Goal: Task Accomplishment & Management: Manage account settings

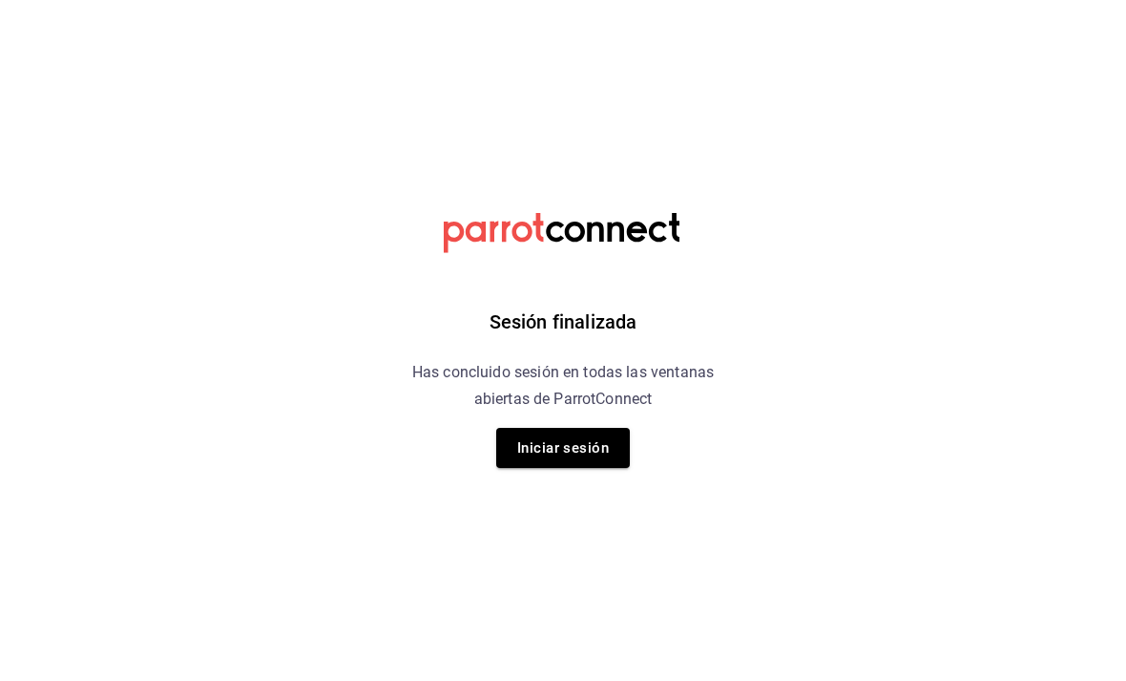
click at [388, 225] on div "Sesión finalizada Has concluido sesión en todas las ventanas abiertas de Parrot…" at bounding box center [564, 340] width 482 height 681
click at [392, 227] on div "Sesión finalizada Has concluido sesión en todas las ventanas abiertas de Parrot…" at bounding box center [564, 340] width 482 height 681
click at [397, 229] on div "Sesión finalizada Has concluido sesión en todas las ventanas abiertas de Parrot…" at bounding box center [564, 340] width 482 height 681
click at [391, 225] on div "Sesión finalizada Has concluido sesión en todas las ventanas abiertas de Parrot…" at bounding box center [564, 340] width 482 height 681
click at [571, 460] on button "Iniciar sesión" at bounding box center [563, 448] width 134 height 40
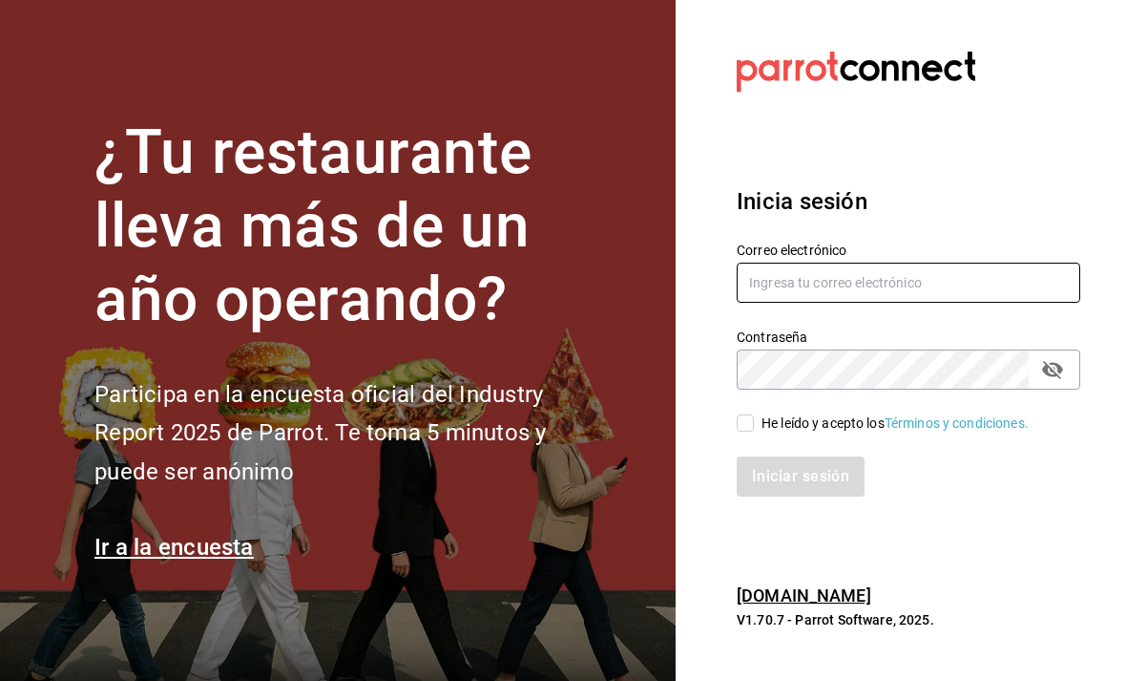
click at [867, 303] on input "text" at bounding box center [909, 283] width 344 height 40
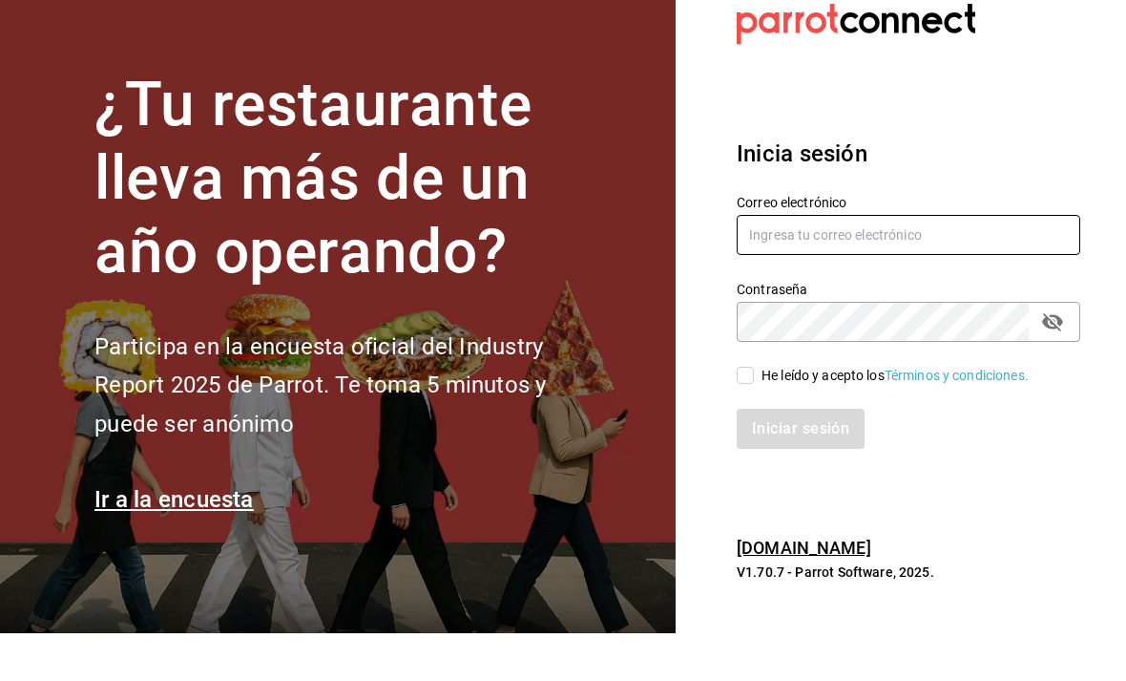
scroll to position [48, 0]
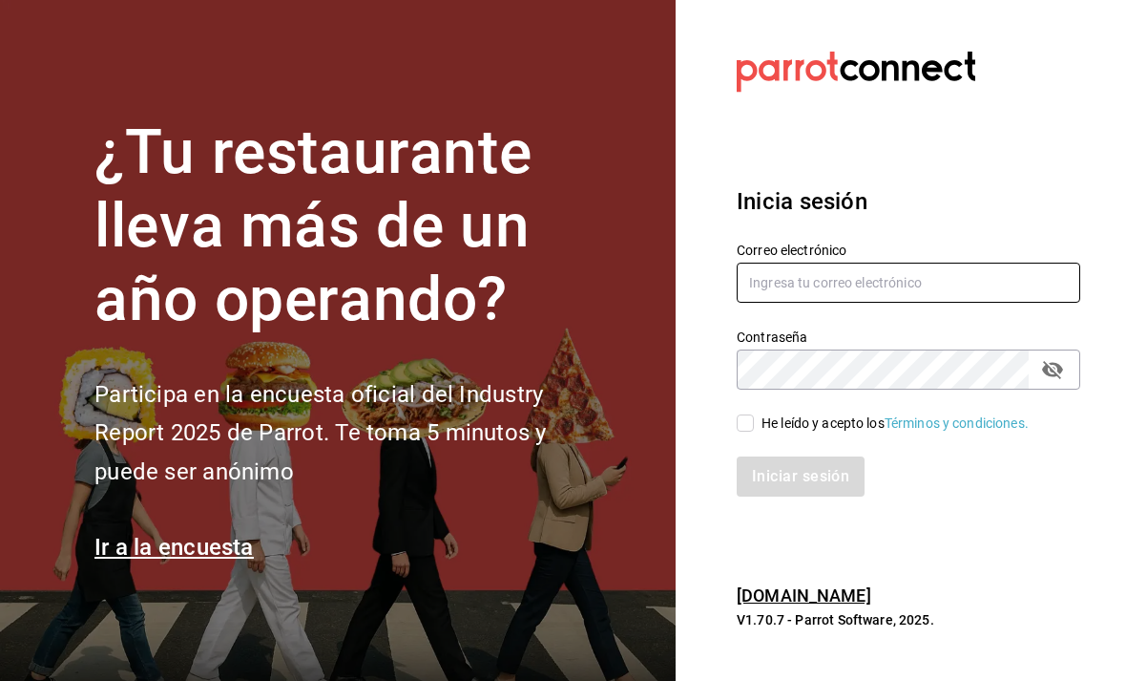
type input "M"
type input "mochomos.metepec@grupocosteno.com"
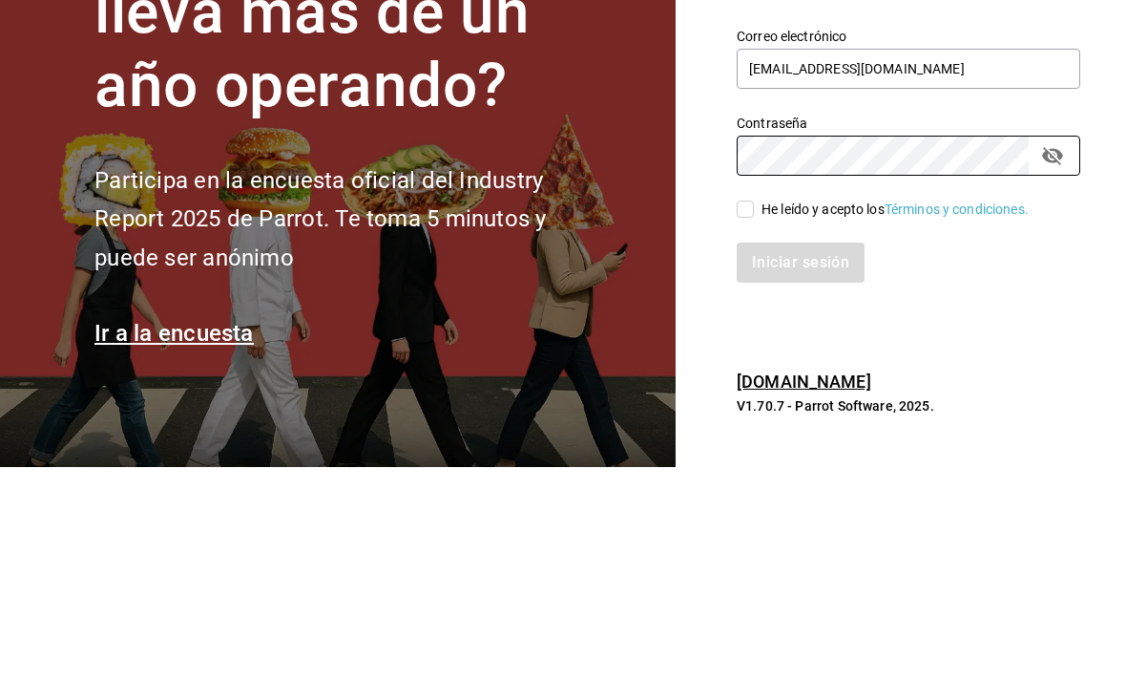
click at [1040, 353] on button "passwordField" at bounding box center [1053, 369] width 32 height 32
click at [732, 389] on div "He leído y acepto los Términos y condiciones." at bounding box center [897, 411] width 367 height 44
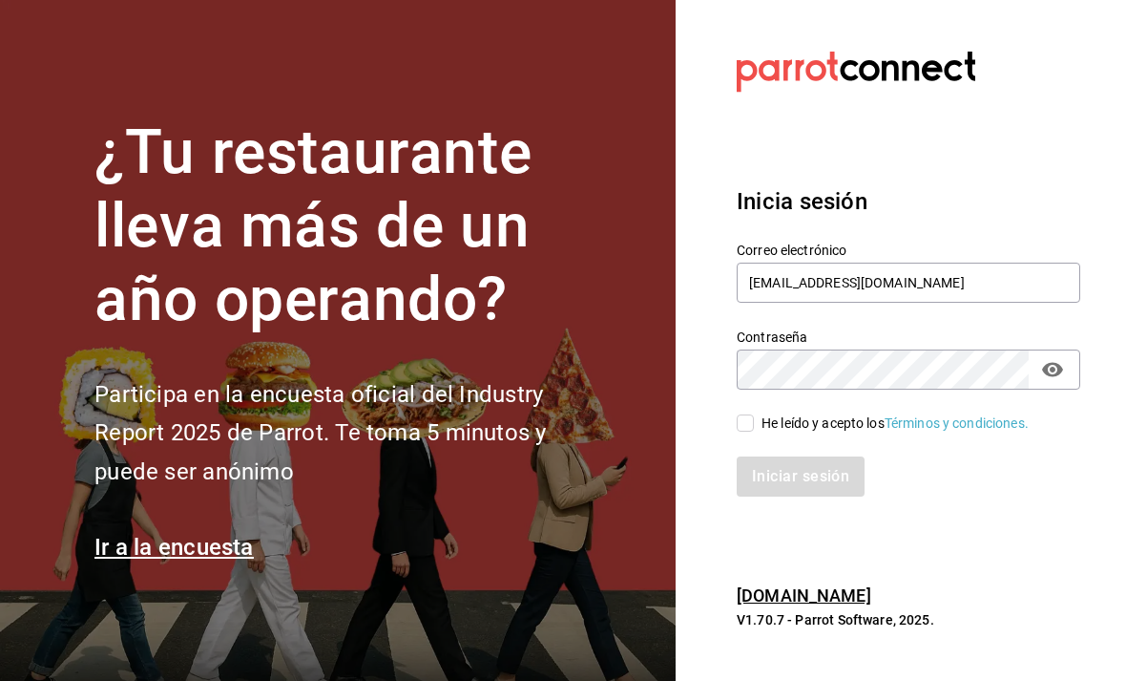
click at [752, 414] on input "He leído y acepto los Términos y condiciones." at bounding box center [745, 422] width 17 height 17
checkbox input "true"
click at [811, 456] on button "Iniciar sesión" at bounding box center [802, 476] width 130 height 40
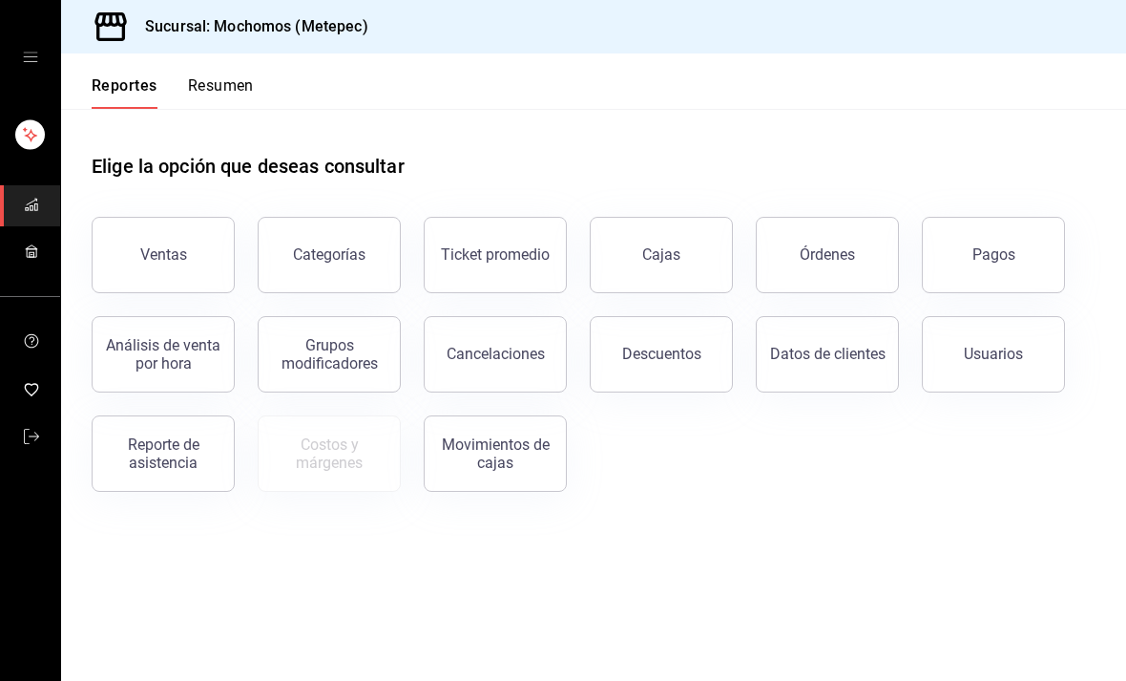
click at [218, 91] on button "Resumen" at bounding box center [221, 92] width 66 height 32
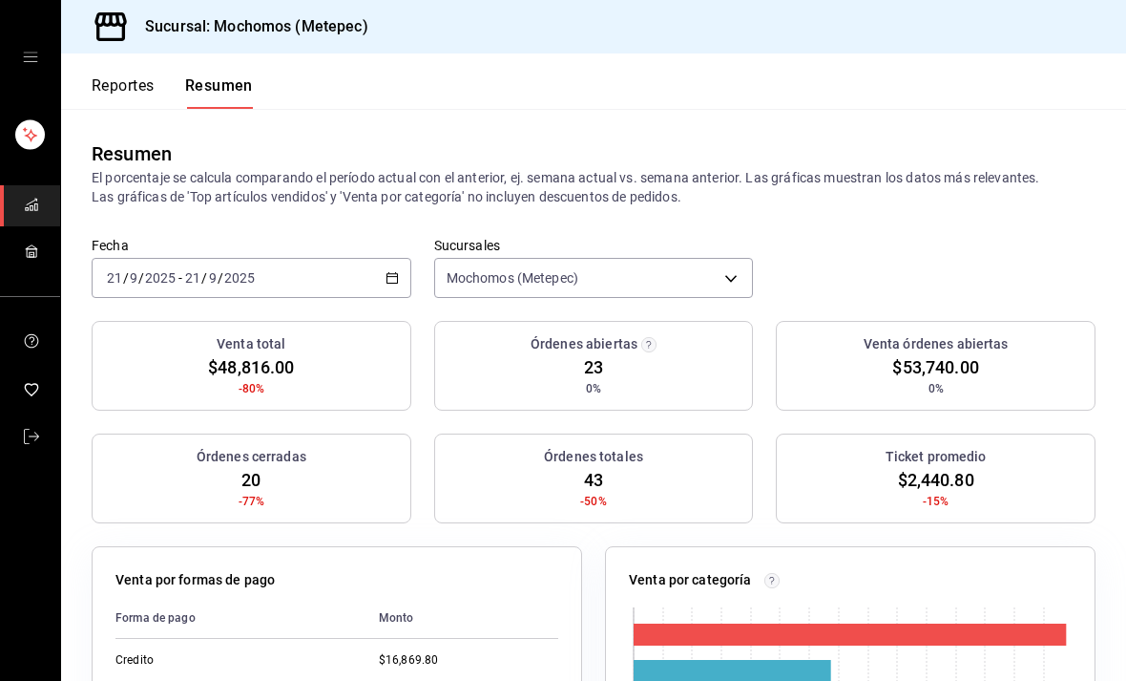
click at [108, 88] on button "Reportes" at bounding box center [123, 92] width 63 height 32
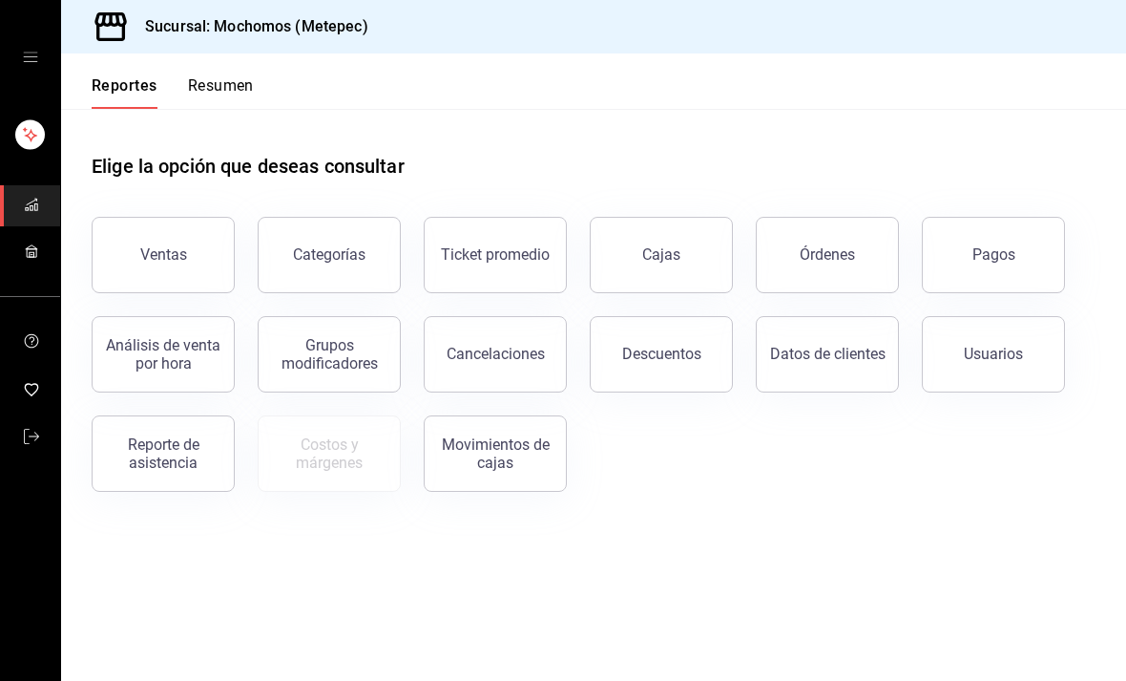
click at [834, 243] on button "Órdenes" at bounding box center [827, 255] width 143 height 76
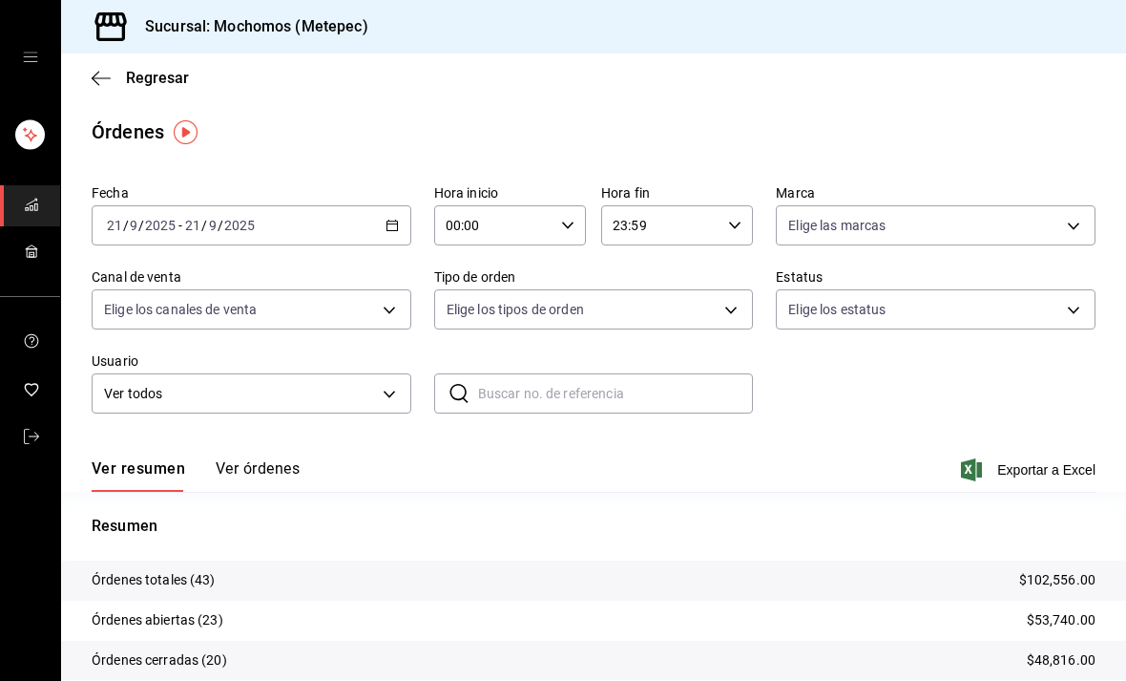
click at [408, 215] on div "[DATE] [DATE] - [DATE] [DATE]" at bounding box center [252, 225] width 320 height 40
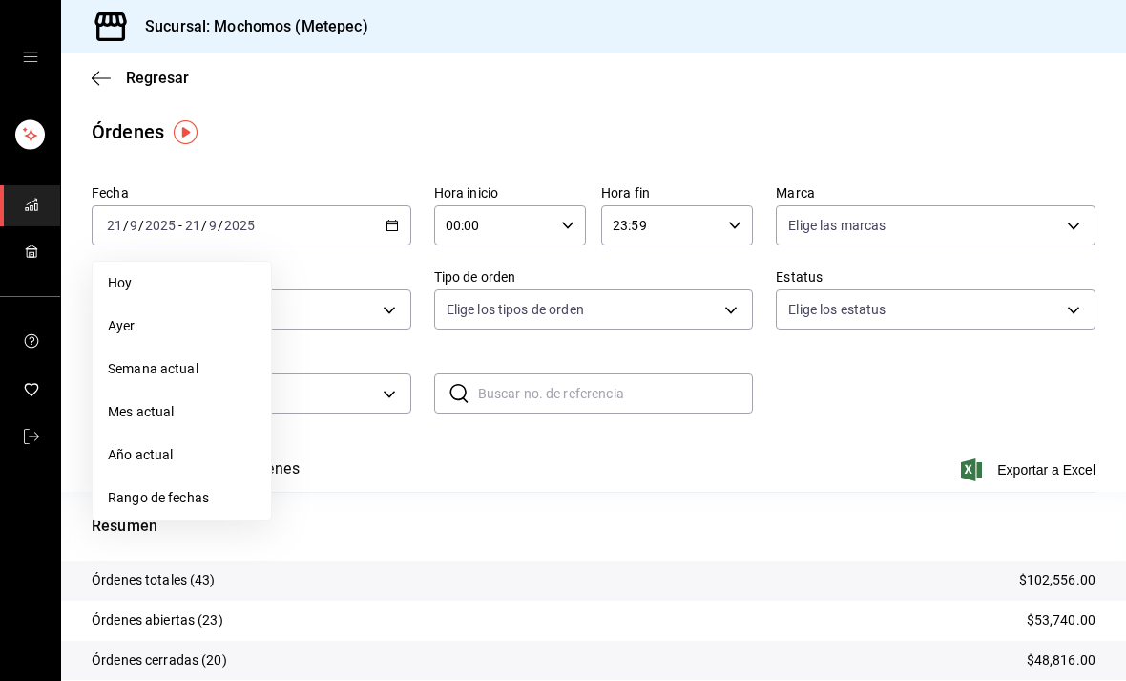
click at [195, 340] on li "Ayer" at bounding box center [182, 326] width 179 height 43
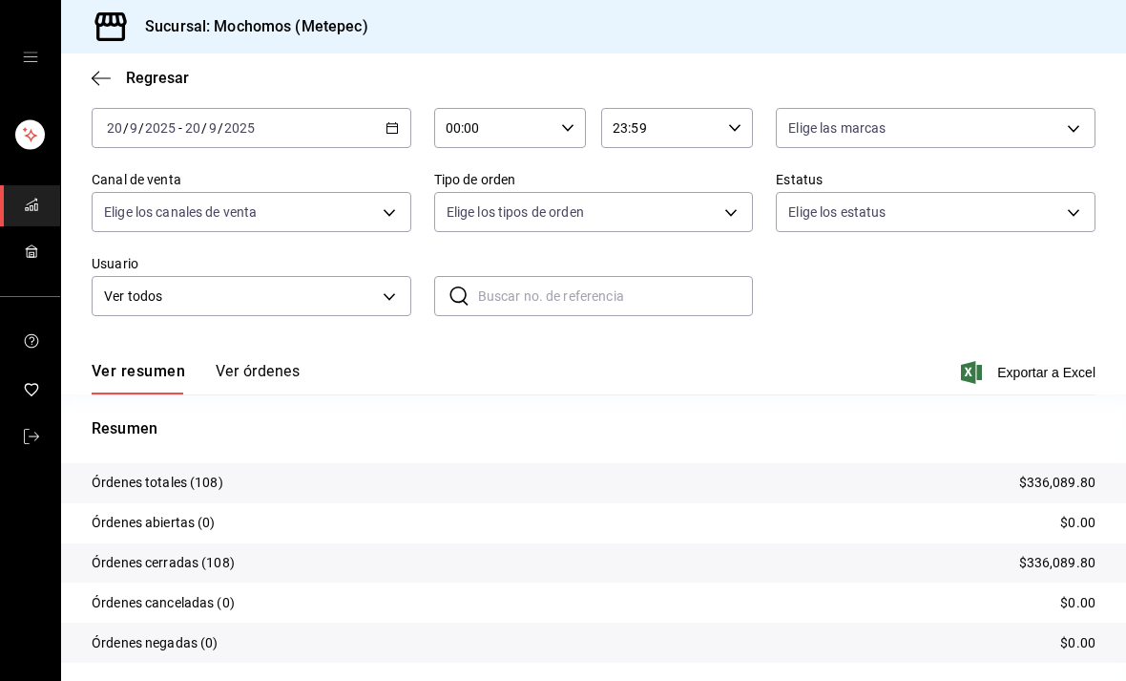
scroll to position [93, 0]
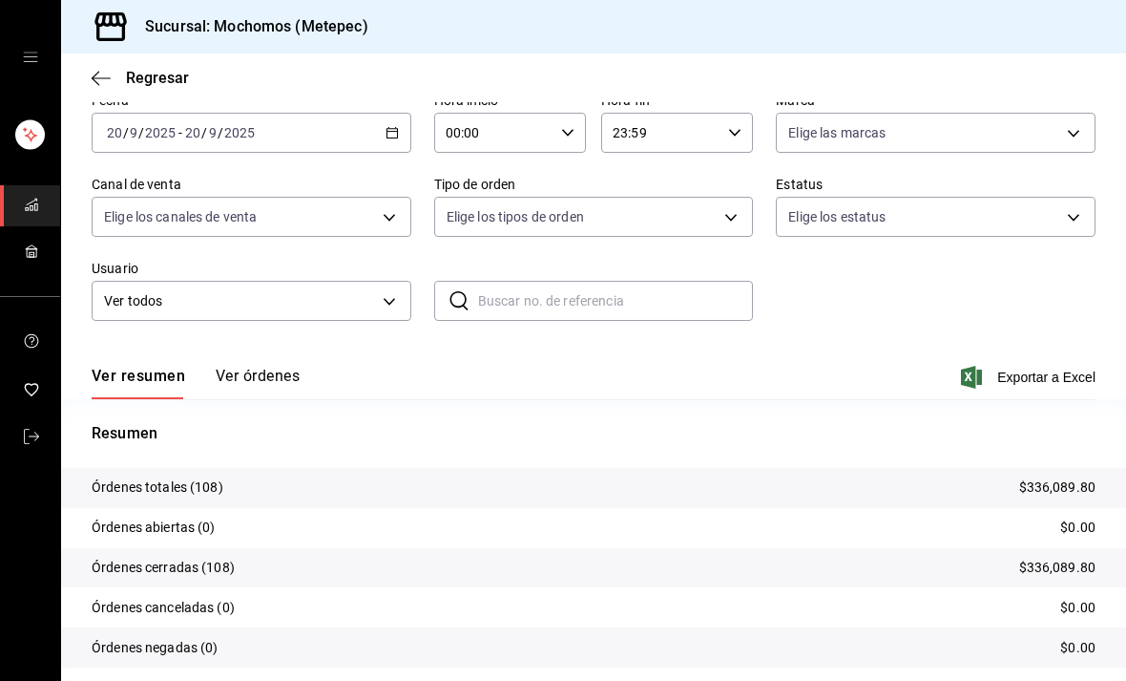
click at [249, 391] on button "Ver órdenes" at bounding box center [258, 383] width 84 height 32
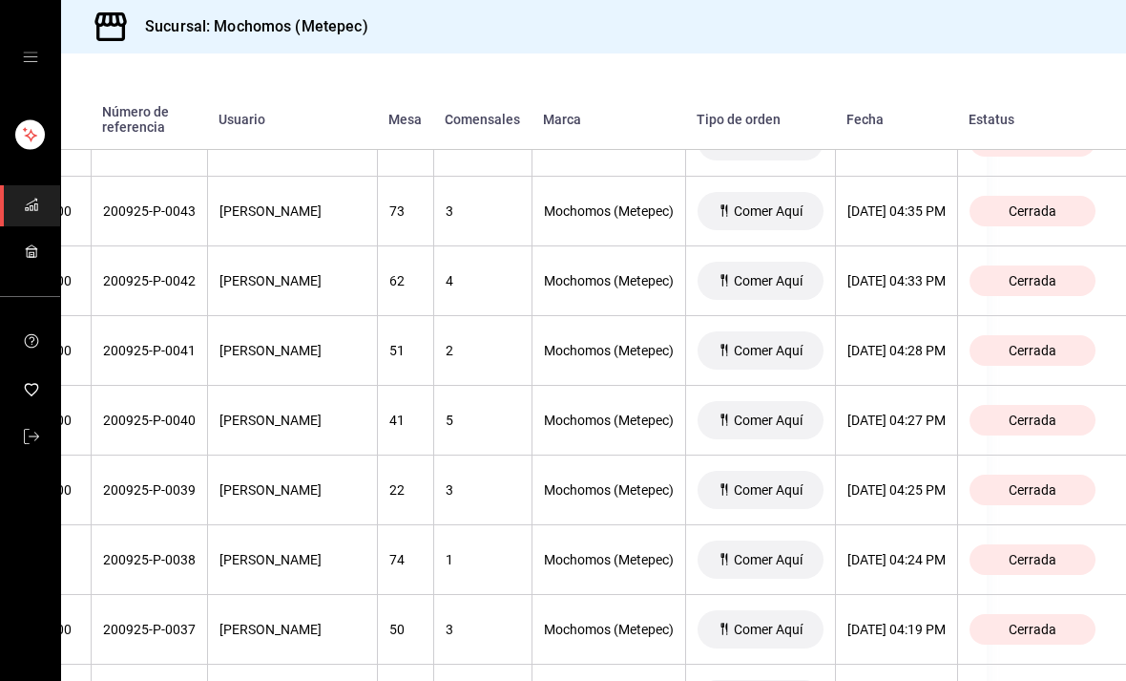
scroll to position [4732, 221]
click at [898, 412] on div "[DATE] 04:27 PM" at bounding box center [897, 419] width 98 height 15
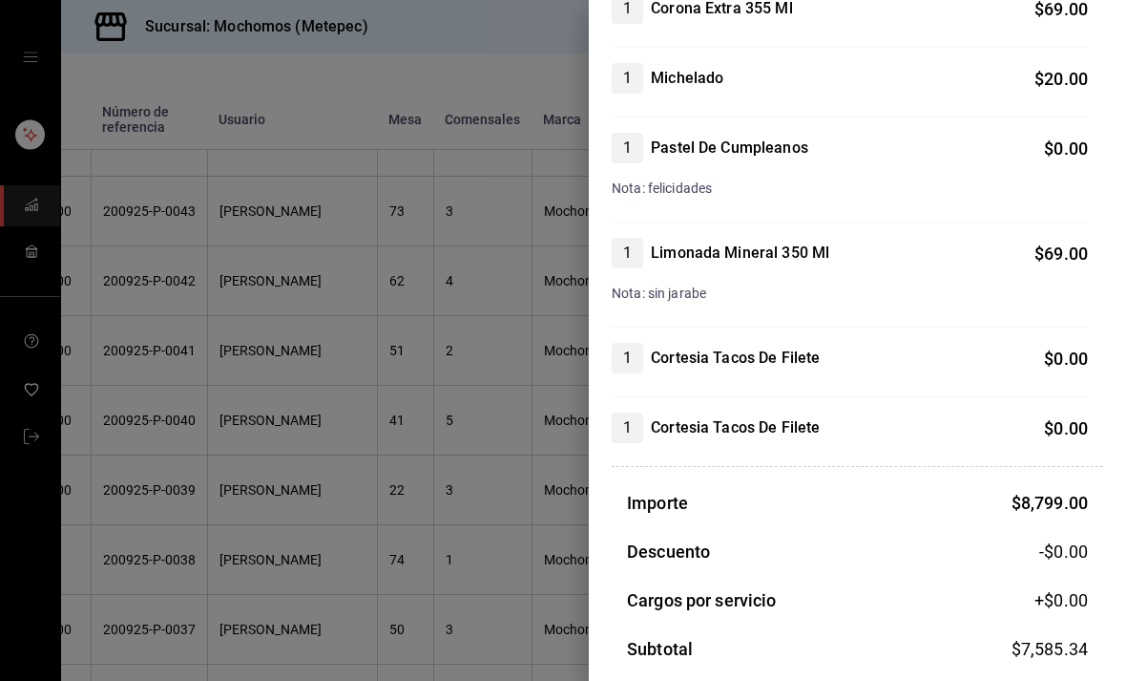
scroll to position [3057, 0]
click at [476, 531] on div at bounding box center [563, 340] width 1126 height 681
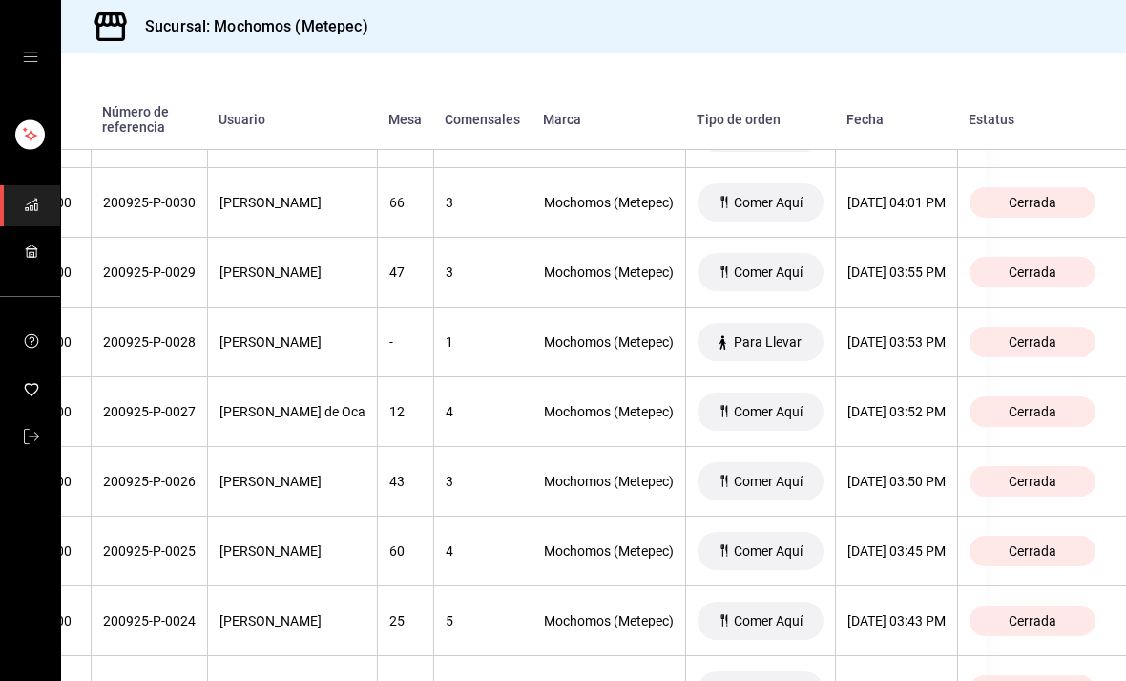
scroll to position [5649, 219]
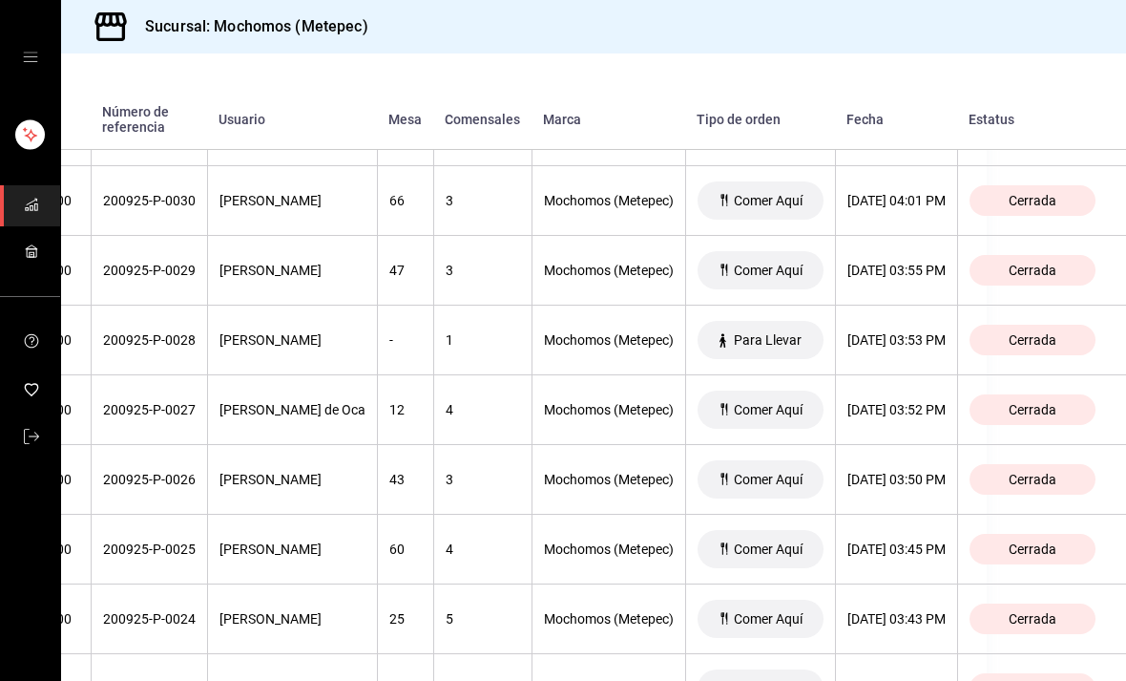
click at [916, 263] on div "[DATE] 03:55 PM" at bounding box center [897, 270] width 98 height 15
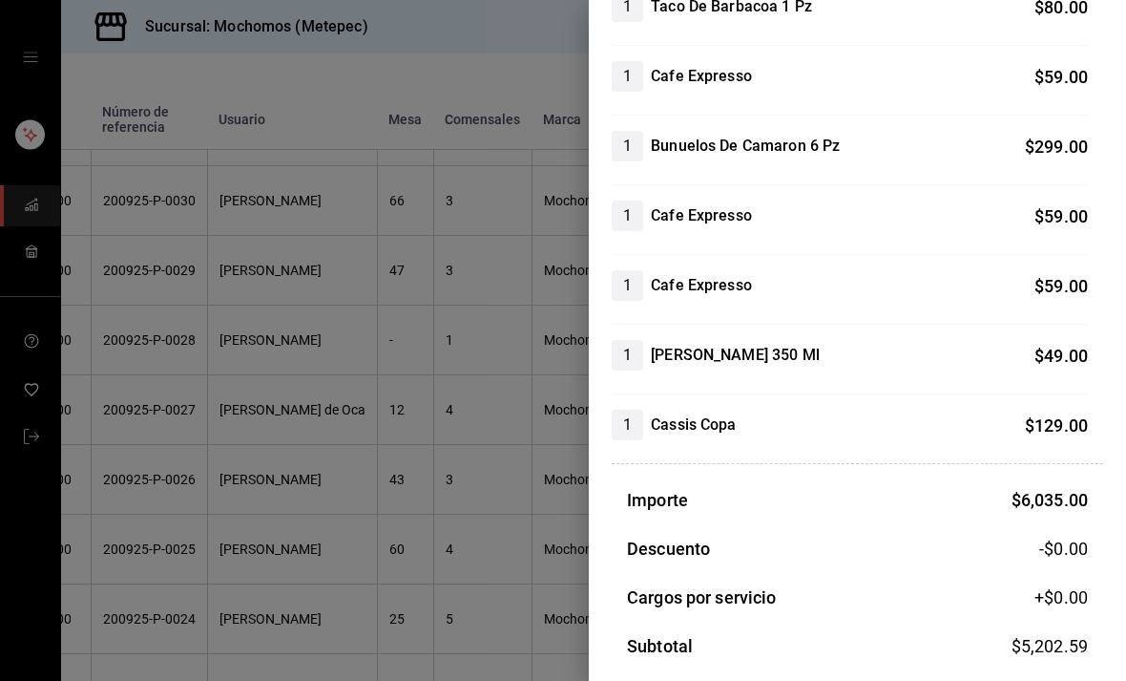
scroll to position [3095, 0]
click at [169, 484] on div at bounding box center [563, 340] width 1126 height 681
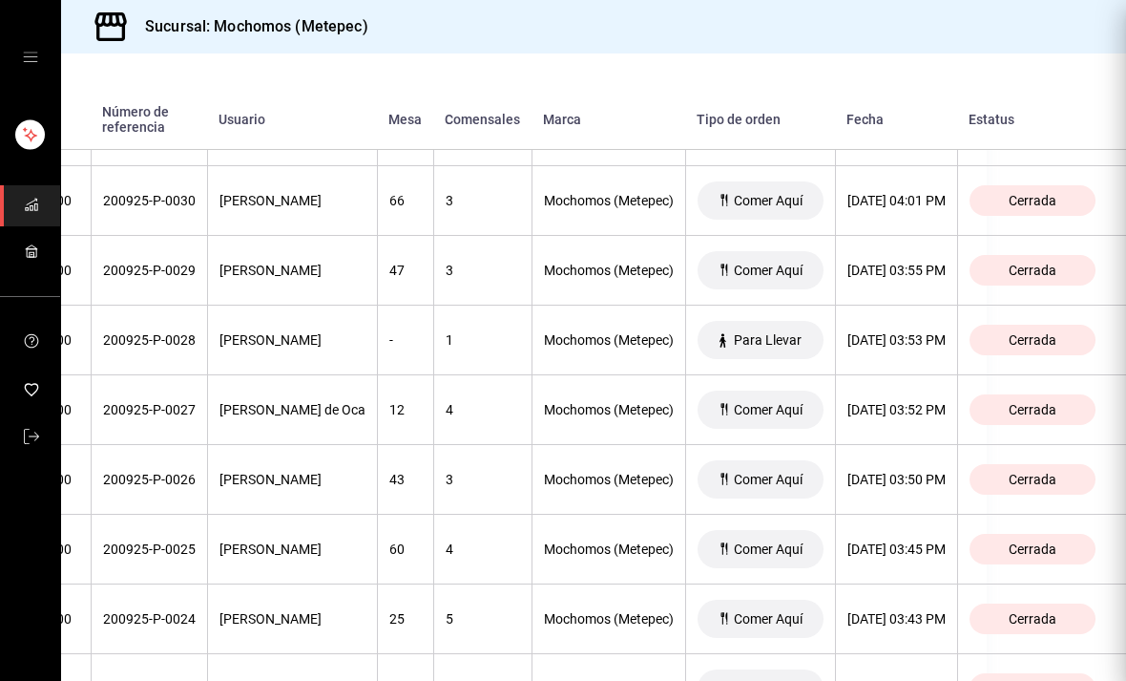
scroll to position [0, 0]
click at [220, 541] on div "[PERSON_NAME]" at bounding box center [293, 548] width 146 height 15
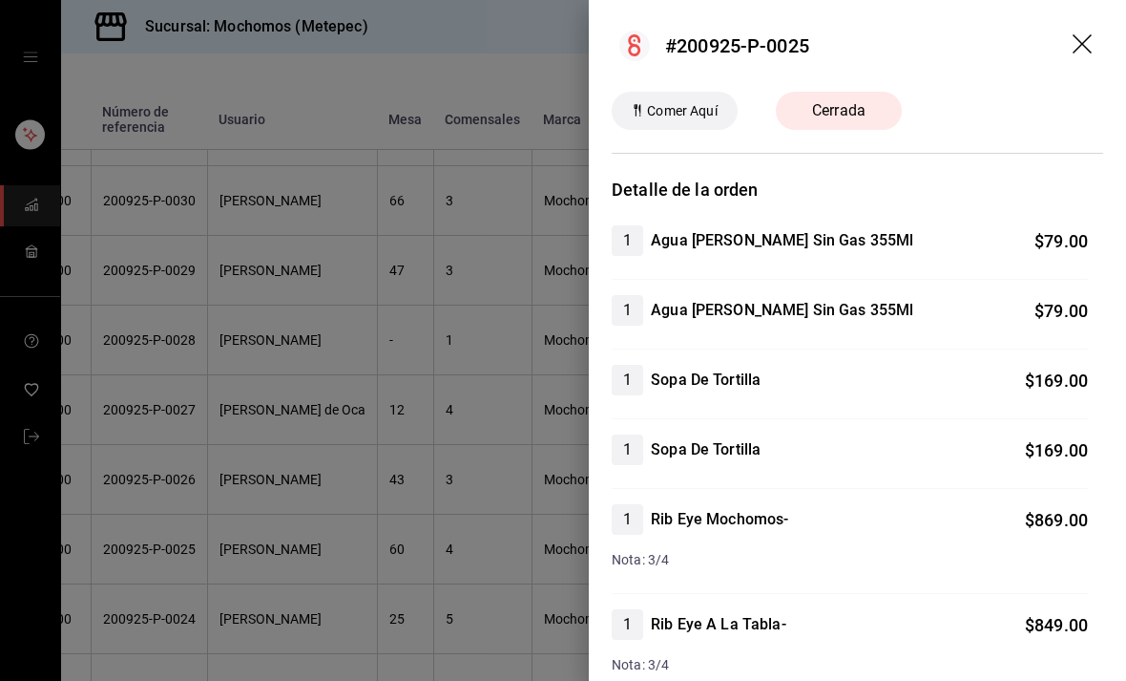
click at [161, 476] on div at bounding box center [563, 340] width 1126 height 681
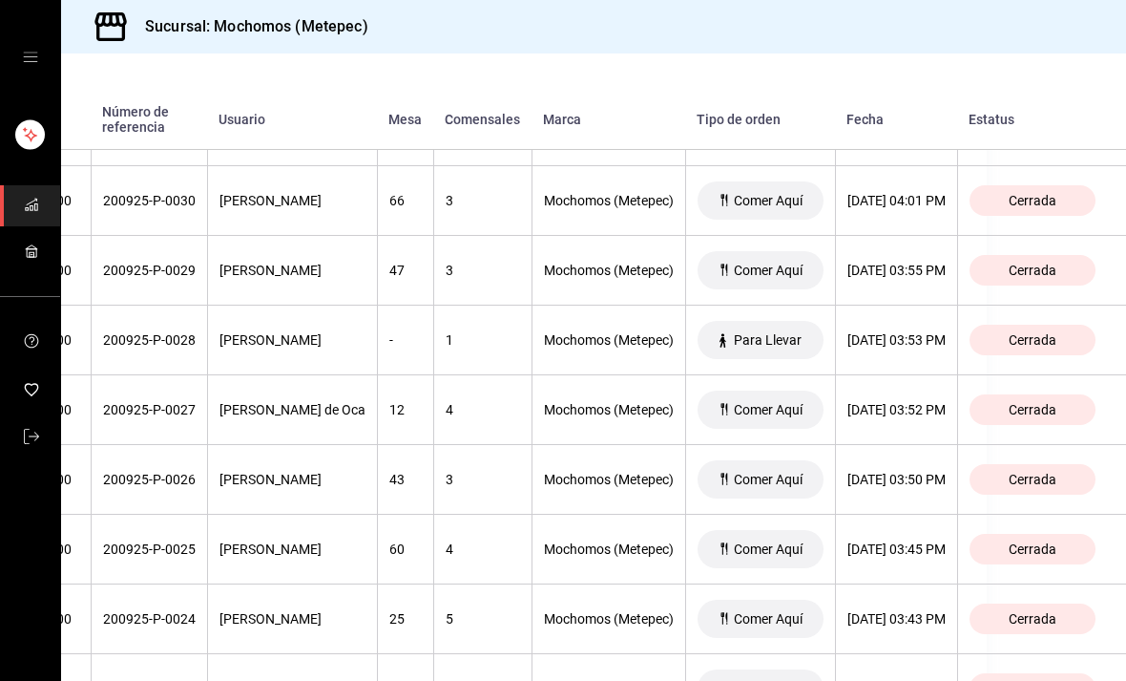
click at [207, 515] on th "[PERSON_NAME]" at bounding box center [292, 550] width 170 height 70
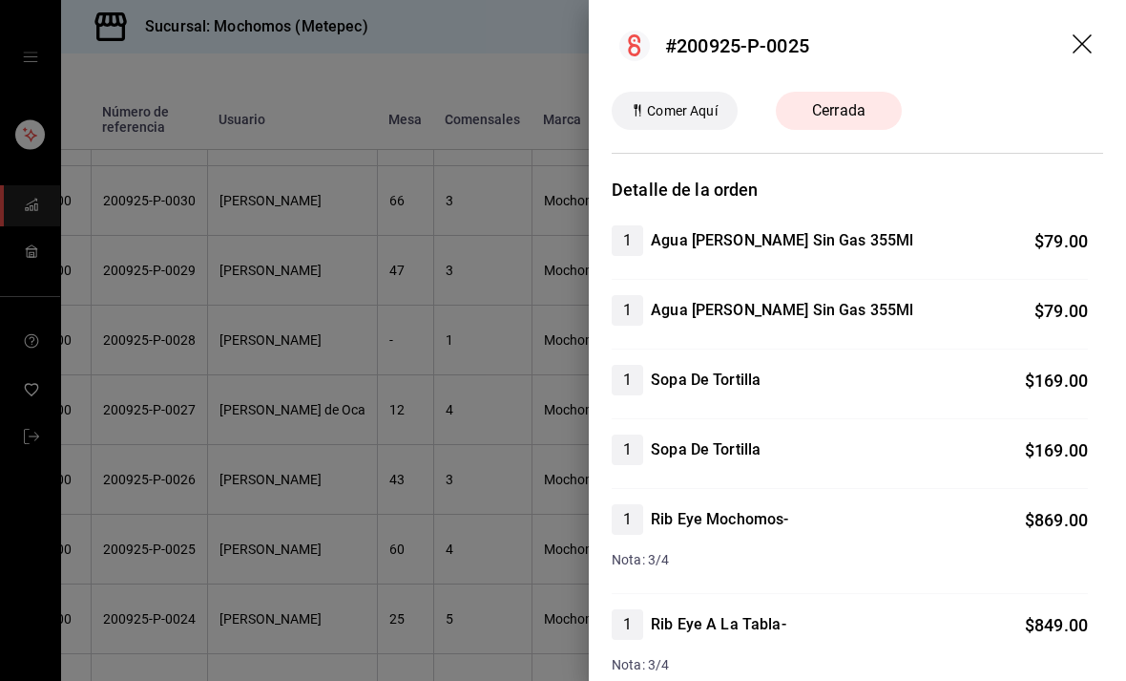
click at [149, 474] on div at bounding box center [563, 340] width 1126 height 681
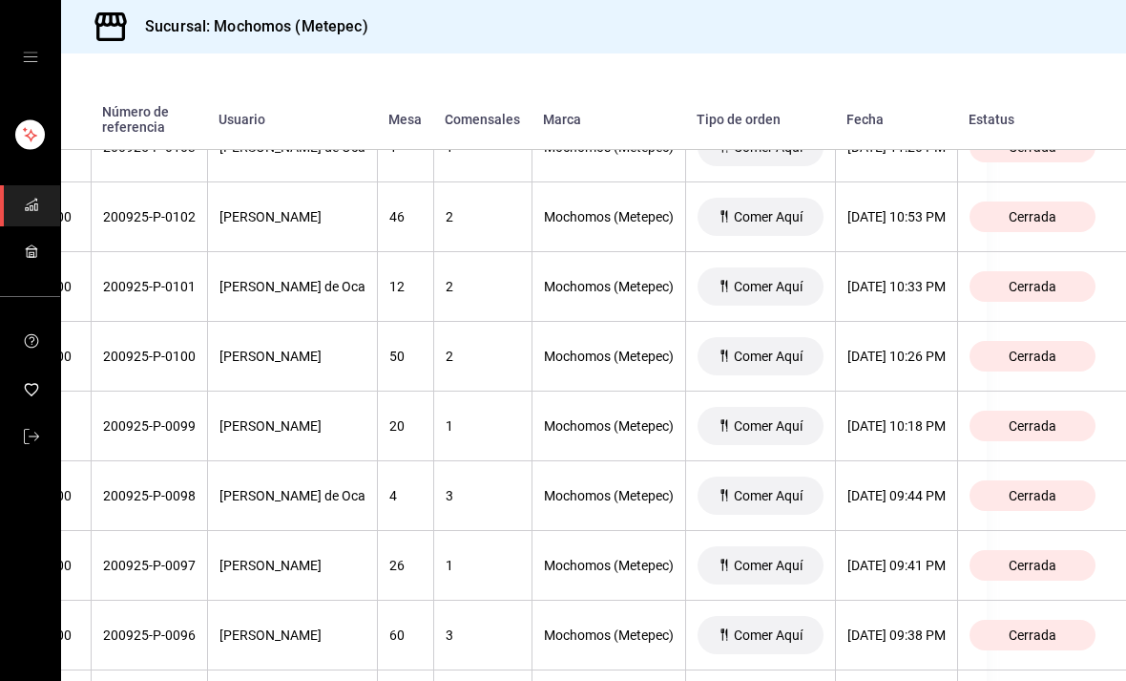
scroll to position [619, 213]
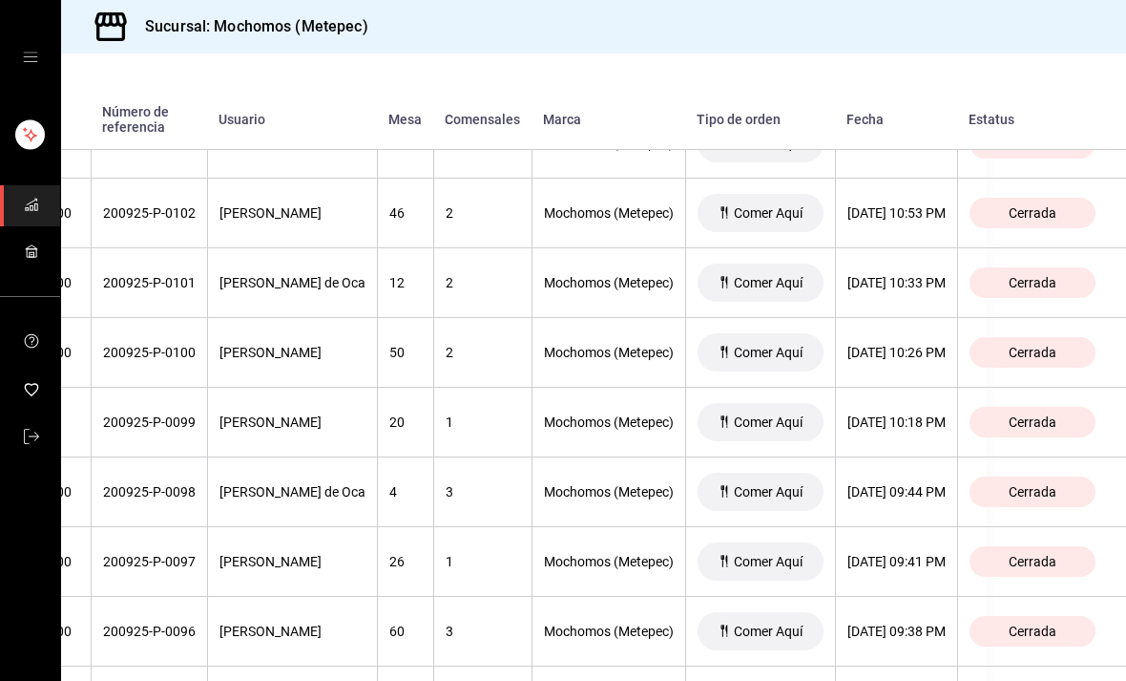
click at [895, 345] on div "[DATE] 10:26 PM" at bounding box center [897, 352] width 98 height 15
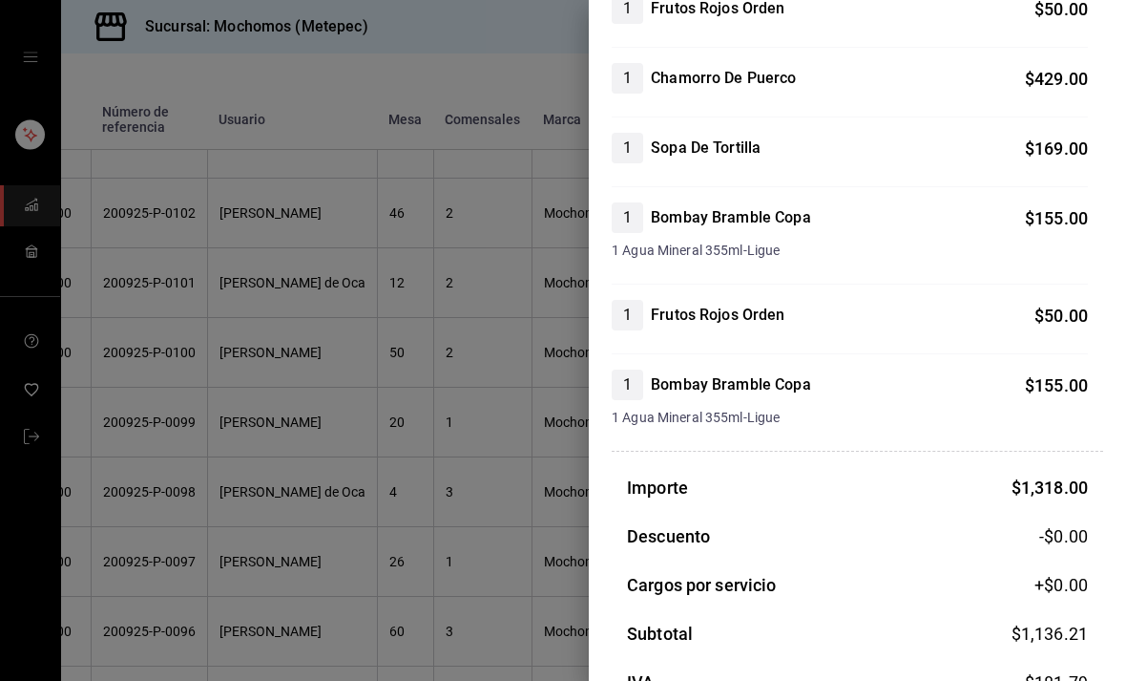
scroll to position [619, 0]
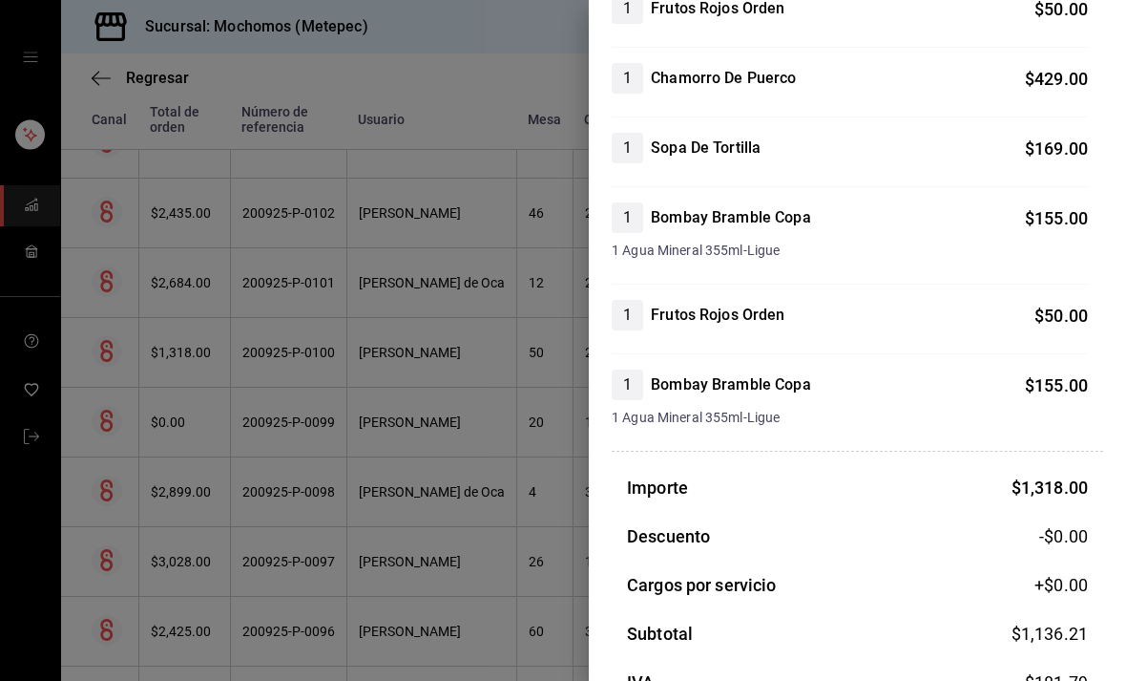
click at [168, 496] on div at bounding box center [563, 340] width 1126 height 681
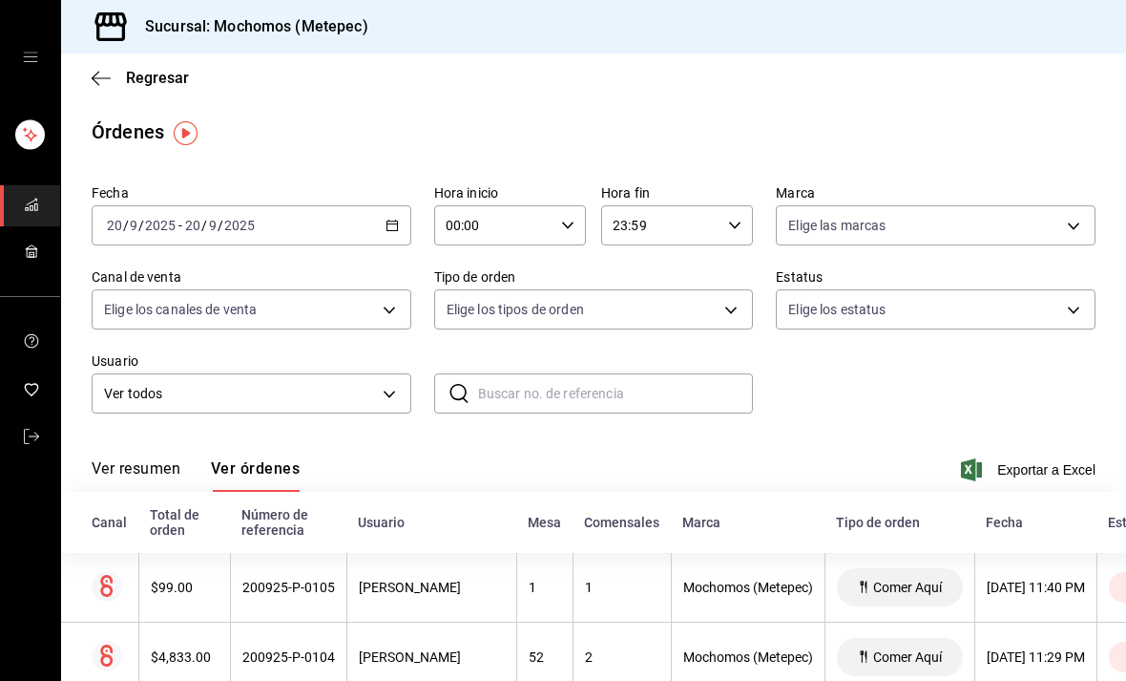
scroll to position [0, 0]
click at [400, 216] on div "[DATE] [DATE] - [DATE] [DATE]" at bounding box center [252, 225] width 320 height 40
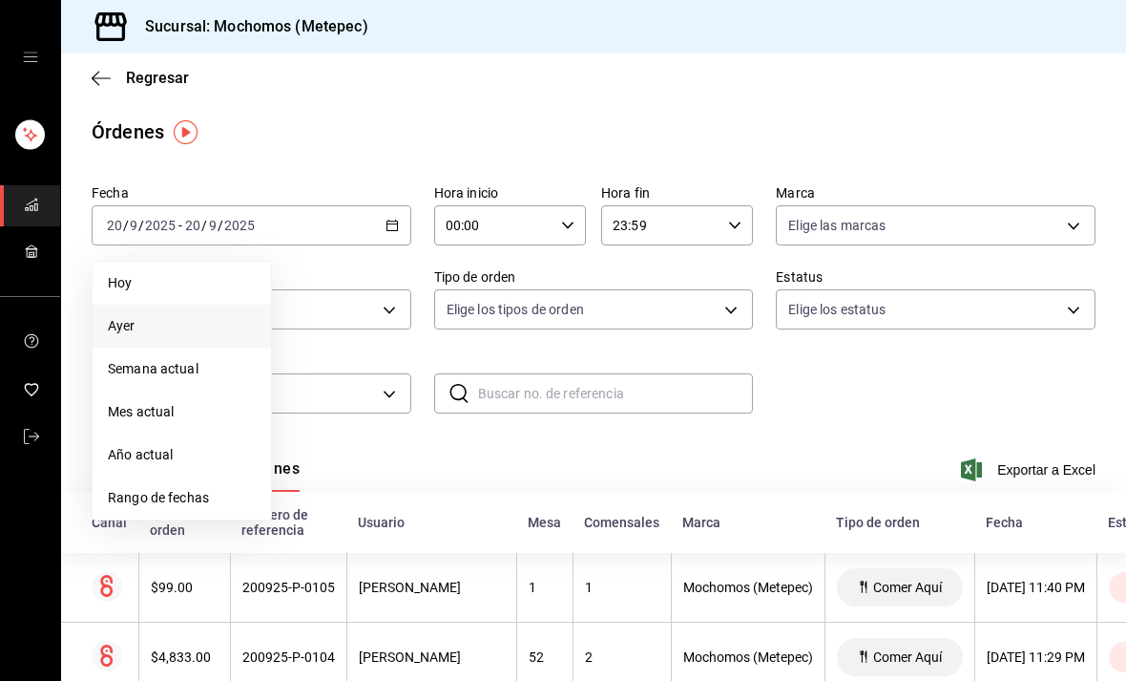
click at [145, 503] on span "Rango de fechas" at bounding box center [182, 498] width 148 height 20
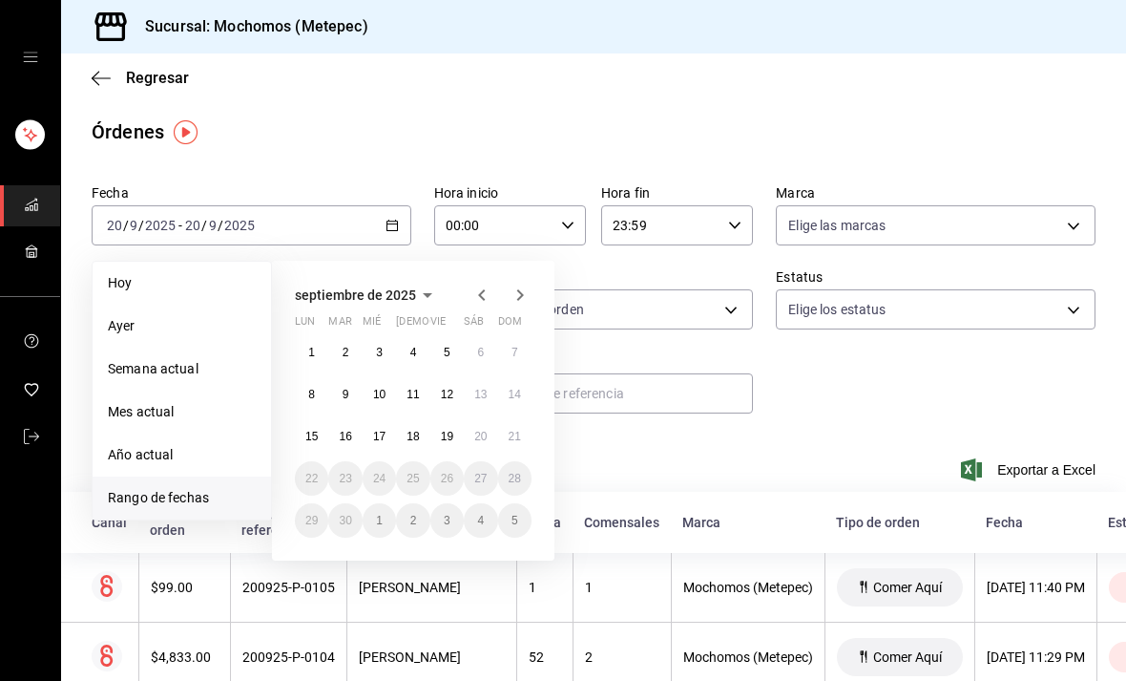
click at [379, 442] on abbr "17" at bounding box center [379, 436] width 12 height 13
click at [379, 439] on abbr "17" at bounding box center [379, 436] width 12 height 13
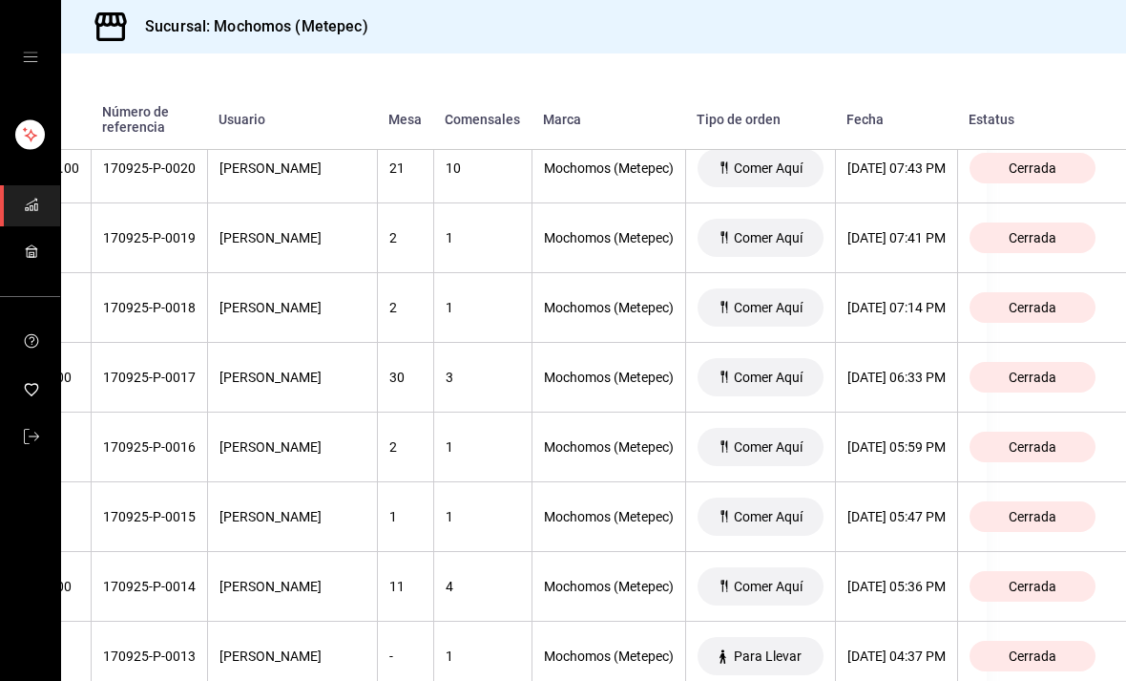
scroll to position [1639, 221]
click at [874, 392] on th "[DATE] 06:33 PM" at bounding box center [896, 378] width 122 height 70
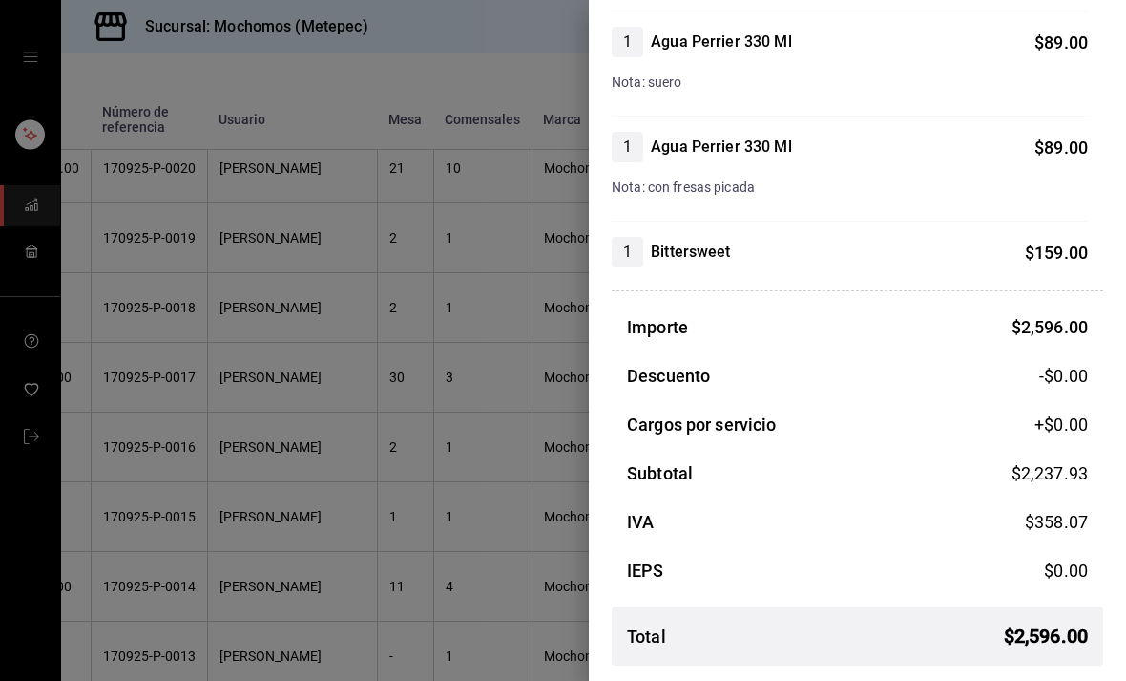
scroll to position [1142, 0]
click at [158, 531] on div at bounding box center [563, 340] width 1126 height 681
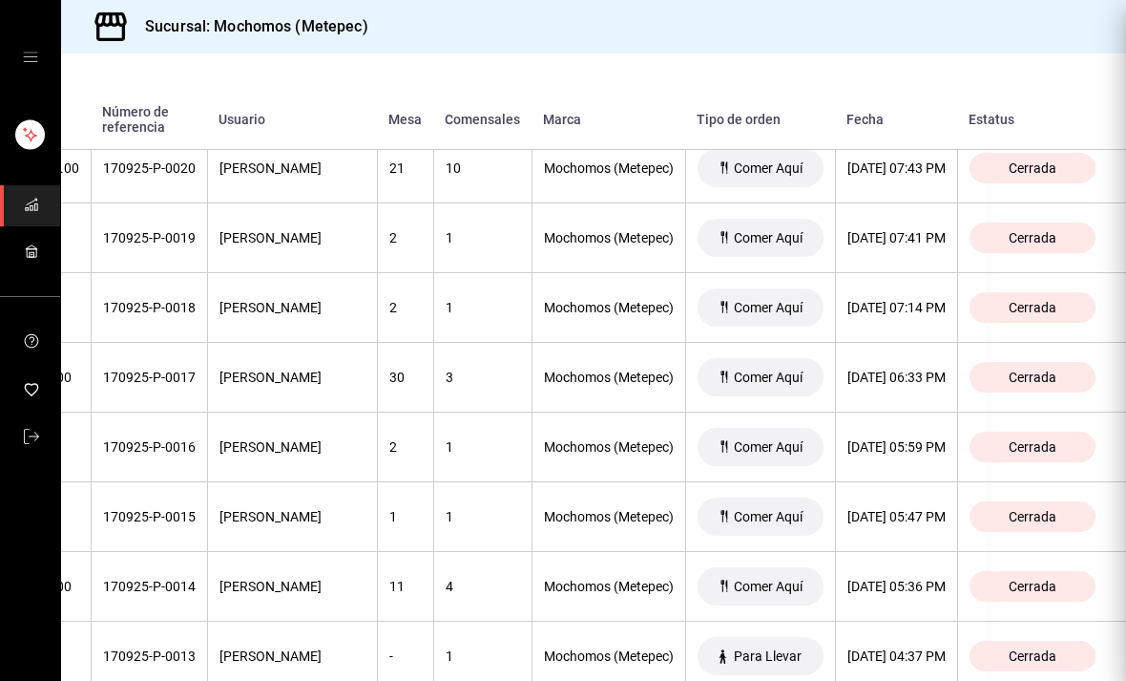
scroll to position [0, 0]
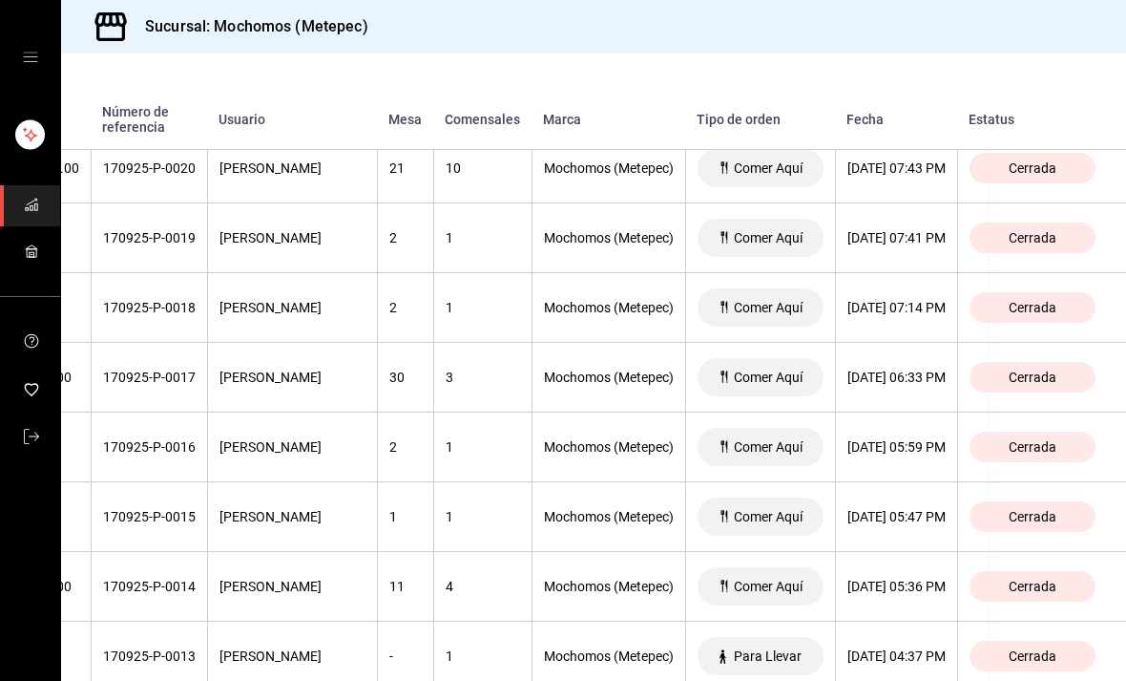
click at [874, 380] on div "[DATE] 06:33 PM" at bounding box center [897, 376] width 98 height 15
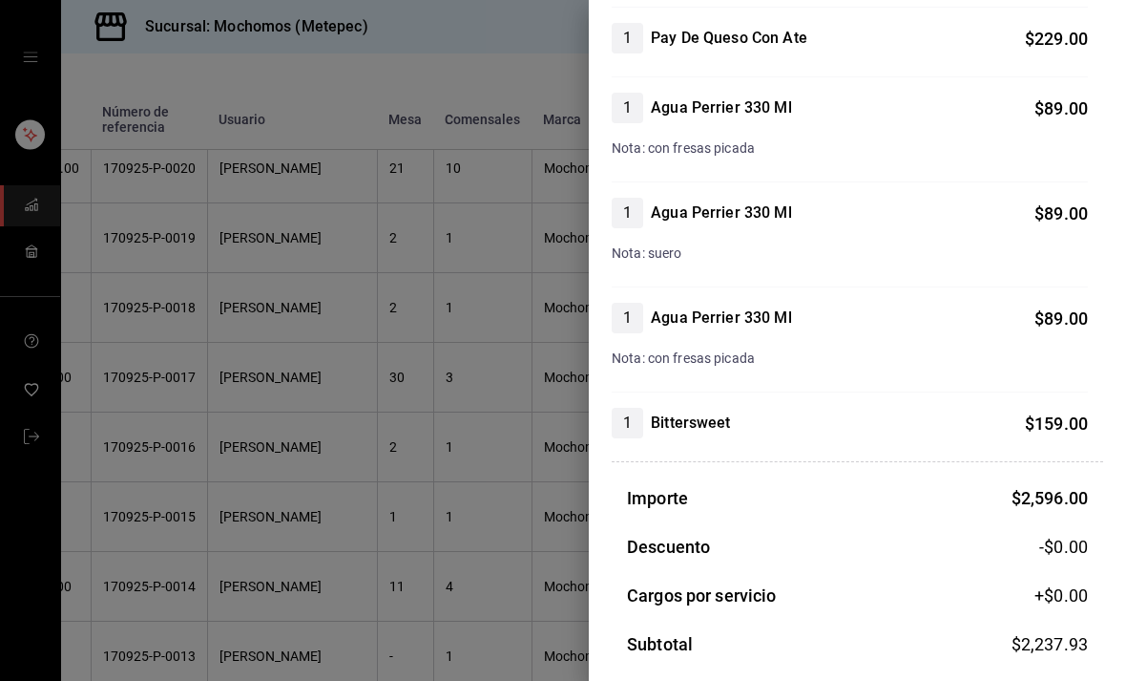
scroll to position [970, 0]
click at [376, 315] on div at bounding box center [563, 340] width 1126 height 681
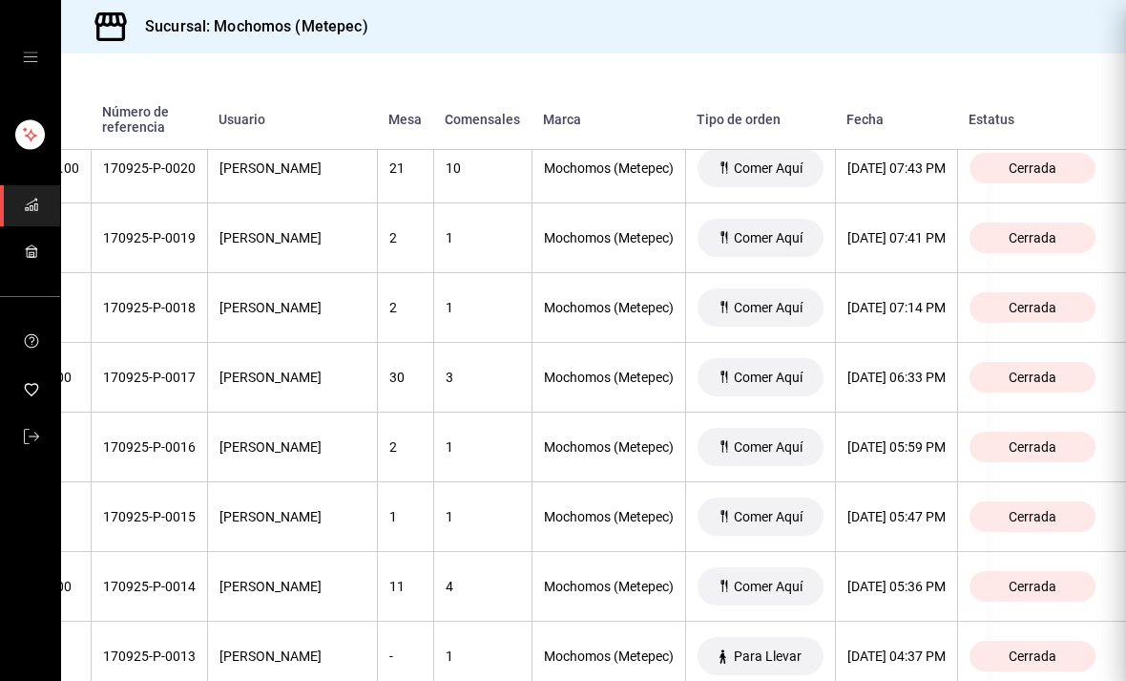
scroll to position [0, 0]
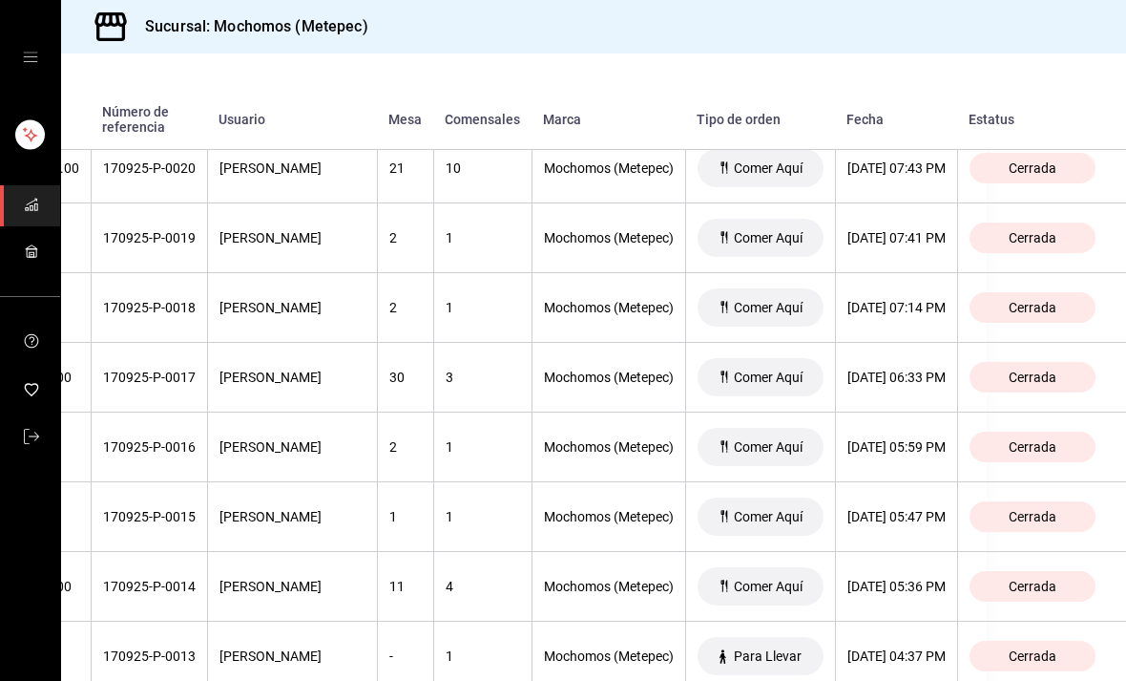
click at [305, 243] on div "[PERSON_NAME]" at bounding box center [293, 237] width 146 height 15
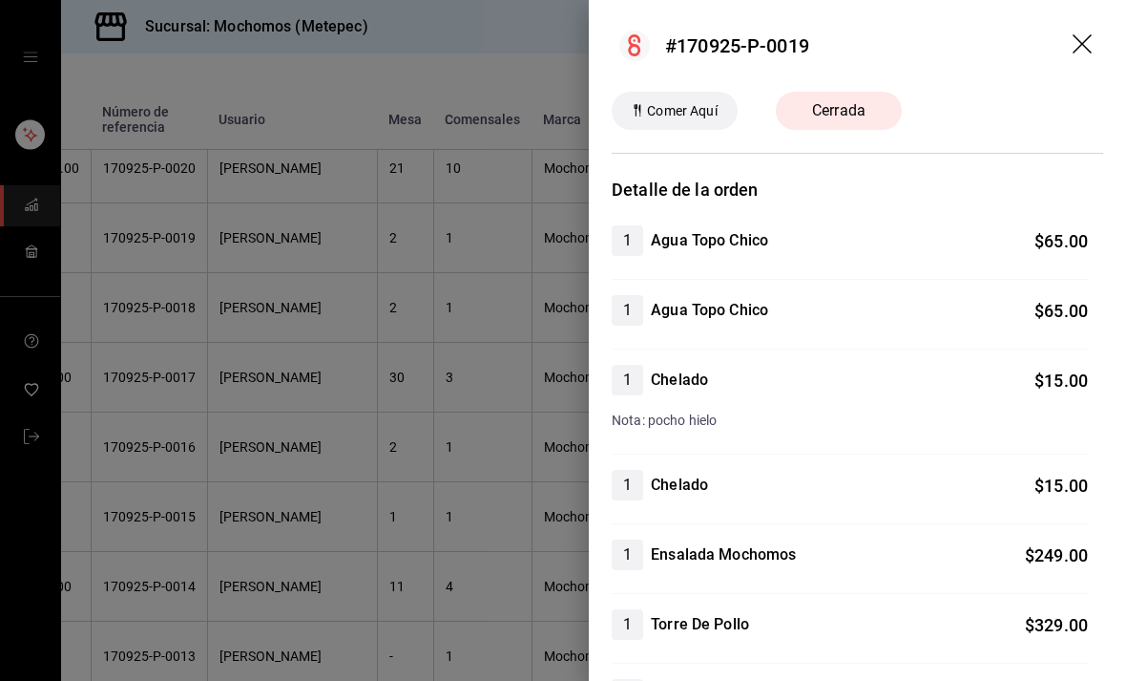
click at [300, 252] on div at bounding box center [563, 340] width 1126 height 681
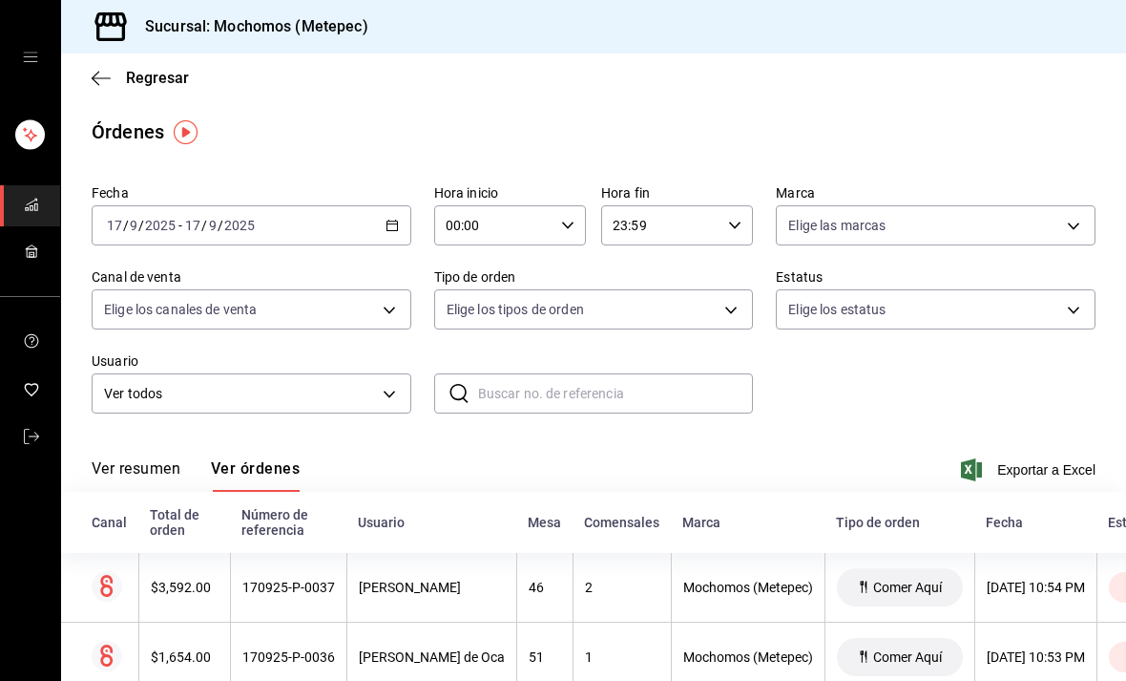
click at [394, 225] on icon "button" at bounding box center [392, 225] width 13 height 13
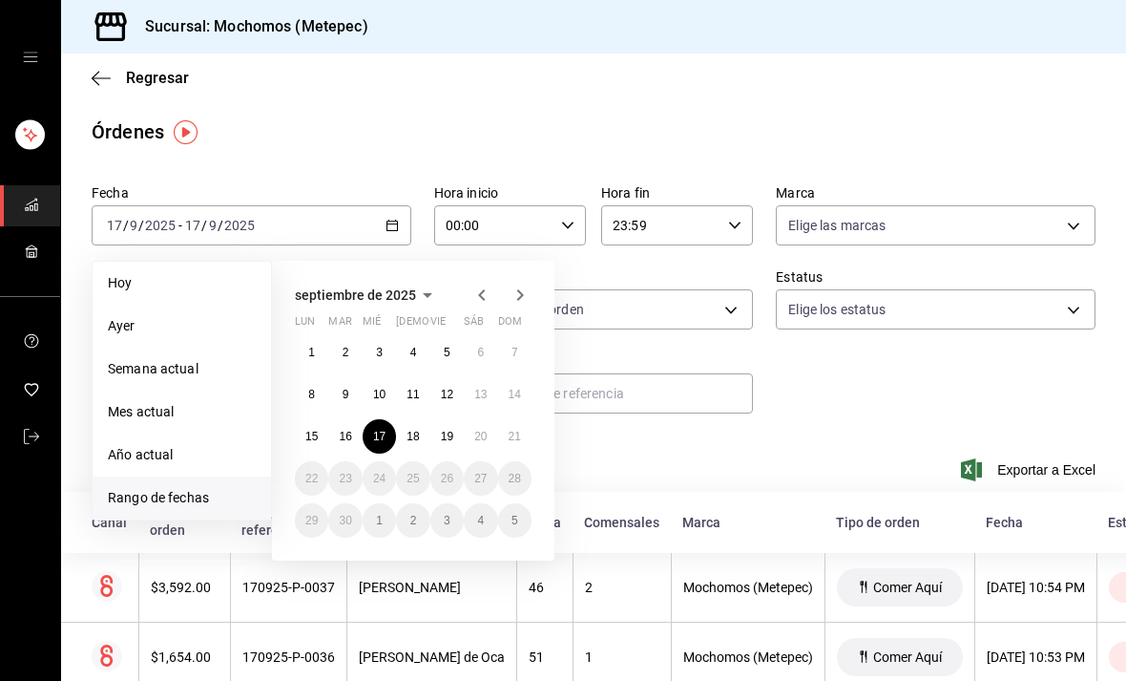
click at [411, 430] on abbr "18" at bounding box center [413, 436] width 12 height 13
click at [429, 423] on div "1 2 3 4 5 6 7 8 9 10 11 12 13 14 15 16 17 18 19 20 21 22 23 24 25 26 27 28 29 3…" at bounding box center [413, 436] width 237 height 202
click at [409, 444] on button "18" at bounding box center [412, 436] width 33 height 34
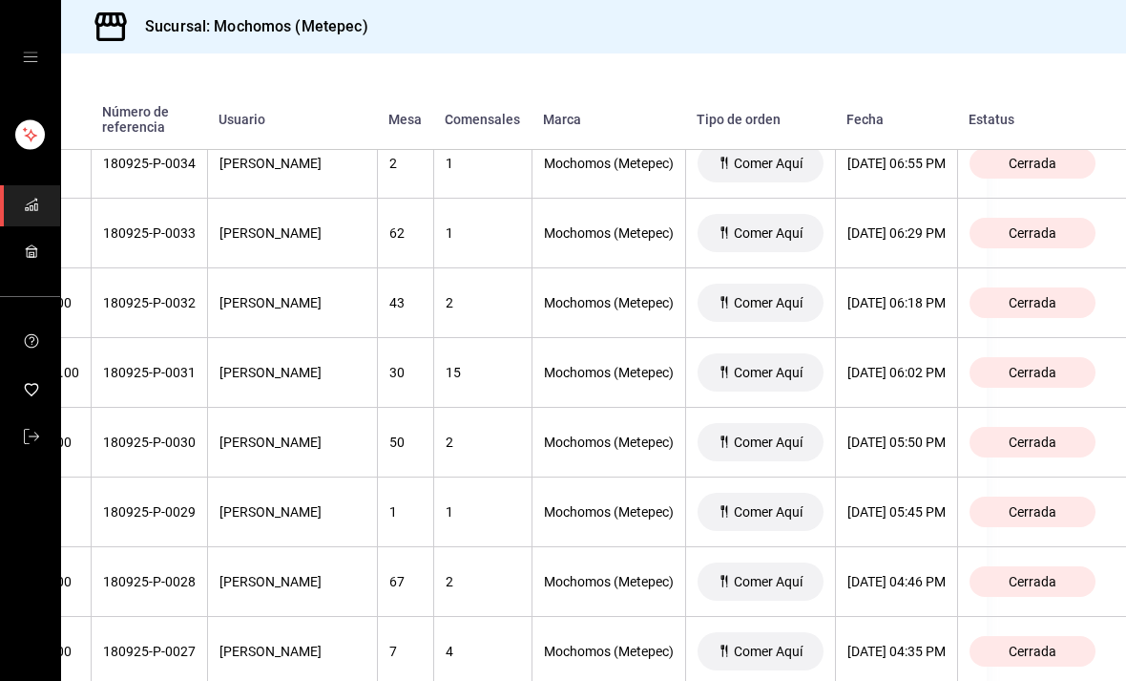
scroll to position [1644, 221]
click at [892, 375] on div "[DATE] 06:02 PM" at bounding box center [897, 372] width 98 height 15
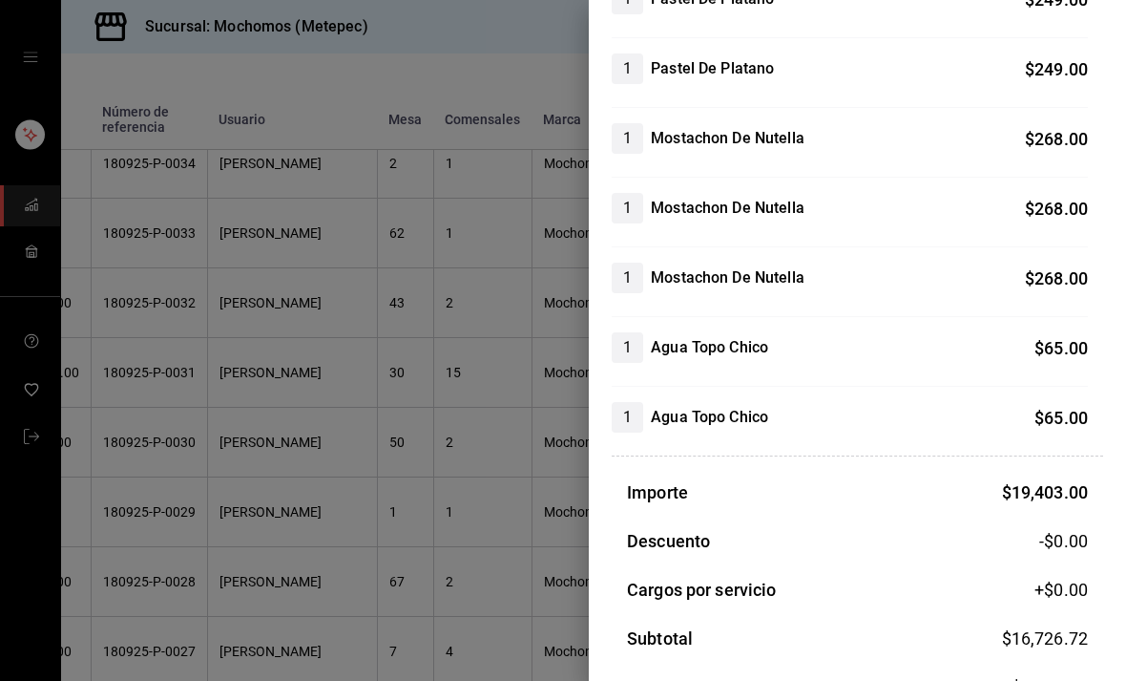
scroll to position [4282, 0]
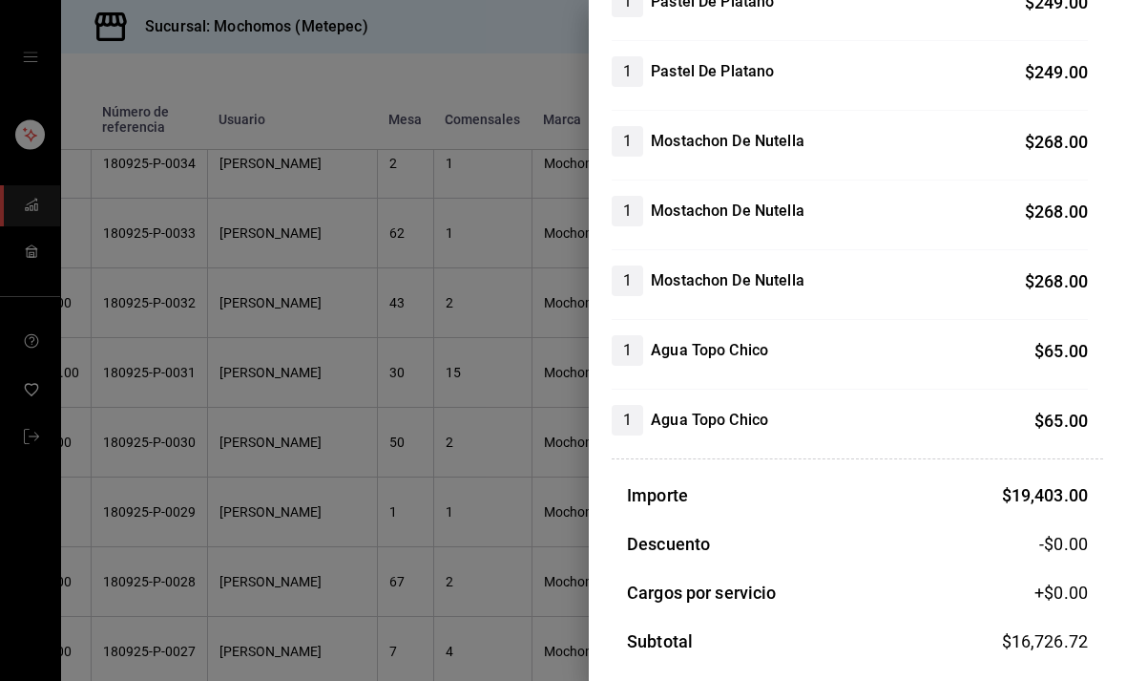
click at [148, 442] on div at bounding box center [563, 340] width 1126 height 681
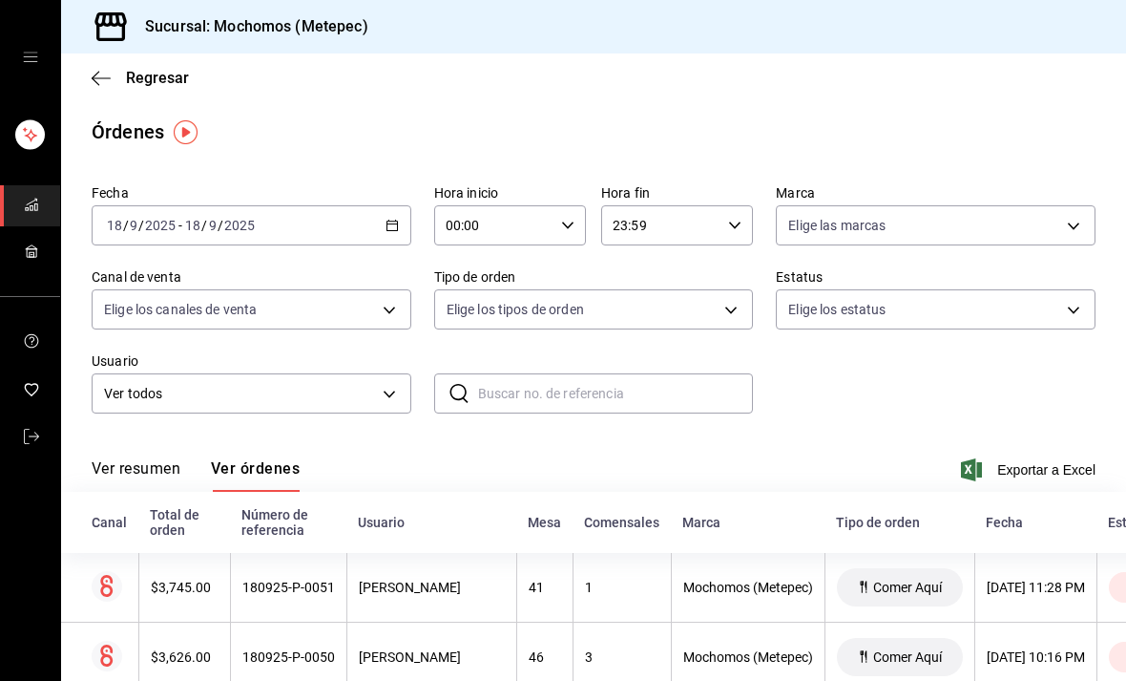
scroll to position [0, 0]
click at [386, 229] on icon "button" at bounding box center [392, 225] width 13 height 13
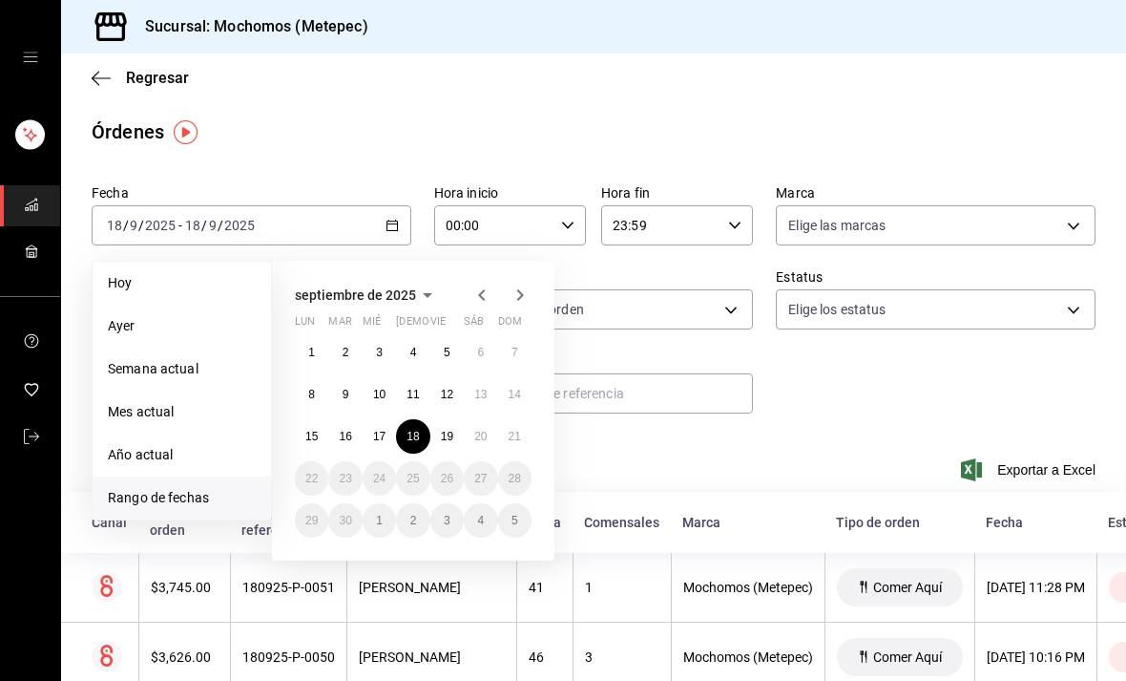
click at [448, 432] on abbr "19" at bounding box center [447, 436] width 12 height 13
click at [442, 436] on abbr "19" at bounding box center [447, 436] width 12 height 13
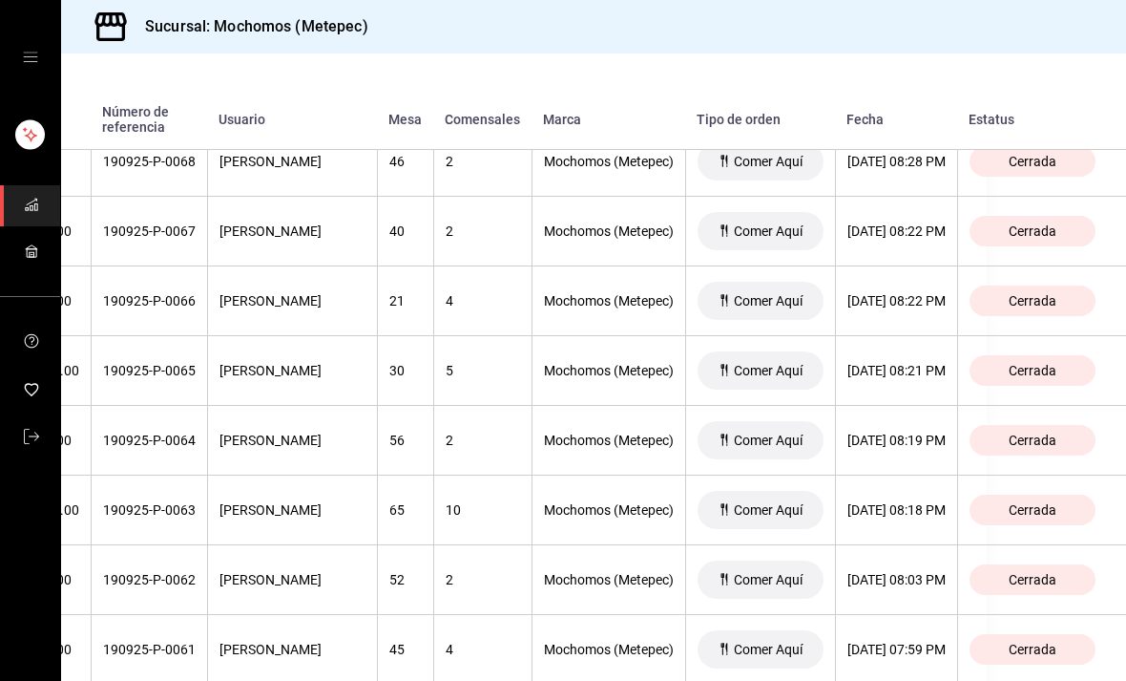
scroll to position [2673, 205]
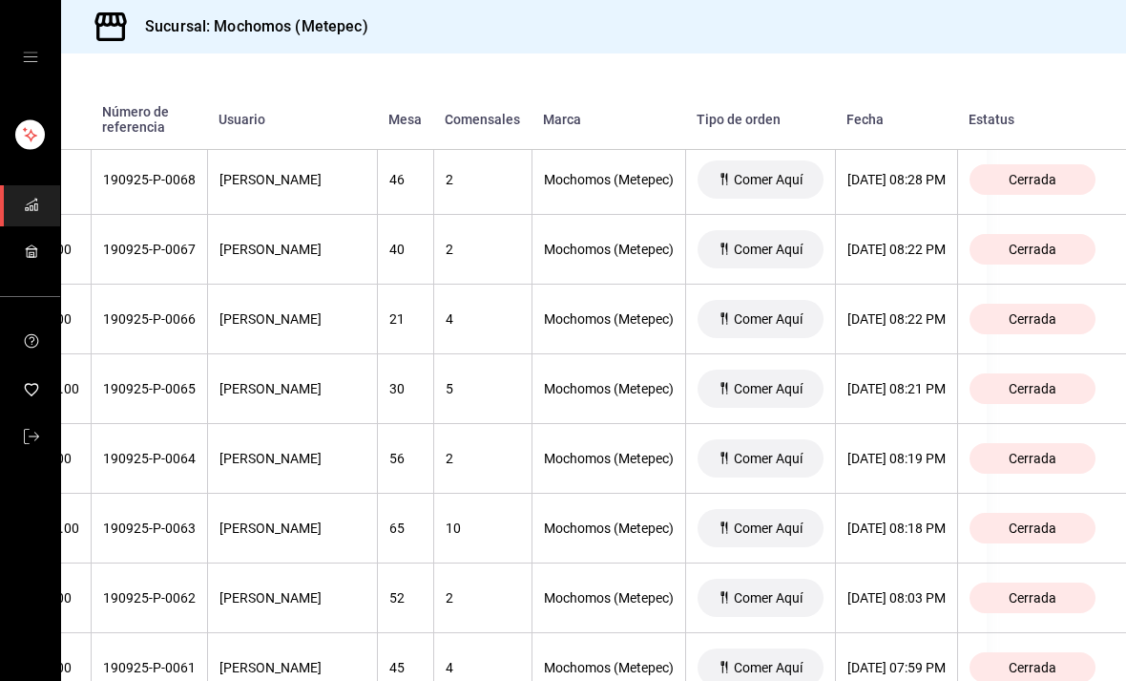
click at [916, 389] on div "[DATE] 08:21 PM" at bounding box center [897, 388] width 98 height 15
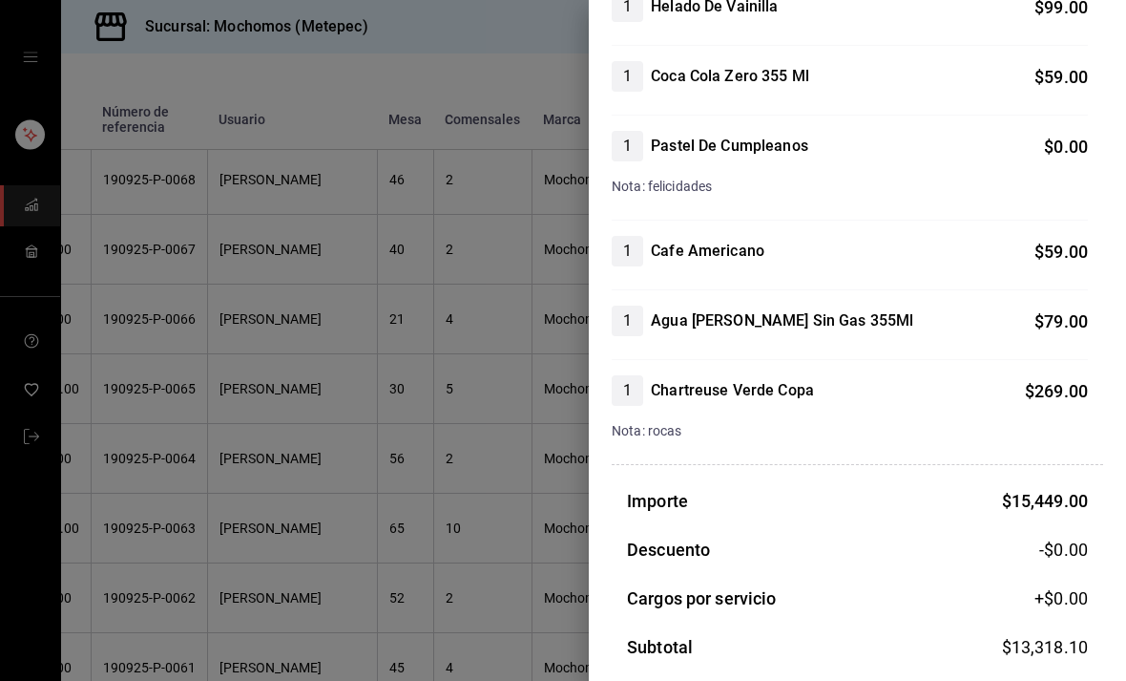
scroll to position [3652, 0]
click at [147, 558] on div at bounding box center [563, 340] width 1126 height 681
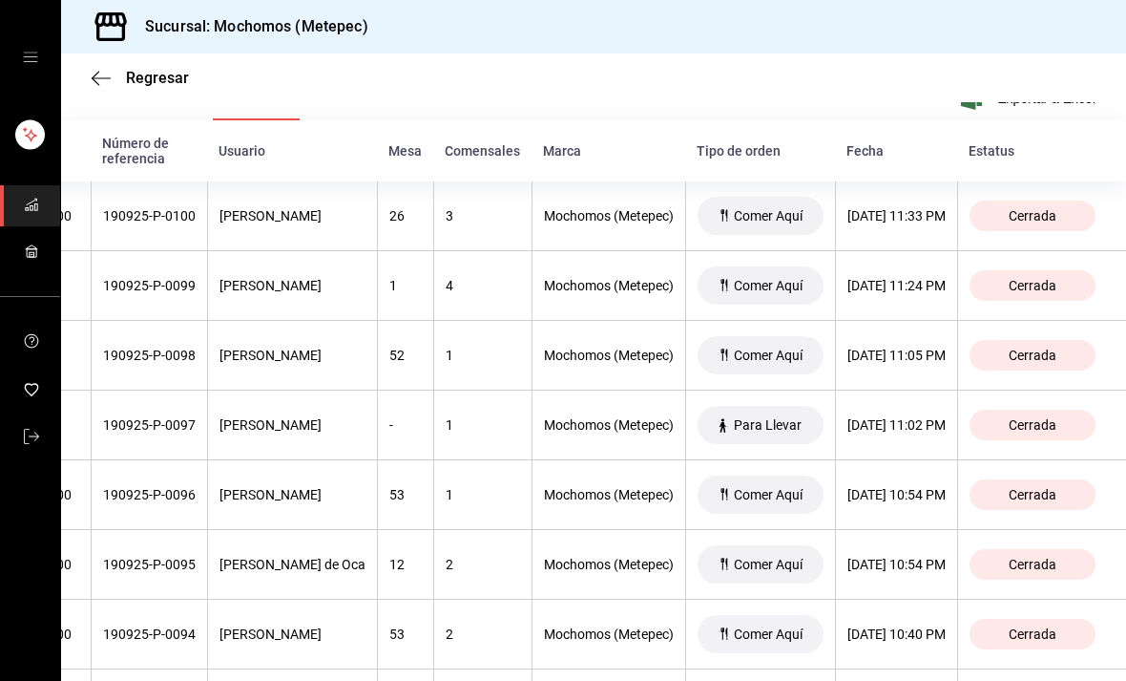
scroll to position [0, 205]
click at [907, 347] on th "[DATE] 11:05 PM" at bounding box center [896, 356] width 122 height 70
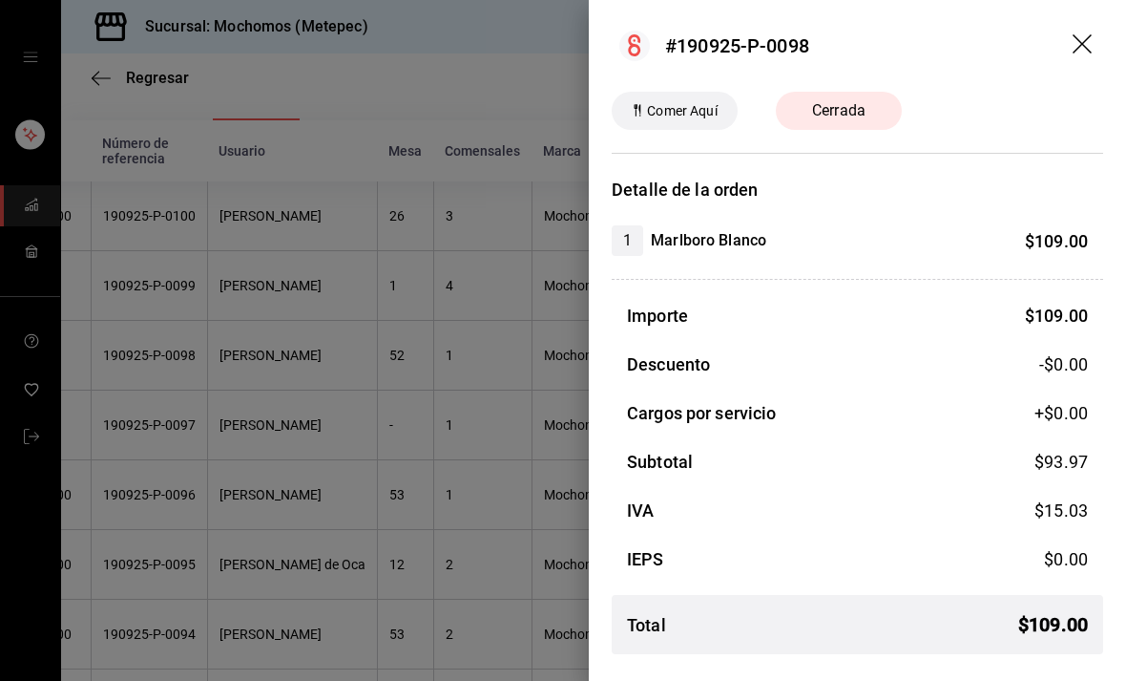
click at [159, 530] on div at bounding box center [563, 340] width 1126 height 681
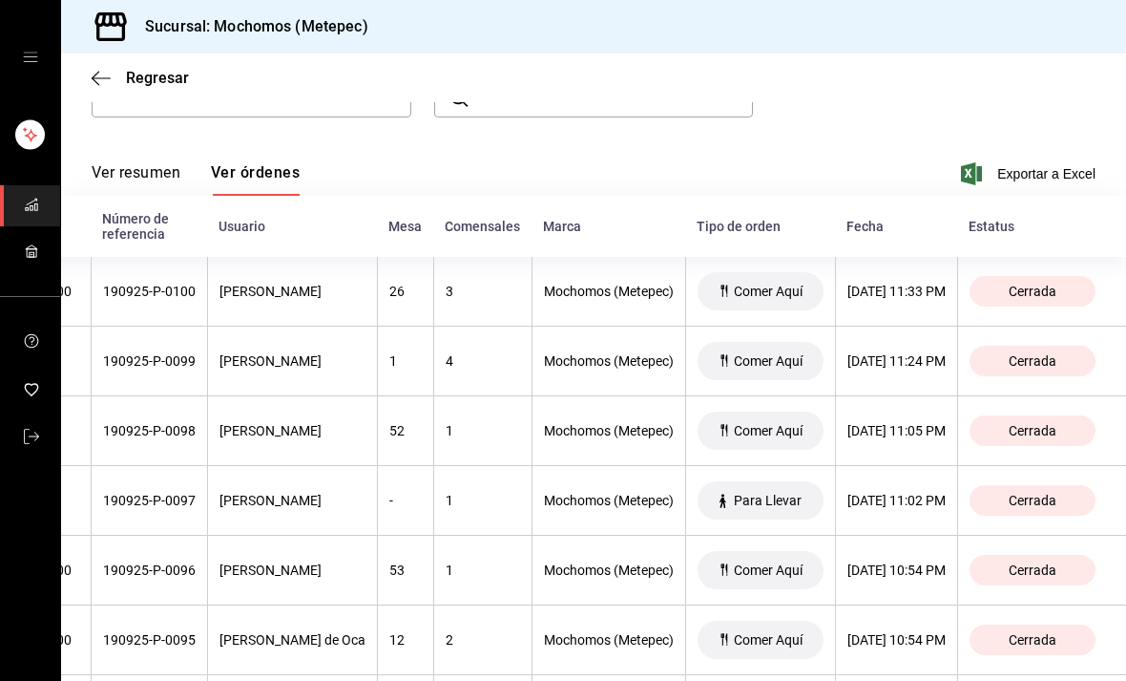
scroll to position [295, 0]
click at [909, 294] on div "[DATE] 11:33 PM" at bounding box center [897, 291] width 98 height 15
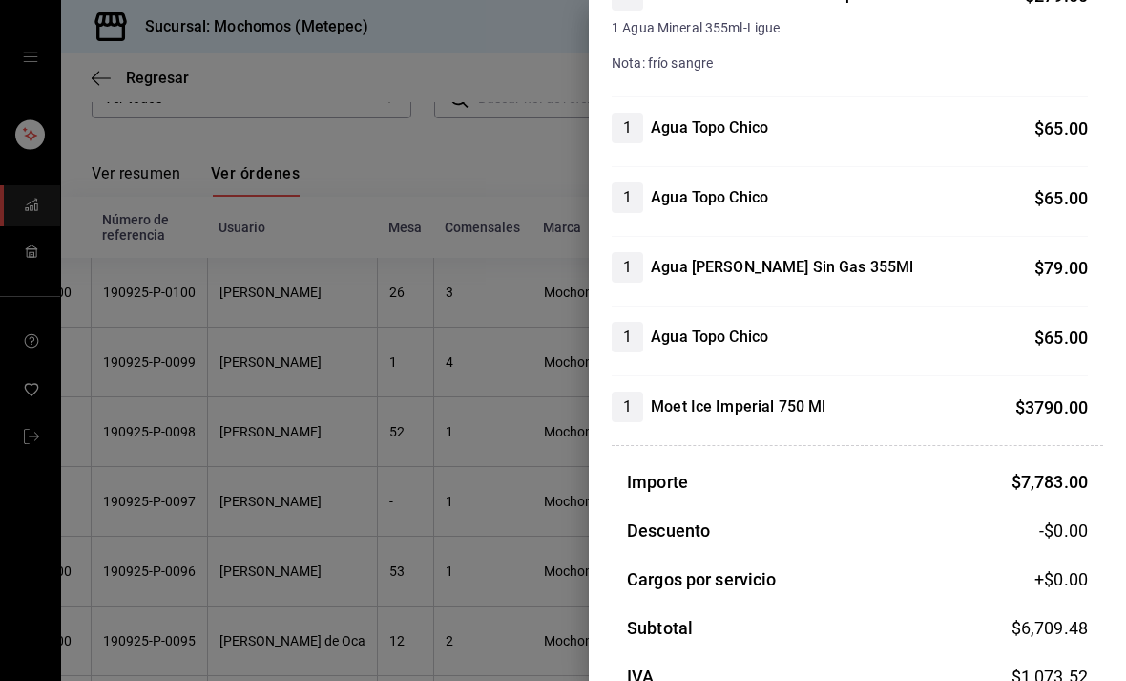
scroll to position [1514, 0]
click at [182, 394] on div at bounding box center [563, 340] width 1126 height 681
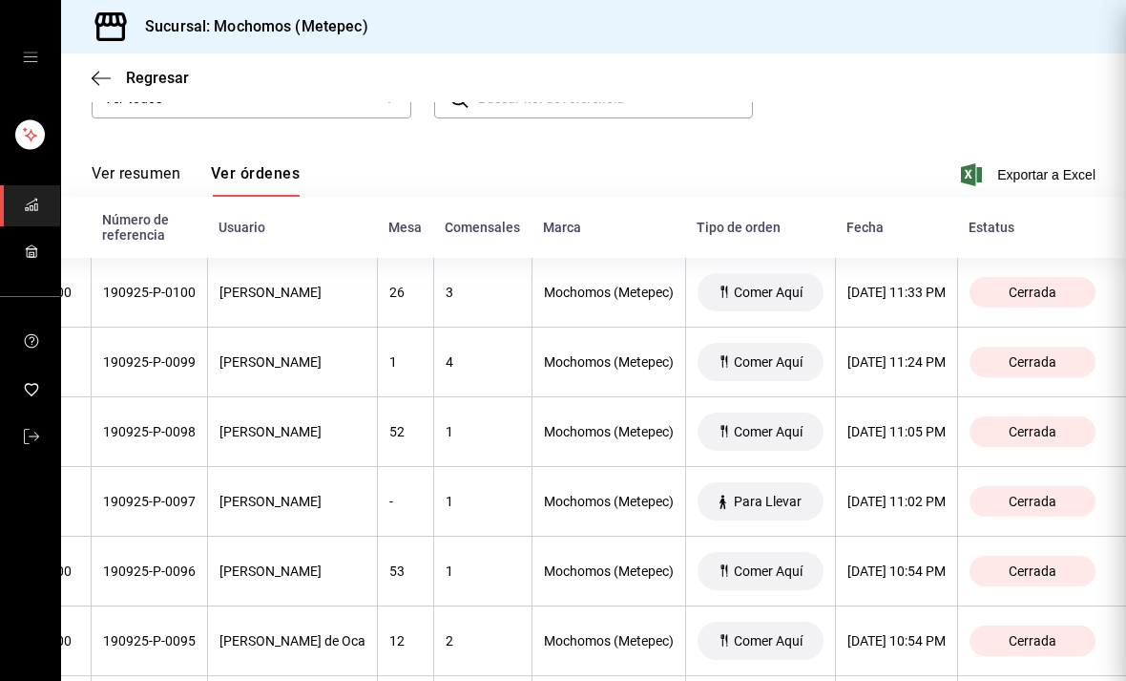
scroll to position [0, 0]
click at [197, 415] on div at bounding box center [563, 340] width 1126 height 681
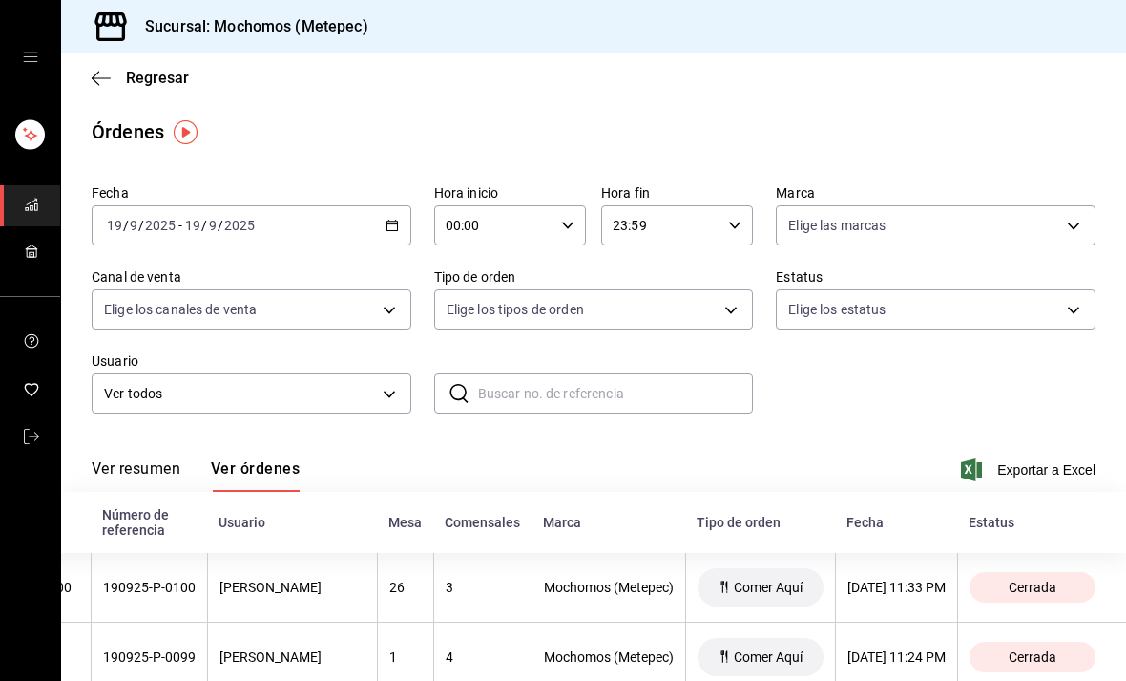
click at [389, 226] on icon "button" at bounding box center [392, 225] width 13 height 13
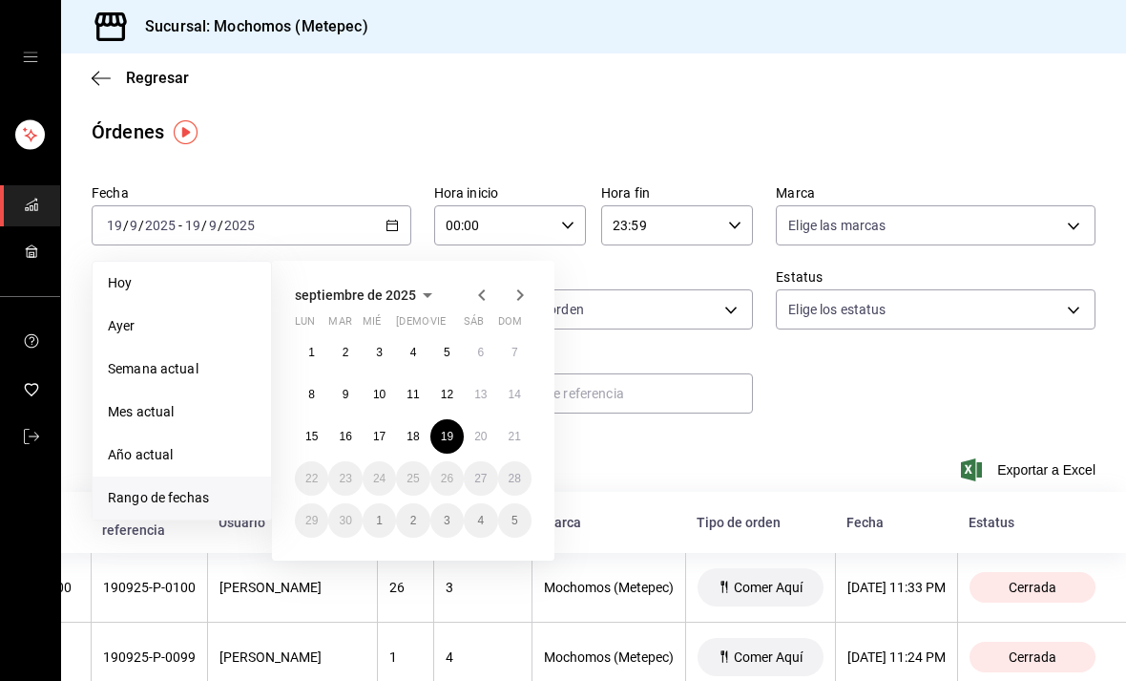
click at [487, 430] on abbr "20" at bounding box center [480, 436] width 12 height 13
click at [487, 433] on abbr "20" at bounding box center [480, 436] width 12 height 13
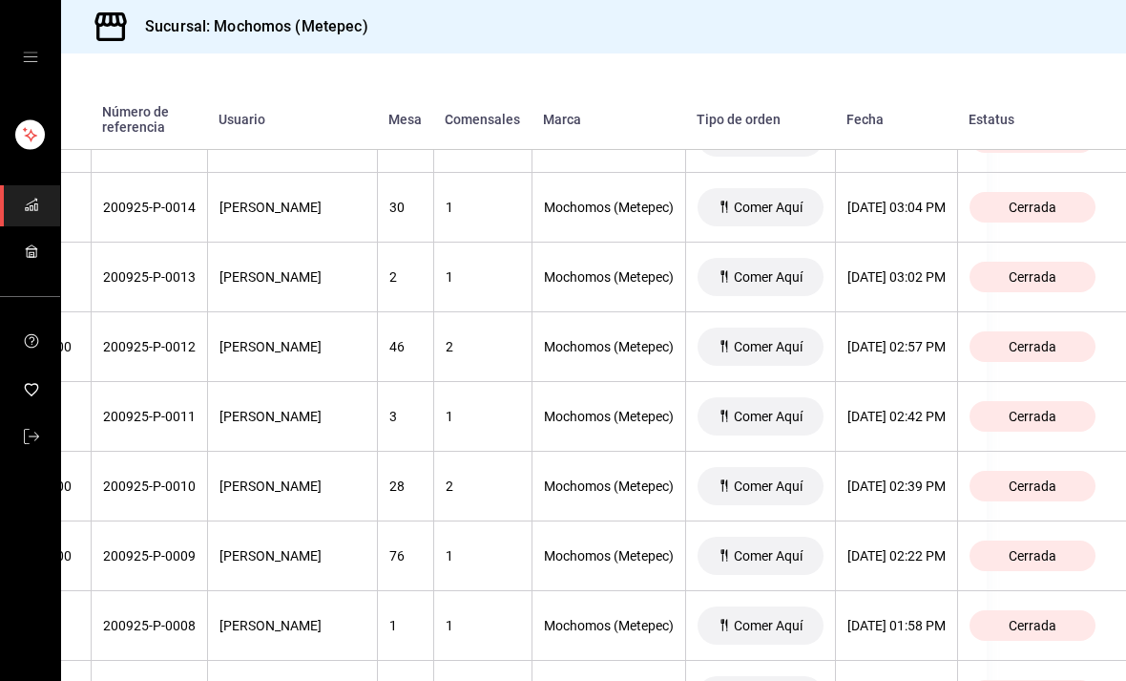
scroll to position [6757, 188]
click at [946, 344] on div "[DATE] 02:57 PM" at bounding box center [897, 346] width 98 height 15
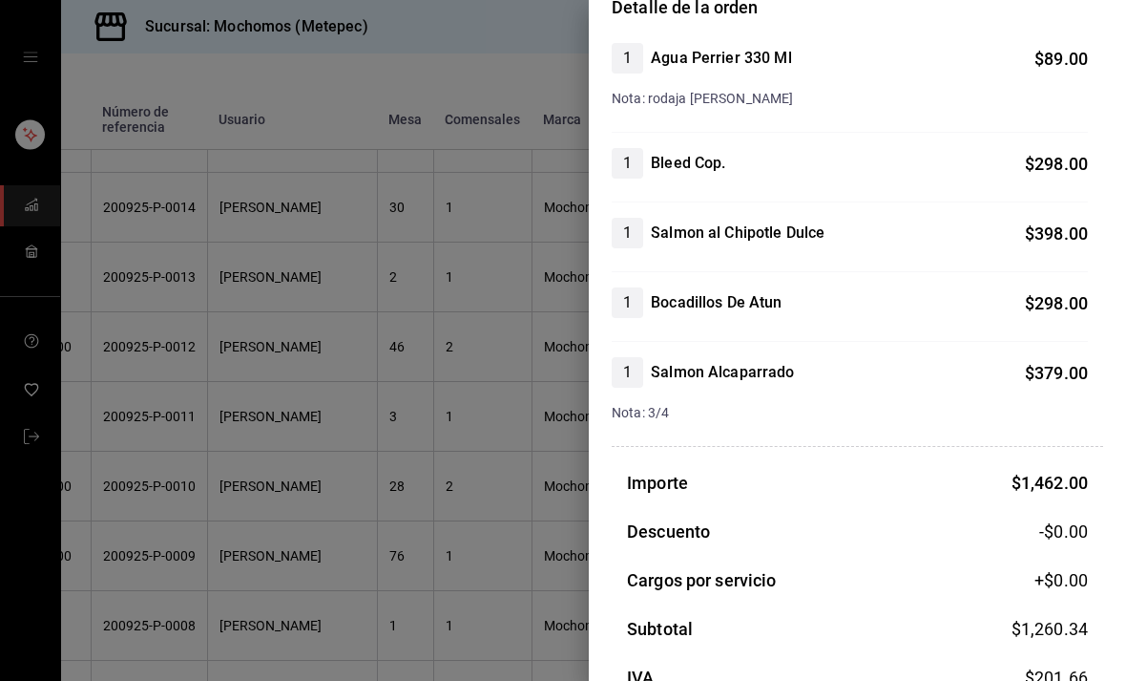
scroll to position [179, 0]
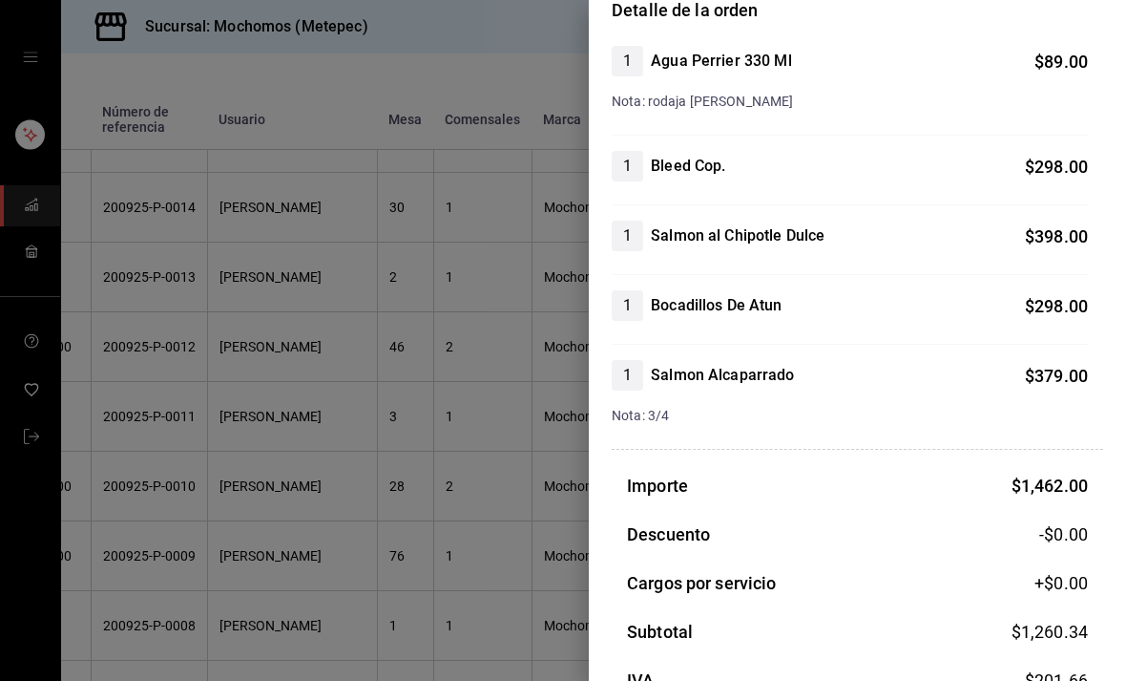
click at [476, 511] on div at bounding box center [563, 340] width 1126 height 681
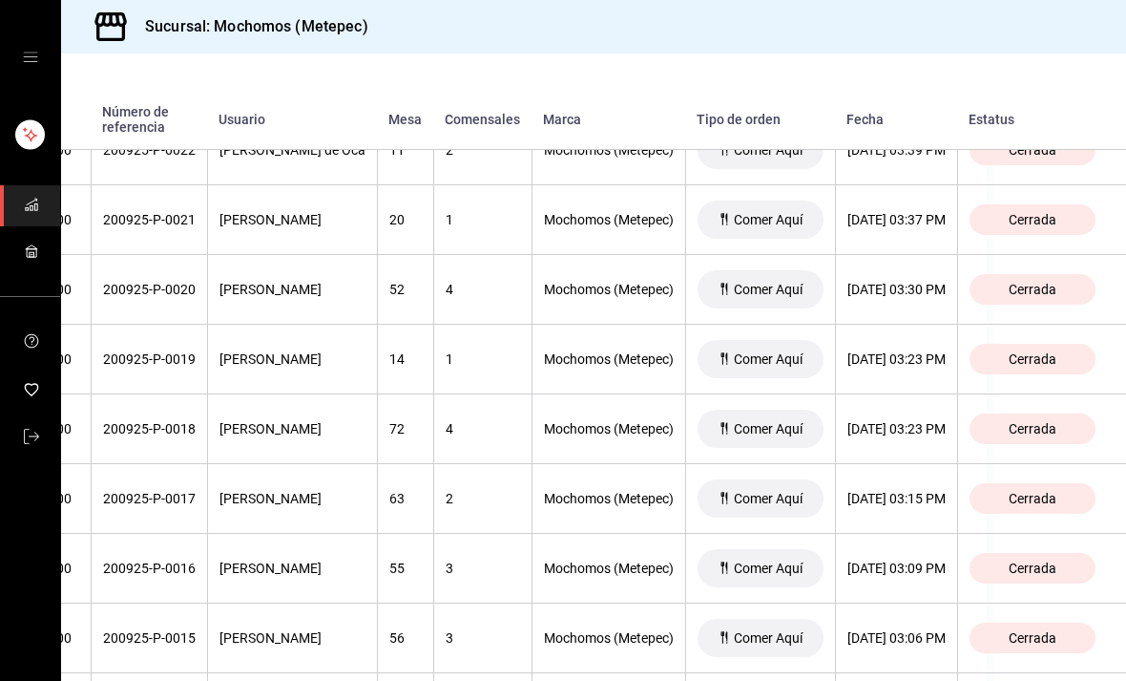
scroll to position [6256, 201]
click at [929, 306] on th "[DATE] 03:30 PM" at bounding box center [896, 291] width 122 height 70
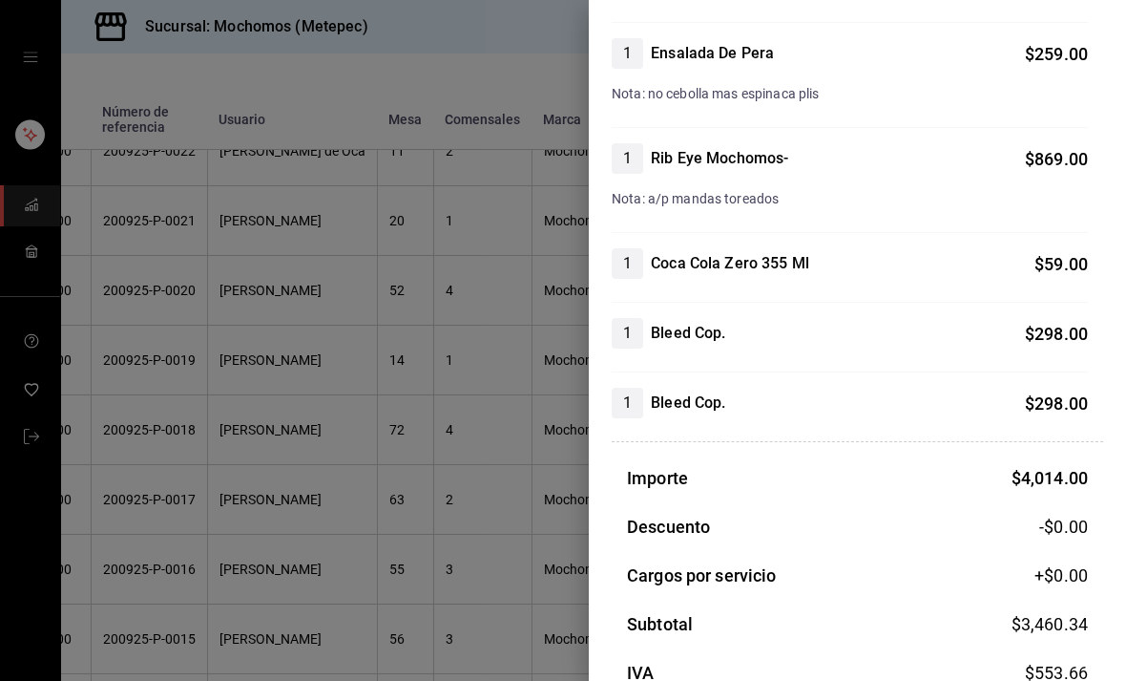
scroll to position [1231, 0]
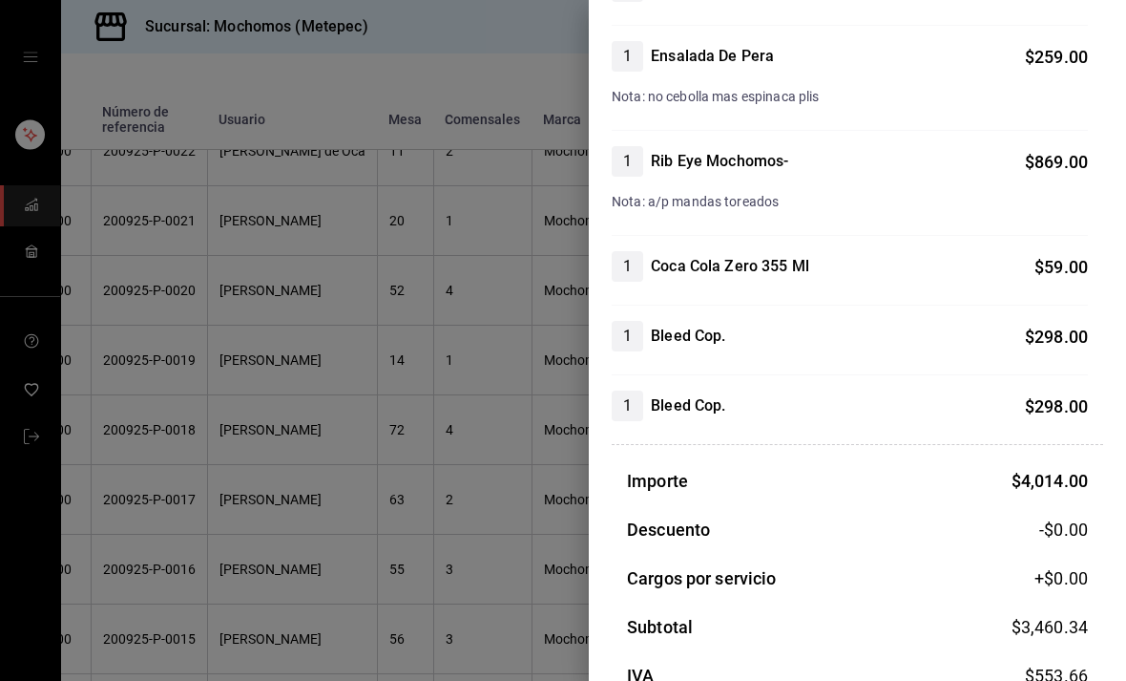
click at [229, 415] on div at bounding box center [563, 340] width 1126 height 681
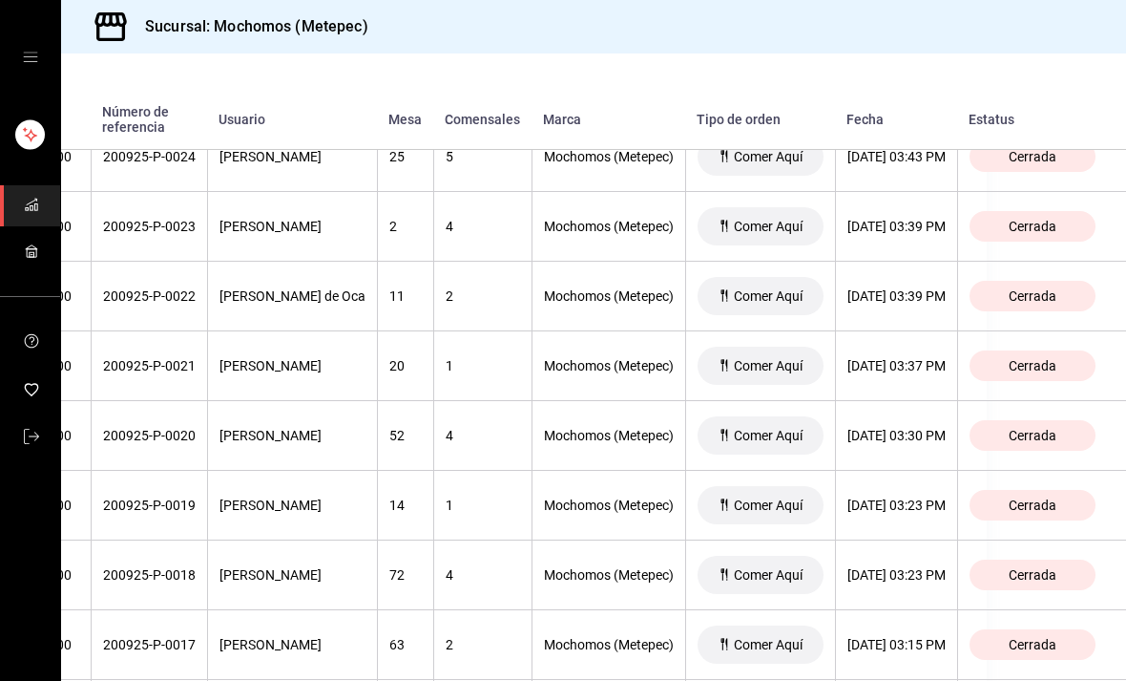
scroll to position [6111, 221]
click at [895, 368] on div "[DATE] 03:37 PM" at bounding box center [897, 365] width 98 height 15
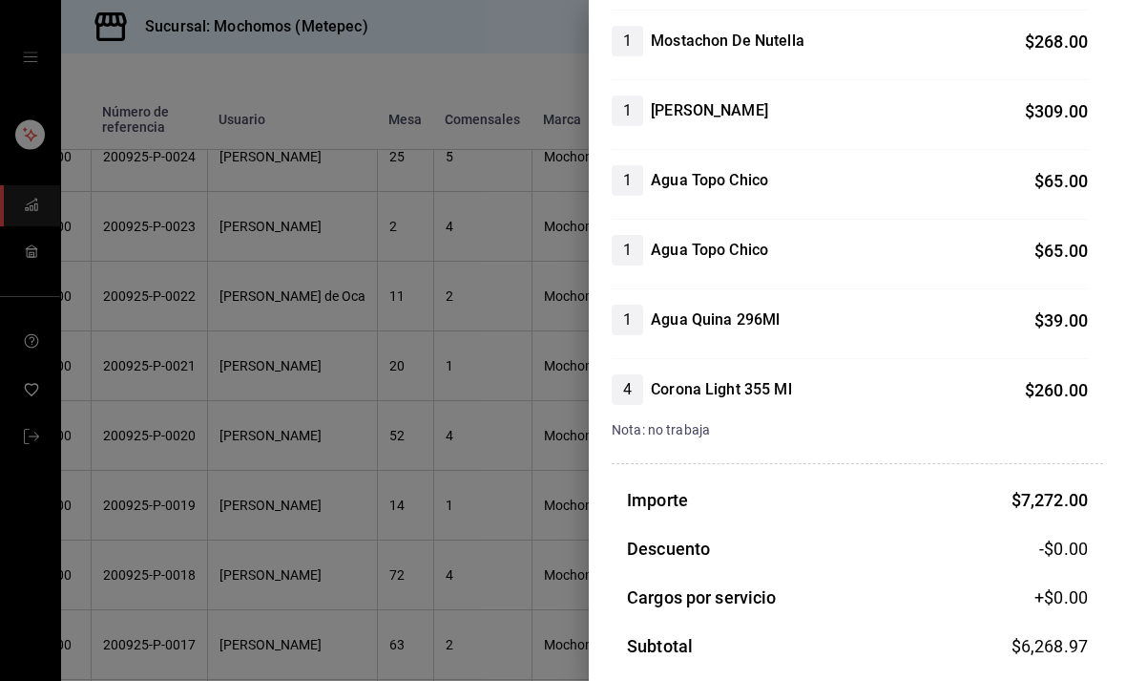
scroll to position [2640, 0]
click at [480, 565] on div at bounding box center [563, 340] width 1126 height 681
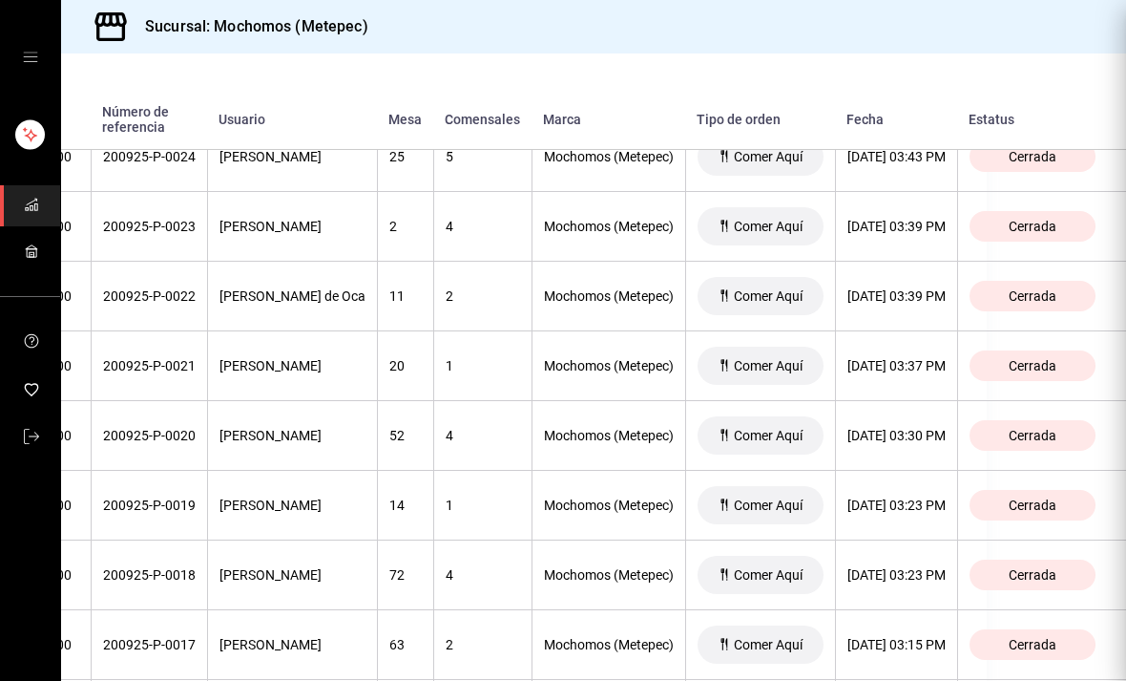
scroll to position [0, 0]
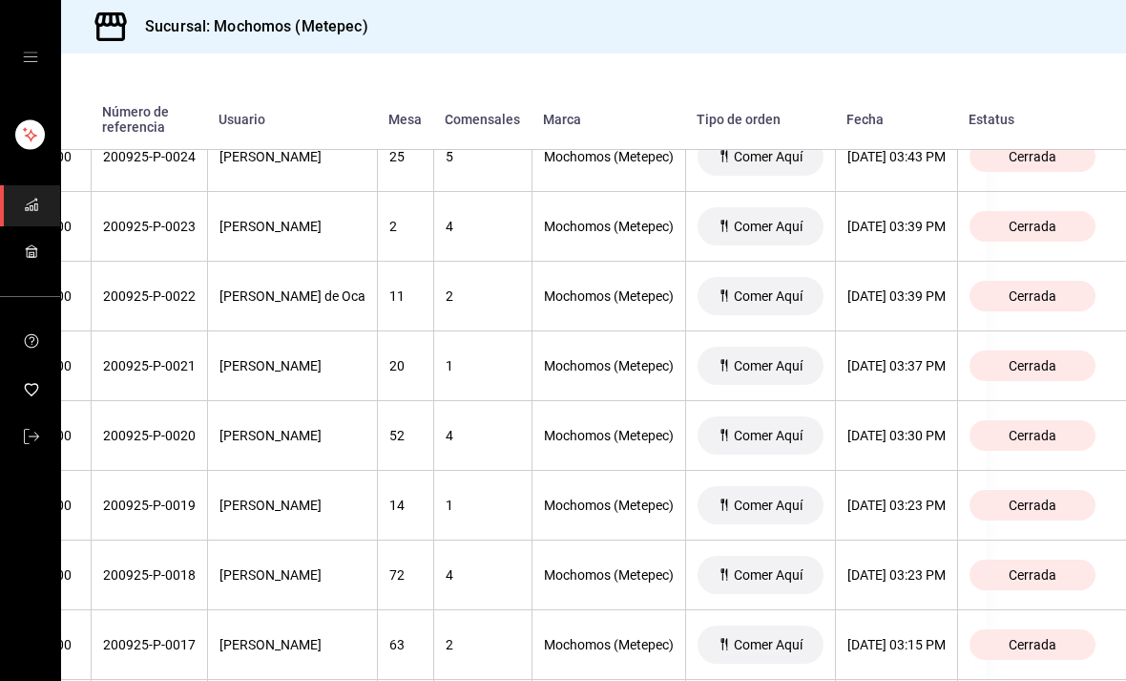
click at [571, 543] on th "Mochomos (Metepec)" at bounding box center [609, 575] width 154 height 70
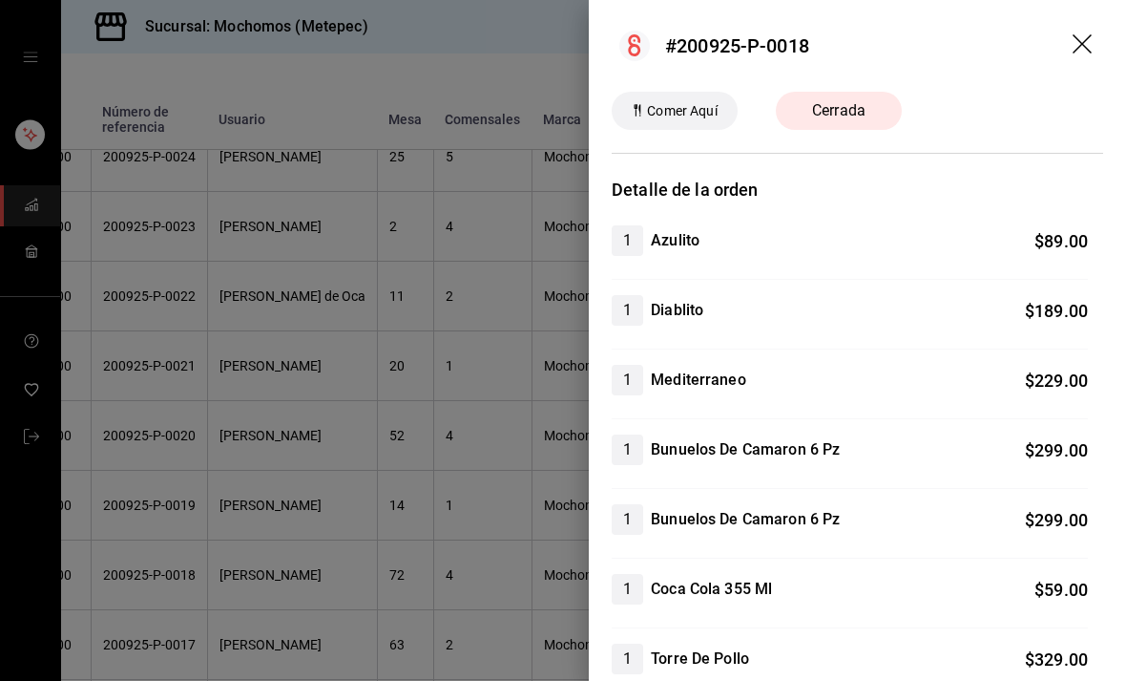
click at [483, 505] on div at bounding box center [563, 340] width 1126 height 681
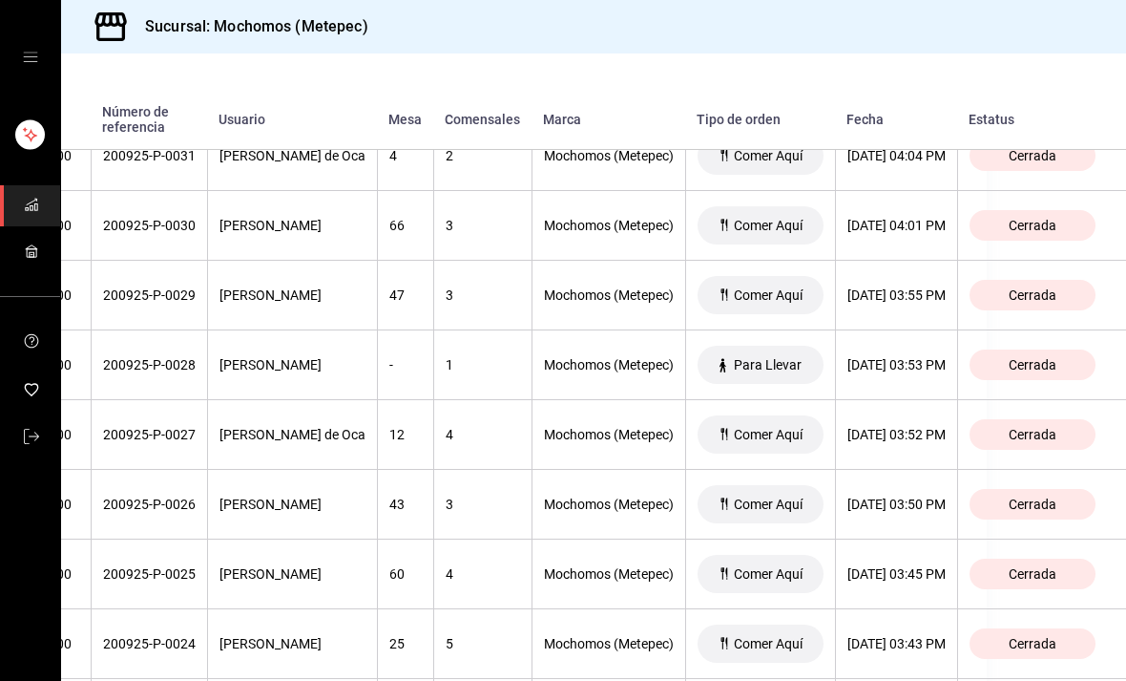
scroll to position [5623, 221]
click at [909, 296] on div "[DATE] 03:55 PM" at bounding box center [897, 295] width 98 height 15
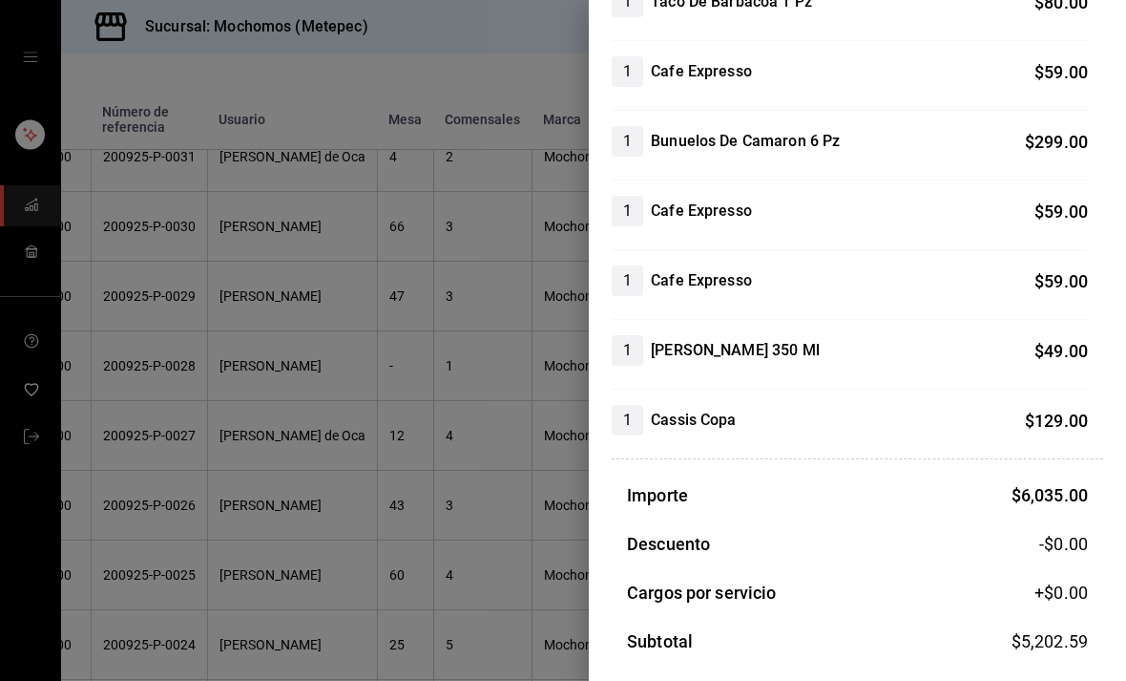
scroll to position [3097, 0]
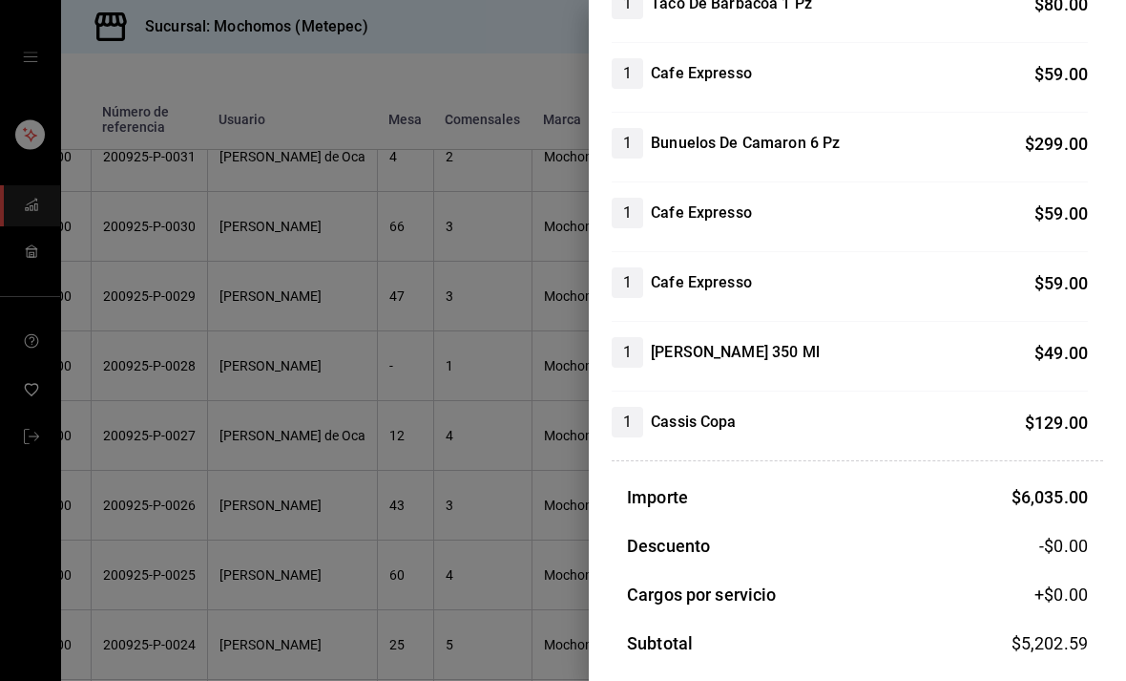
click at [326, 402] on div at bounding box center [563, 340] width 1126 height 681
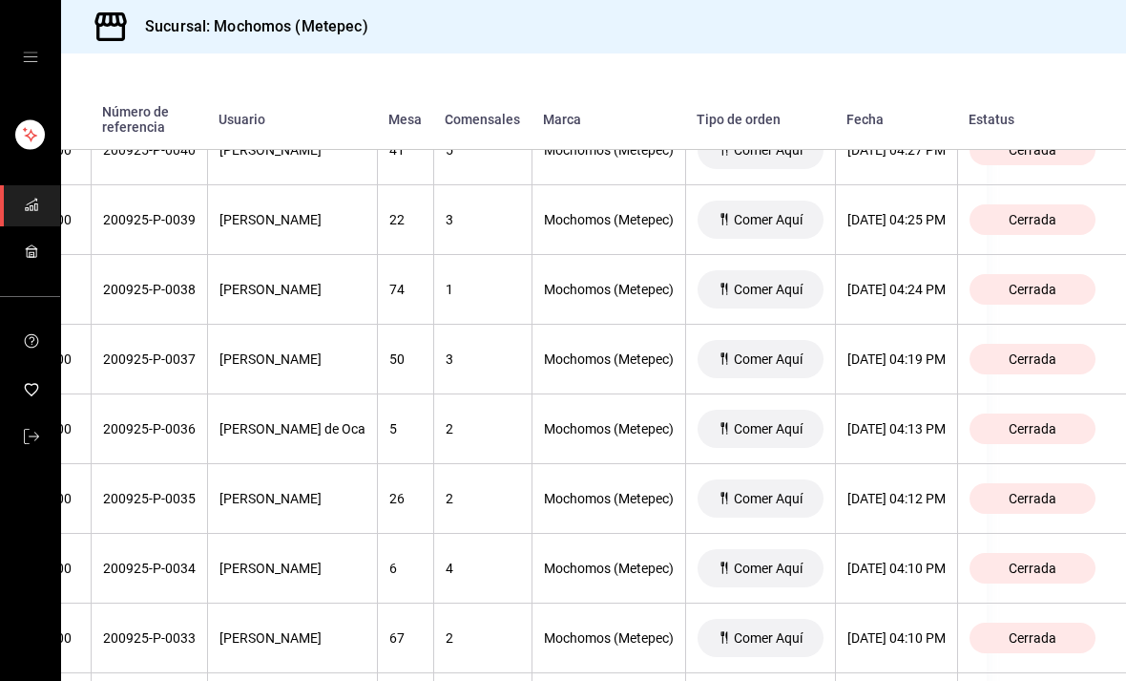
scroll to position [4998, 214]
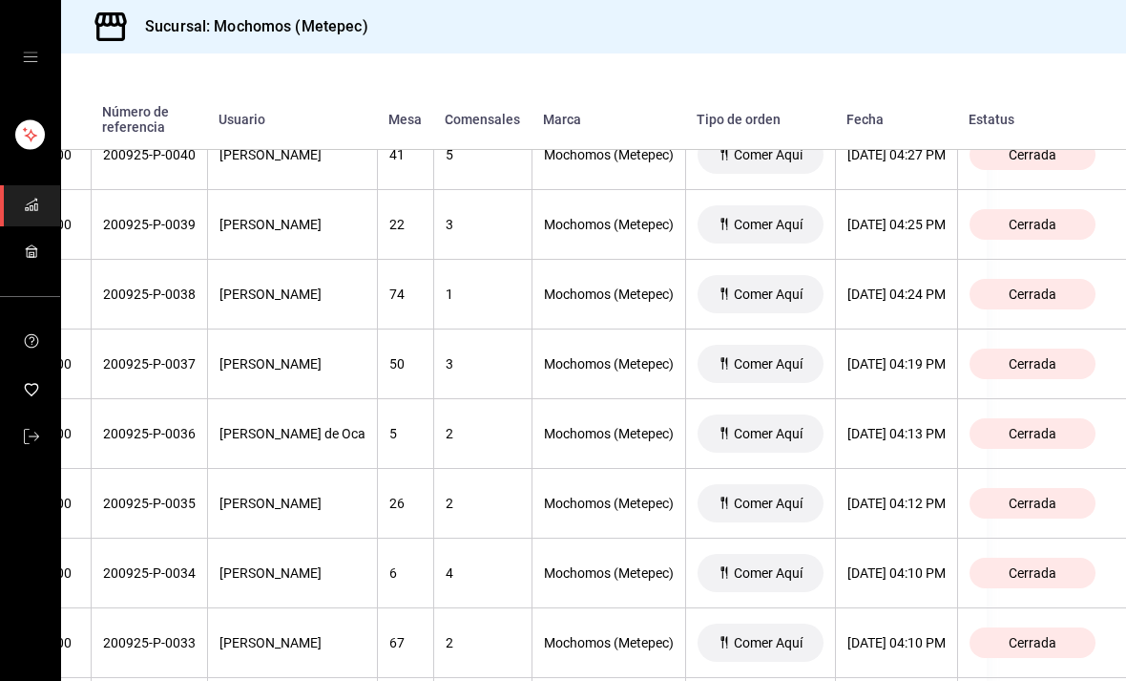
click at [896, 366] on div "[DATE] 04:19 PM" at bounding box center [897, 363] width 98 height 15
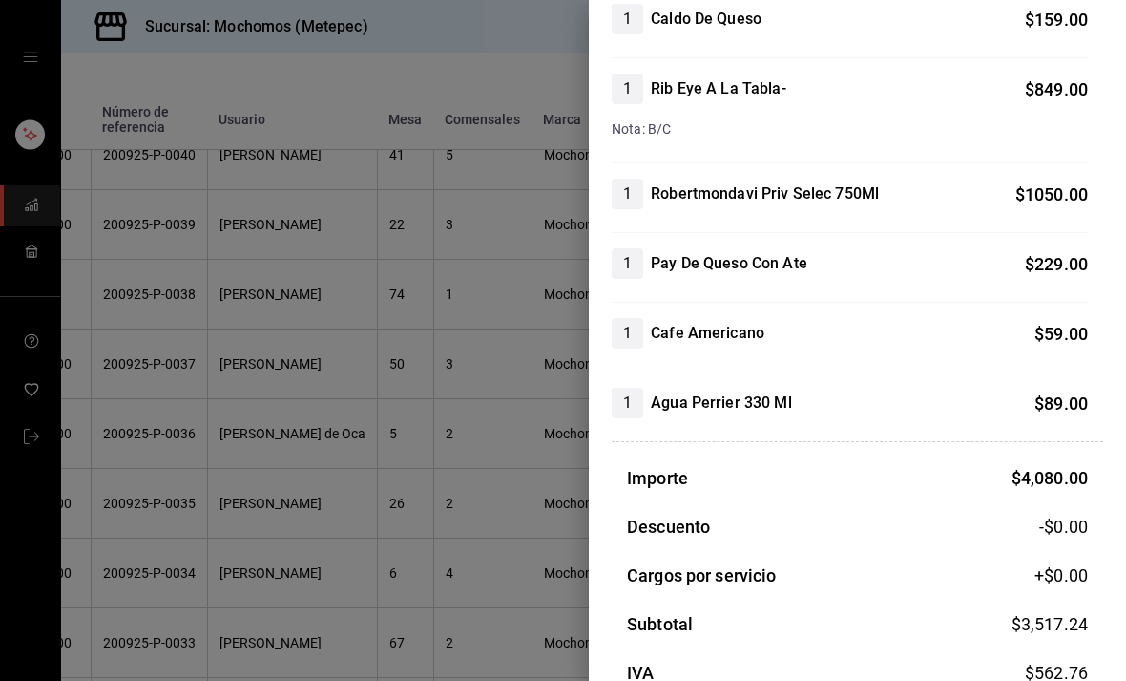
scroll to position [448, 0]
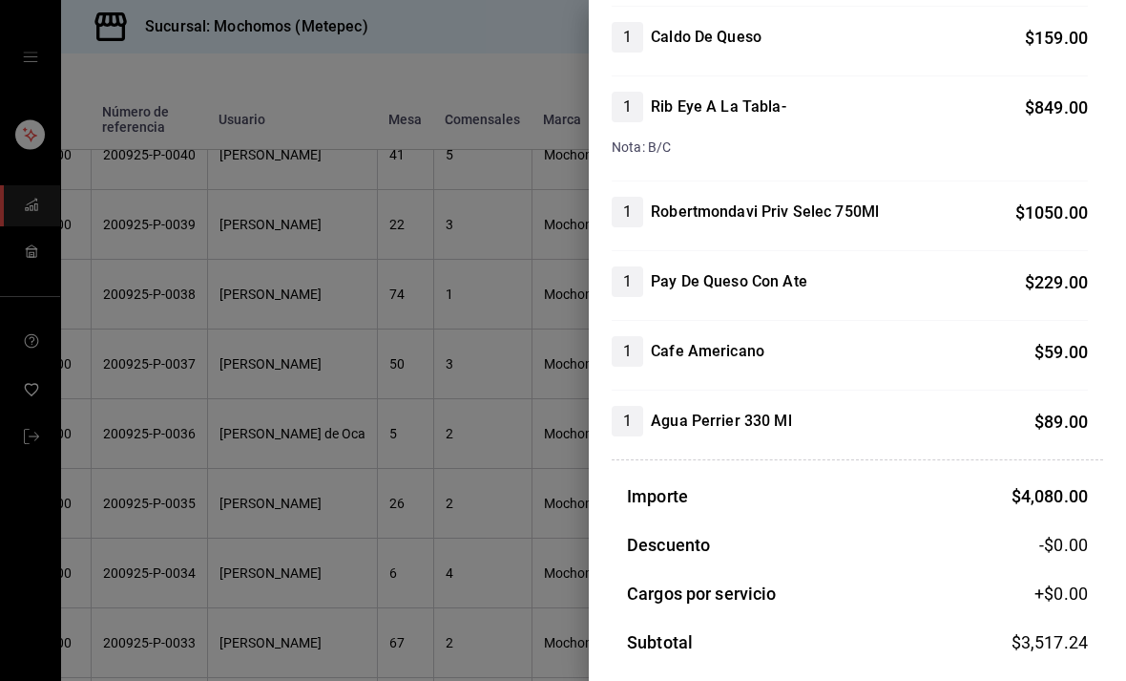
click at [484, 519] on div at bounding box center [563, 340] width 1126 height 681
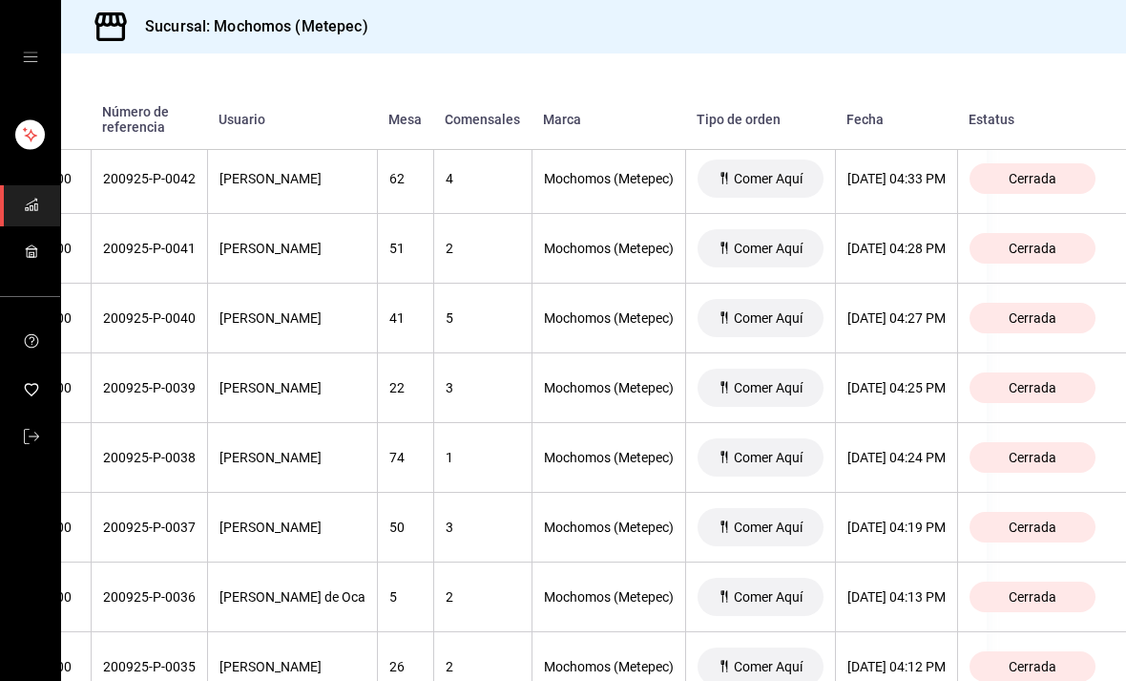
scroll to position [4837, 209]
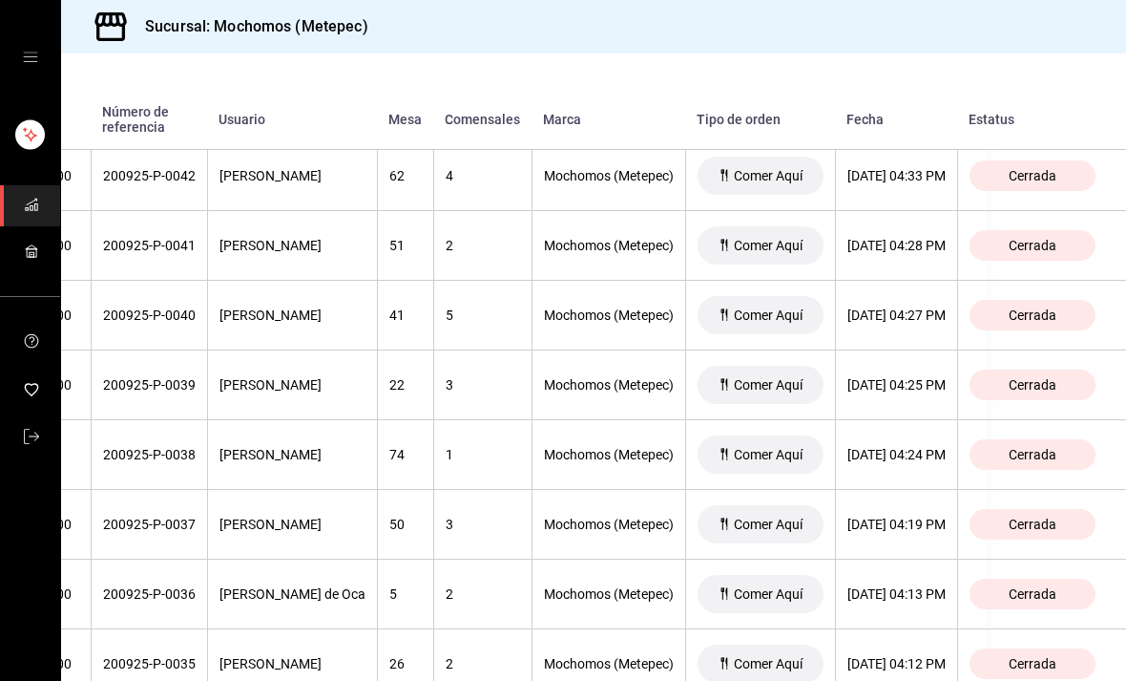
click at [887, 258] on th "[DATE] 04:28 PM" at bounding box center [896, 246] width 122 height 70
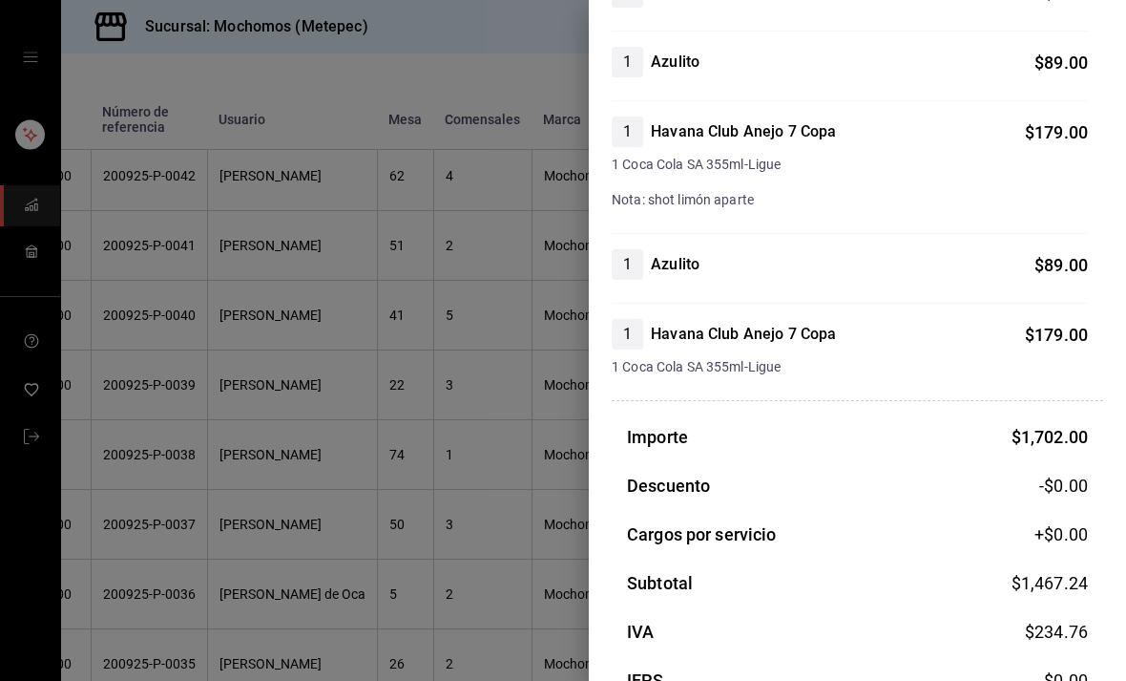
scroll to position [682, 0]
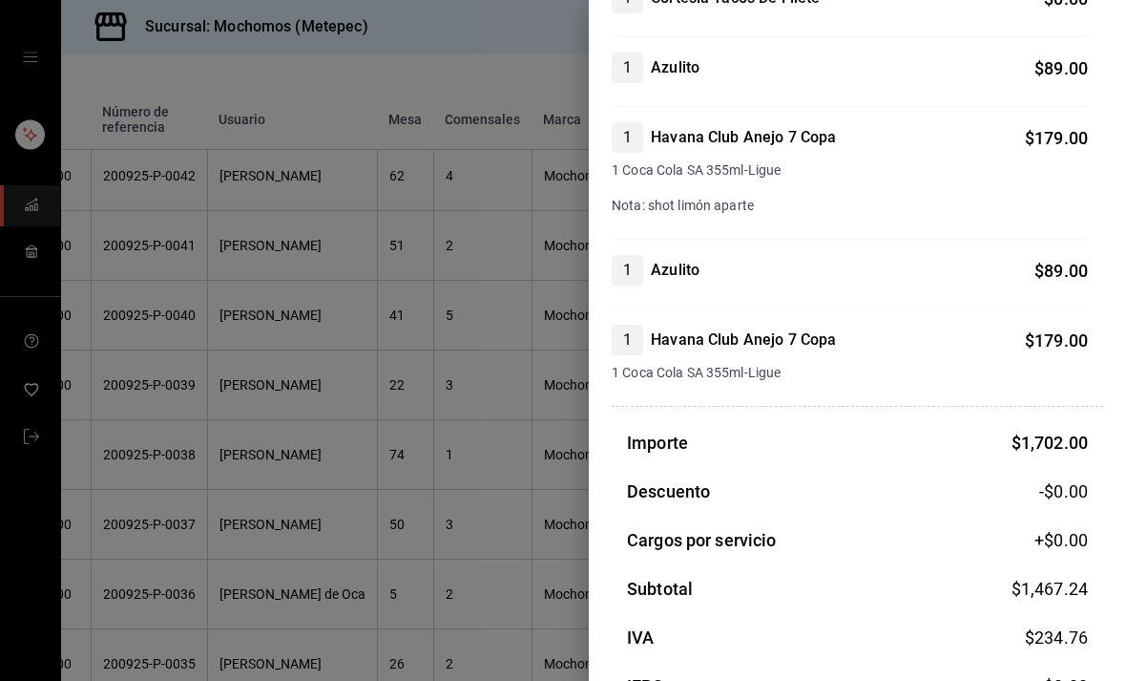
click at [437, 409] on div at bounding box center [563, 340] width 1126 height 681
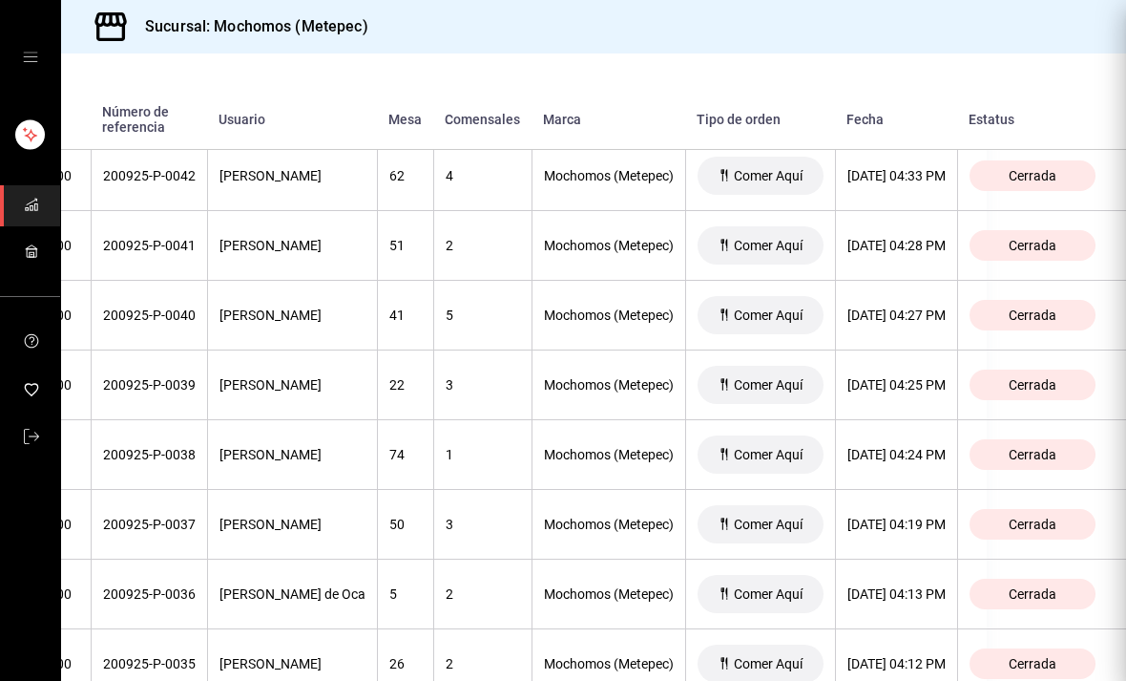
scroll to position [0, 0]
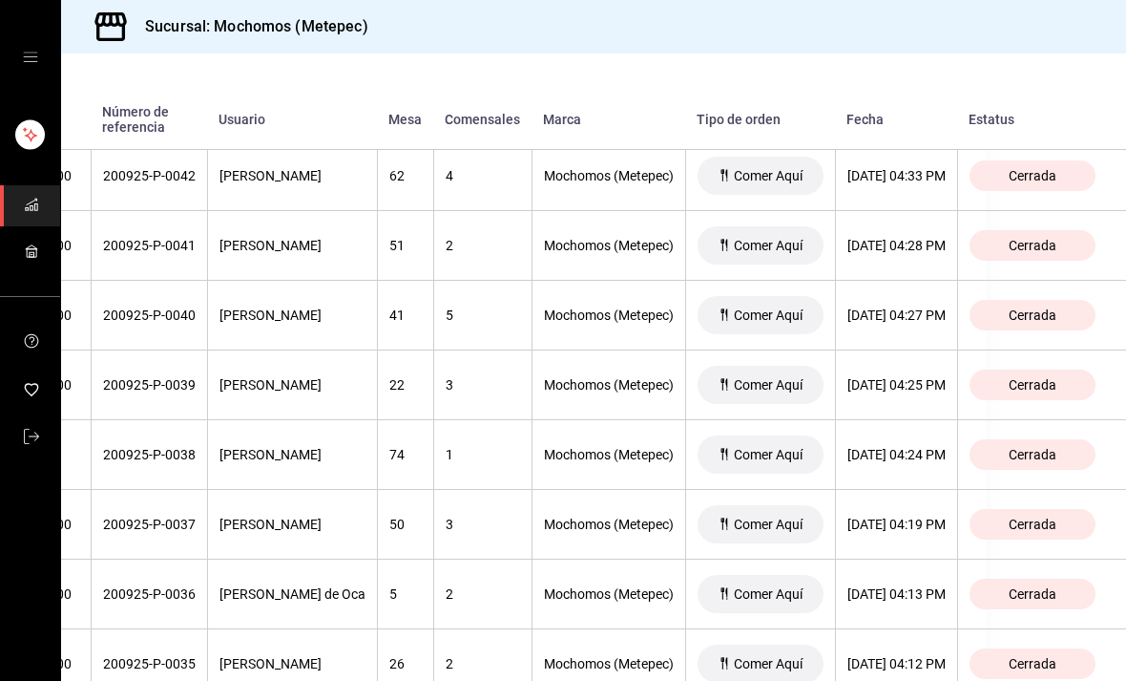
click at [446, 433] on th "1" at bounding box center [482, 455] width 98 height 70
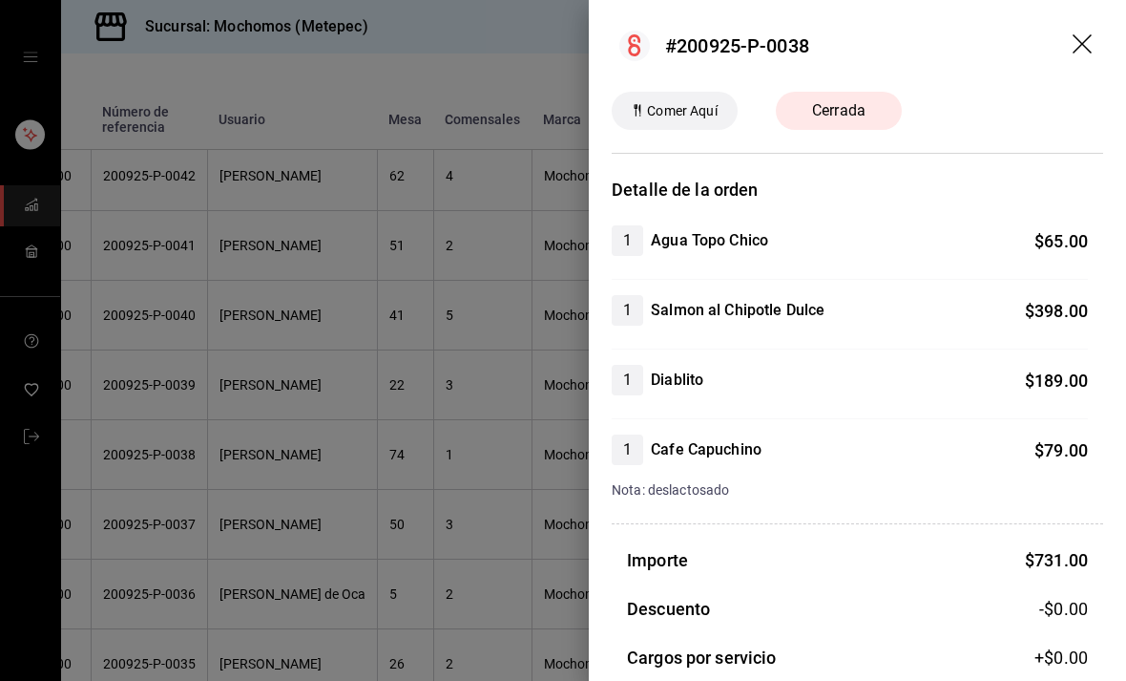
click at [476, 510] on div at bounding box center [563, 340] width 1126 height 681
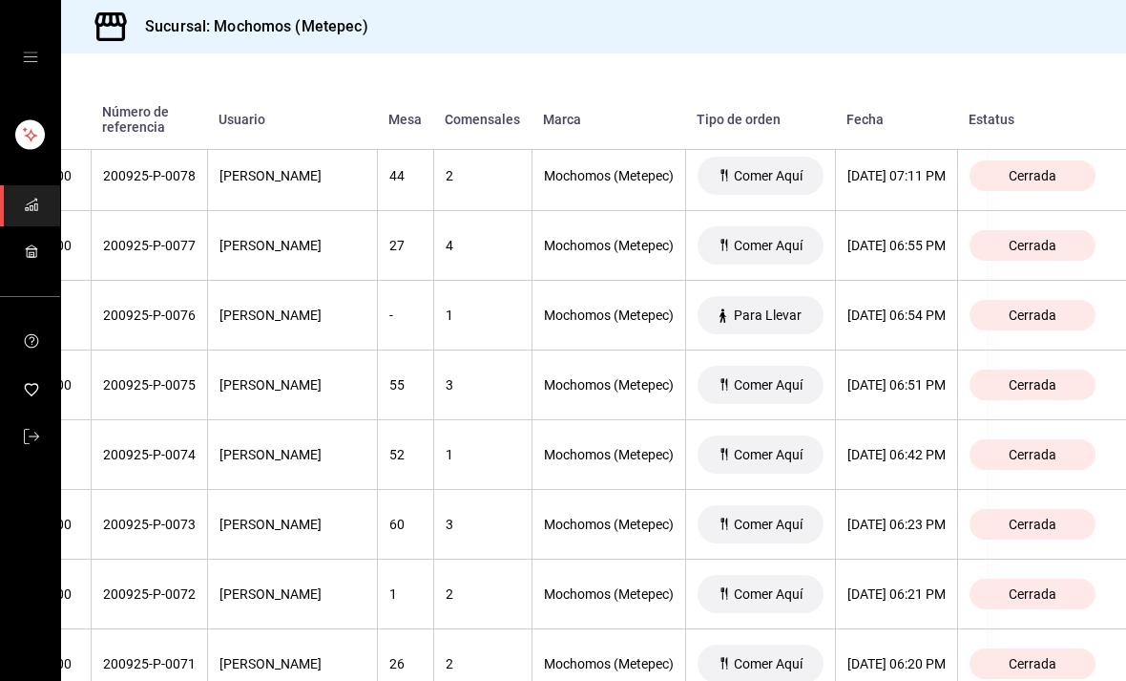
scroll to position [2329, 221]
click at [913, 453] on div "[DATE] 06:42 PM" at bounding box center [897, 453] width 98 height 15
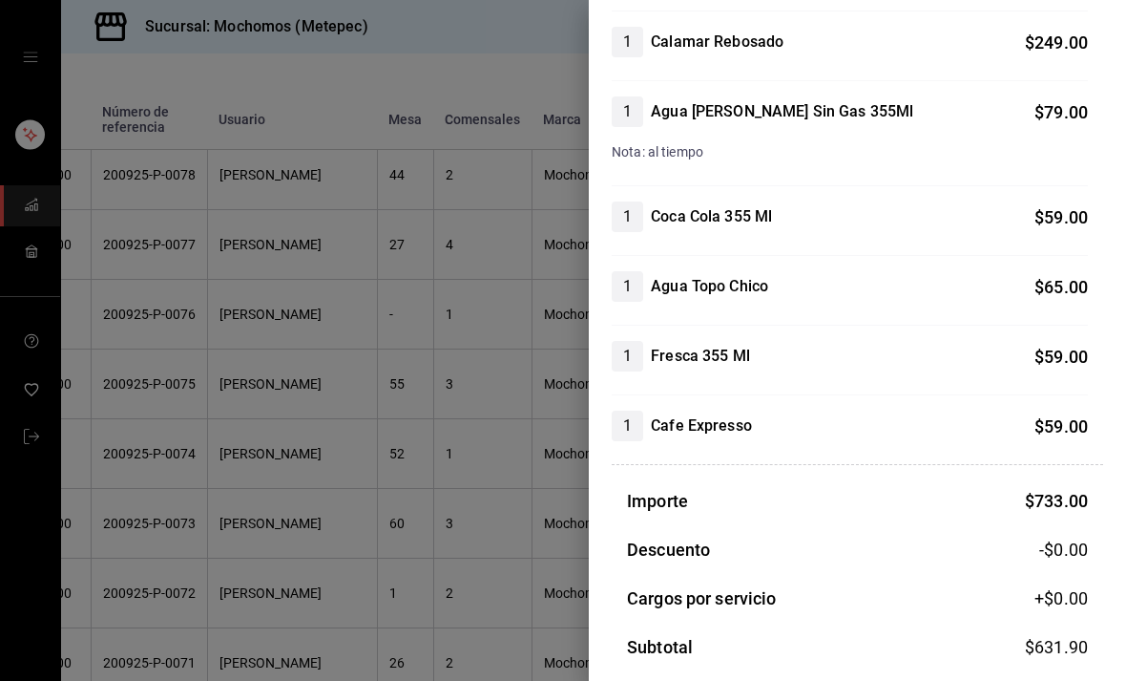
scroll to position [476, 0]
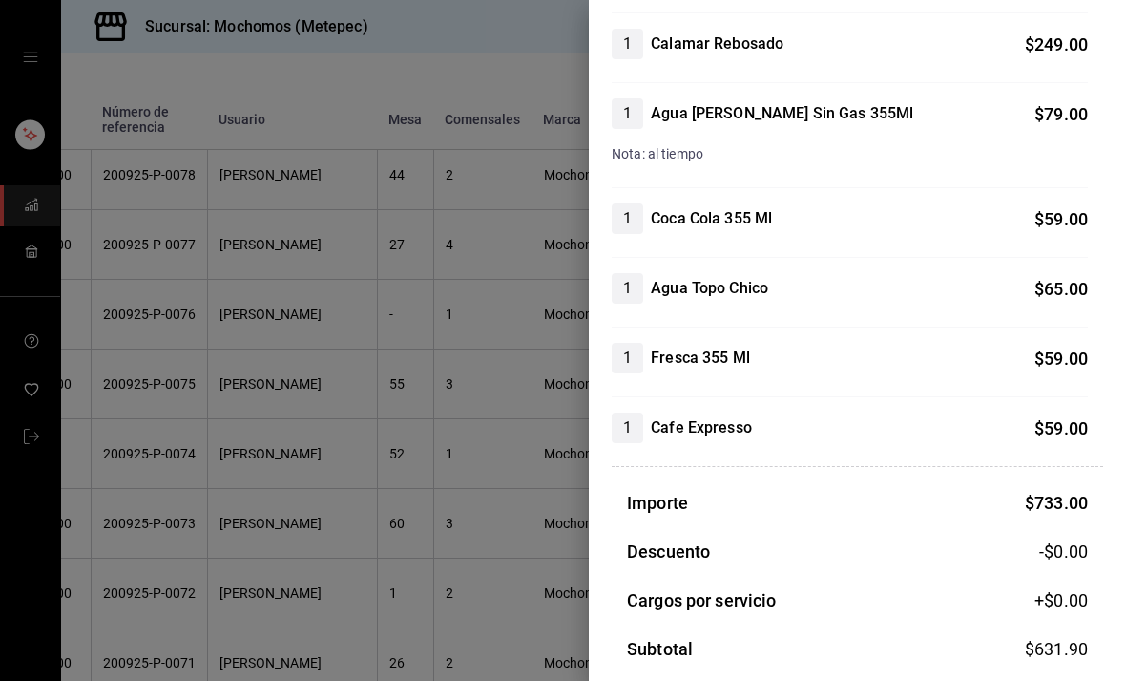
click at [449, 551] on div at bounding box center [563, 340] width 1126 height 681
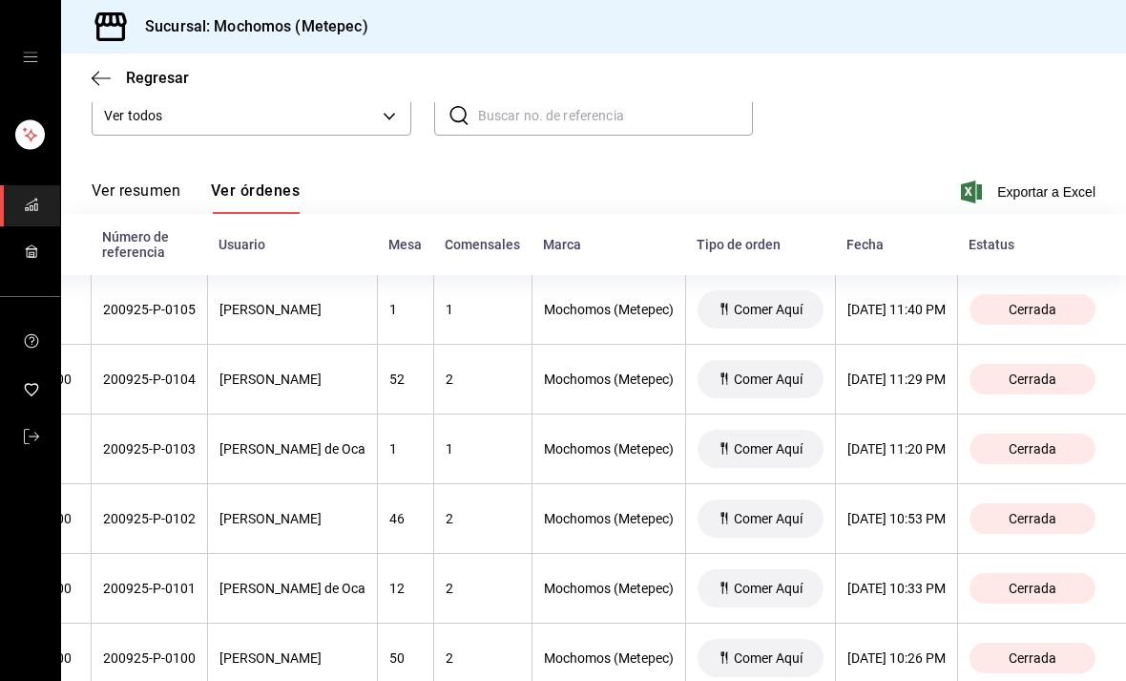
scroll to position [0, 221]
click at [900, 387] on div "[DATE] 11:29 PM" at bounding box center [897, 378] width 98 height 15
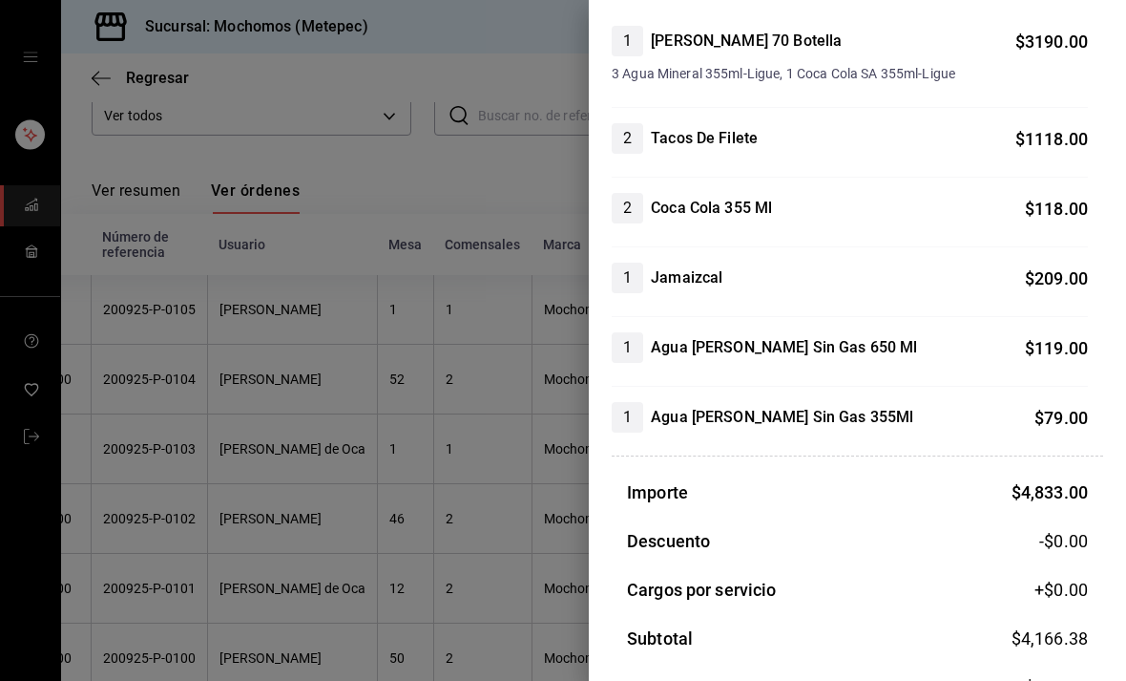
scroll to position [199, 0]
click at [500, 588] on div at bounding box center [563, 340] width 1126 height 681
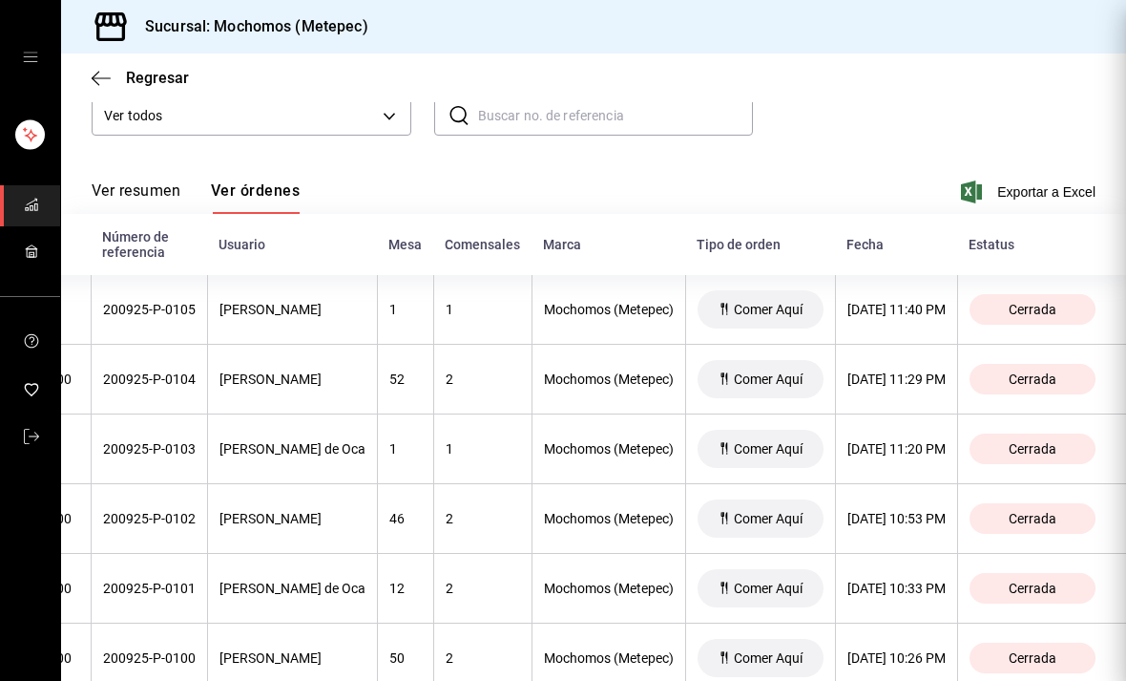
scroll to position [0, 0]
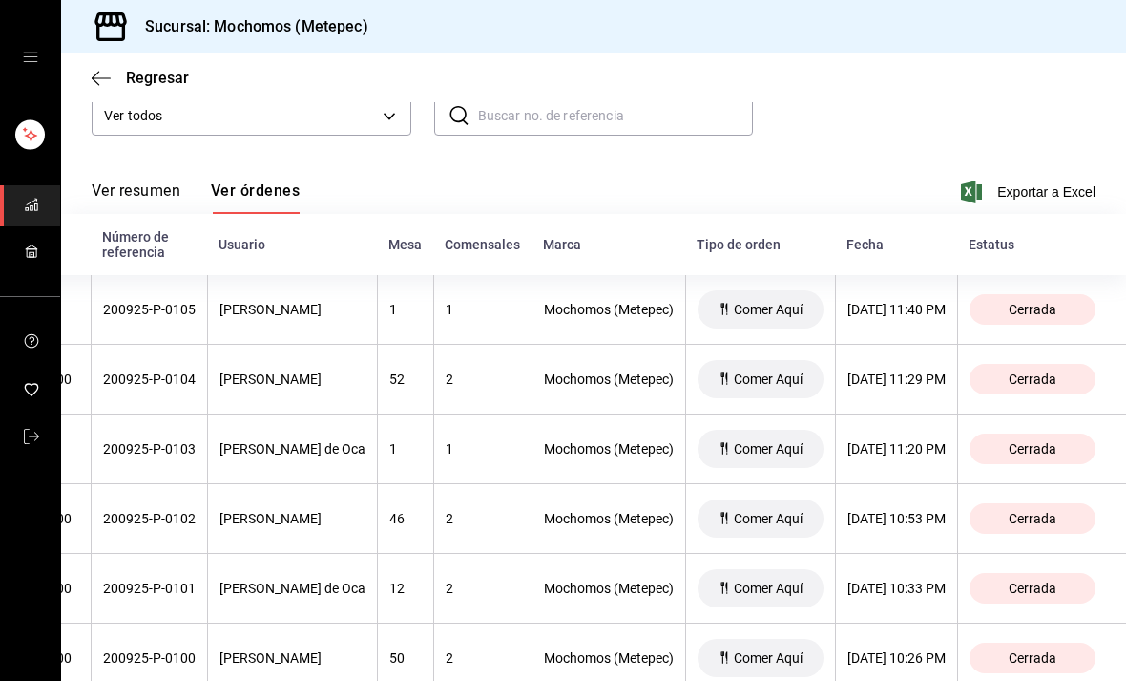
click at [906, 376] on div "[DATE] 11:29 PM" at bounding box center [897, 378] width 98 height 15
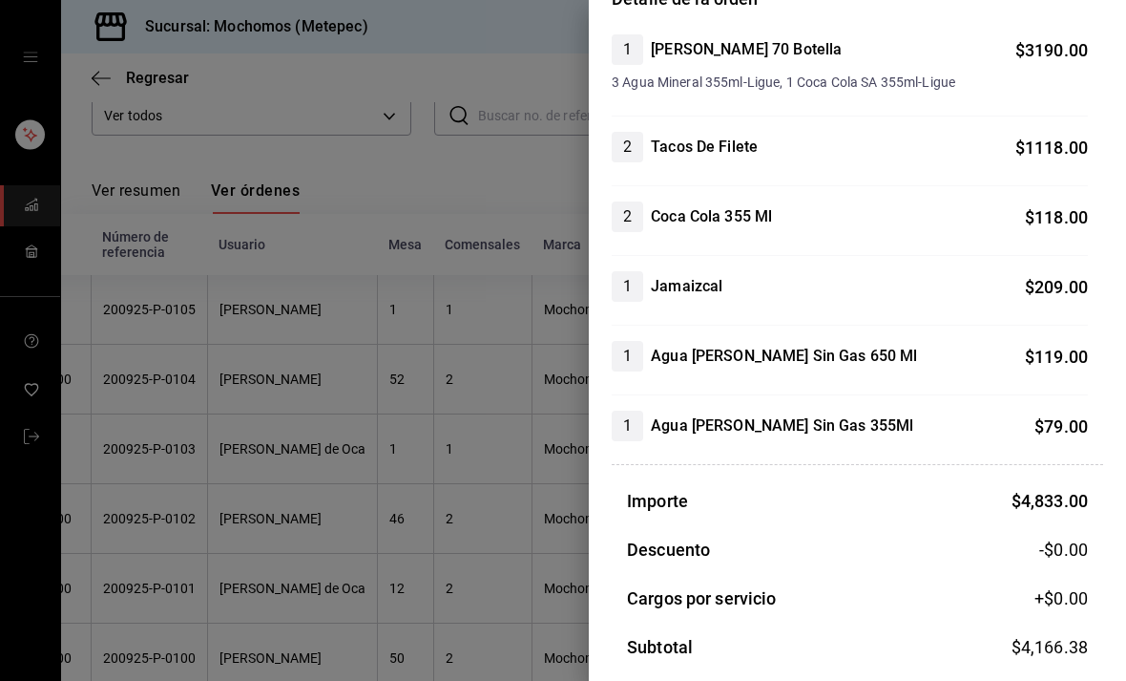
scroll to position [190, 0]
click at [509, 528] on div at bounding box center [563, 340] width 1126 height 681
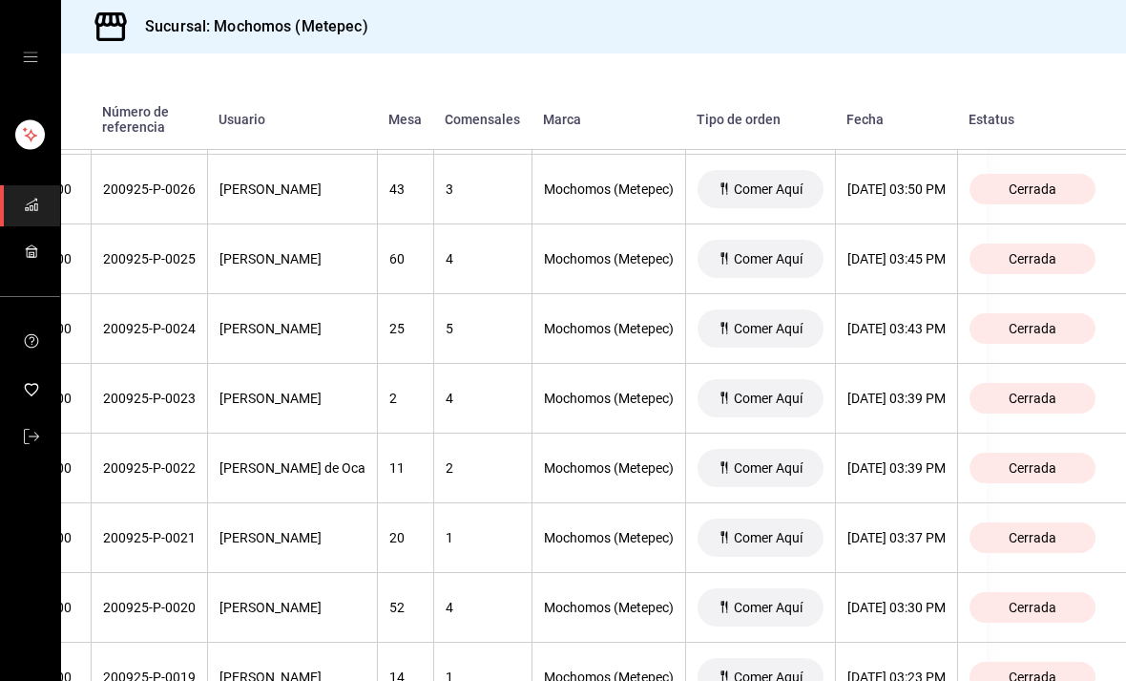
scroll to position [5942, 213]
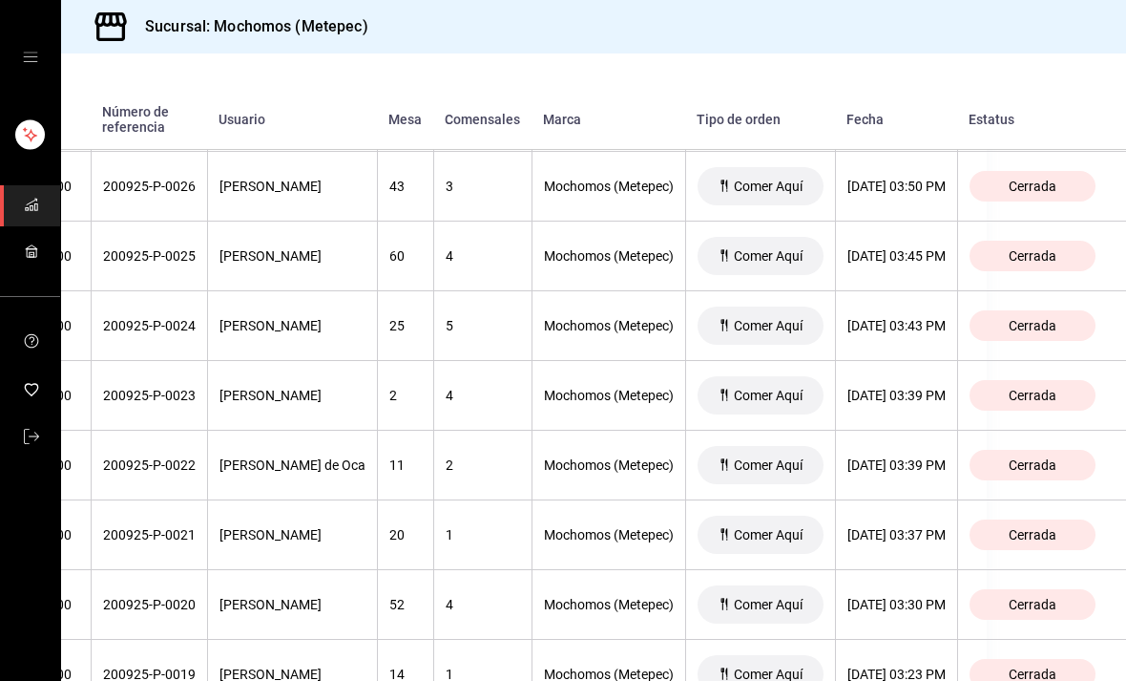
click at [884, 477] on th "[DATE] 03:39 PM" at bounding box center [896, 466] width 122 height 70
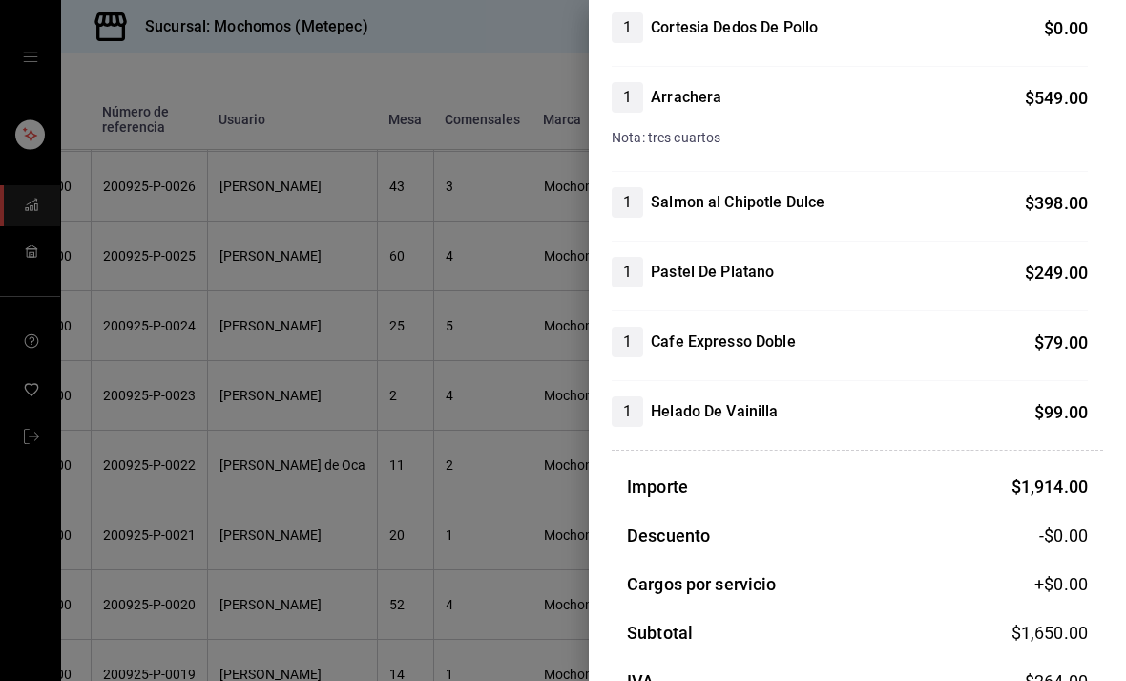
scroll to position [378, 0]
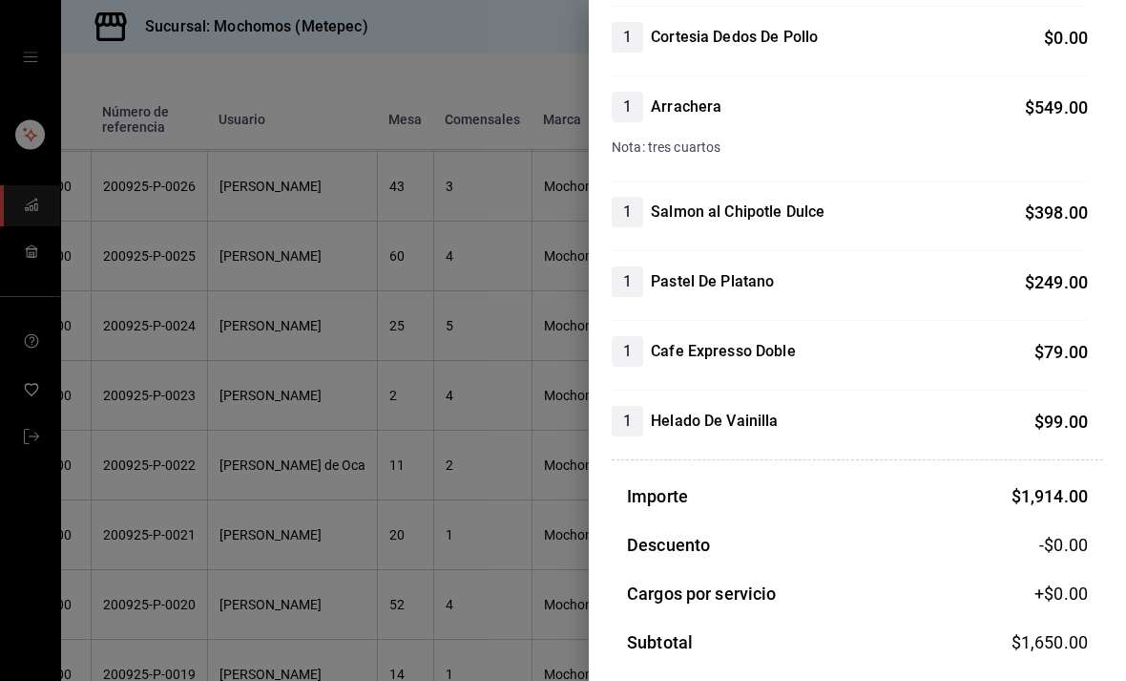
click at [495, 570] on div at bounding box center [563, 340] width 1126 height 681
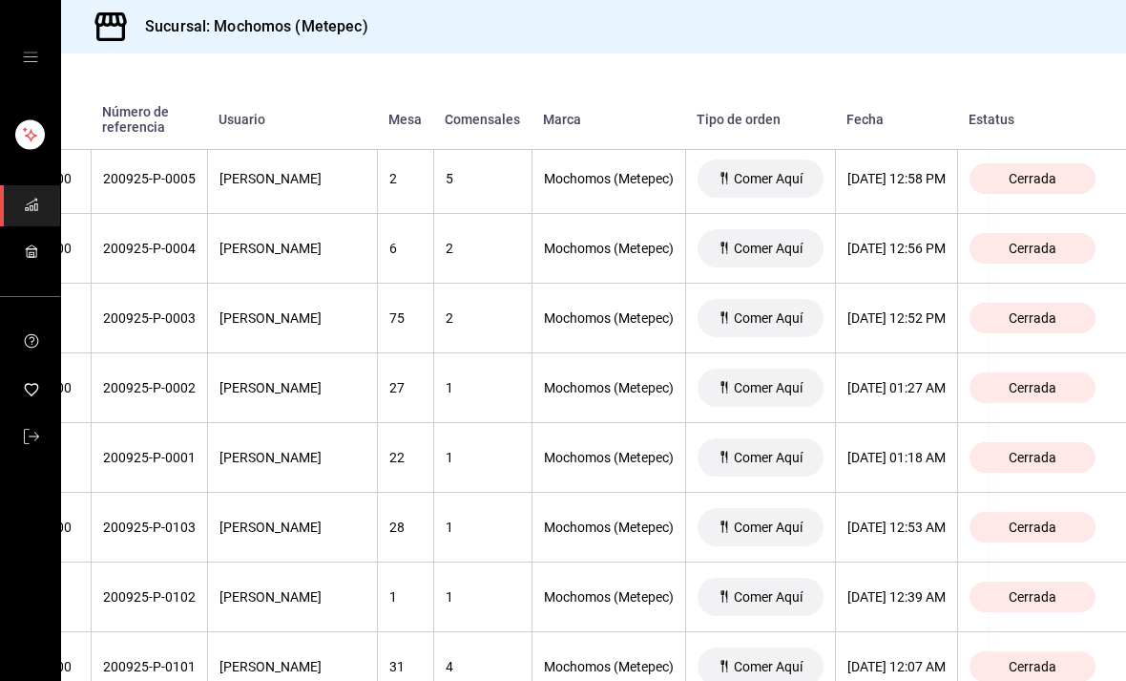
scroll to position [0, 0]
click at [891, 171] on th "[DATE] 12:58 PM" at bounding box center [896, 179] width 122 height 70
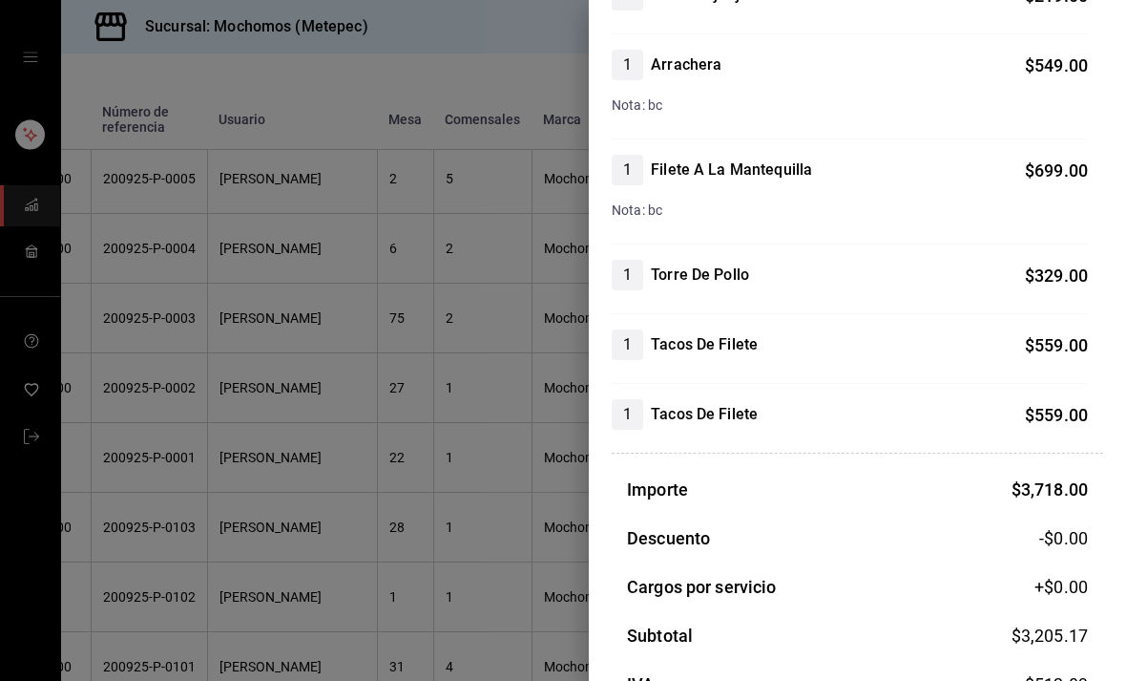
scroll to position [554, 0]
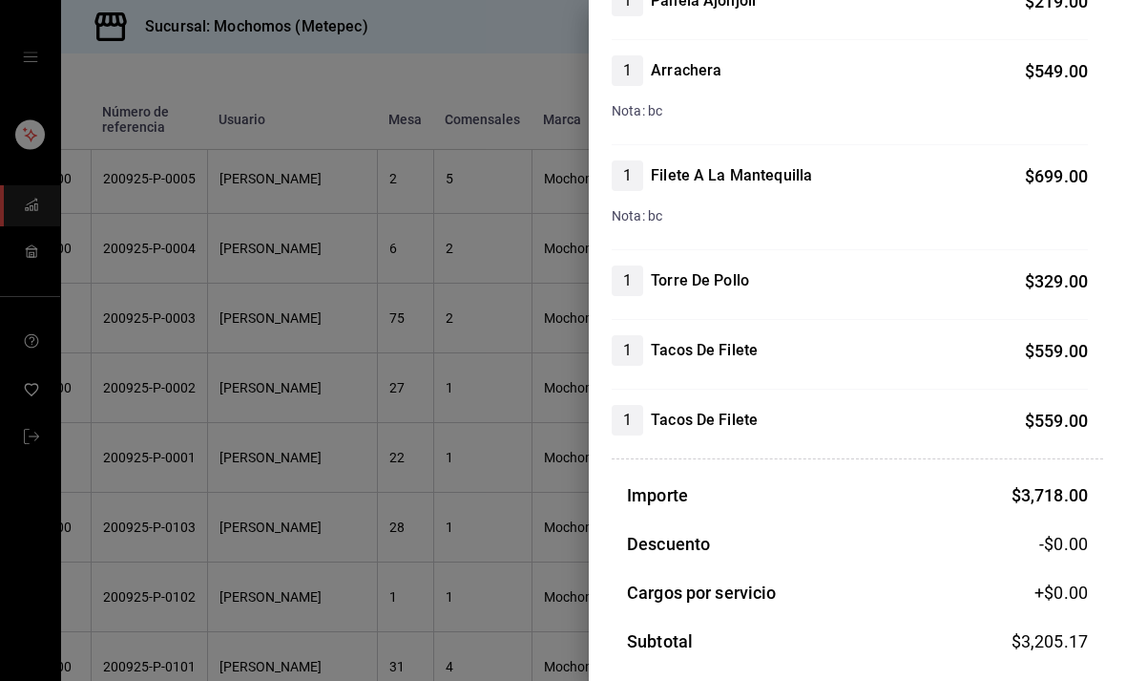
click at [475, 579] on div at bounding box center [563, 340] width 1126 height 681
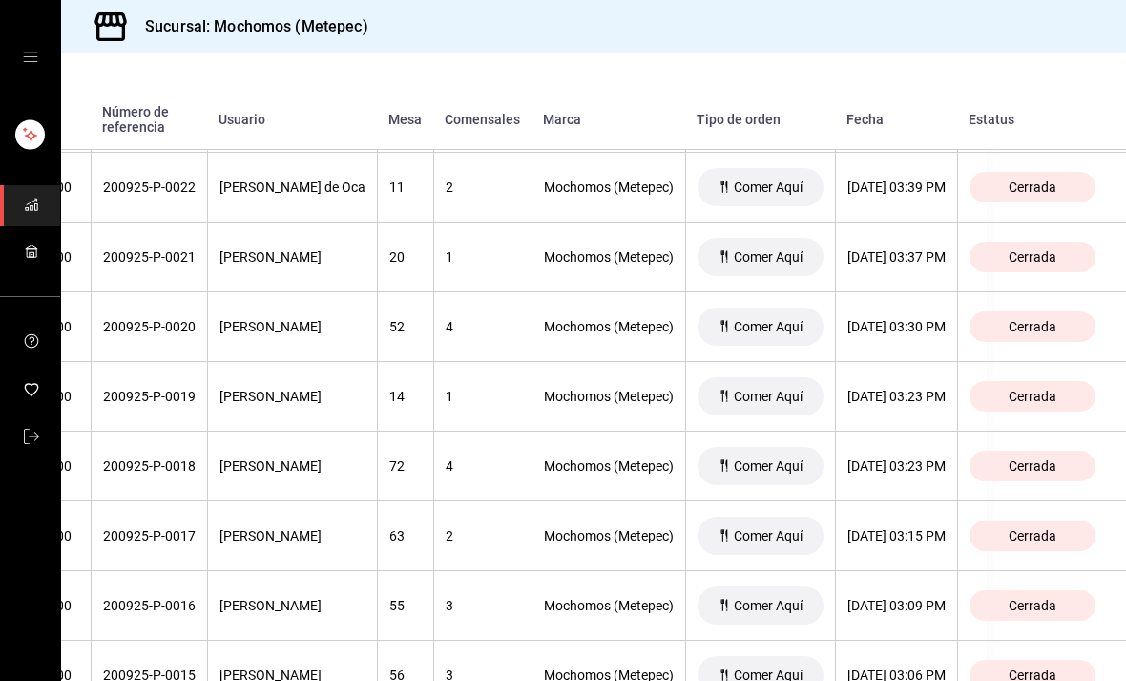
scroll to position [6242, 196]
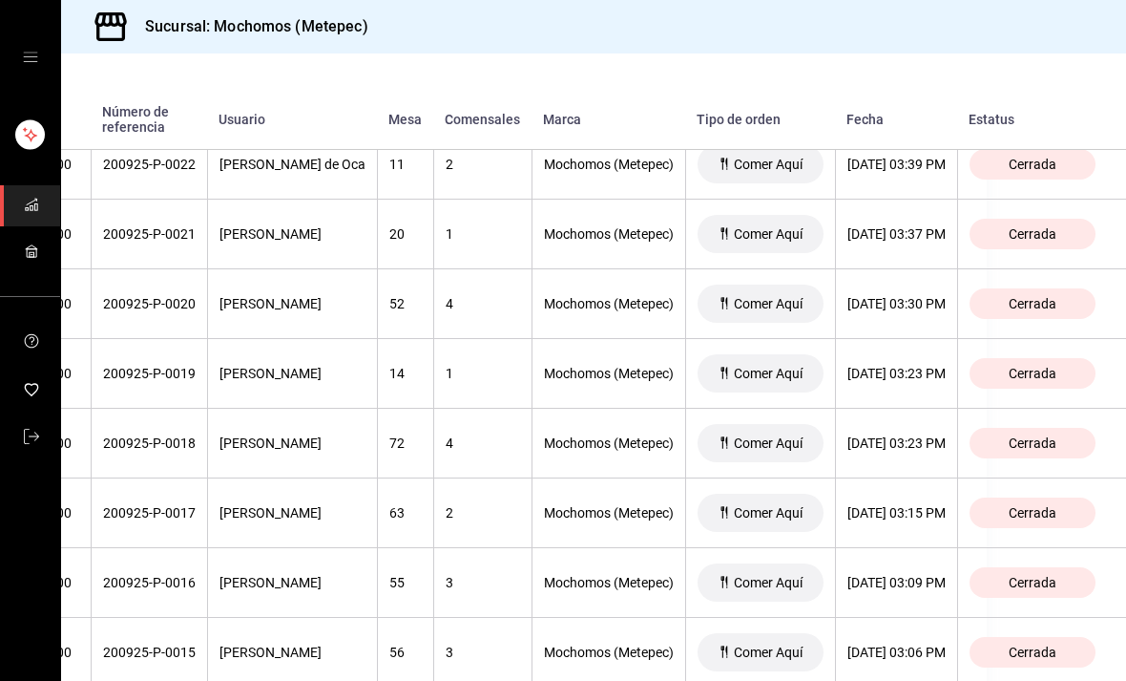
click at [886, 378] on div "[DATE] 03:23 PM" at bounding box center [897, 373] width 98 height 15
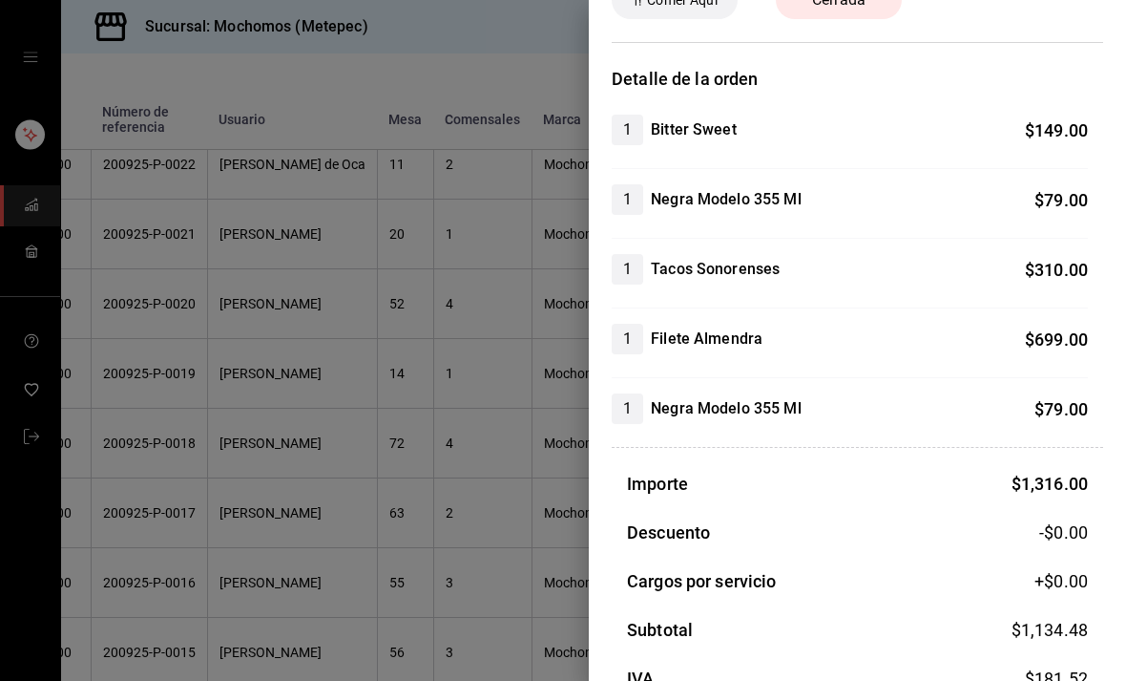
scroll to position [110, 0]
click at [532, 513] on div at bounding box center [563, 340] width 1126 height 681
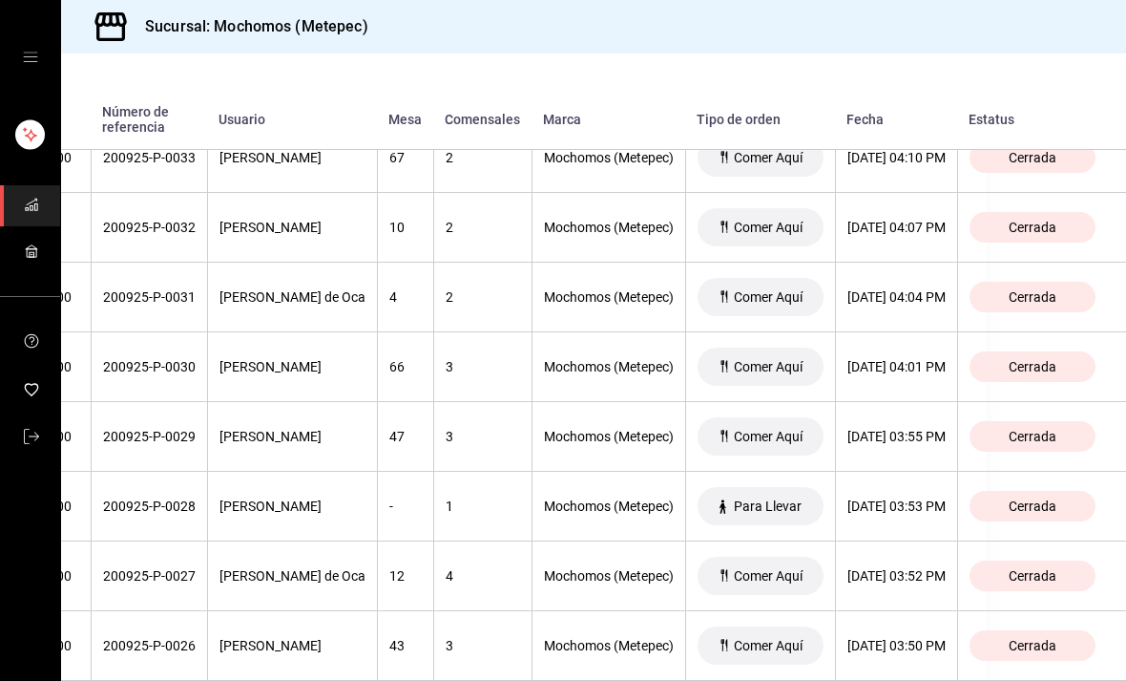
scroll to position [5484, 209]
click at [920, 361] on div "[DATE] 04:01 PM" at bounding box center [897, 365] width 98 height 15
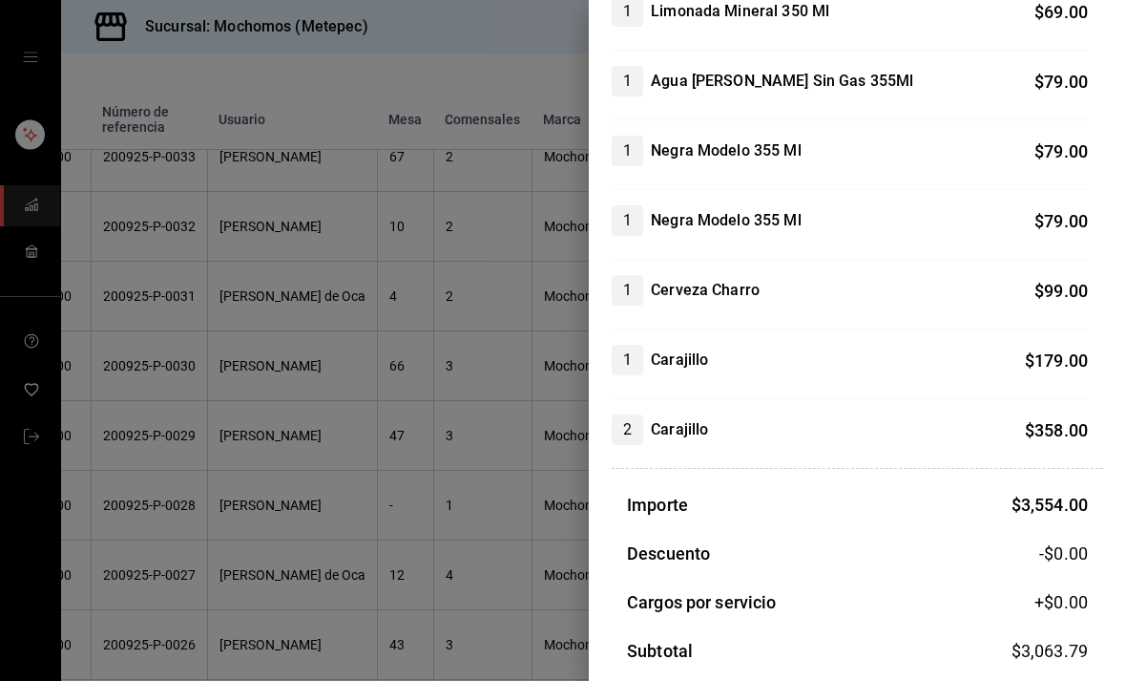
scroll to position [720, 0]
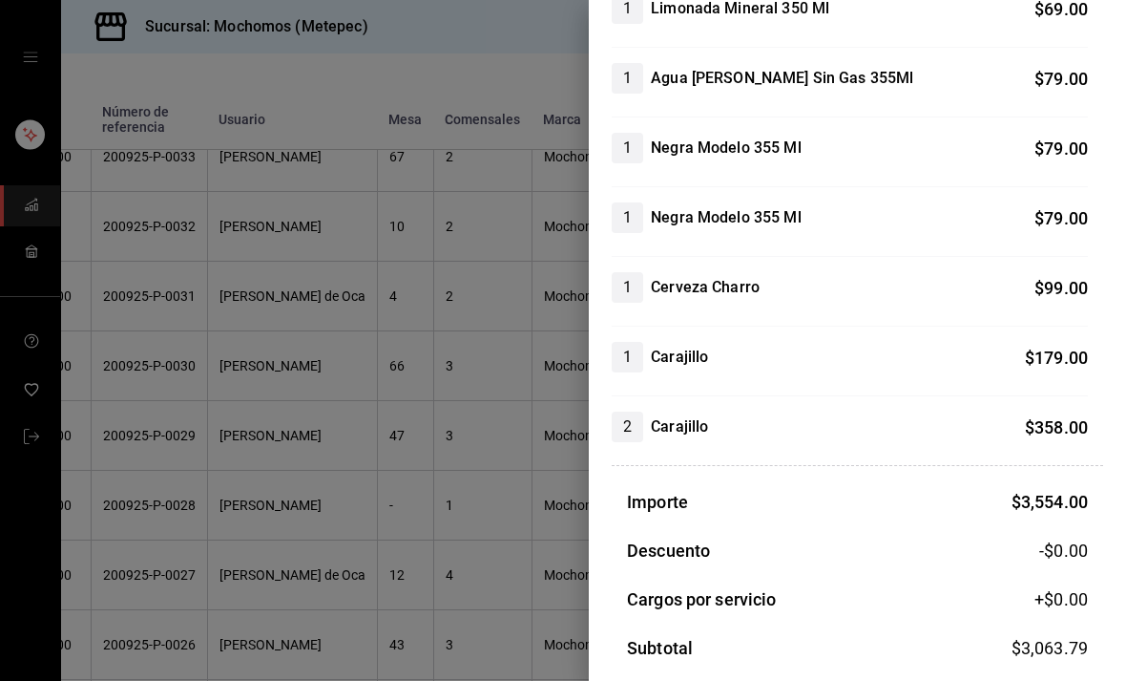
click at [489, 529] on div at bounding box center [563, 340] width 1126 height 681
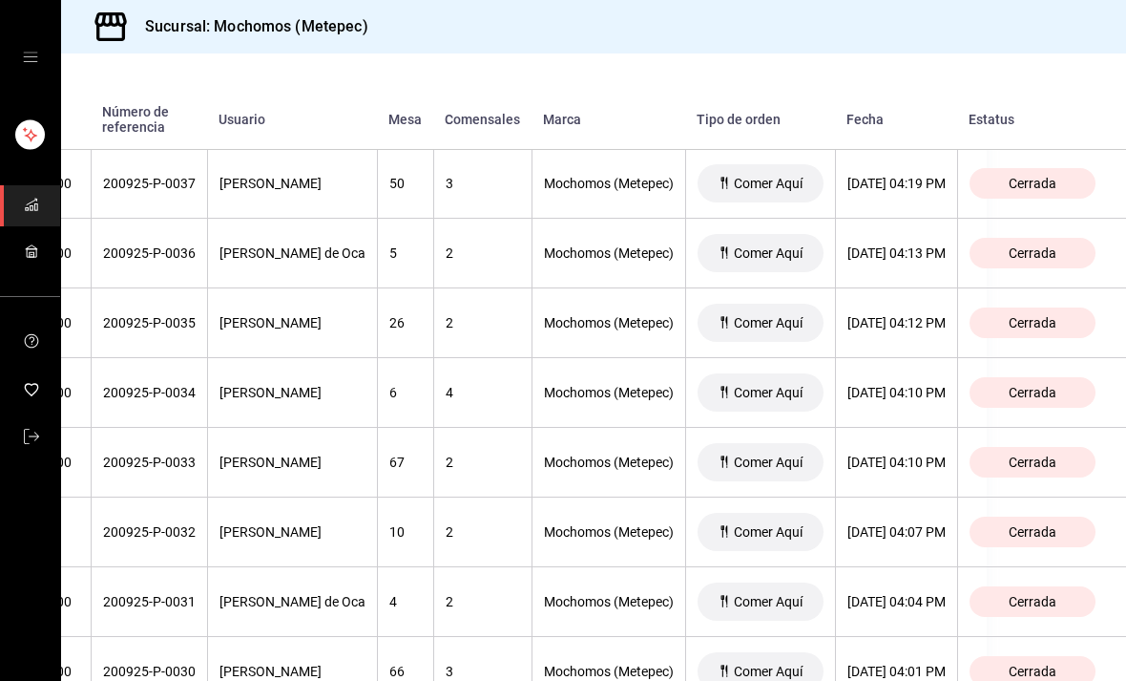
scroll to position [5185, 221]
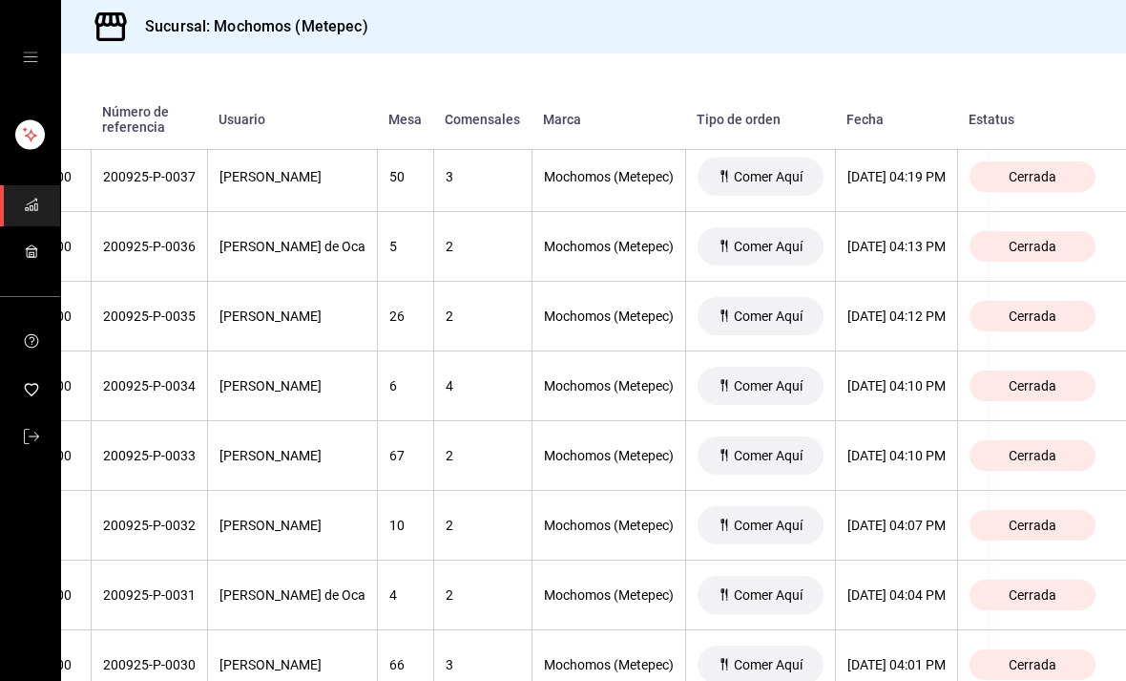
click at [874, 311] on div "[DATE] 04:12 PM" at bounding box center [897, 315] width 98 height 15
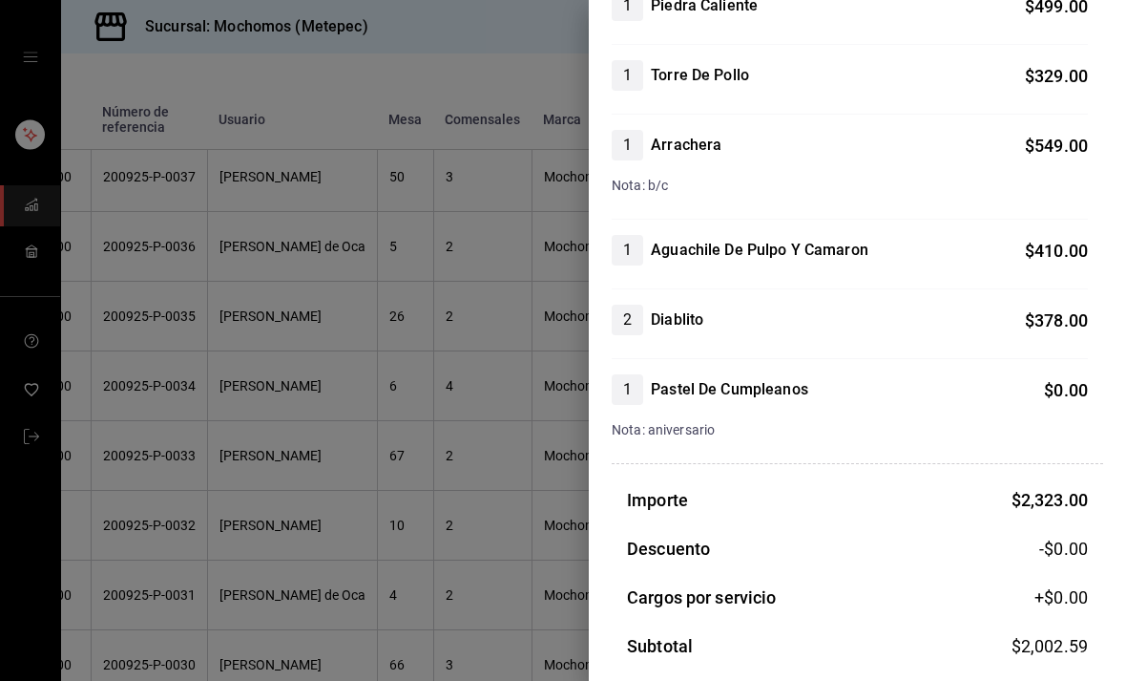
scroll to position [380, 0]
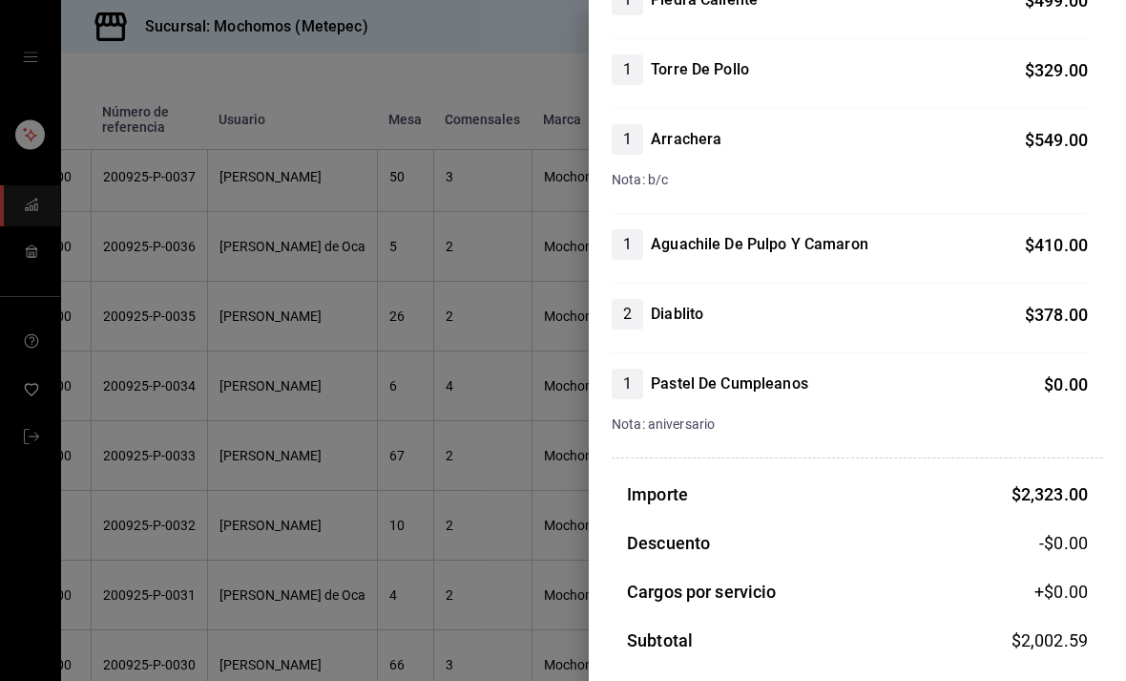
click at [475, 520] on div at bounding box center [563, 340] width 1126 height 681
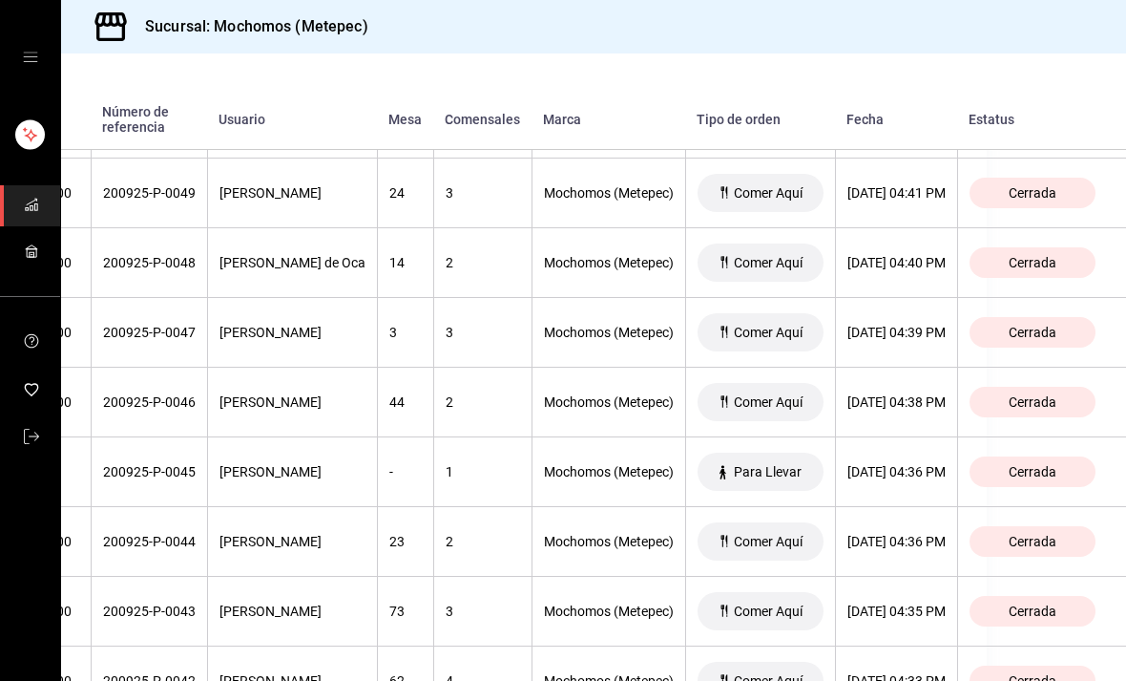
scroll to position [4330, 221]
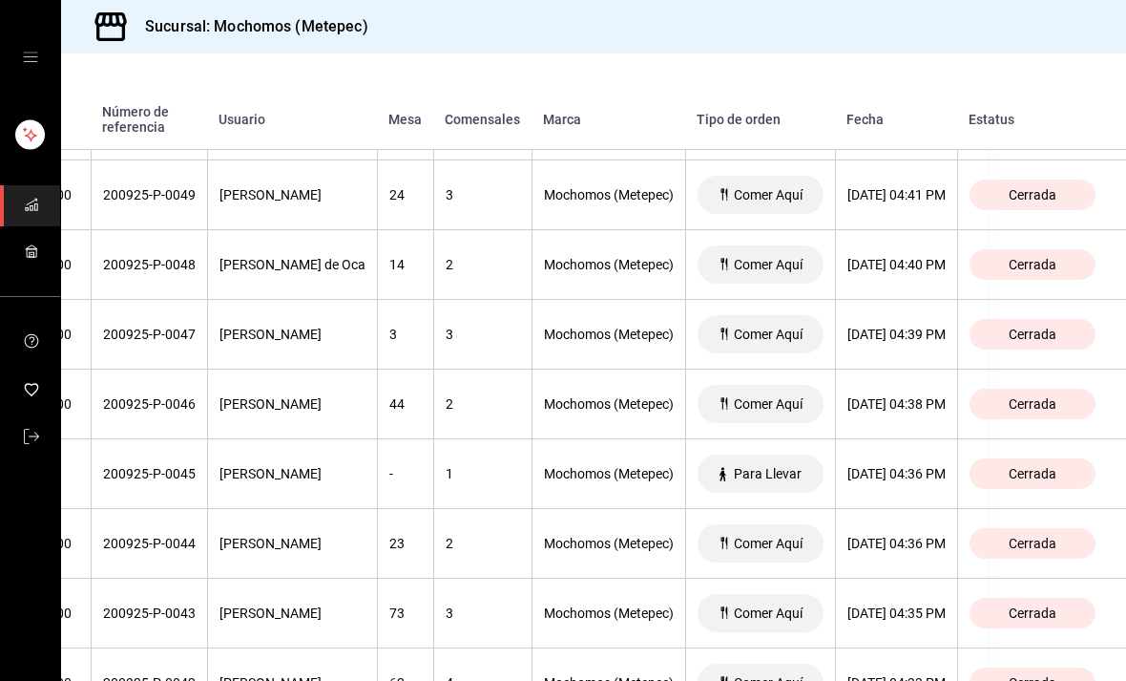
click at [895, 197] on div "[DATE] 04:41 PM" at bounding box center [897, 194] width 98 height 15
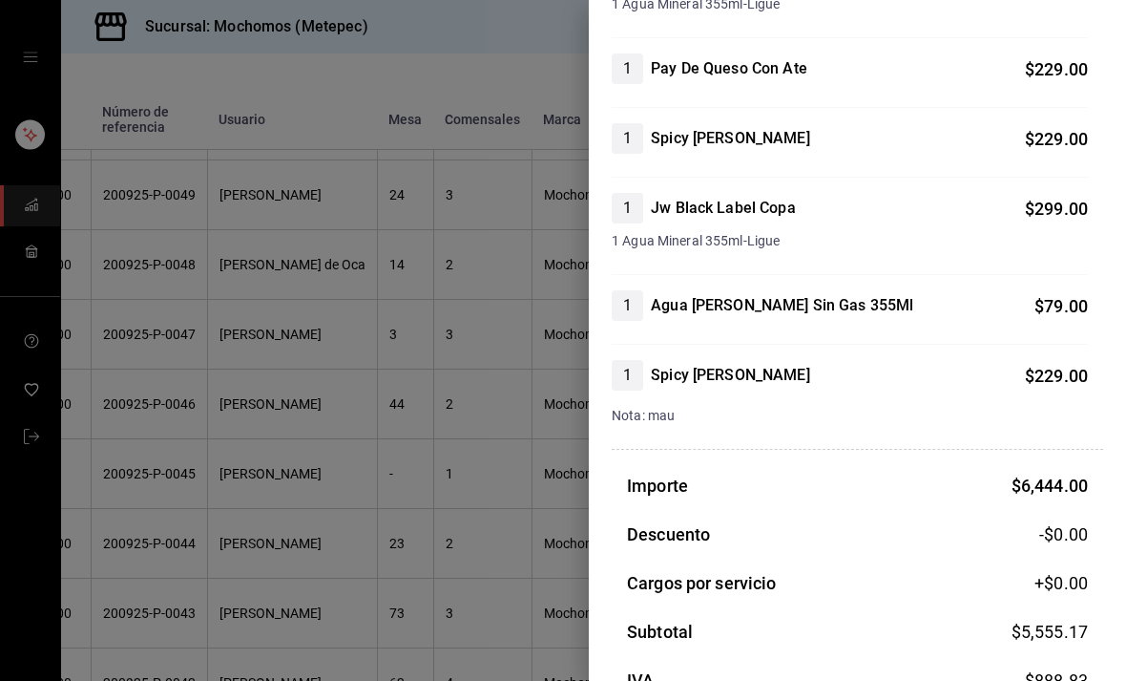
scroll to position [1476, 0]
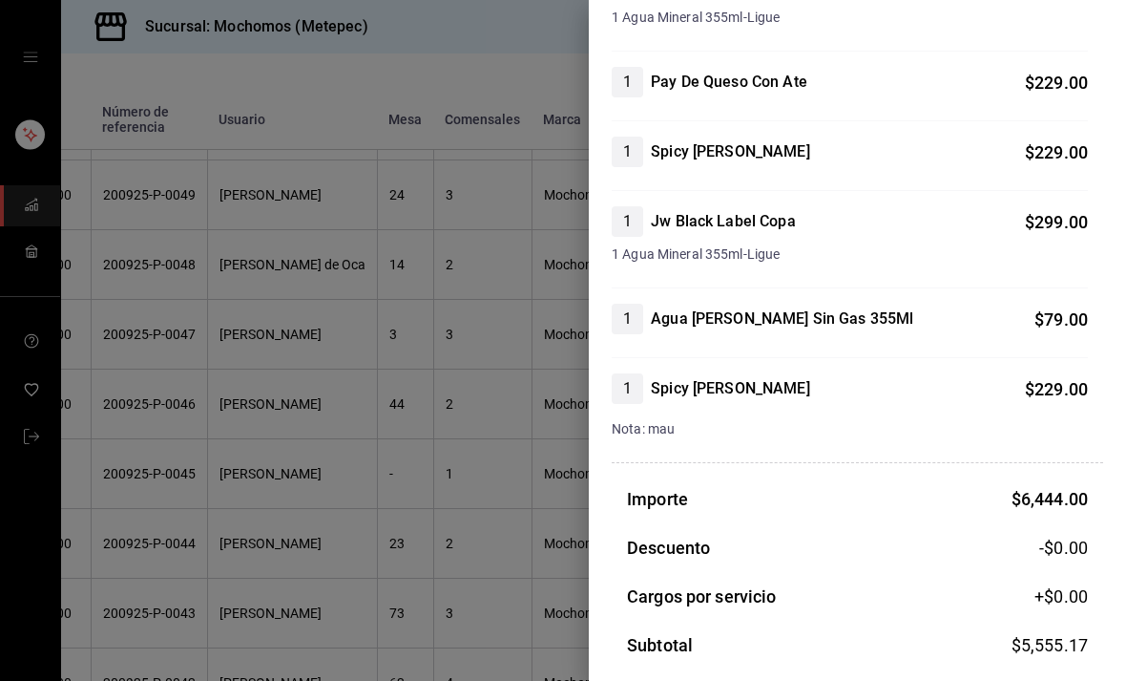
click at [326, 470] on div at bounding box center [563, 340] width 1126 height 681
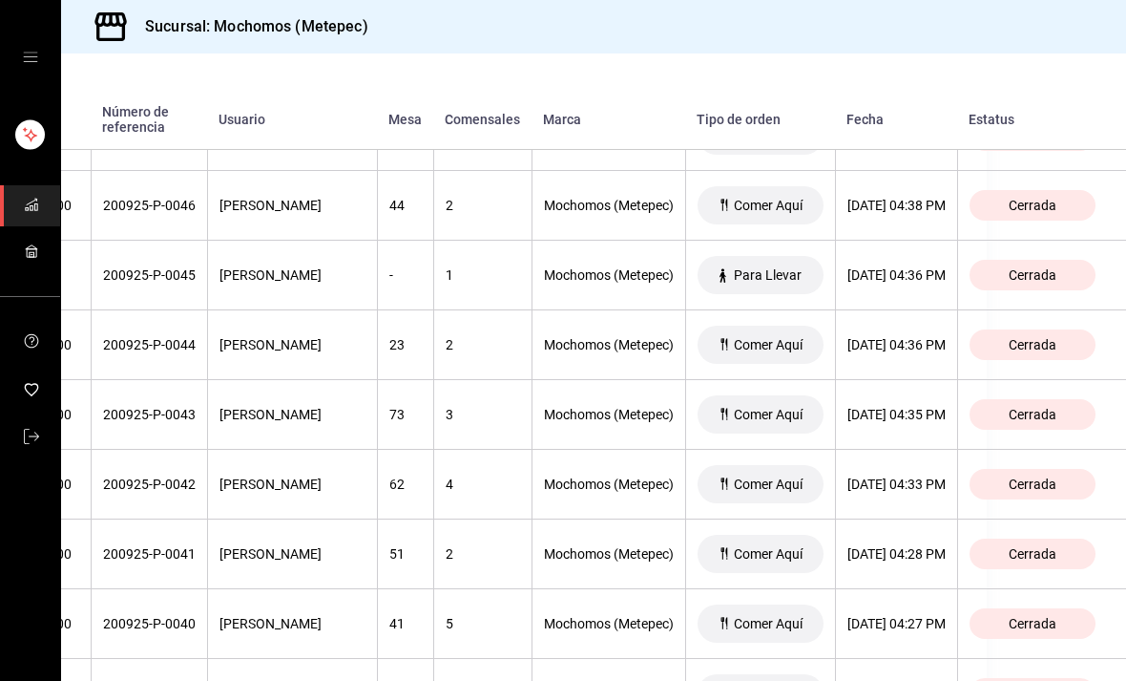
scroll to position [4529, 221]
click at [862, 348] on div "[DATE] 04:36 PM" at bounding box center [897, 344] width 98 height 15
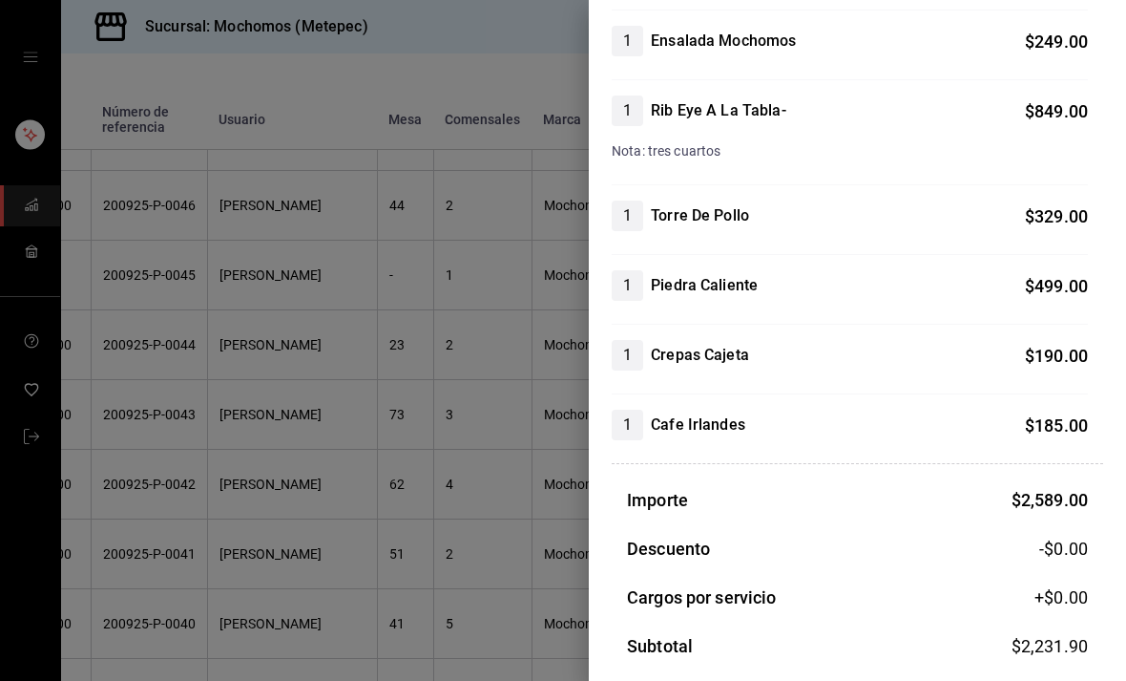
scroll to position [337, 0]
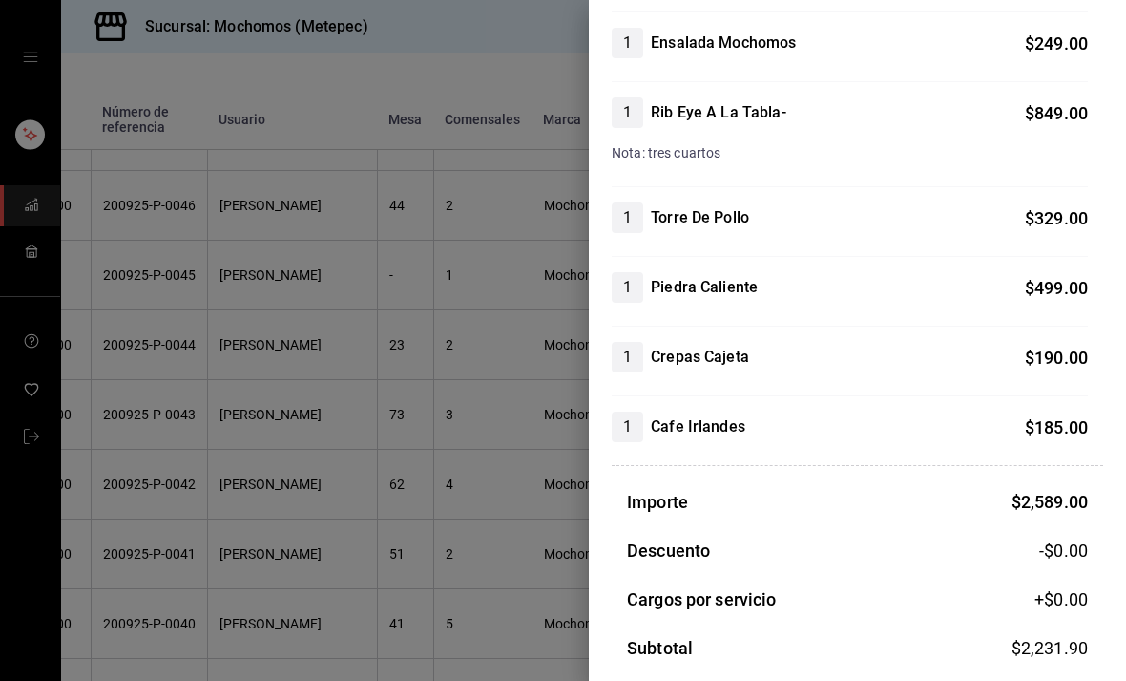
click at [482, 401] on div at bounding box center [563, 340] width 1126 height 681
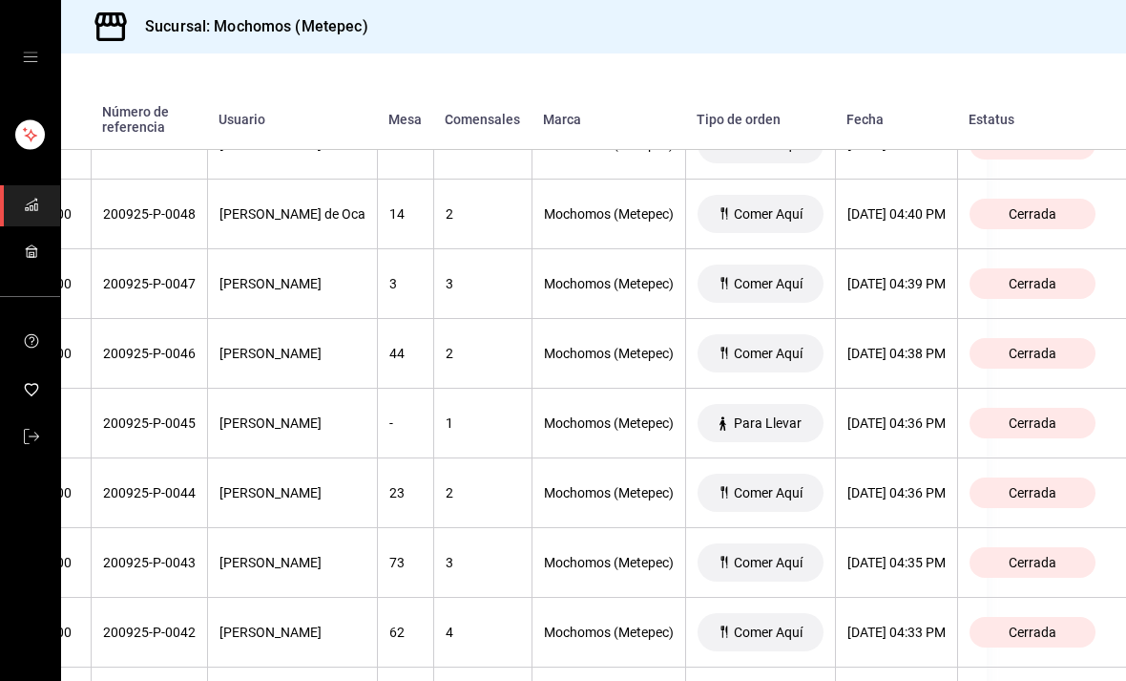
scroll to position [4380, 218]
click at [884, 345] on th "[DATE] 04:38 PM" at bounding box center [896, 355] width 122 height 70
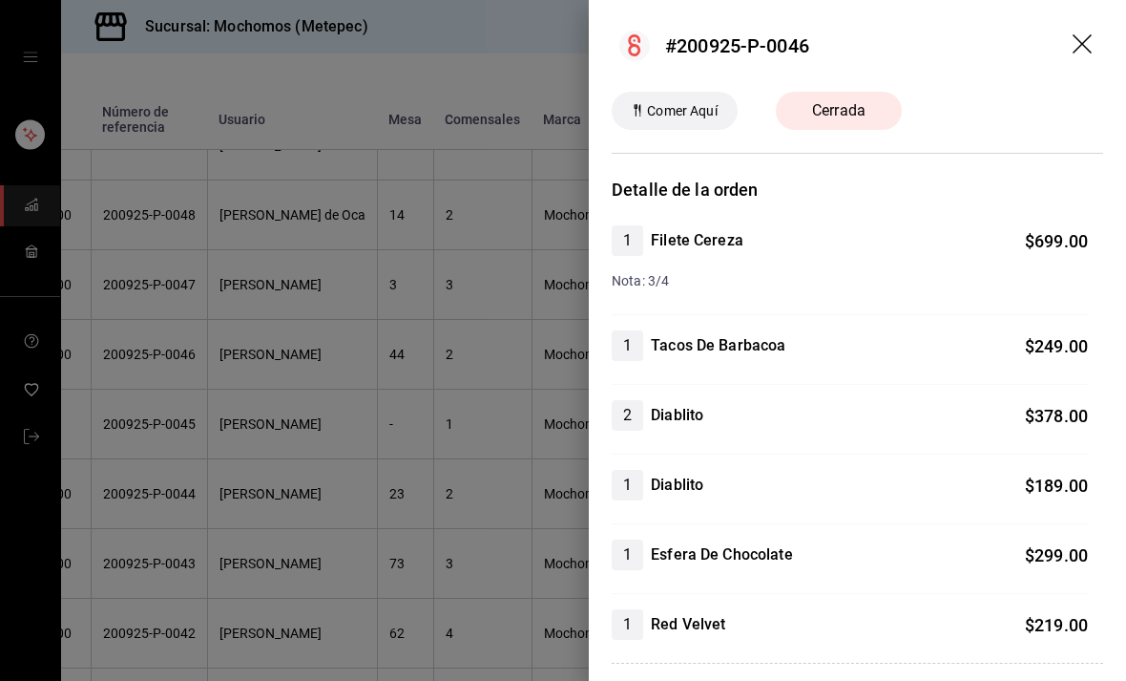
click at [421, 397] on div at bounding box center [563, 340] width 1126 height 681
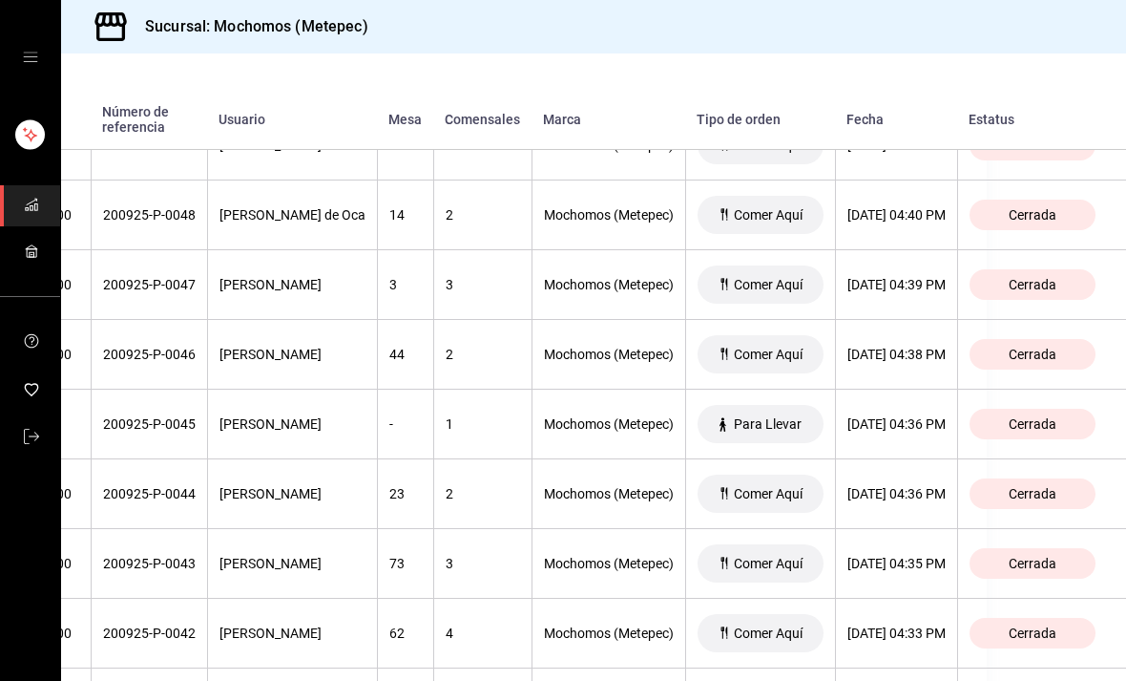
click at [902, 279] on div "[DATE] 04:39 PM" at bounding box center [897, 284] width 98 height 15
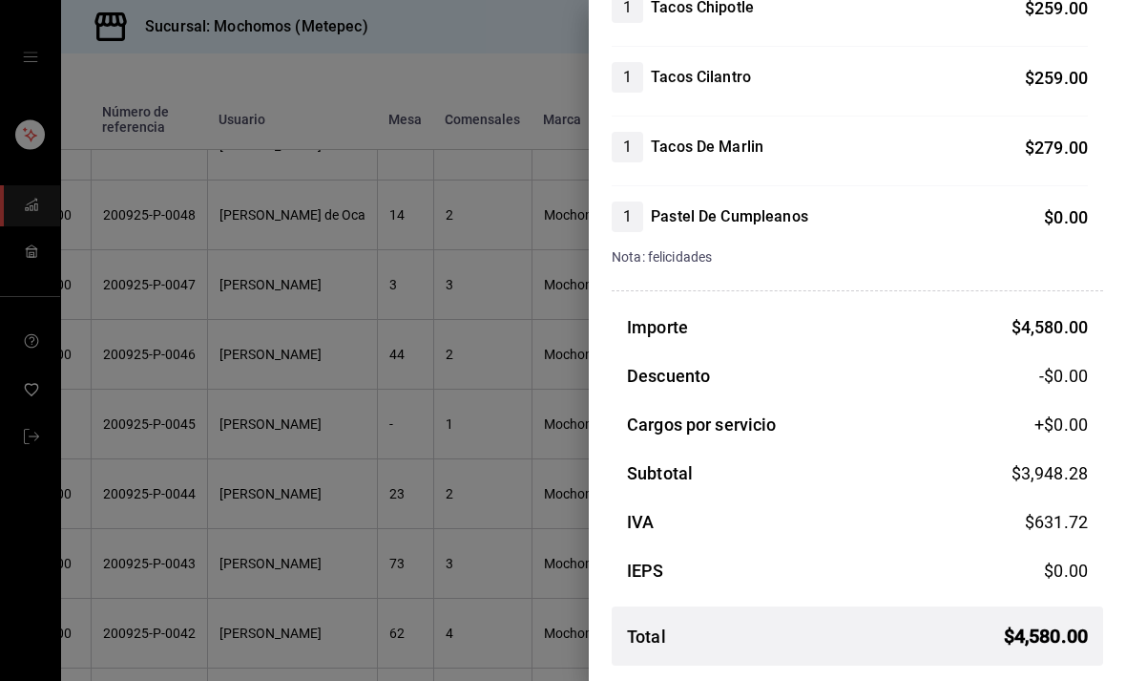
scroll to position [1174, 0]
click at [458, 310] on div at bounding box center [563, 340] width 1126 height 681
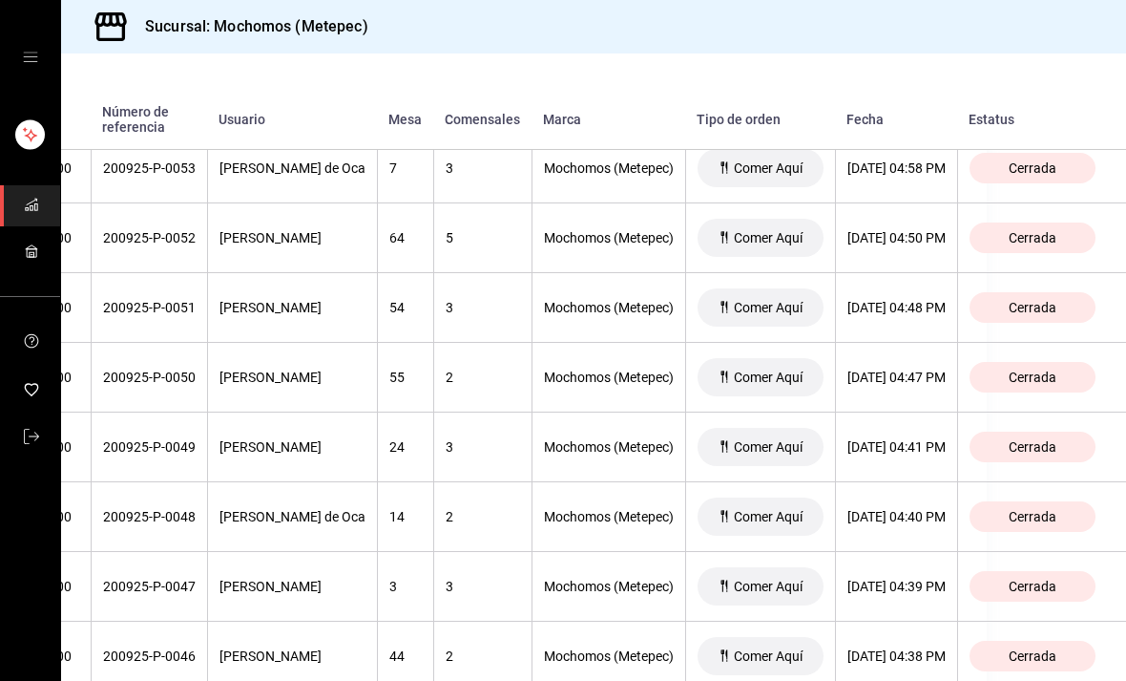
scroll to position [4076, 221]
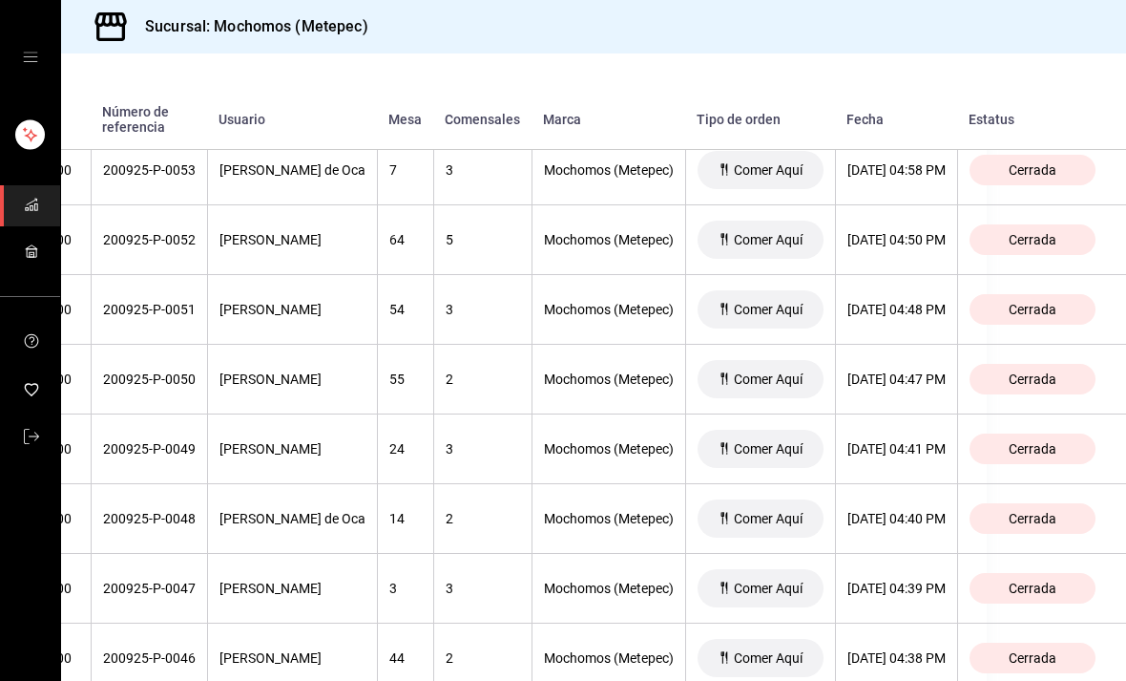
click at [882, 245] on div "[DATE] 04:50 PM" at bounding box center [897, 239] width 98 height 15
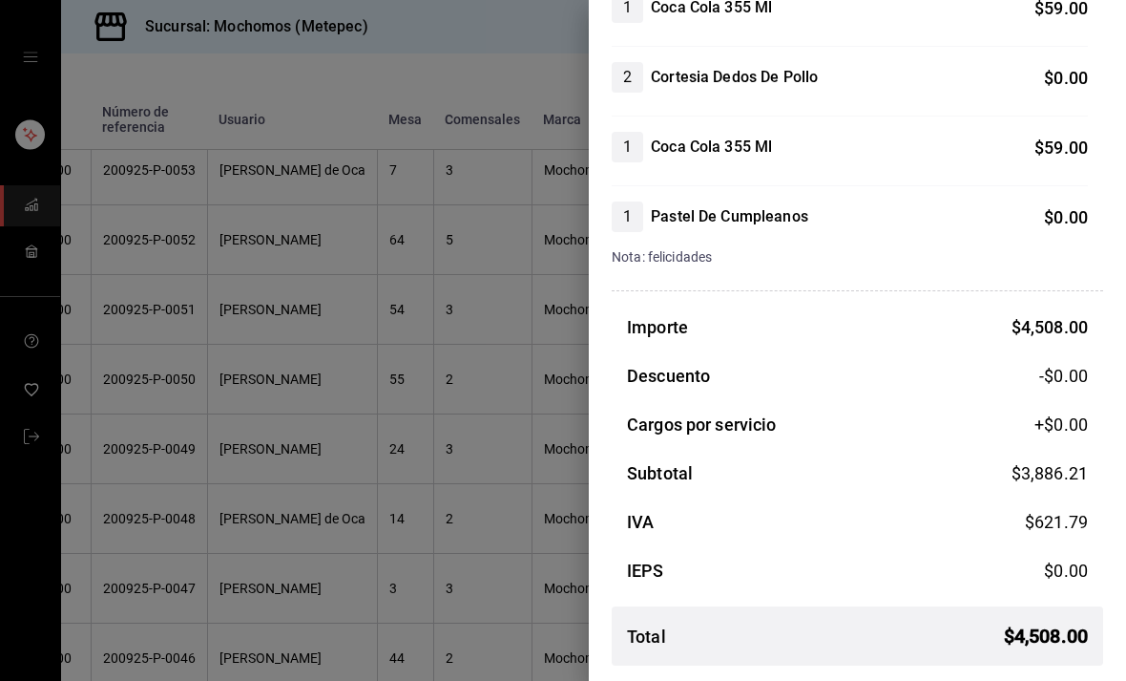
scroll to position [1455, 0]
click at [153, 433] on div at bounding box center [563, 340] width 1126 height 681
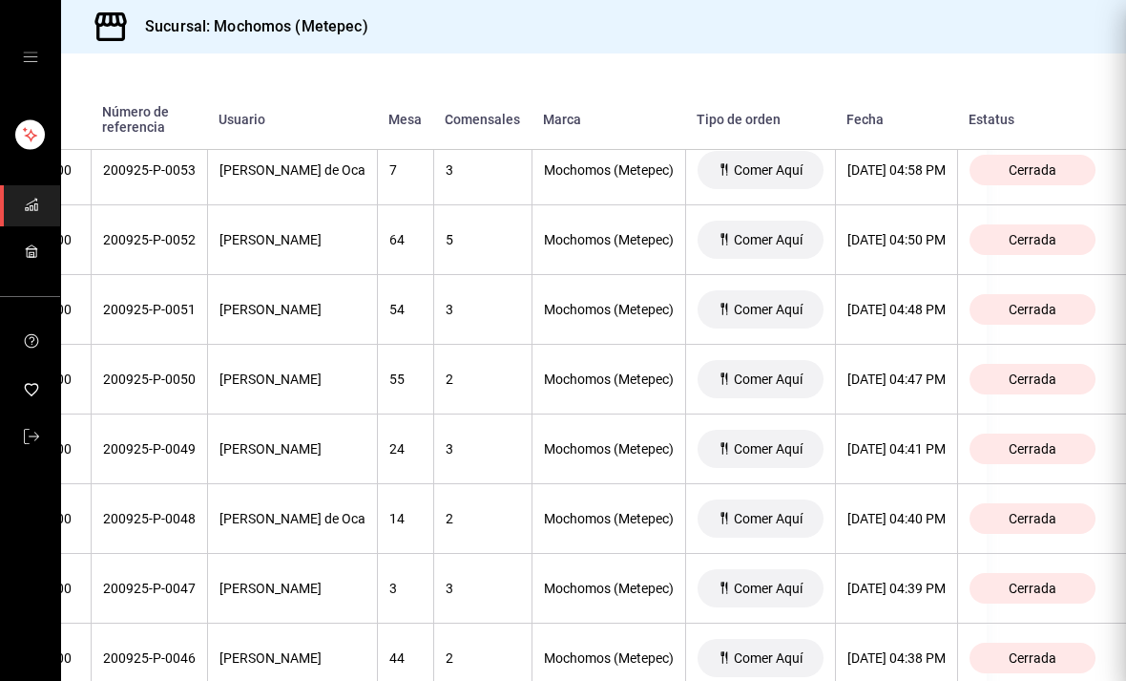
scroll to position [0, 0]
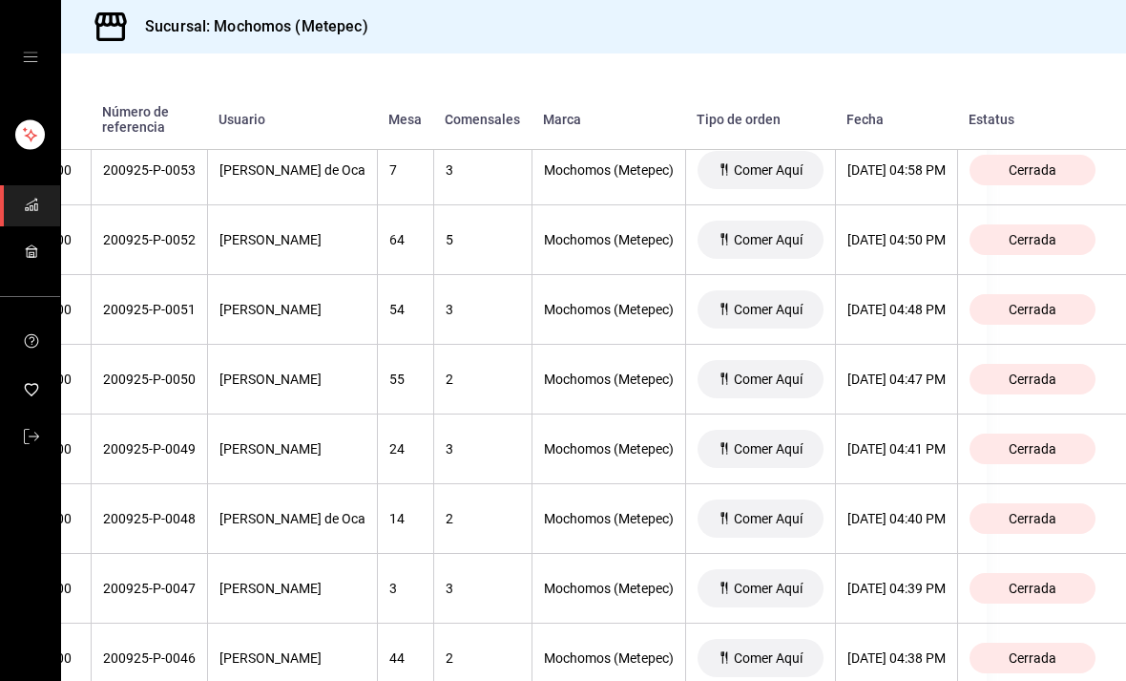
click at [918, 305] on div "[DATE] 04:48 PM" at bounding box center [897, 309] width 98 height 15
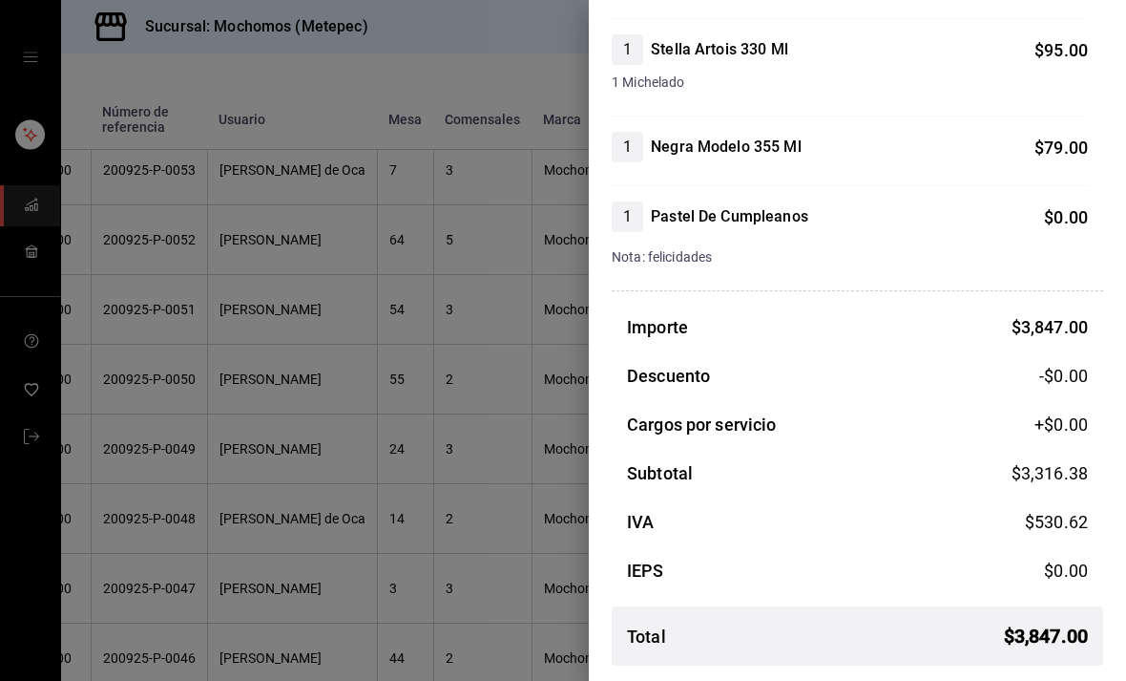
scroll to position [1162, 0]
click at [474, 347] on div at bounding box center [563, 340] width 1126 height 681
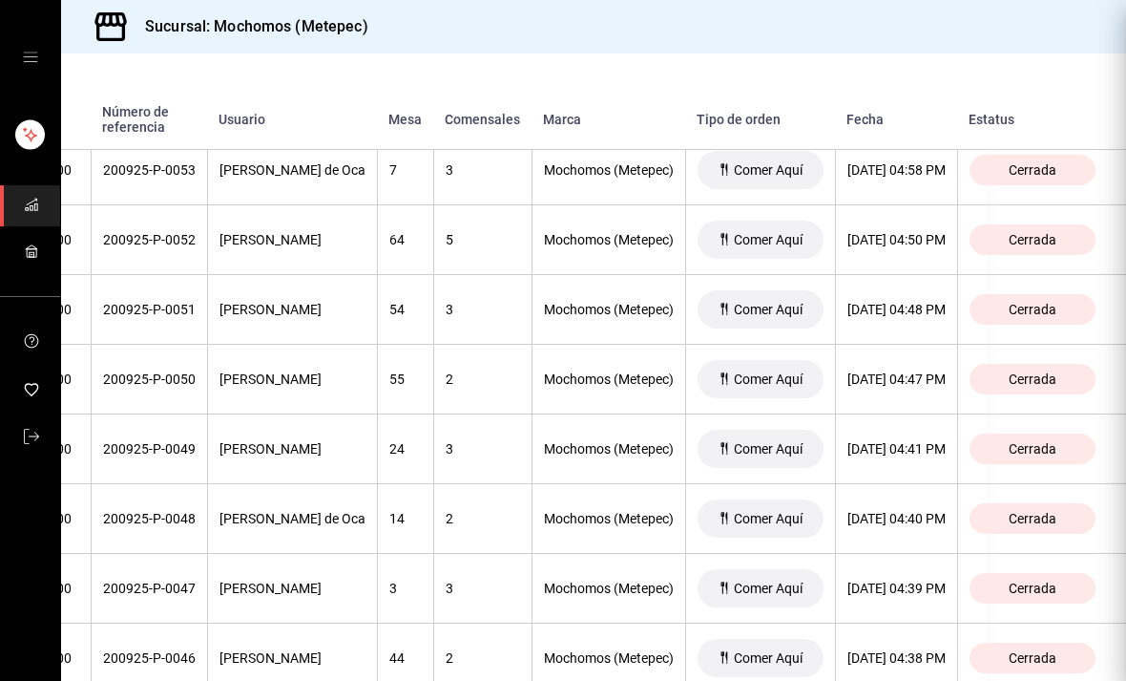
scroll to position [0, 0]
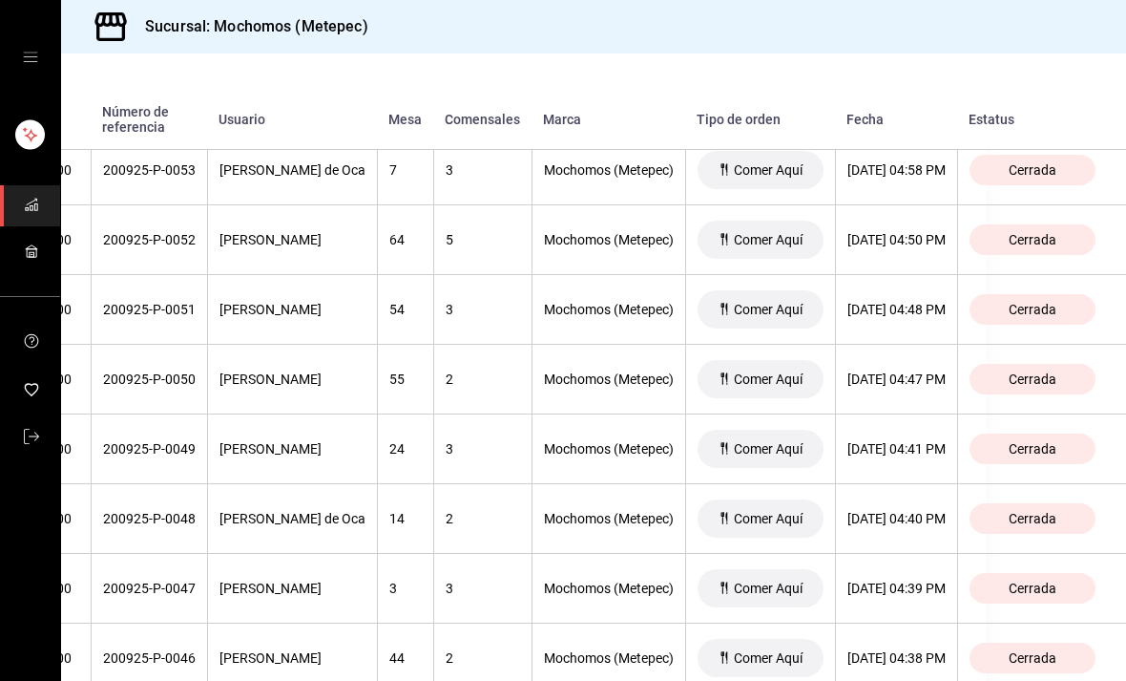
click at [486, 396] on th "2" at bounding box center [482, 380] width 98 height 70
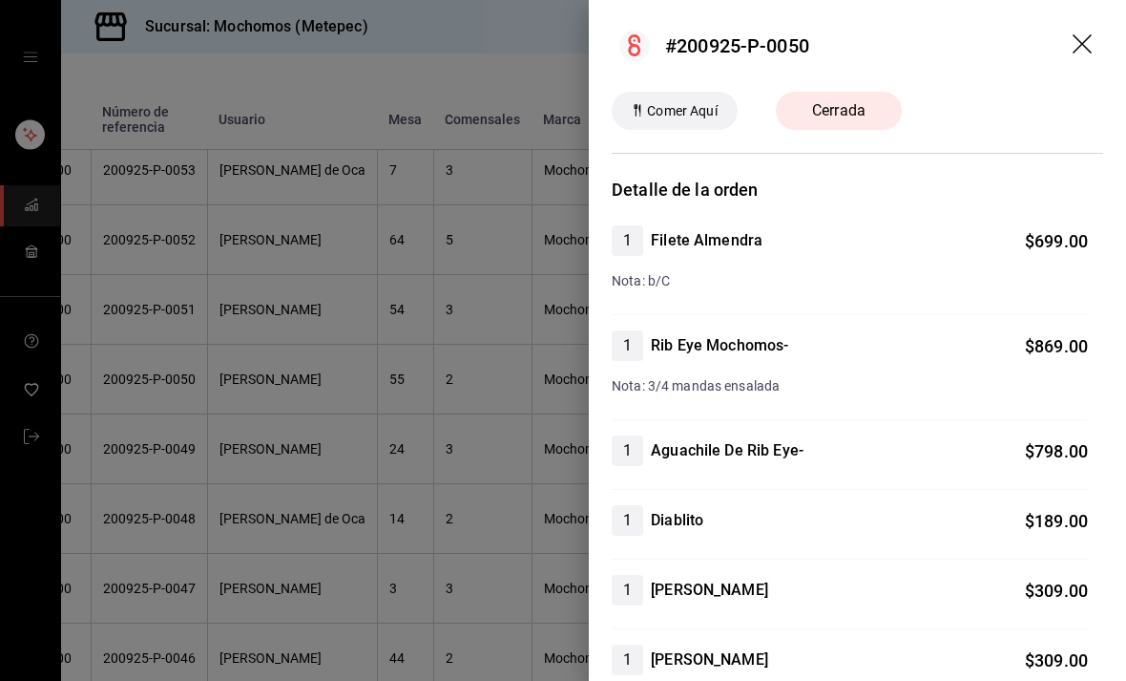
click at [407, 375] on div at bounding box center [563, 340] width 1126 height 681
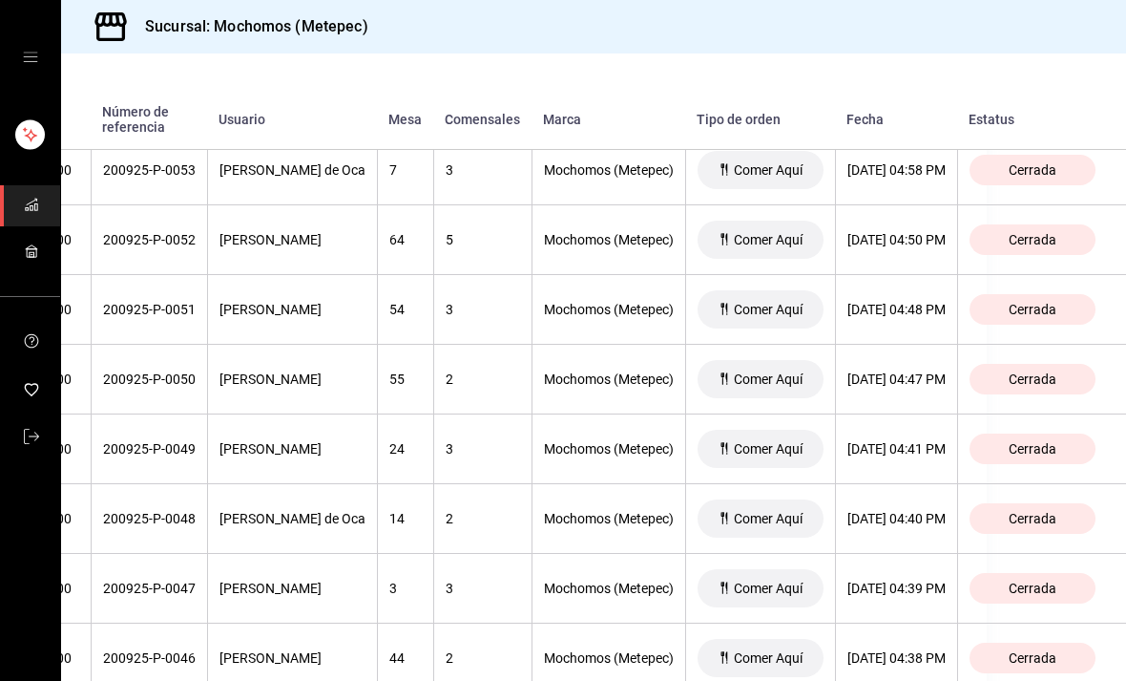
click at [474, 416] on th "3" at bounding box center [482, 449] width 98 height 70
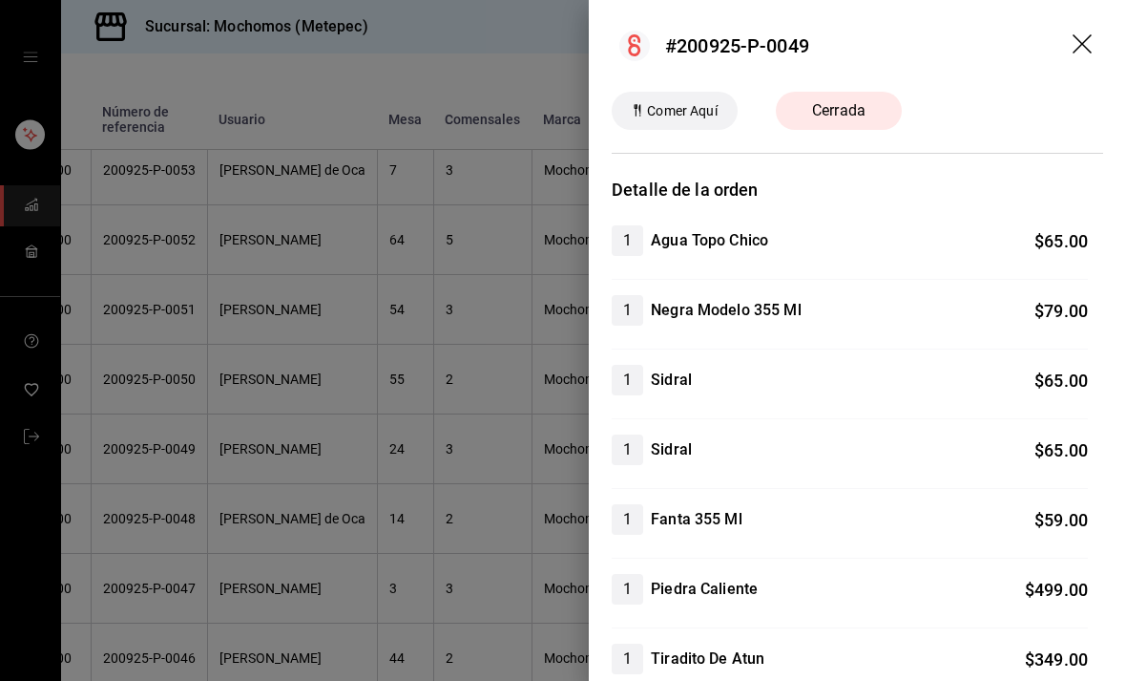
click at [474, 395] on div at bounding box center [563, 340] width 1126 height 681
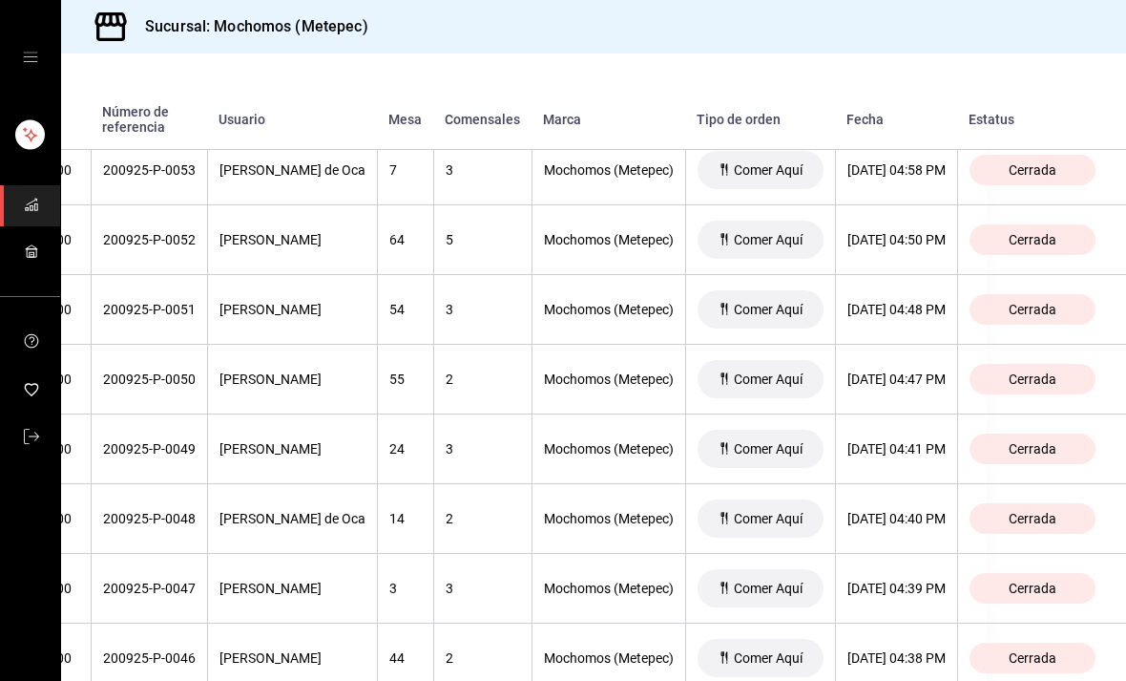
click at [495, 443] on th "3" at bounding box center [482, 449] width 98 height 70
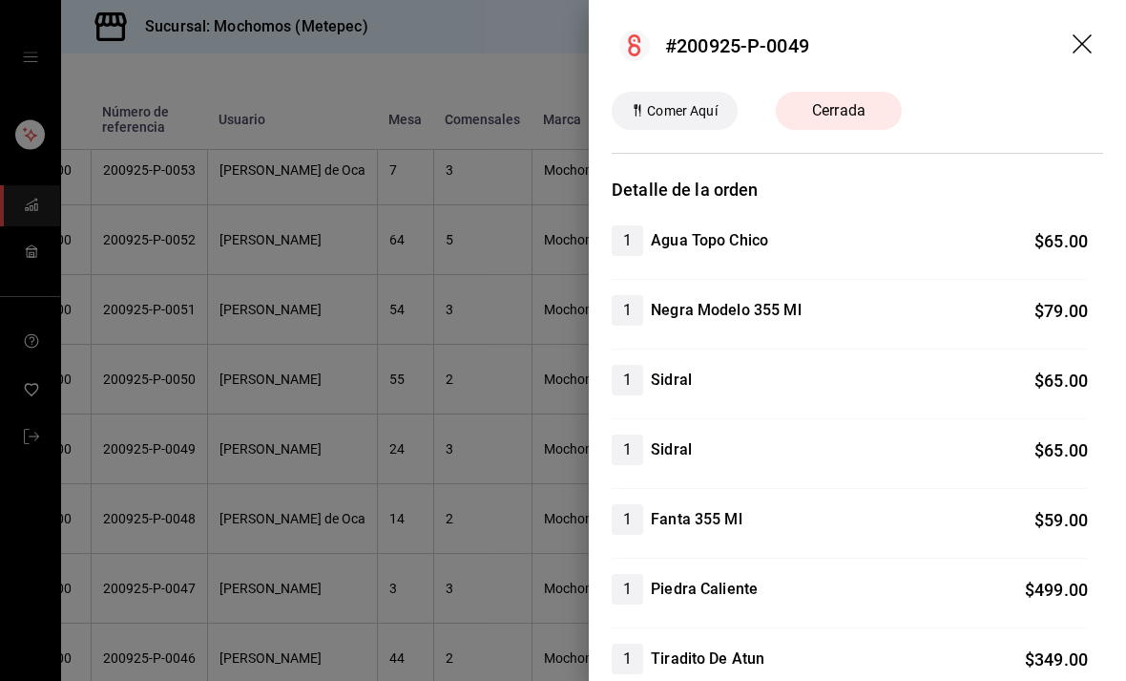
click at [445, 438] on div at bounding box center [563, 340] width 1126 height 681
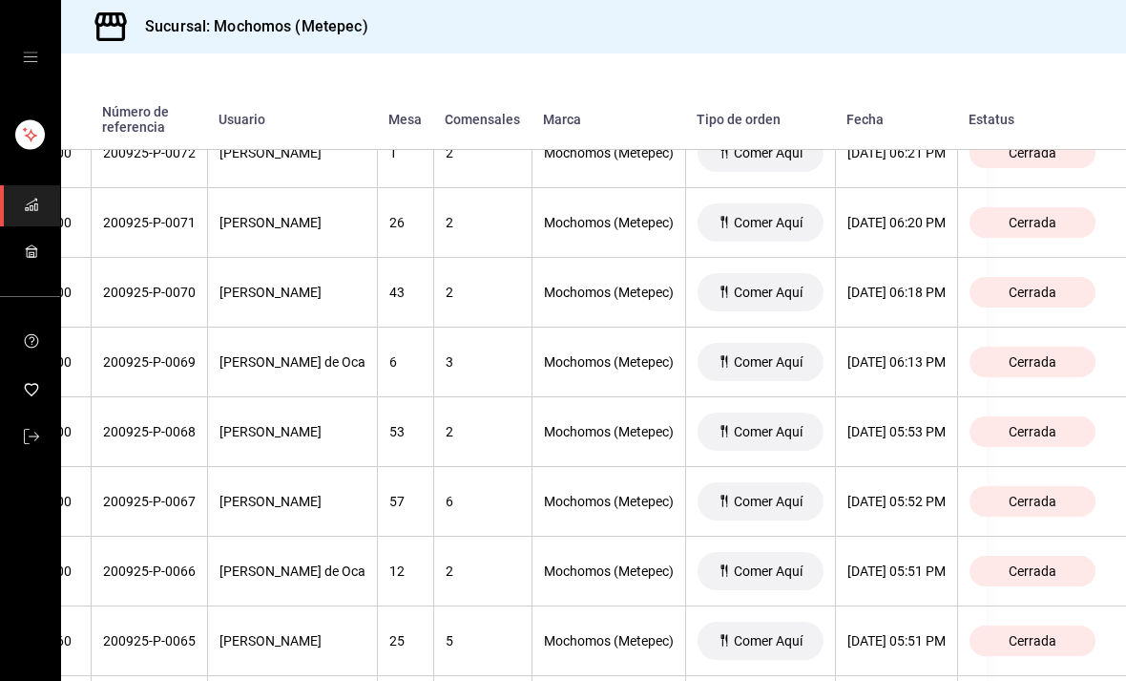
scroll to position [2768, 221]
click at [906, 350] on th "[DATE] 06:13 PM" at bounding box center [896, 363] width 122 height 70
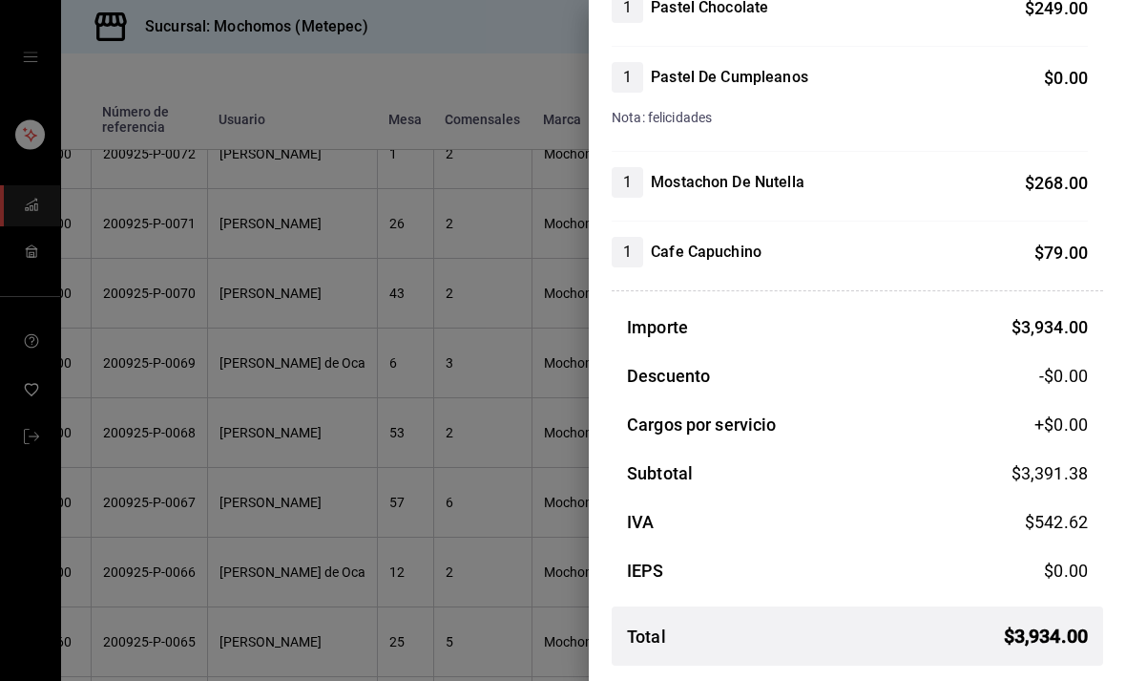
scroll to position [889, 0]
click at [503, 368] on div at bounding box center [563, 340] width 1126 height 681
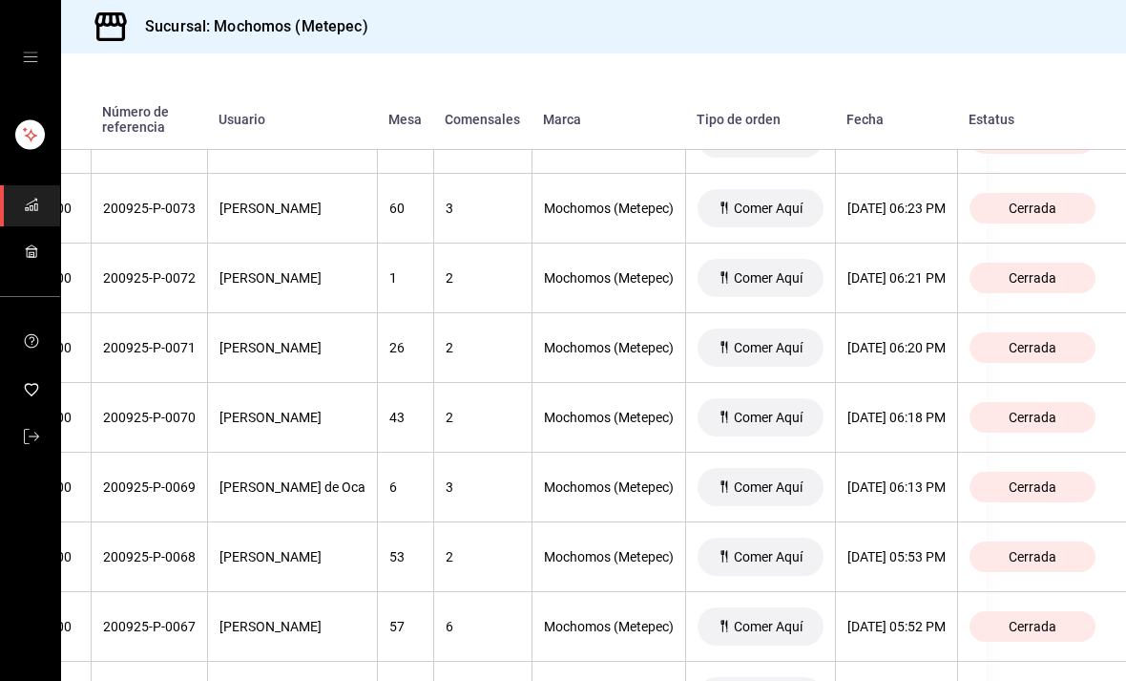
scroll to position [2646, 208]
click at [930, 274] on div "[DATE] 06:21 PM" at bounding box center [897, 275] width 98 height 15
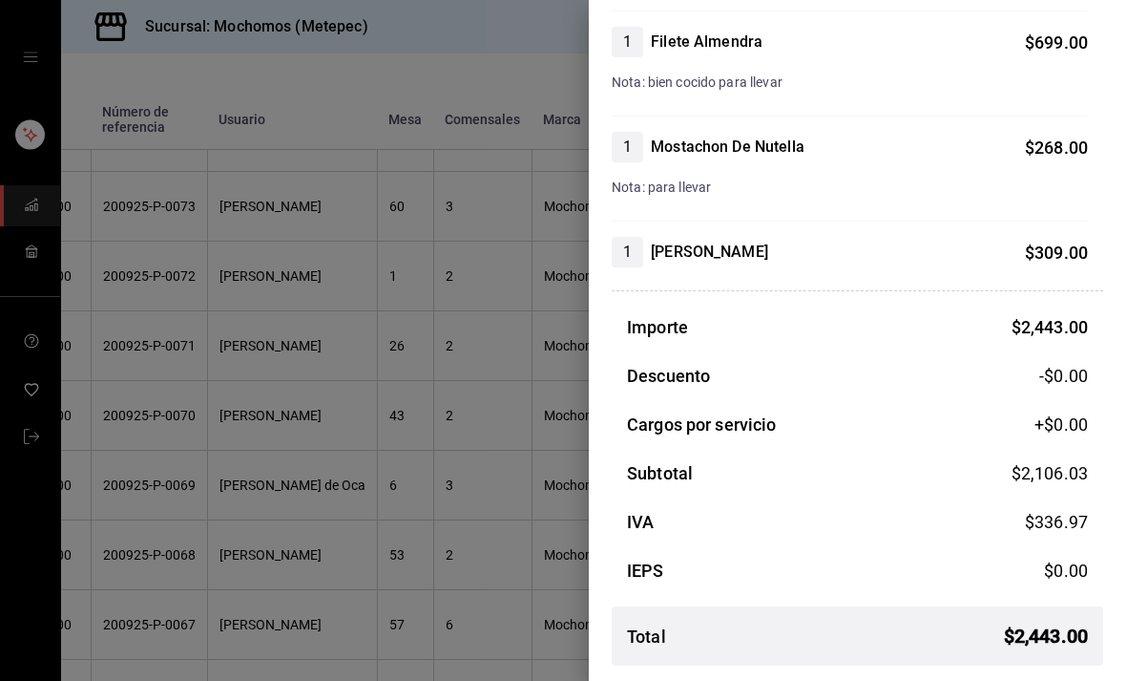
scroll to position [443, 0]
click at [506, 357] on div at bounding box center [563, 340] width 1126 height 681
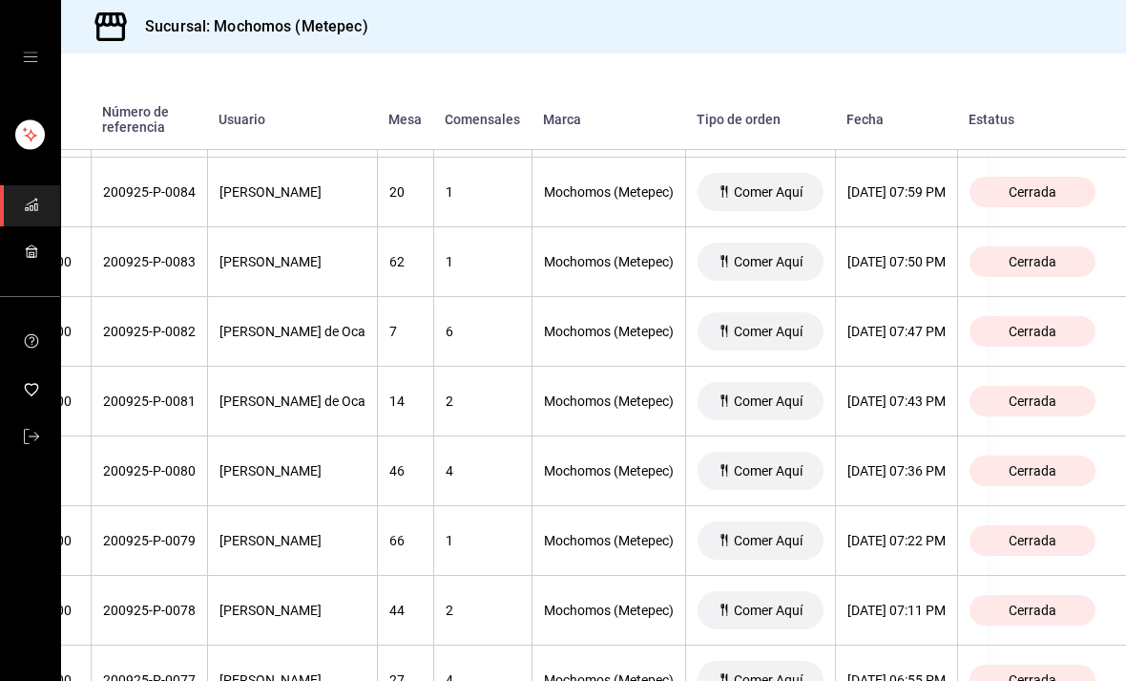
scroll to position [1893, 206]
click at [928, 265] on div "[DATE] 07:50 PM" at bounding box center [897, 262] width 98 height 15
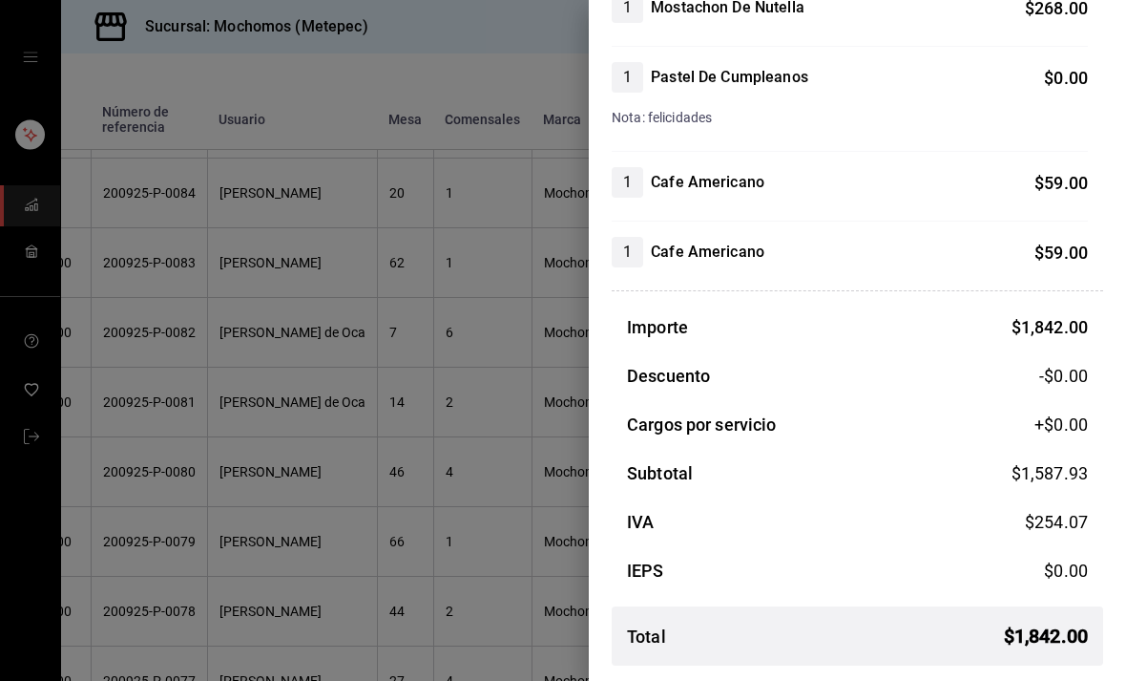
scroll to position [582, 0]
click at [490, 395] on div at bounding box center [563, 340] width 1126 height 681
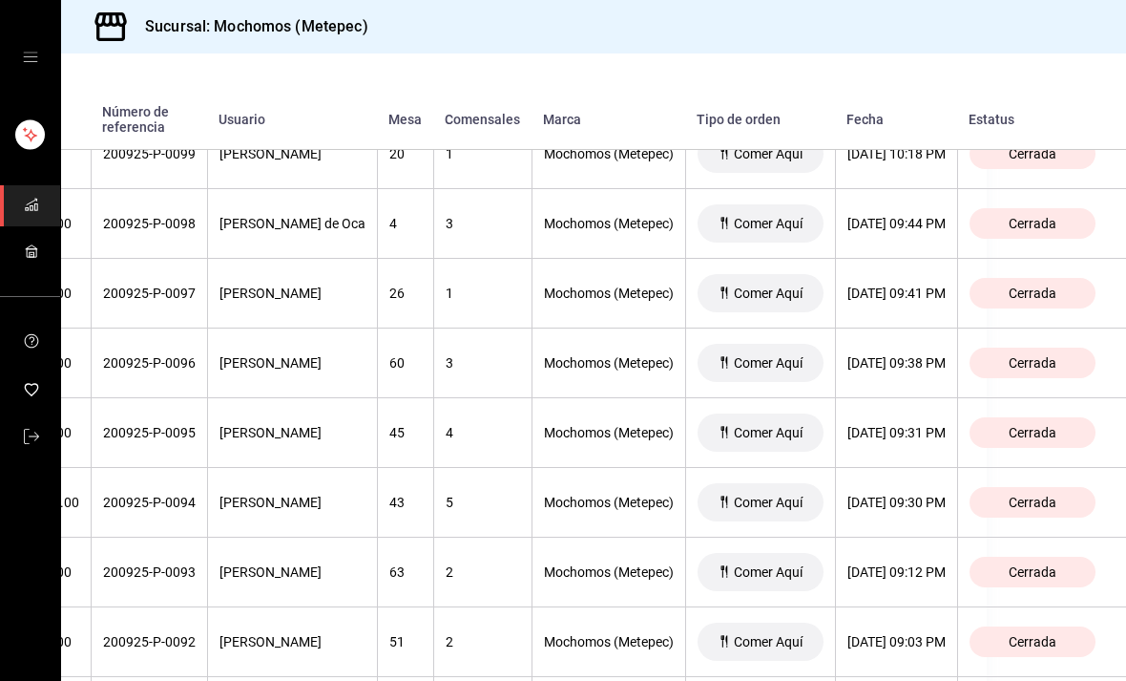
scroll to position [895, 212]
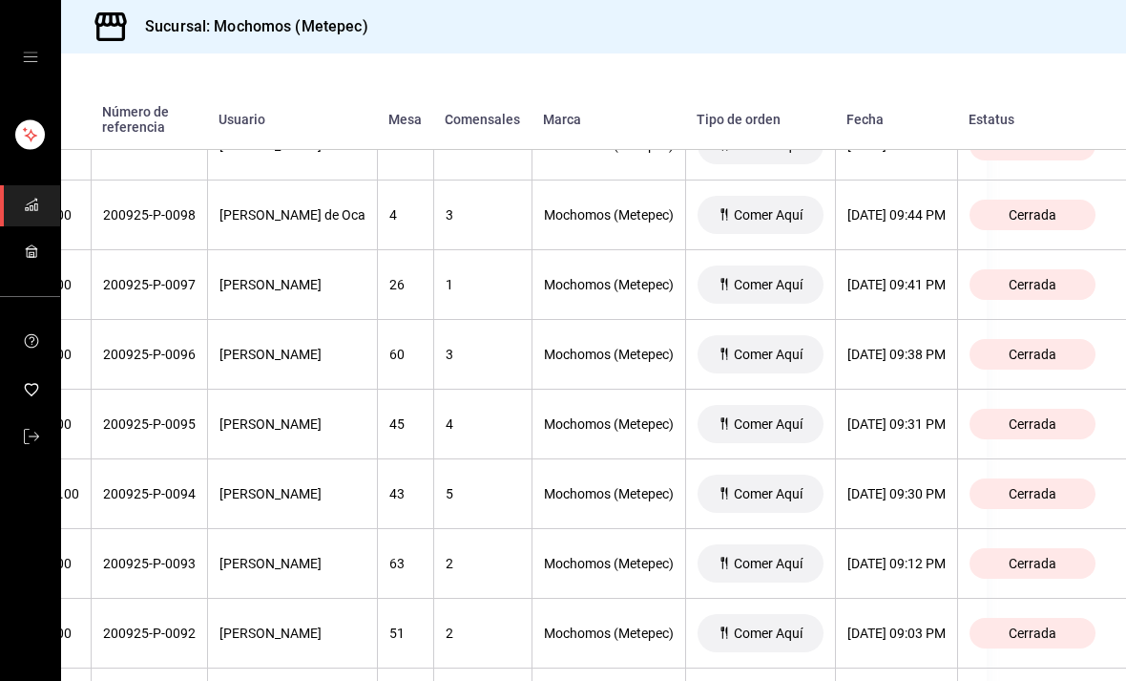
click at [914, 278] on div "[DATE] 09:41 PM" at bounding box center [897, 284] width 98 height 15
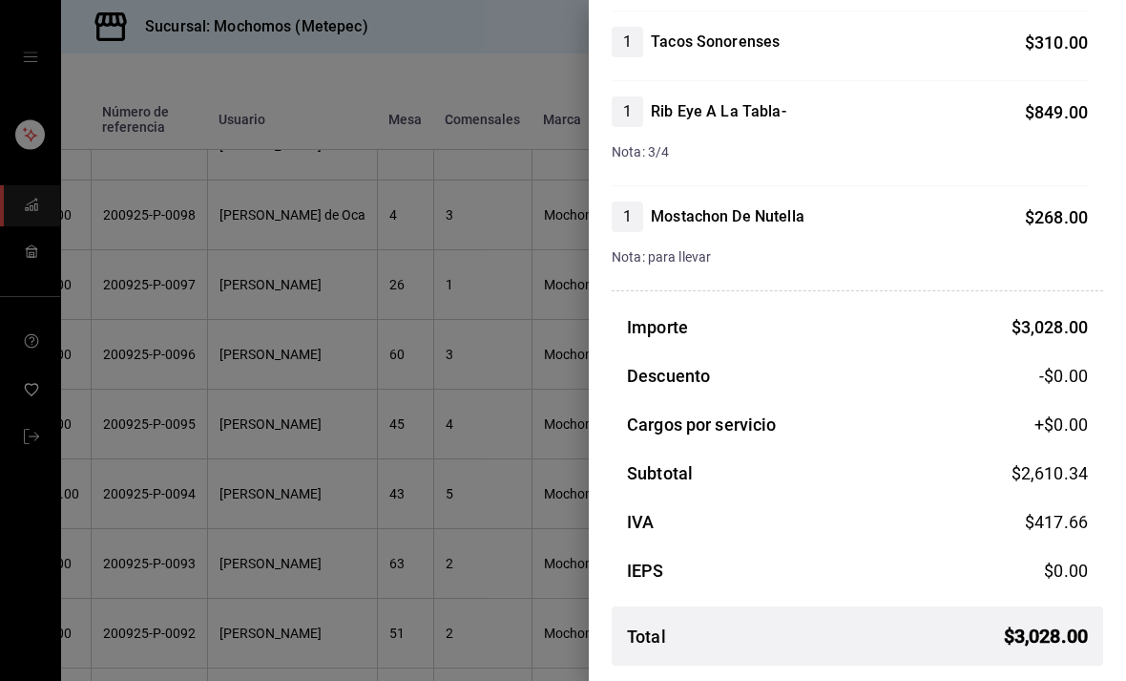
scroll to position [547, 0]
click at [487, 411] on div at bounding box center [563, 340] width 1126 height 681
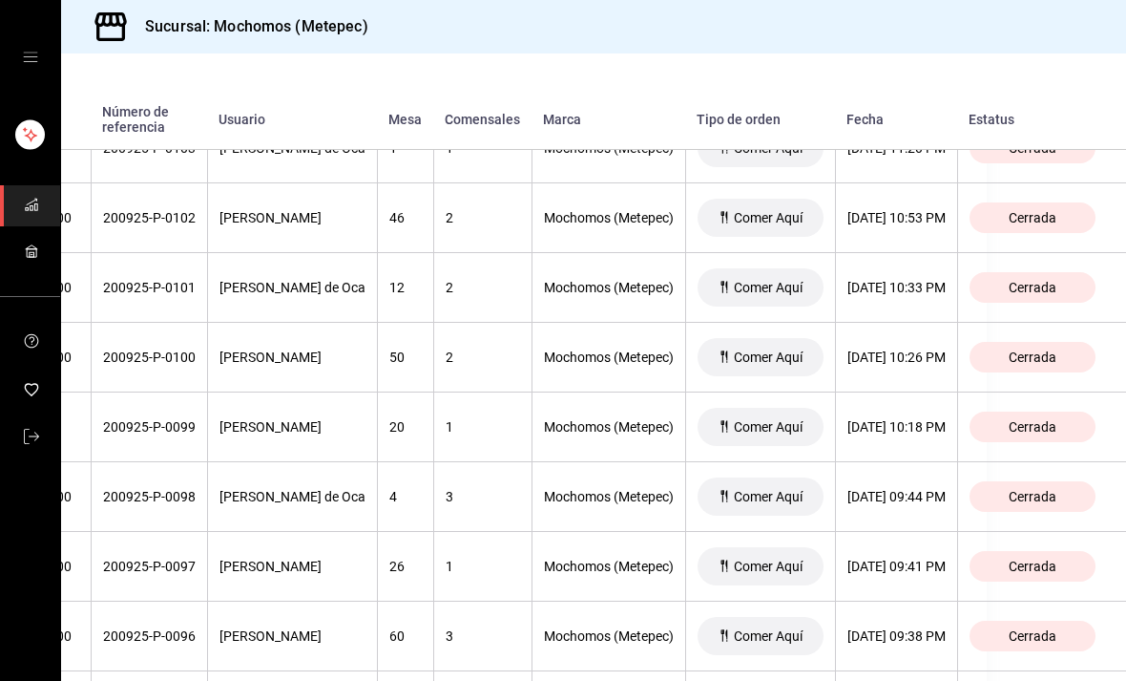
scroll to position [613, 217]
click at [888, 355] on div "[DATE] 10:26 PM" at bounding box center [897, 357] width 98 height 15
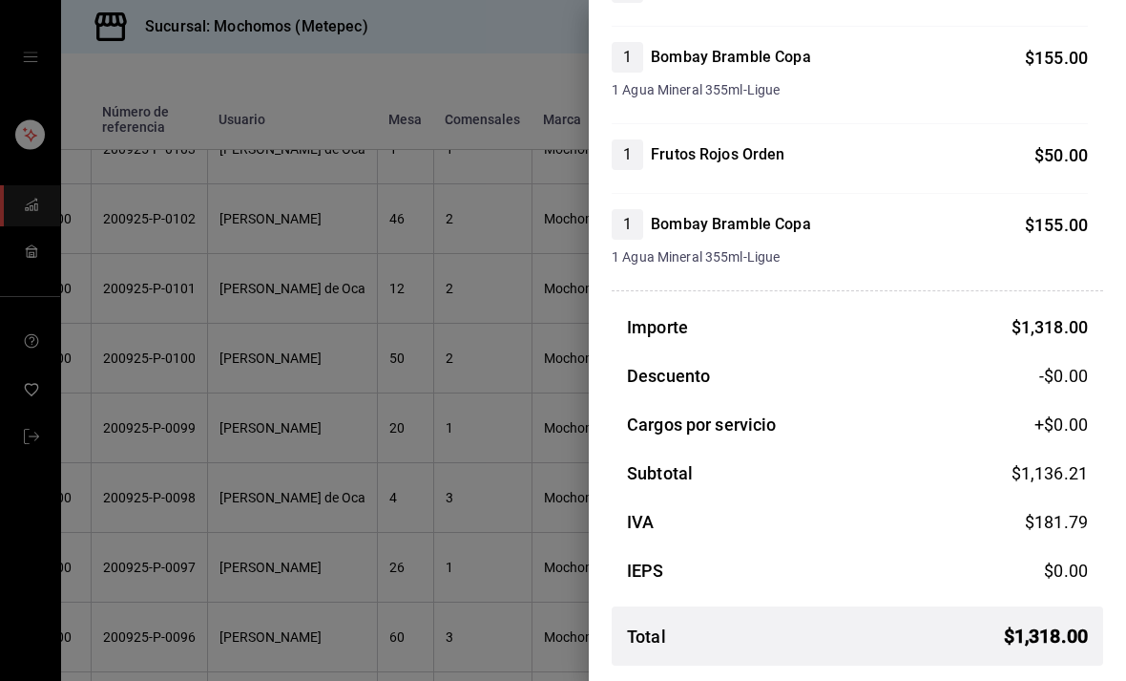
click at [528, 472] on div at bounding box center [563, 340] width 1126 height 681
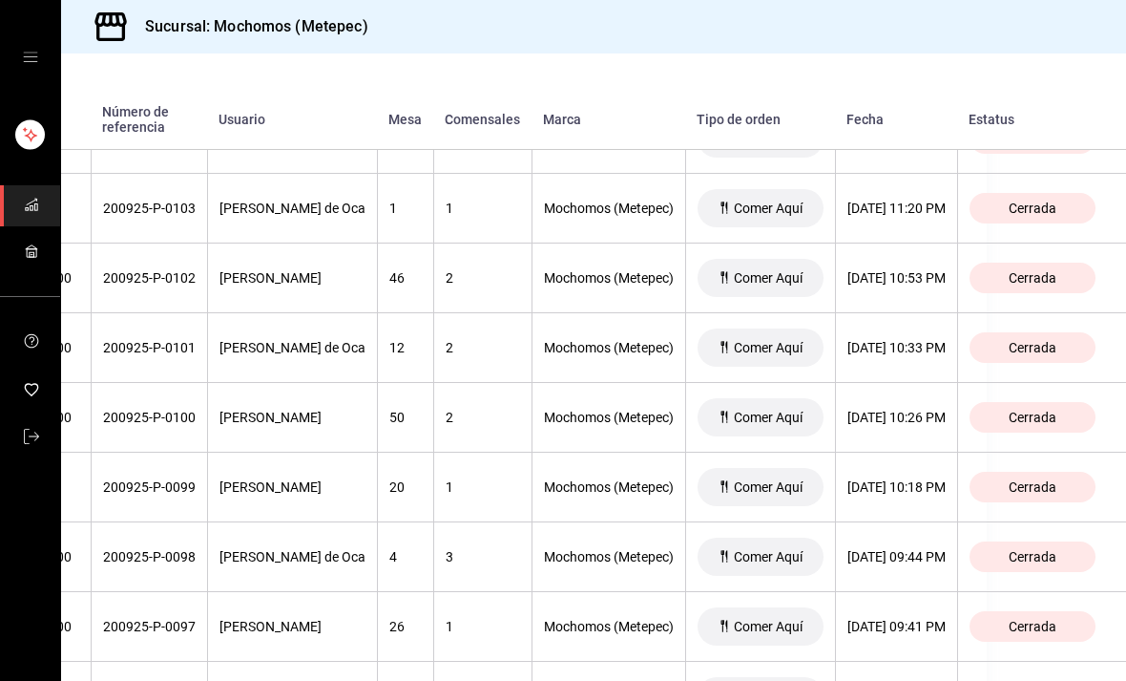
scroll to position [556, 220]
click at [916, 277] on div "[DATE] 10:53 PM" at bounding box center [897, 275] width 98 height 15
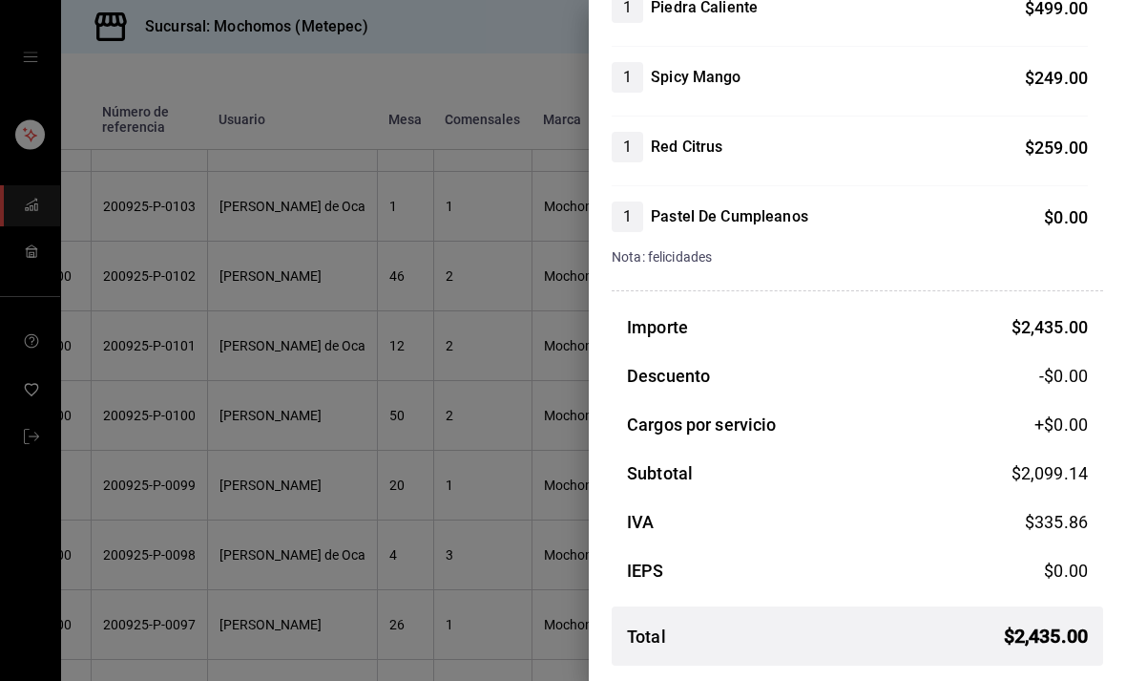
click at [489, 420] on div at bounding box center [563, 340] width 1126 height 681
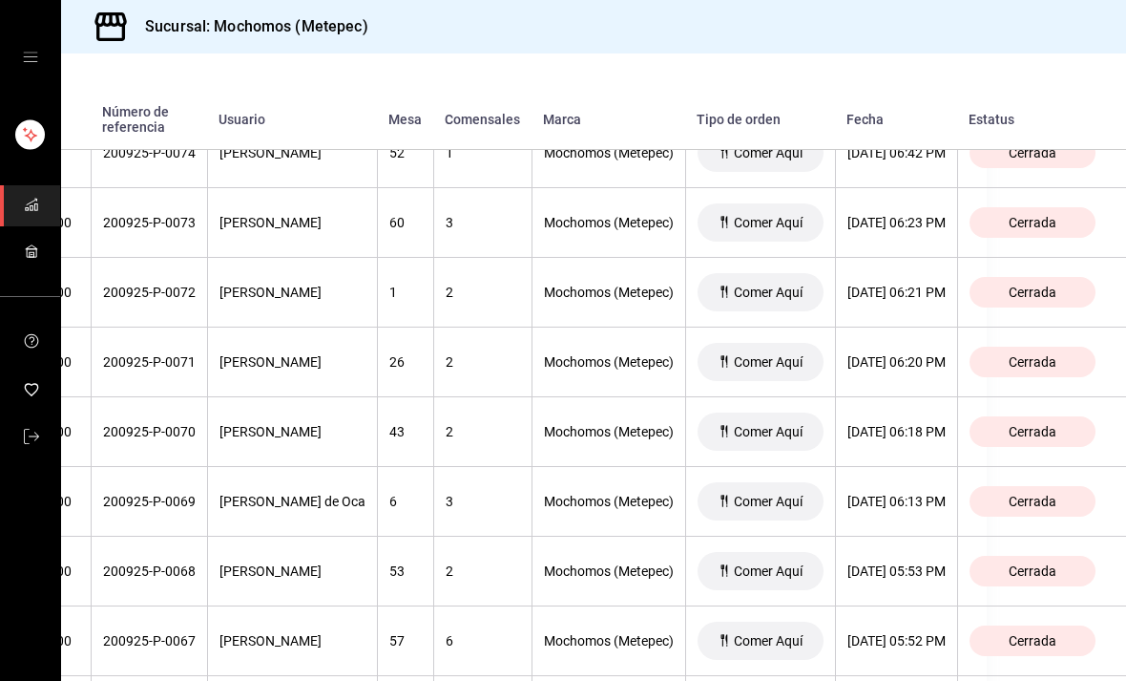
scroll to position [2608, 141]
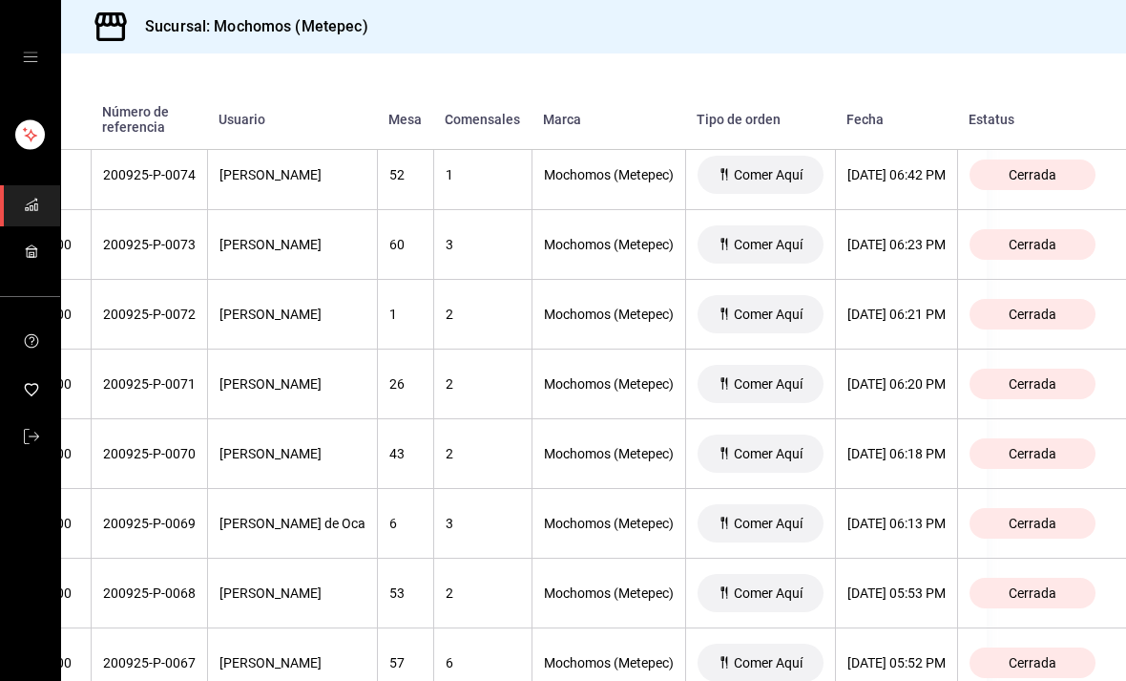
click at [958, 260] on th "[DATE] 06:23 PM" at bounding box center [896, 245] width 122 height 70
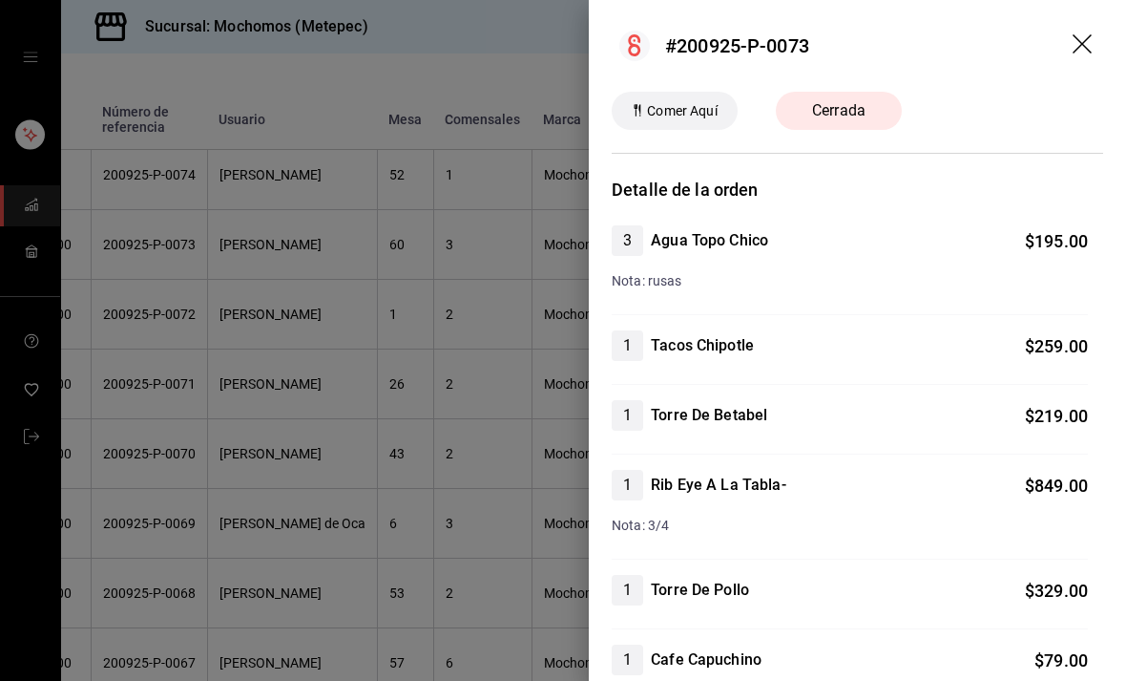
click at [490, 399] on div at bounding box center [563, 340] width 1126 height 681
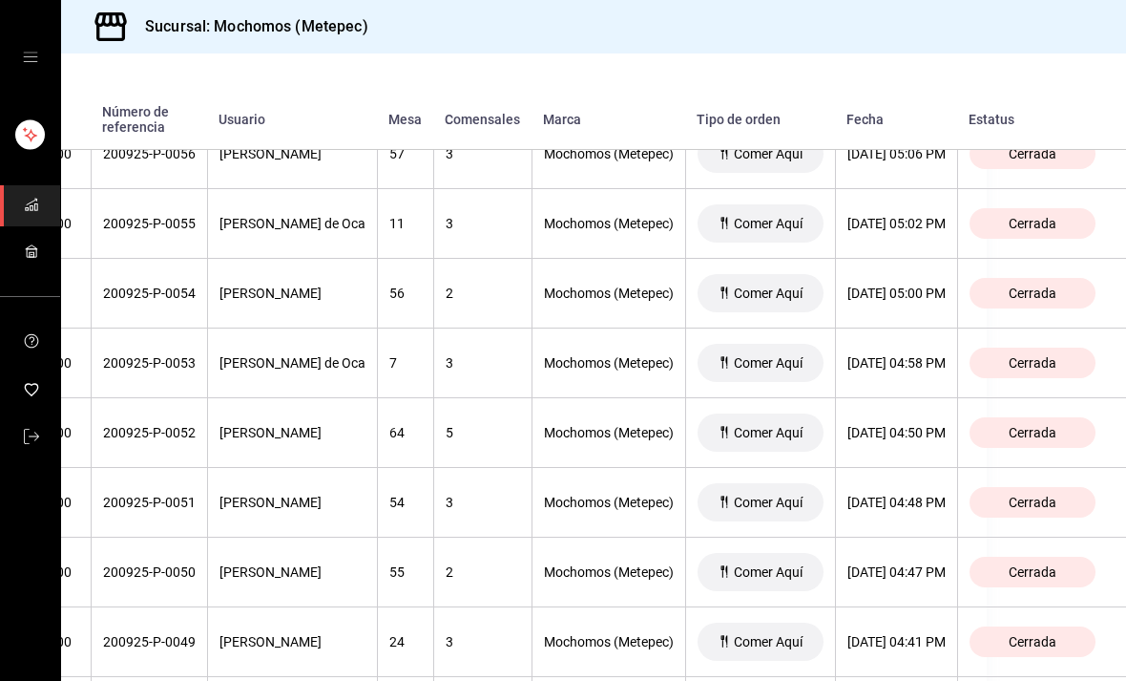
scroll to position [3884, 164]
click at [958, 424] on th "[DATE] 04:50 PM" at bounding box center [896, 433] width 122 height 70
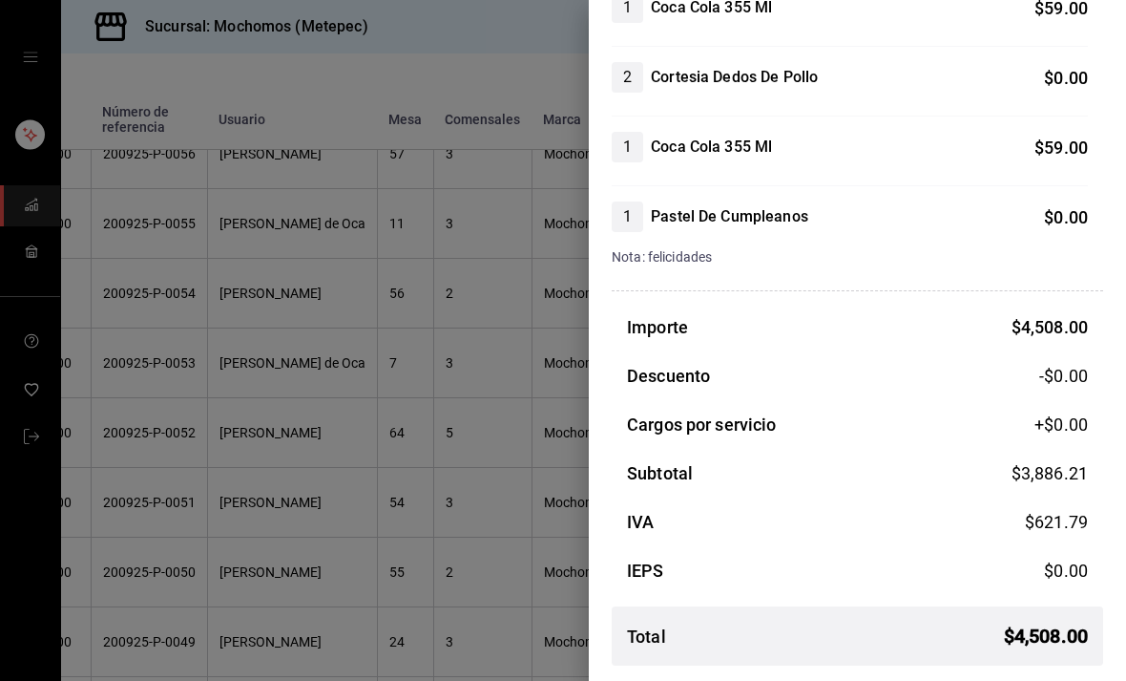
click at [163, 512] on div at bounding box center [563, 340] width 1126 height 681
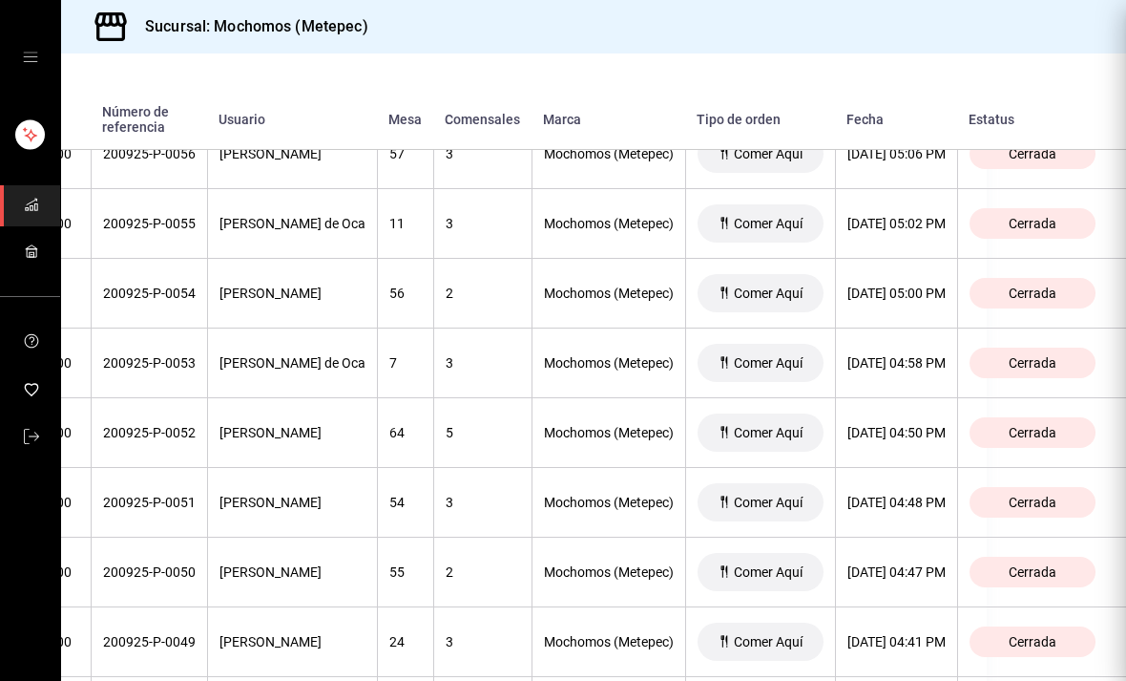
scroll to position [1456, 0]
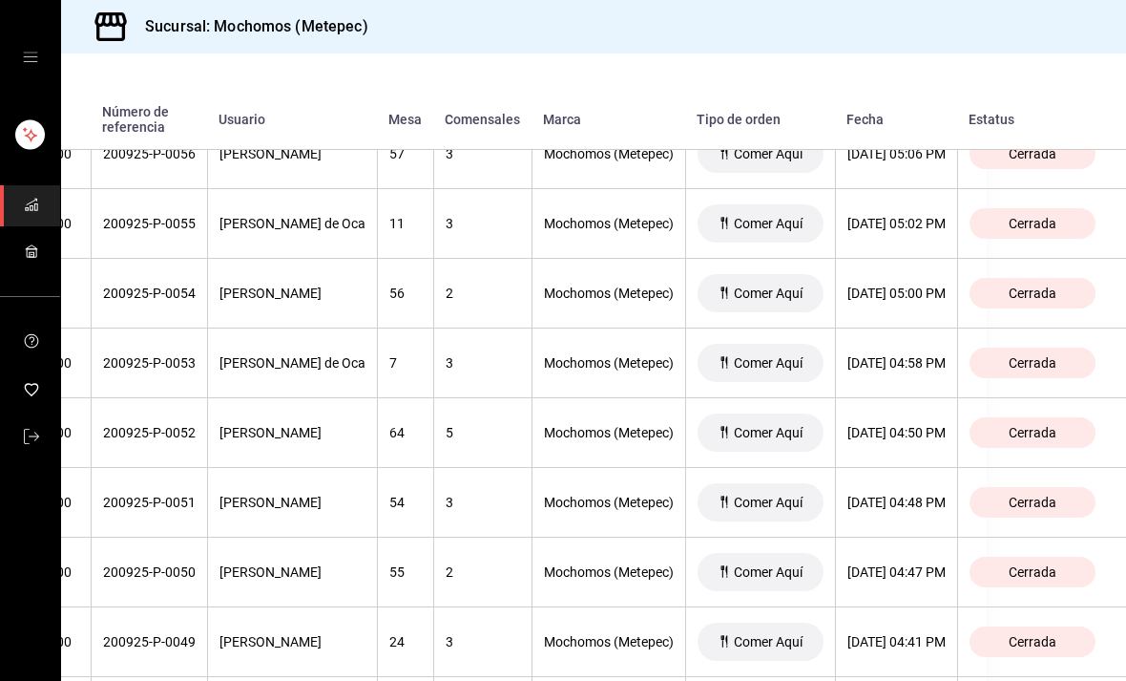
click at [946, 572] on div "[DATE] 04:47 PM" at bounding box center [897, 571] width 98 height 15
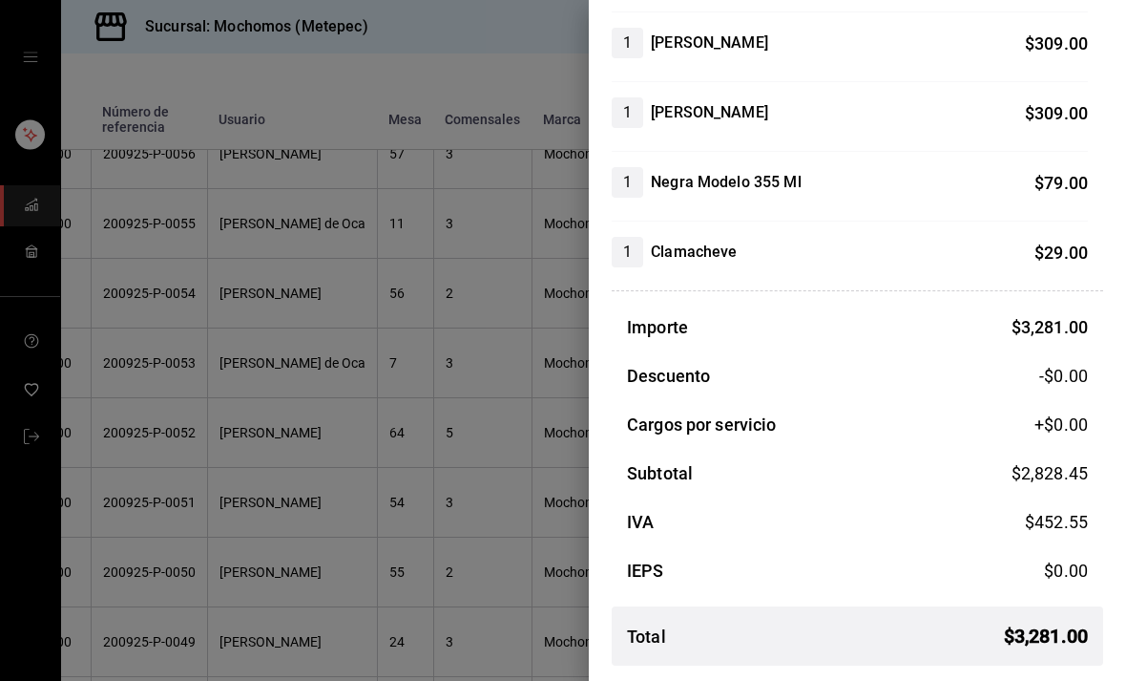
scroll to position [547, 0]
click at [516, 484] on div at bounding box center [563, 340] width 1126 height 681
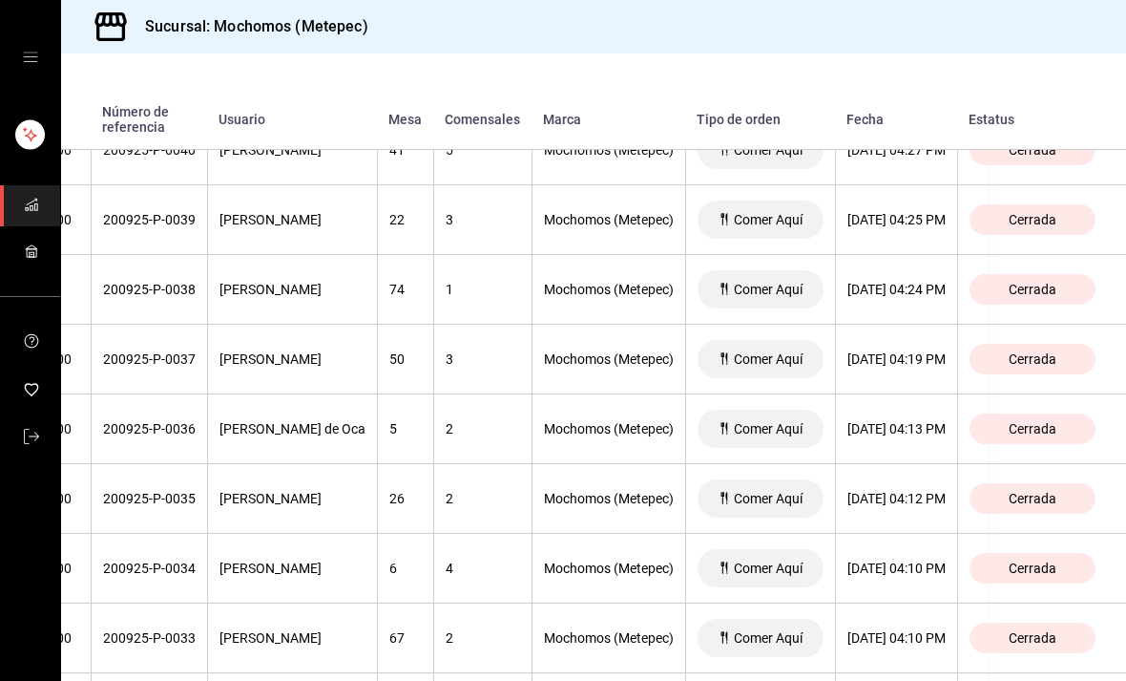
scroll to position [5004, 194]
click at [940, 378] on th "[DATE] 04:19 PM" at bounding box center [896, 358] width 122 height 70
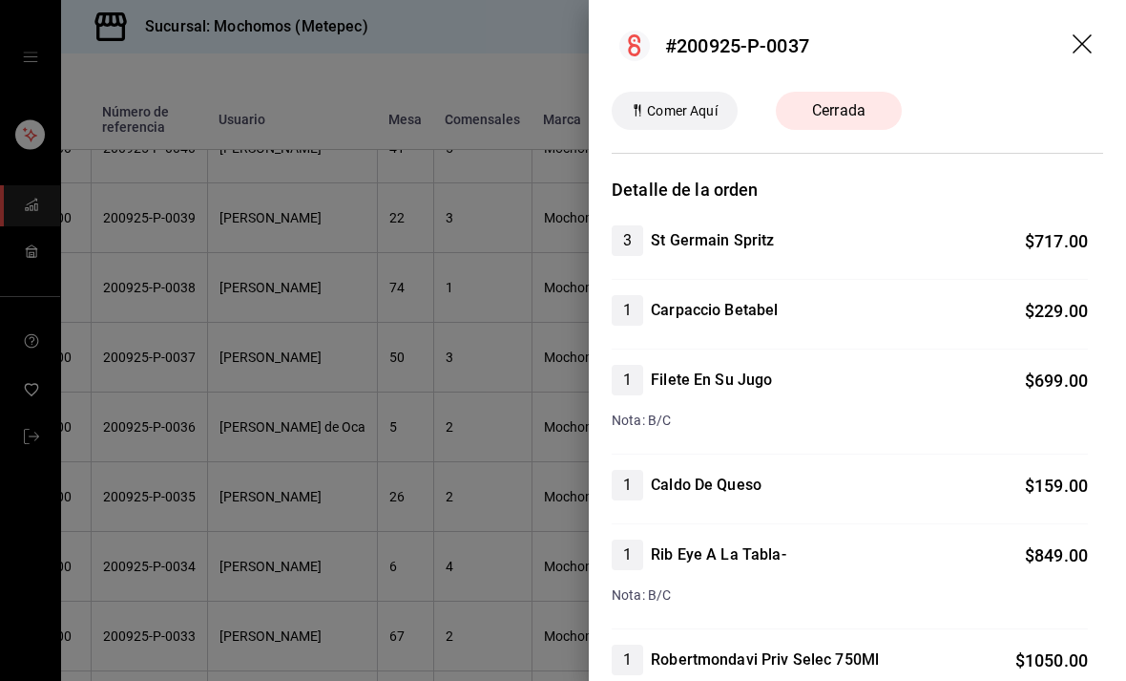
click at [464, 482] on div at bounding box center [563, 340] width 1126 height 681
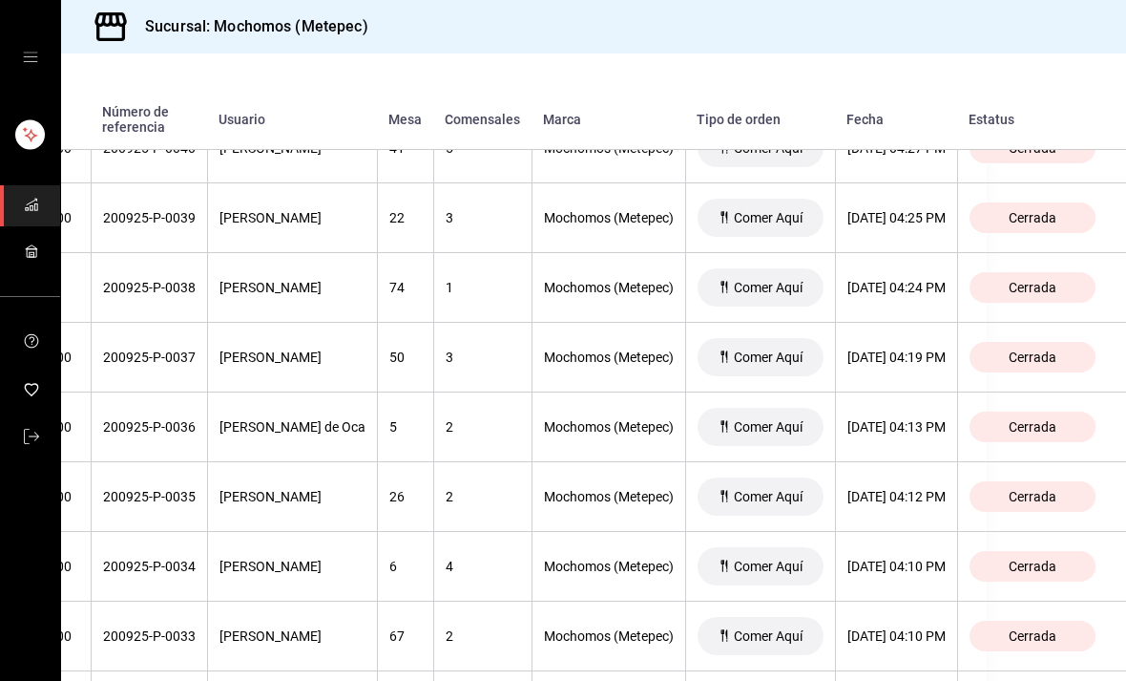
click at [951, 374] on th "[DATE] 04:19 PM" at bounding box center [896, 358] width 122 height 70
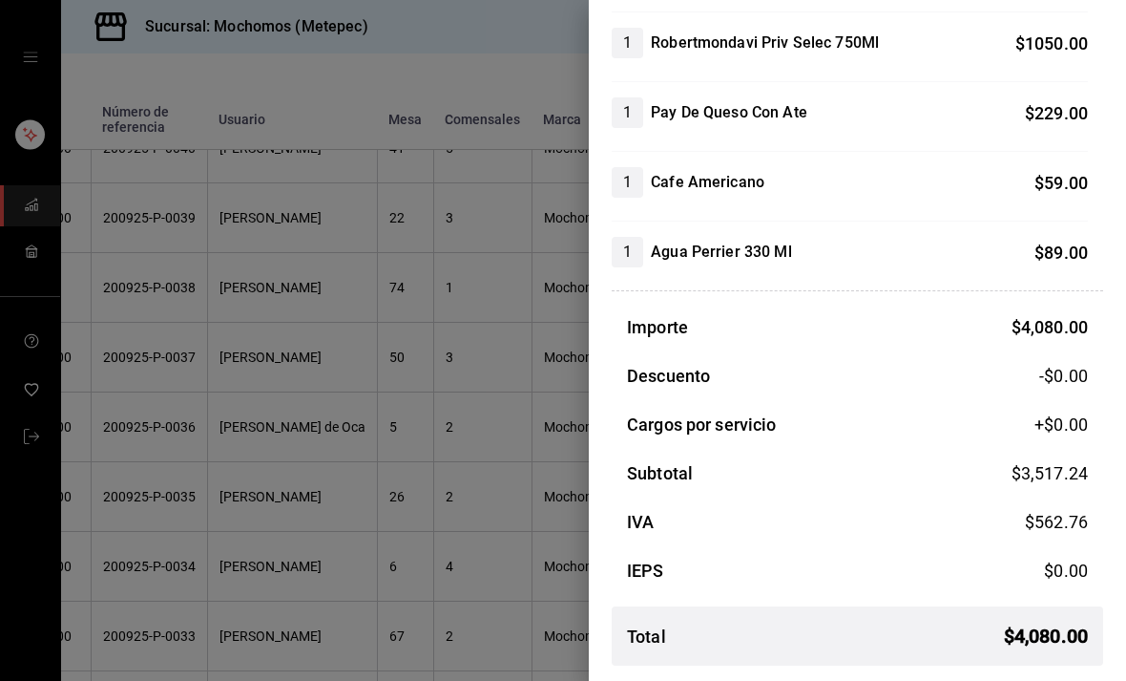
scroll to position [617, 0]
click at [378, 470] on div at bounding box center [563, 340] width 1126 height 681
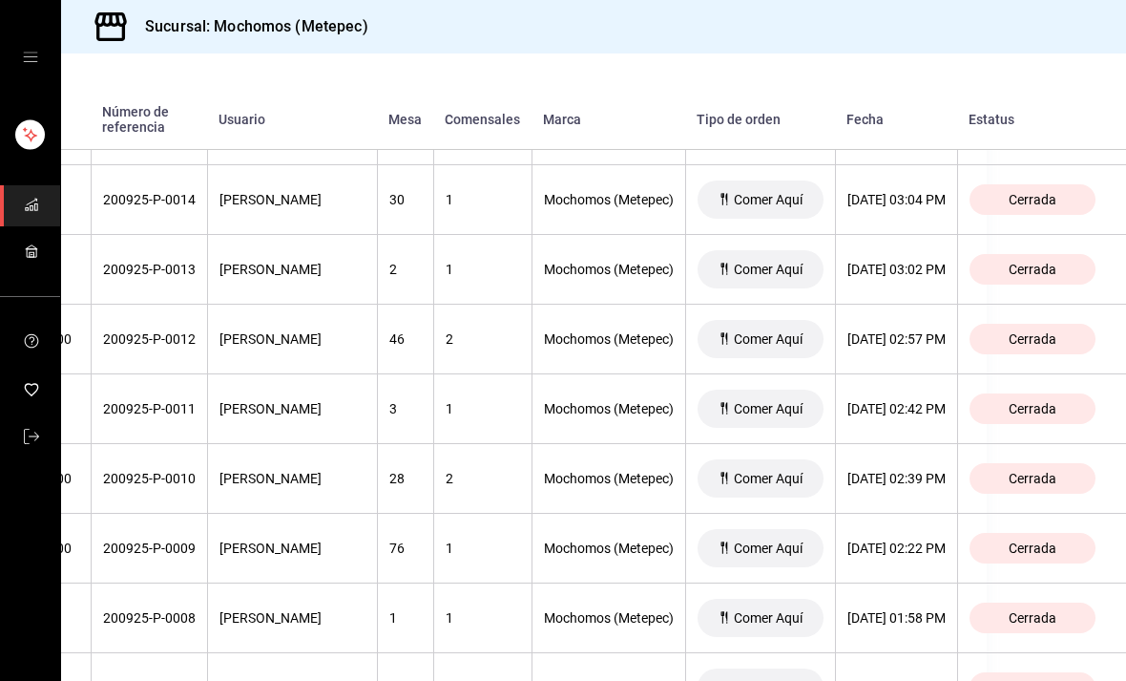
scroll to position [6768, 171]
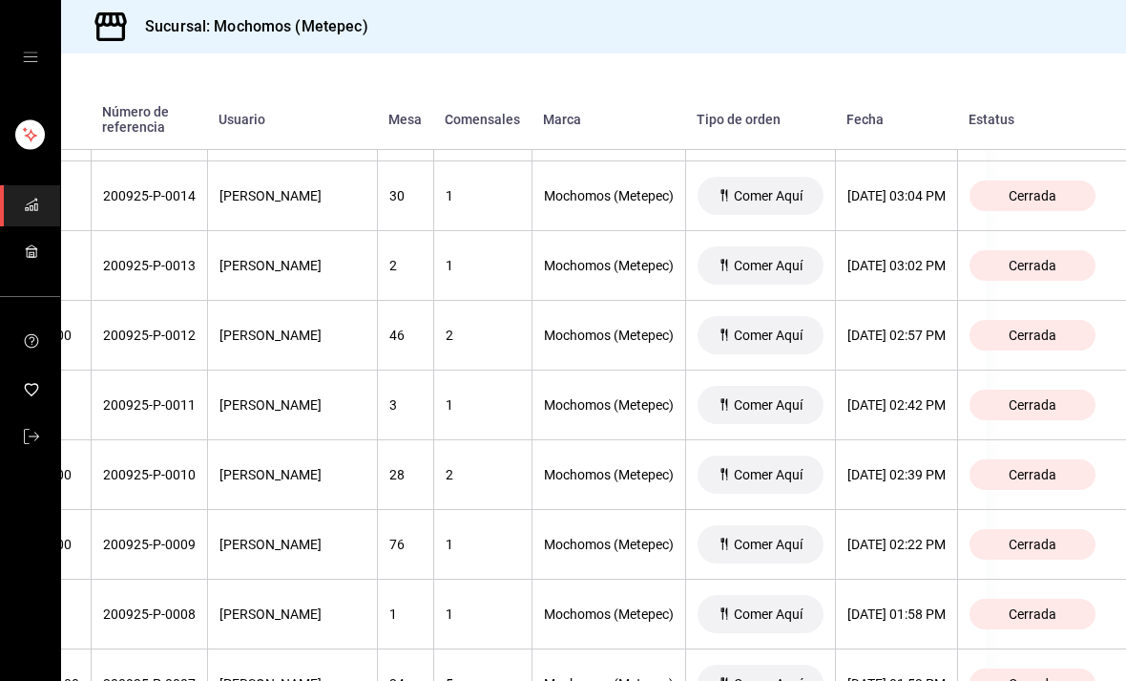
click at [946, 541] on div "[DATE] 02:22 PM" at bounding box center [897, 544] width 98 height 15
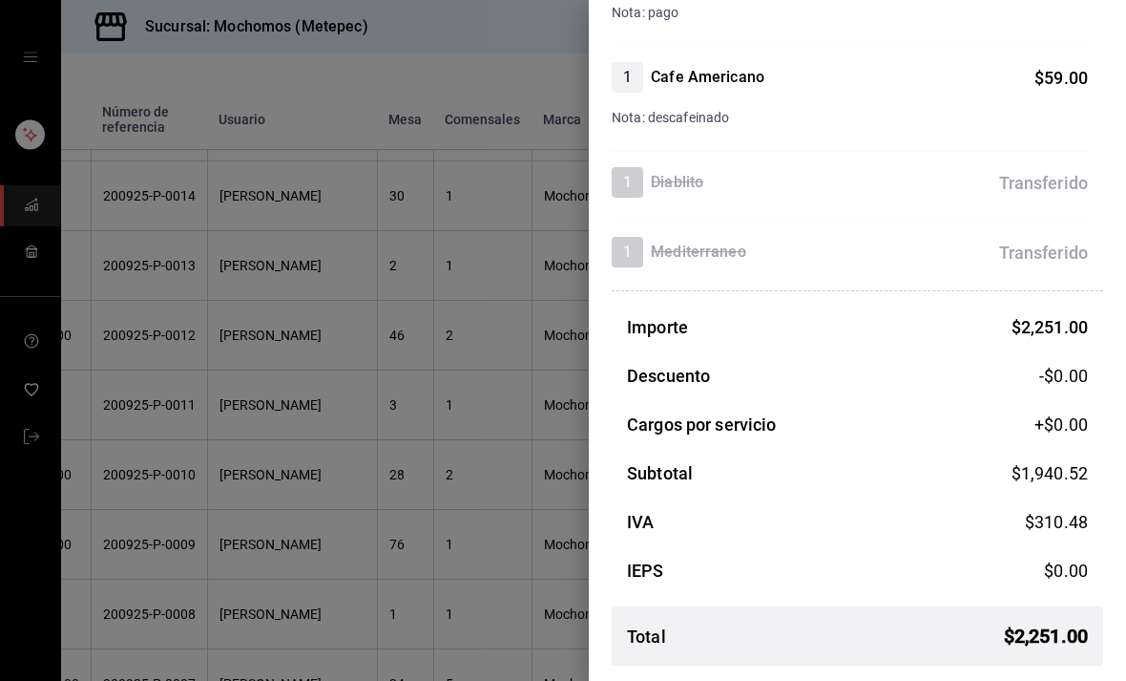
scroll to position [1106, 0]
click at [479, 406] on div at bounding box center [563, 340] width 1126 height 681
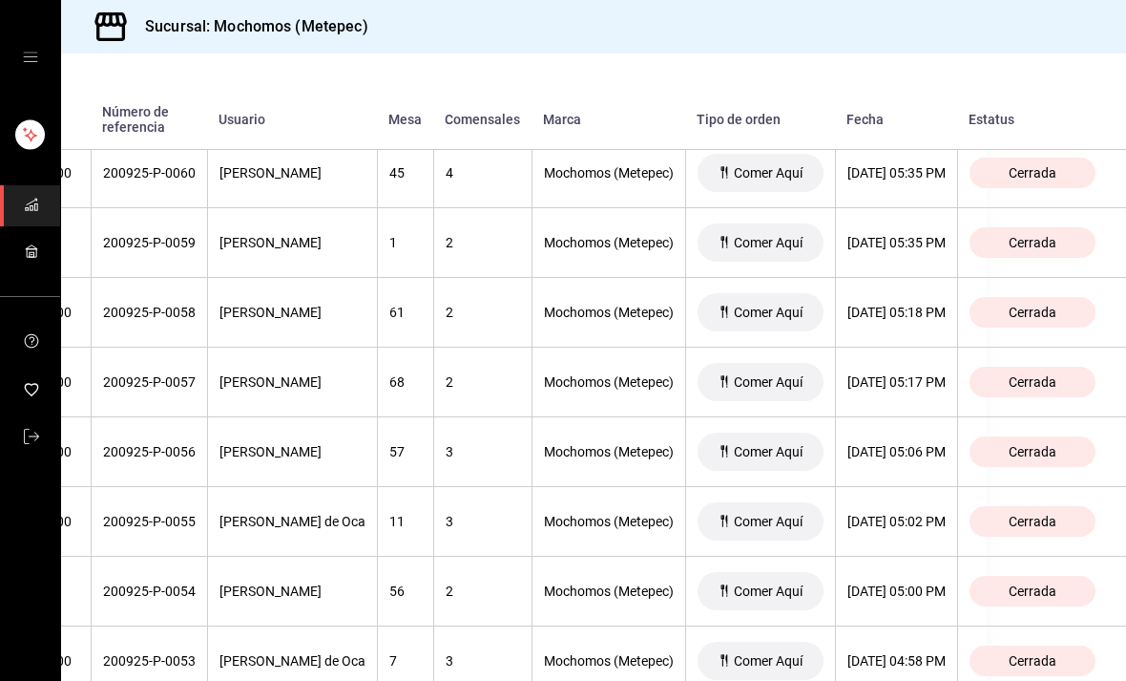
scroll to position [3587, 220]
click at [906, 422] on th "[DATE] 05:06 PM" at bounding box center [896, 451] width 122 height 70
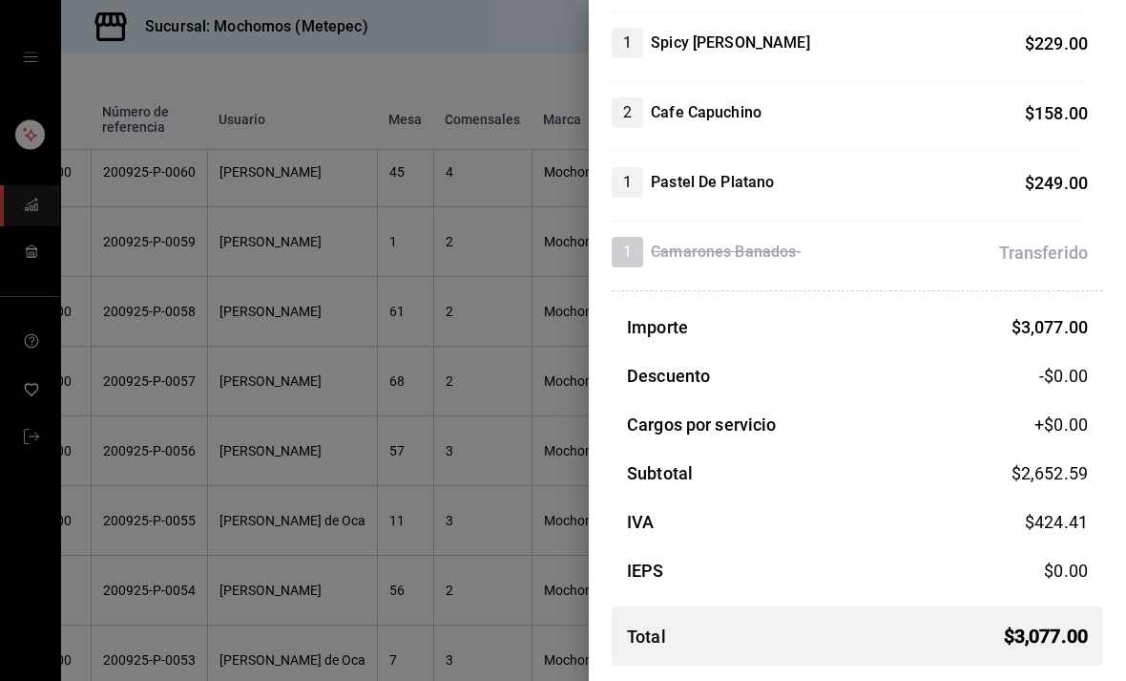
scroll to position [790, 0]
click at [409, 284] on div at bounding box center [563, 340] width 1126 height 681
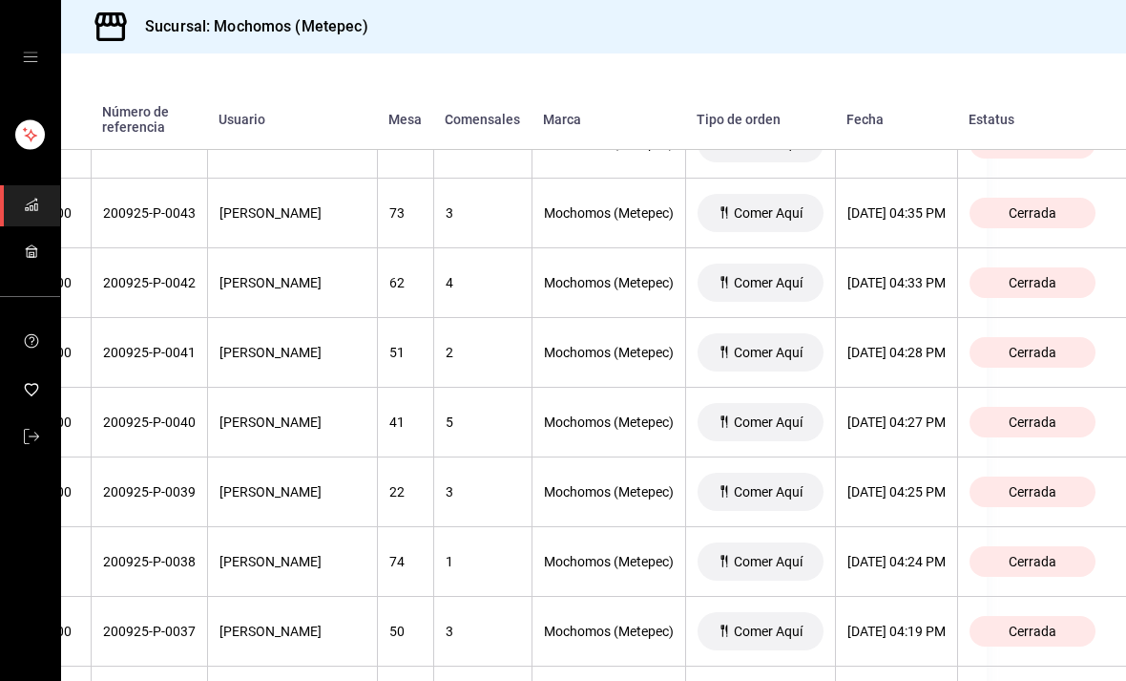
scroll to position [4730, 217]
click at [929, 288] on div "[DATE] 04:33 PM" at bounding box center [897, 282] width 98 height 15
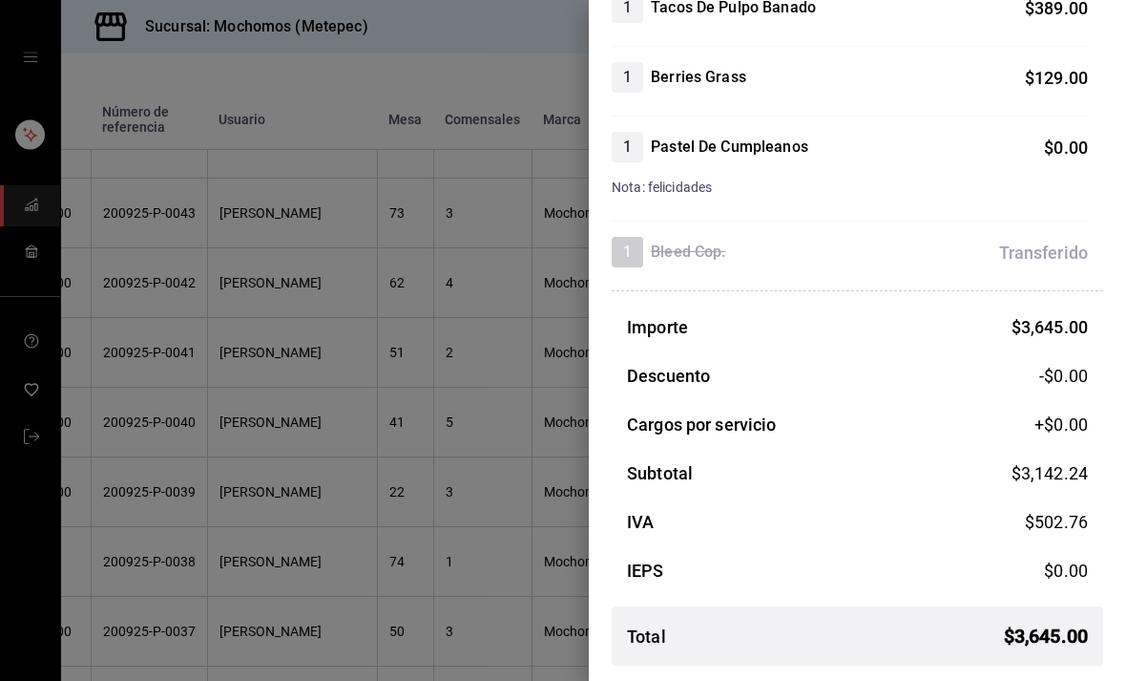
scroll to position [895, 0]
click at [485, 410] on div at bounding box center [563, 340] width 1126 height 681
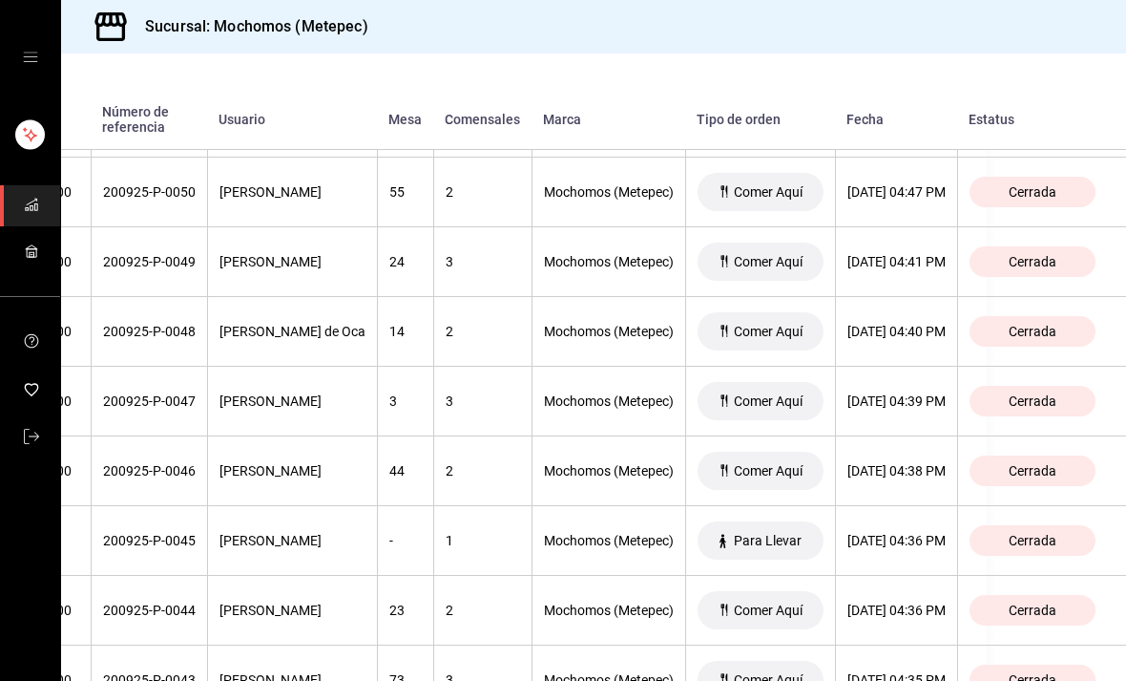
scroll to position [4263, 221]
click at [900, 330] on div "[DATE] 04:40 PM" at bounding box center [897, 331] width 98 height 15
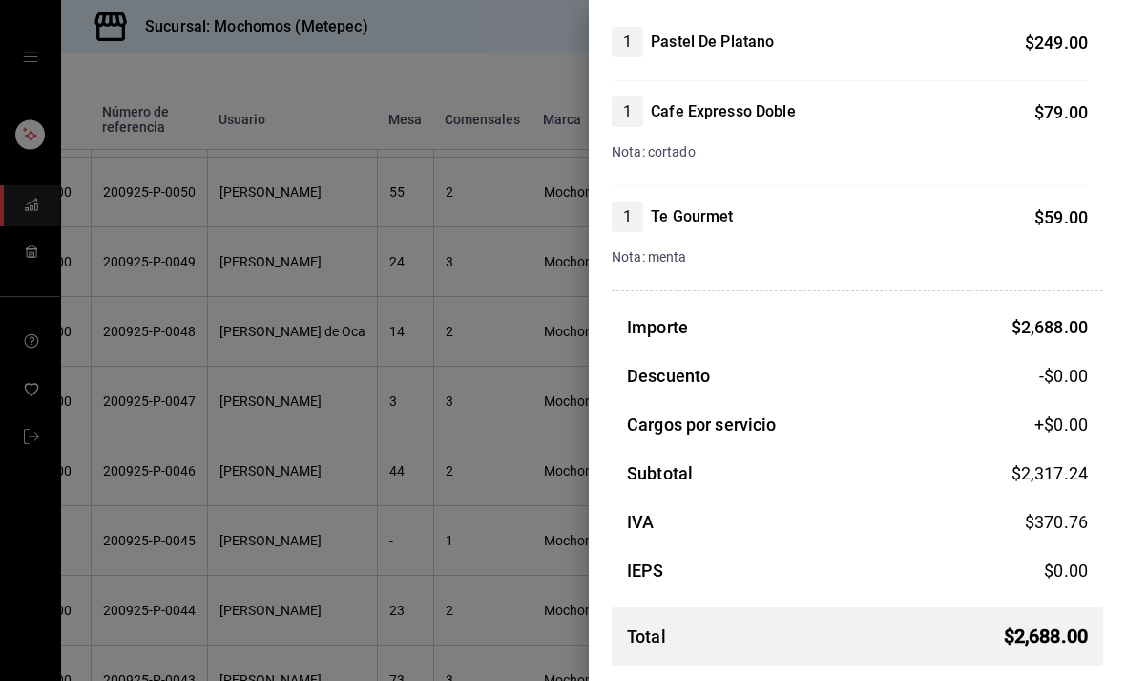
scroll to position [1190, 0]
click at [490, 437] on div at bounding box center [563, 340] width 1126 height 681
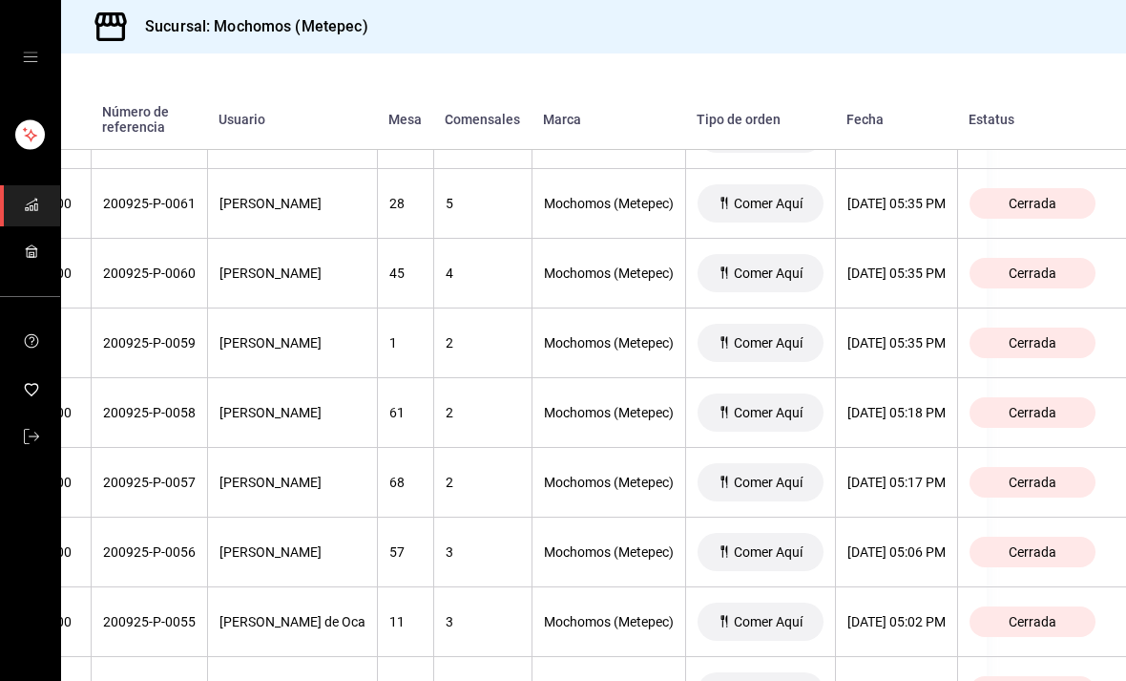
scroll to position [3484, 208]
click at [922, 339] on div "[DATE] 05:35 PM" at bounding box center [897, 343] width 98 height 15
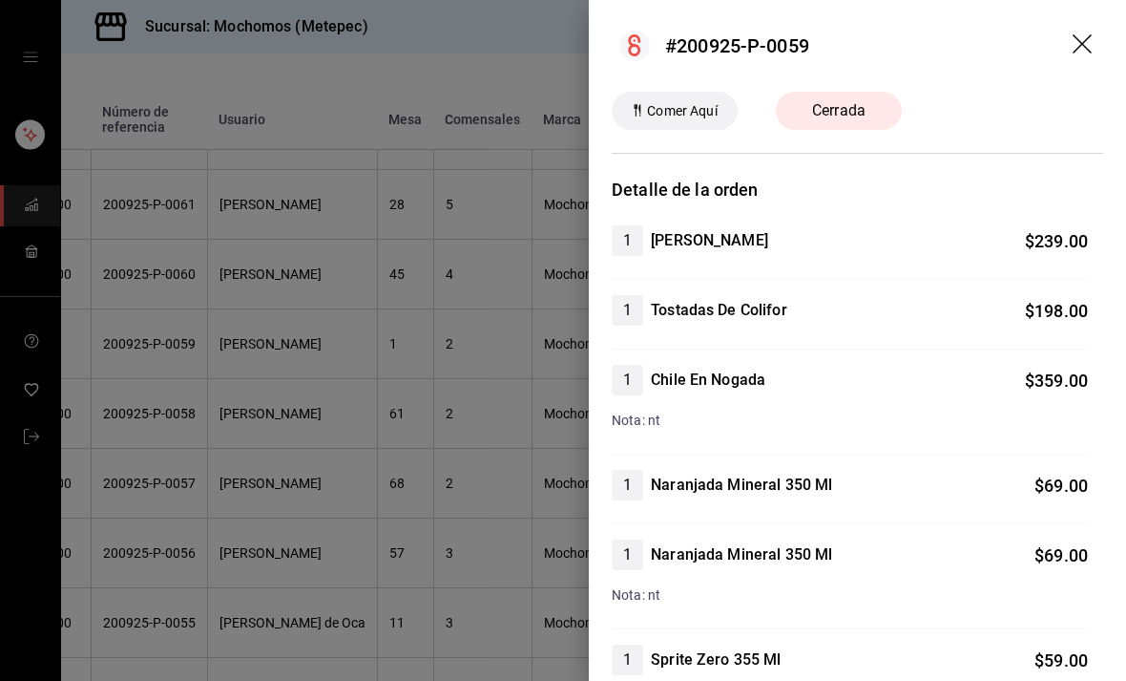
click at [582, 380] on div at bounding box center [563, 340] width 1126 height 681
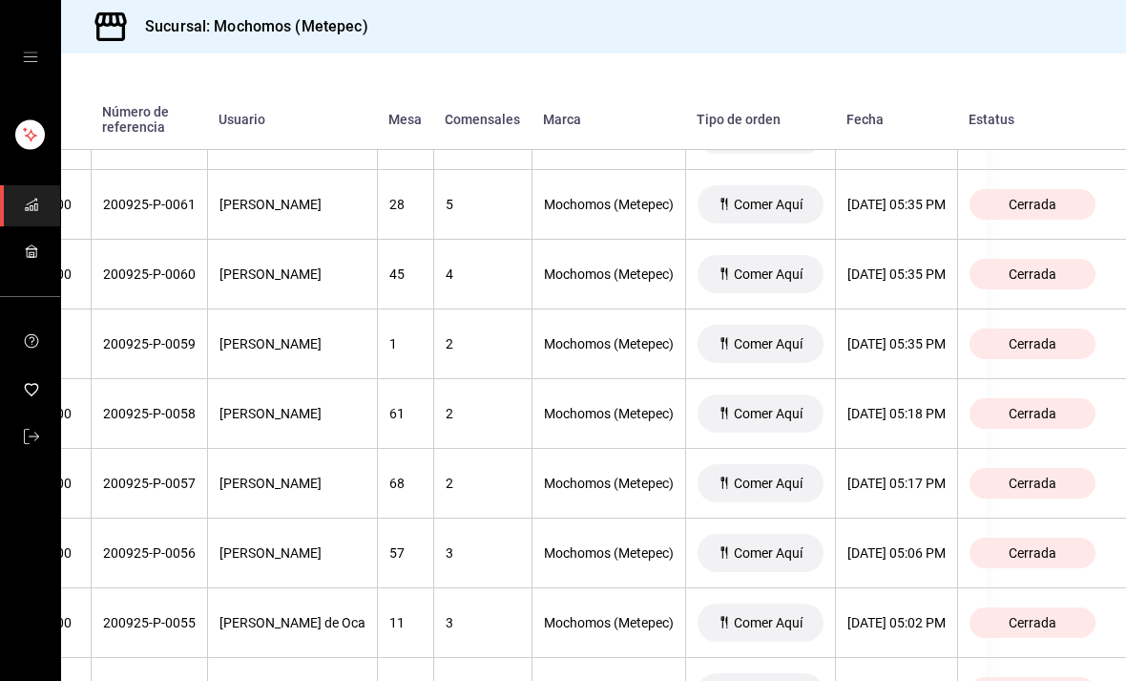
click at [505, 449] on th "2" at bounding box center [482, 414] width 98 height 70
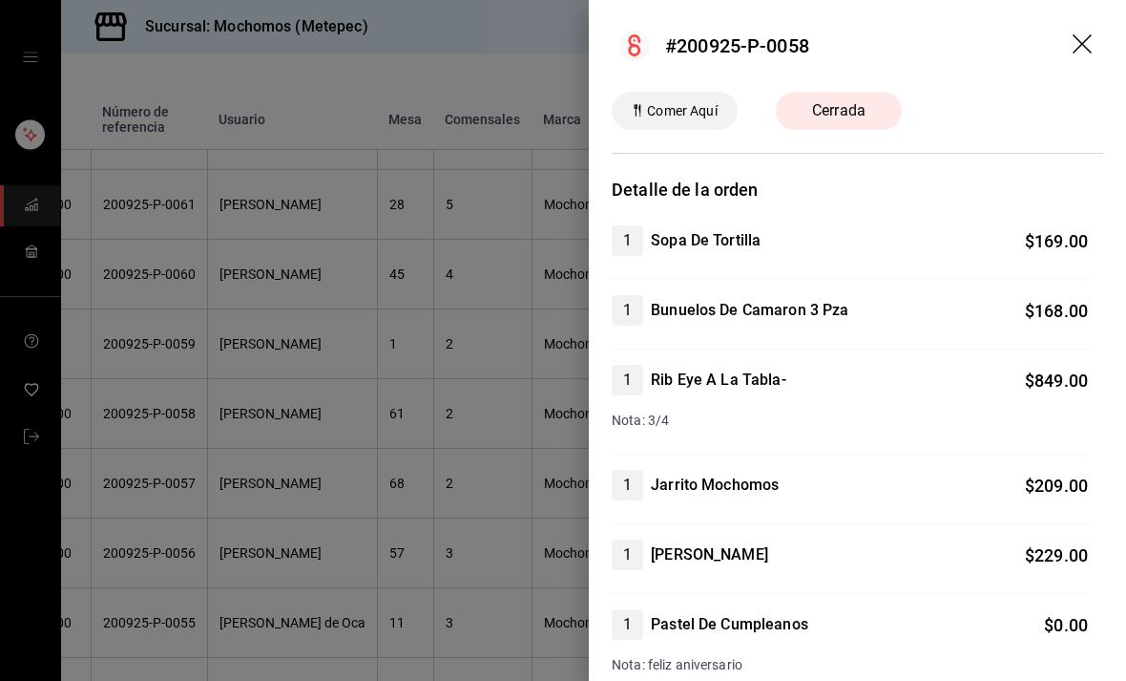
click at [518, 522] on div at bounding box center [563, 340] width 1126 height 681
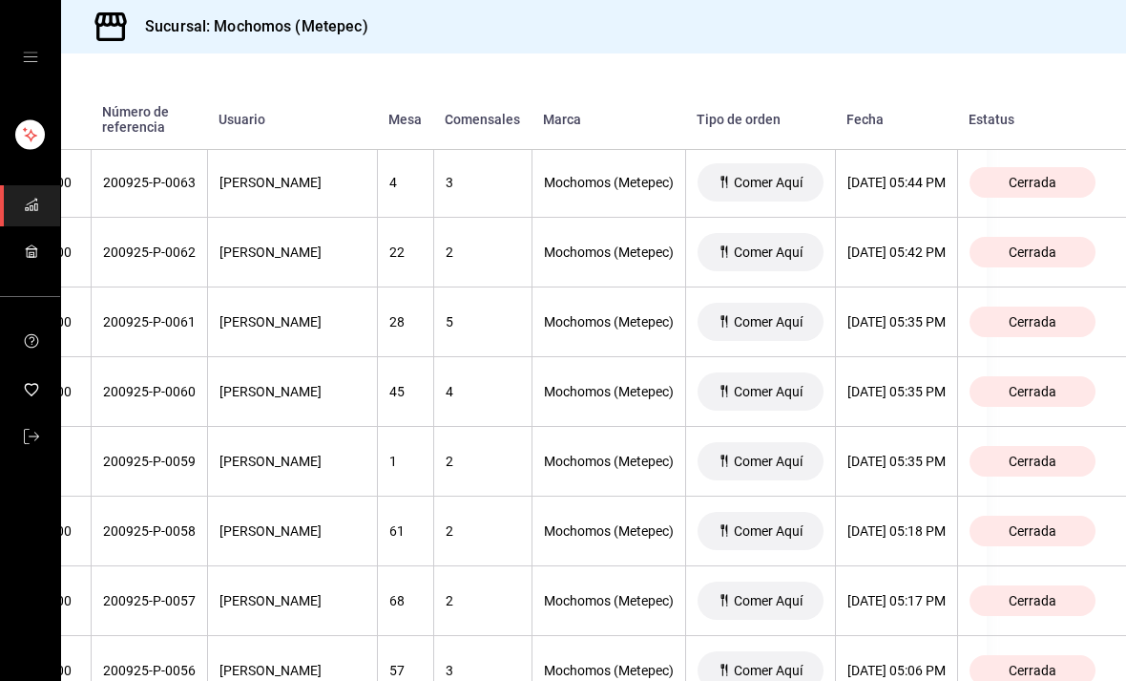
scroll to position [3365, 209]
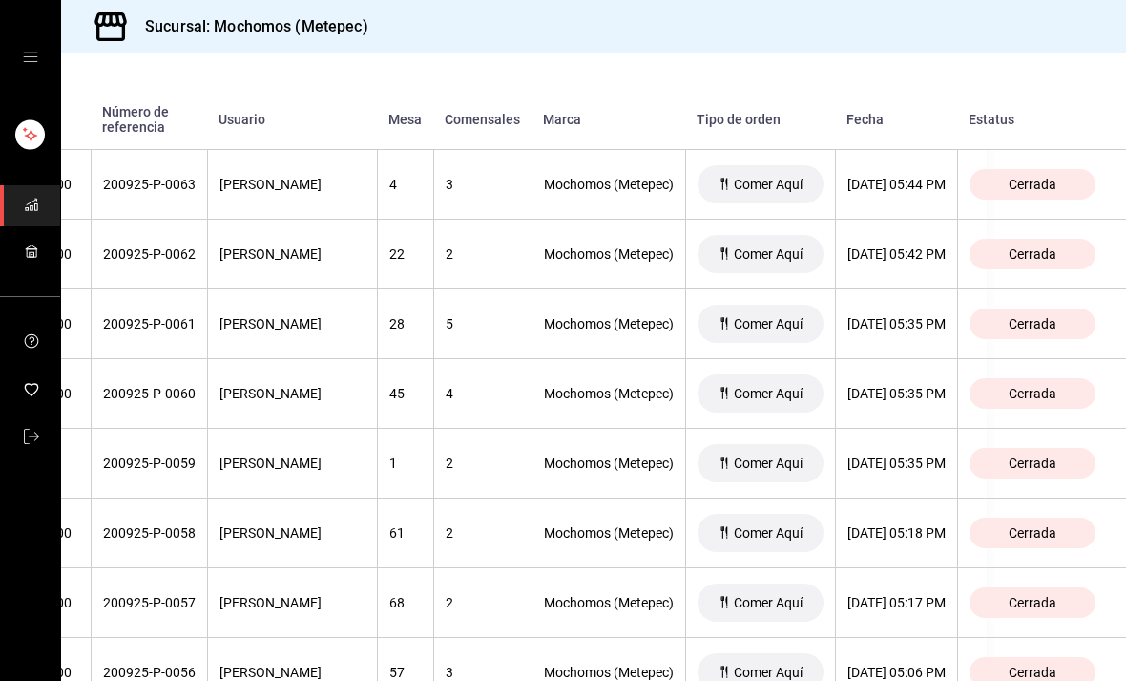
click at [937, 411] on th "[DATE] 05:35 PM" at bounding box center [896, 394] width 122 height 70
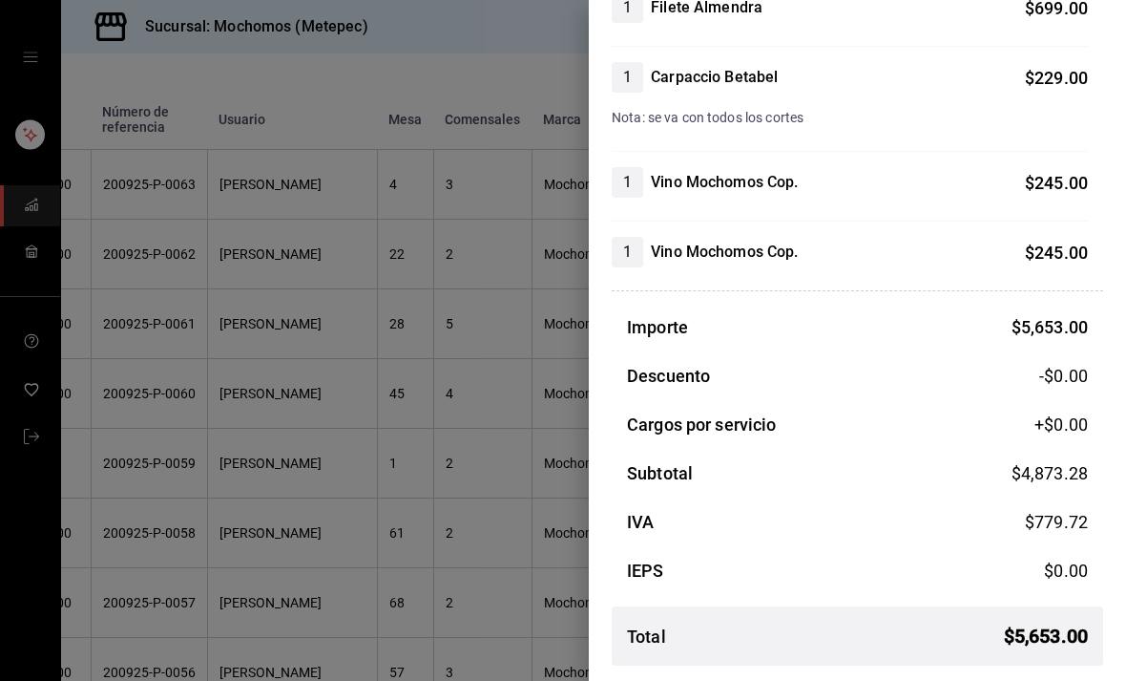
scroll to position [995, 0]
click at [503, 474] on div at bounding box center [563, 340] width 1126 height 681
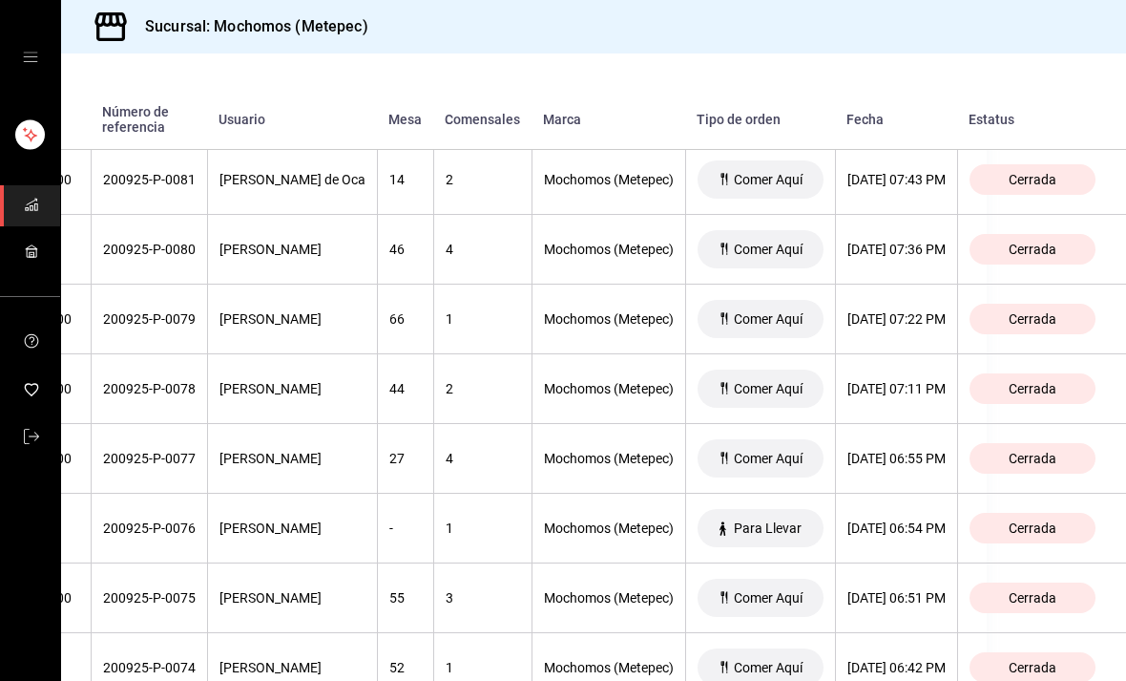
scroll to position [2114, 207]
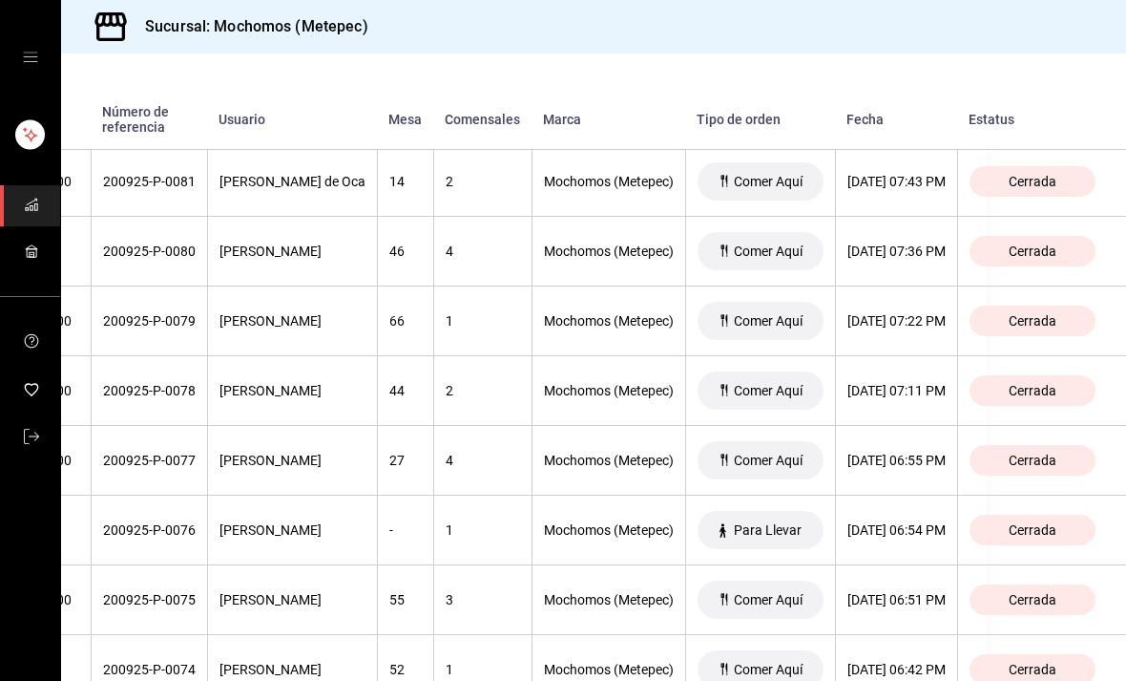
click at [895, 321] on div "[DATE] 07:22 PM" at bounding box center [897, 320] width 98 height 15
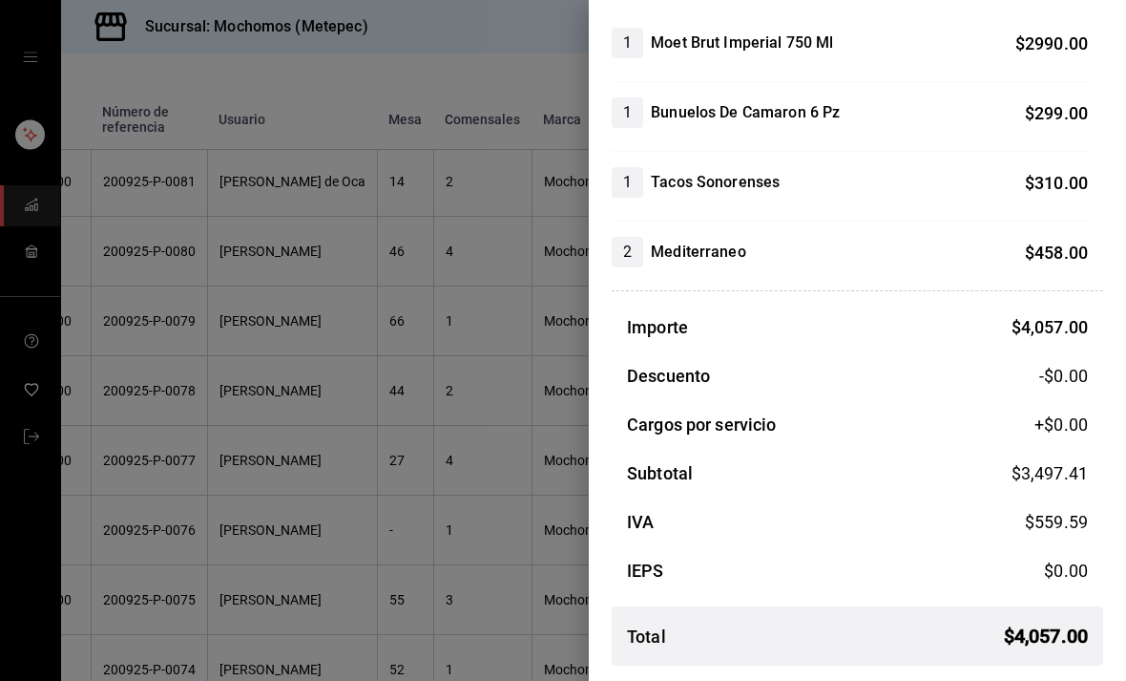
scroll to position [198, 0]
click at [152, 396] on div at bounding box center [563, 340] width 1126 height 681
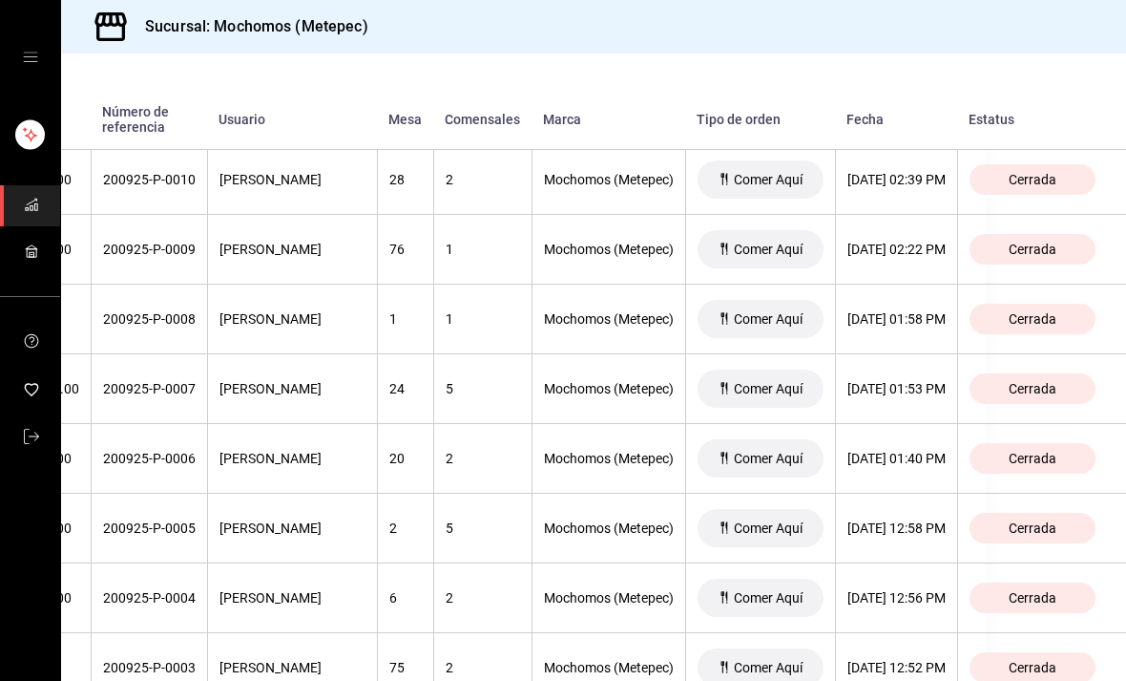
scroll to position [7067, 221]
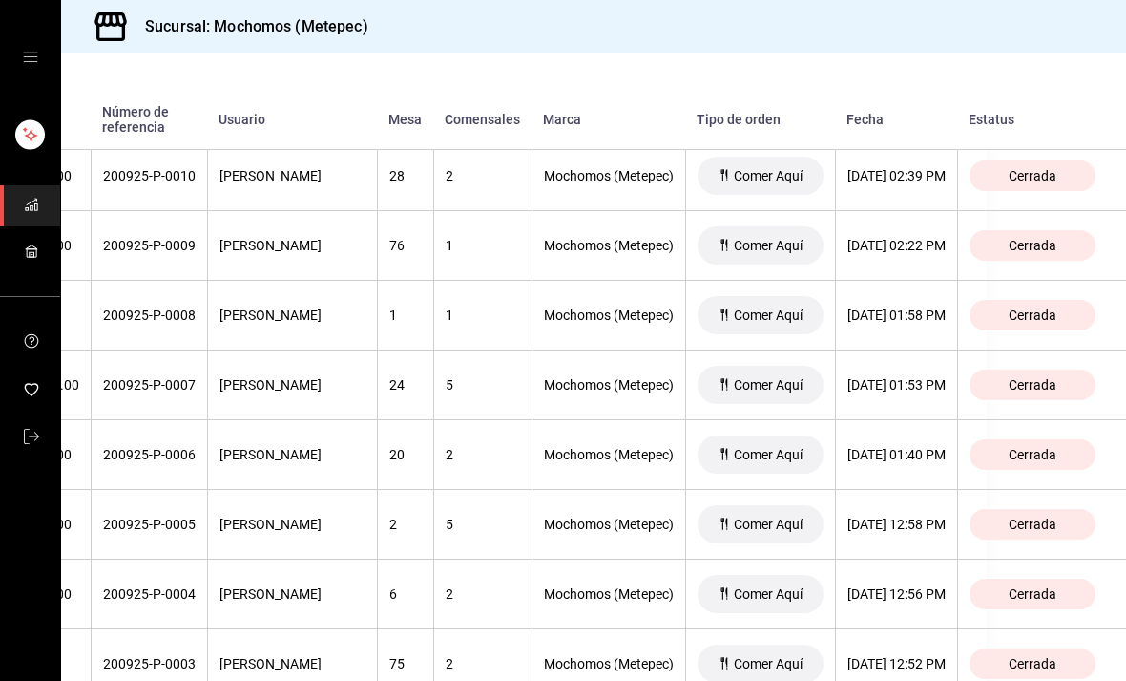
click at [897, 388] on div "[DATE] 01:53 PM" at bounding box center [897, 384] width 98 height 15
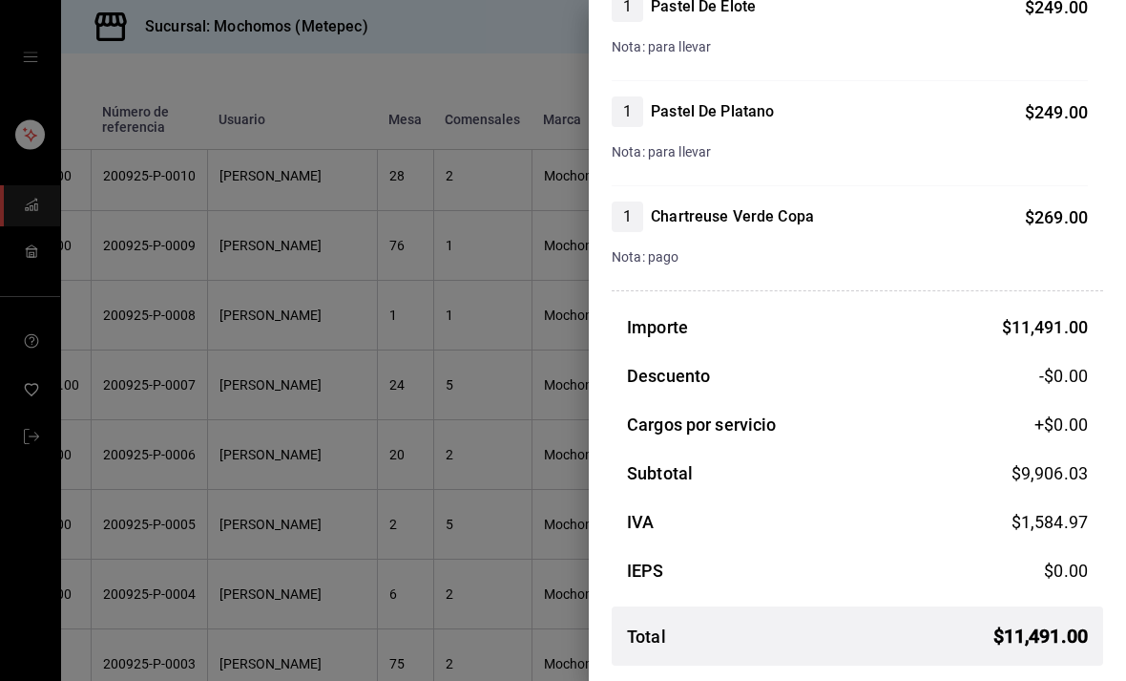
scroll to position [2998, 0]
click at [444, 447] on div at bounding box center [563, 340] width 1126 height 681
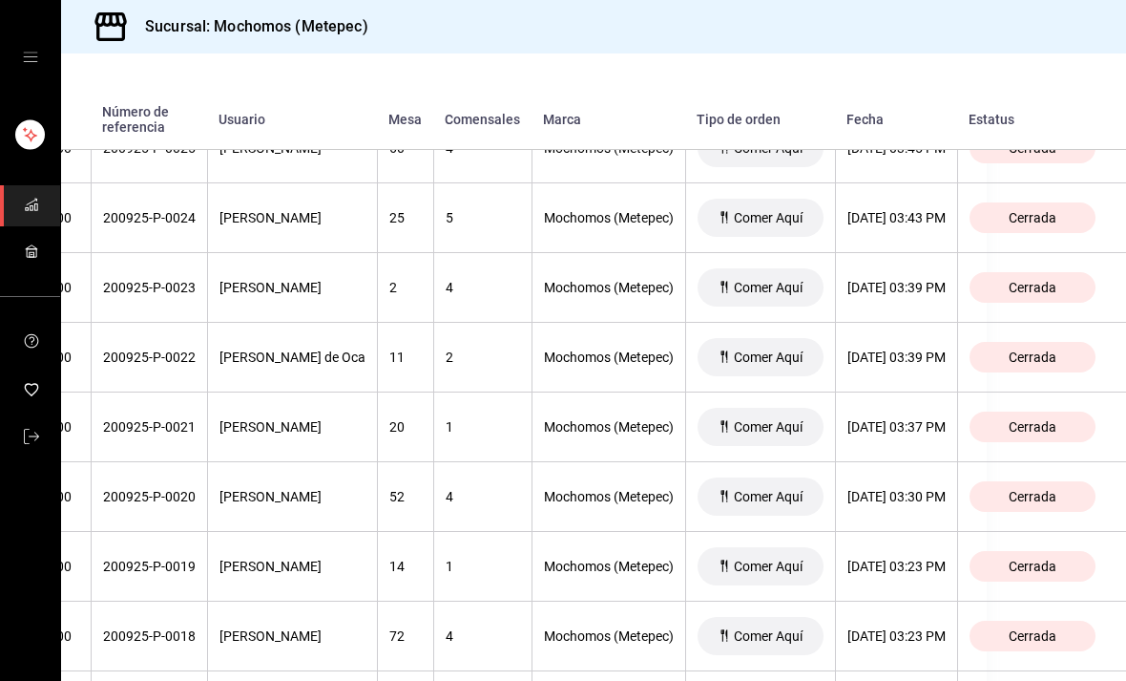
scroll to position [6051, 180]
click at [946, 352] on div "[DATE] 03:39 PM" at bounding box center [897, 355] width 98 height 15
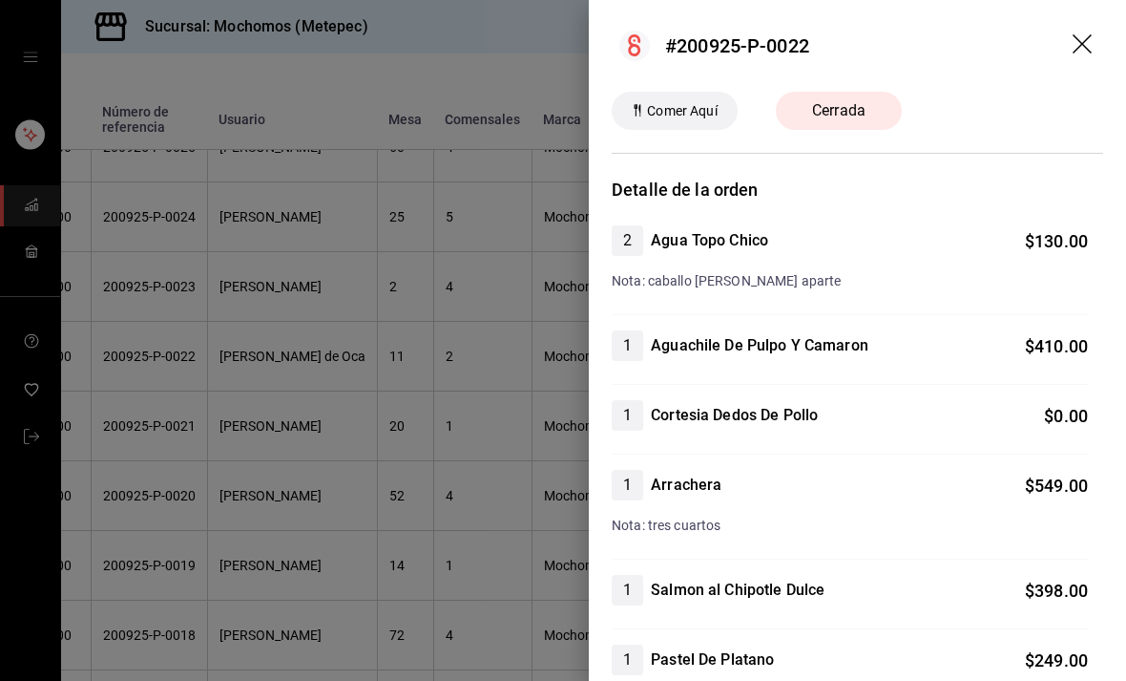
click at [476, 414] on div at bounding box center [563, 340] width 1126 height 681
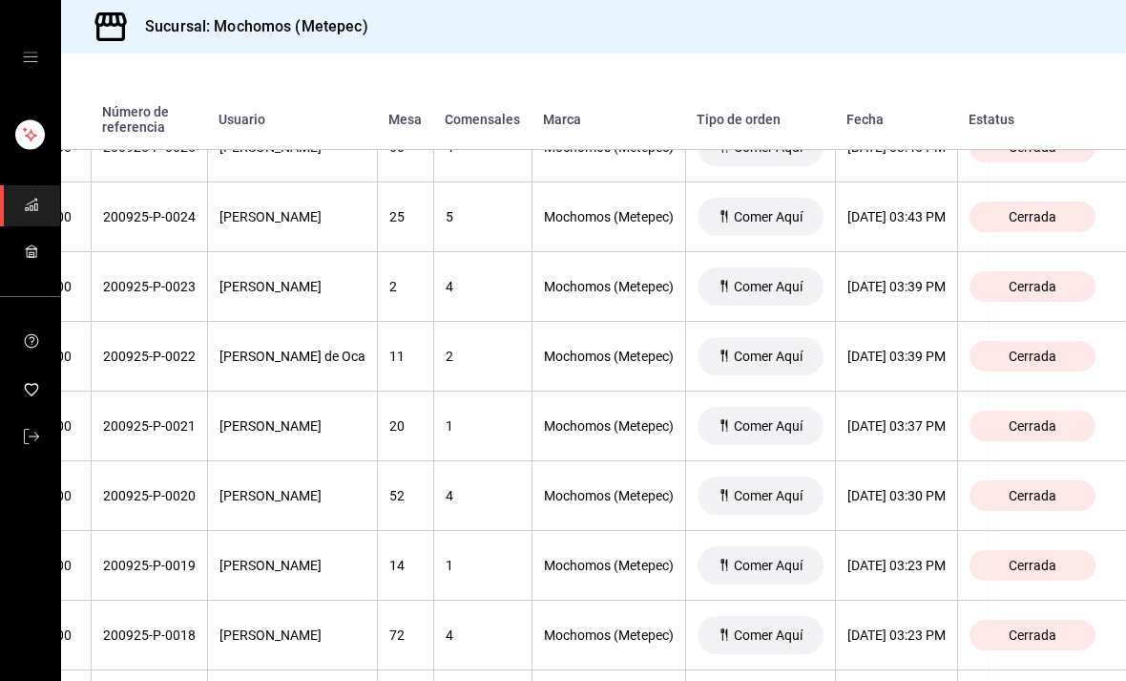
click at [943, 217] on div "[DATE] 03:43 PM" at bounding box center [897, 216] width 98 height 15
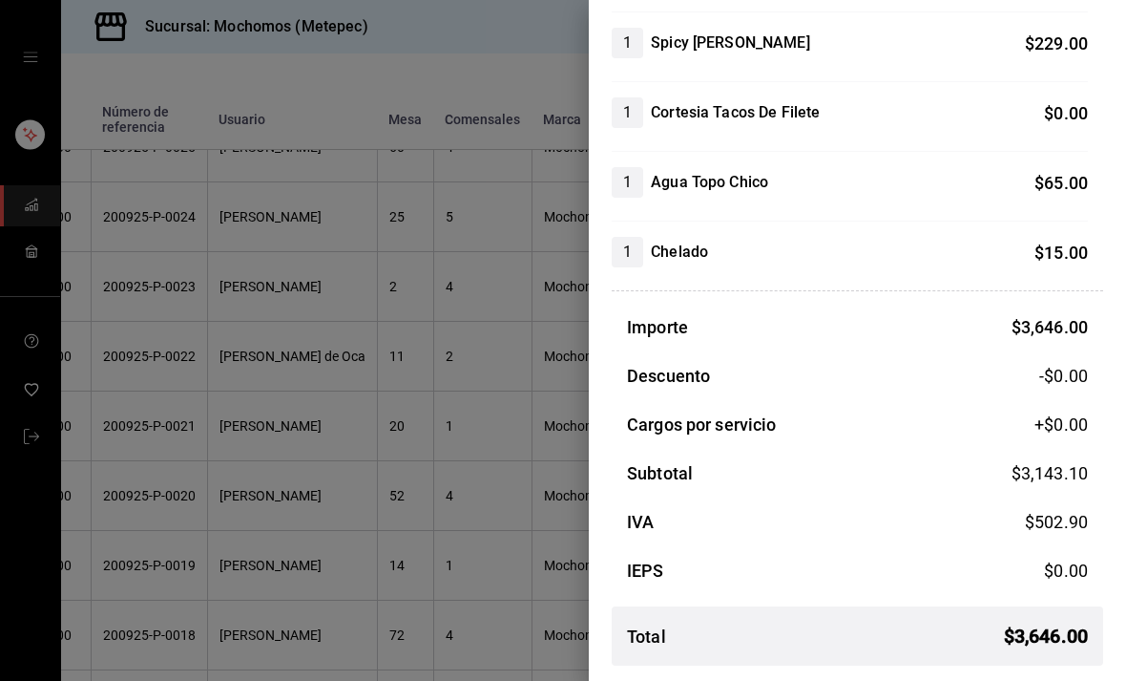
scroll to position [1279, 0]
click at [510, 377] on div at bounding box center [563, 340] width 1126 height 681
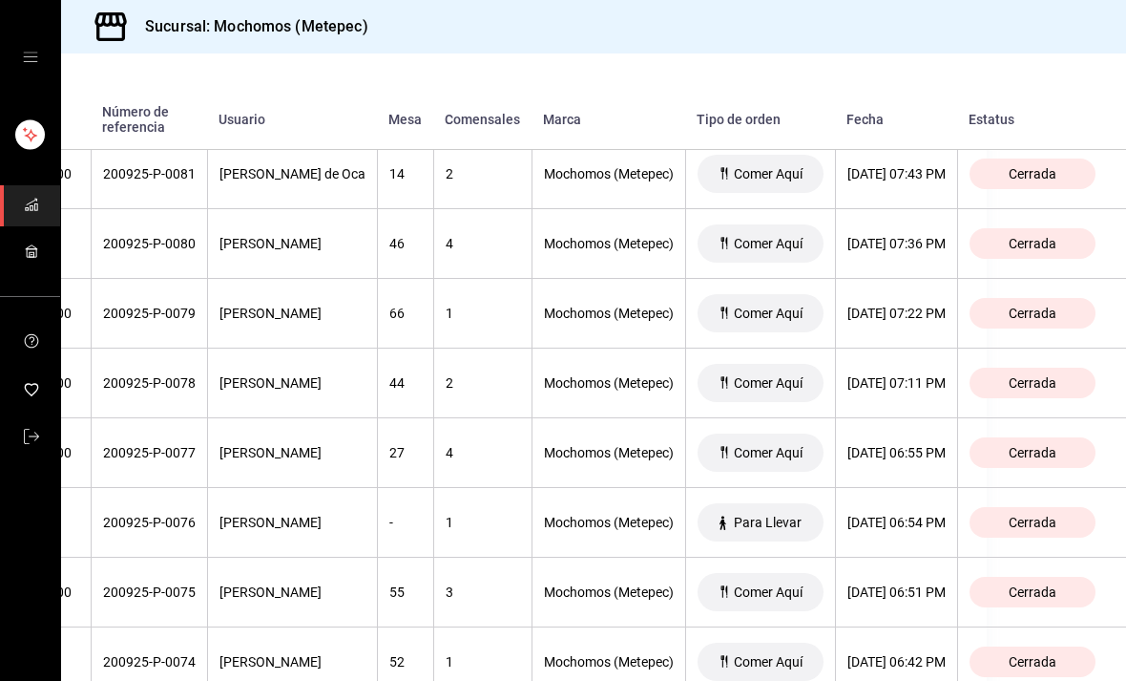
scroll to position [2120, 142]
click at [946, 387] on div "[DATE] 07:11 PM" at bounding box center [897, 383] width 98 height 15
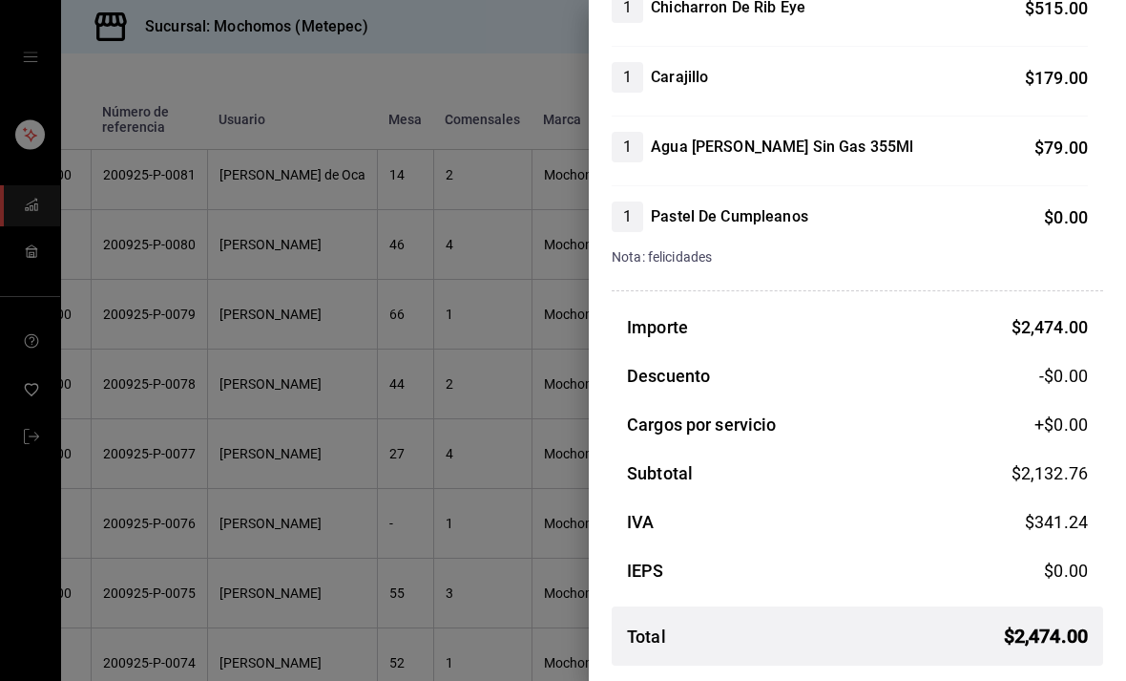
scroll to position [687, 0]
click at [202, 370] on div at bounding box center [563, 340] width 1126 height 681
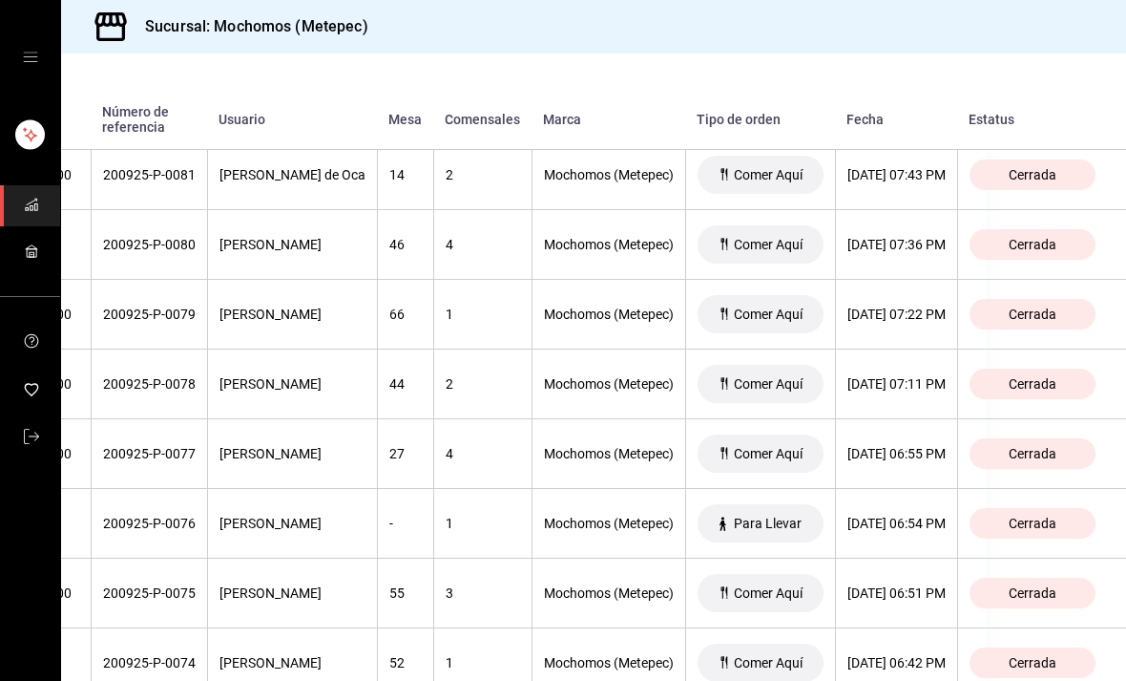
click at [958, 395] on th "[DATE] 07:11 PM" at bounding box center [896, 384] width 122 height 70
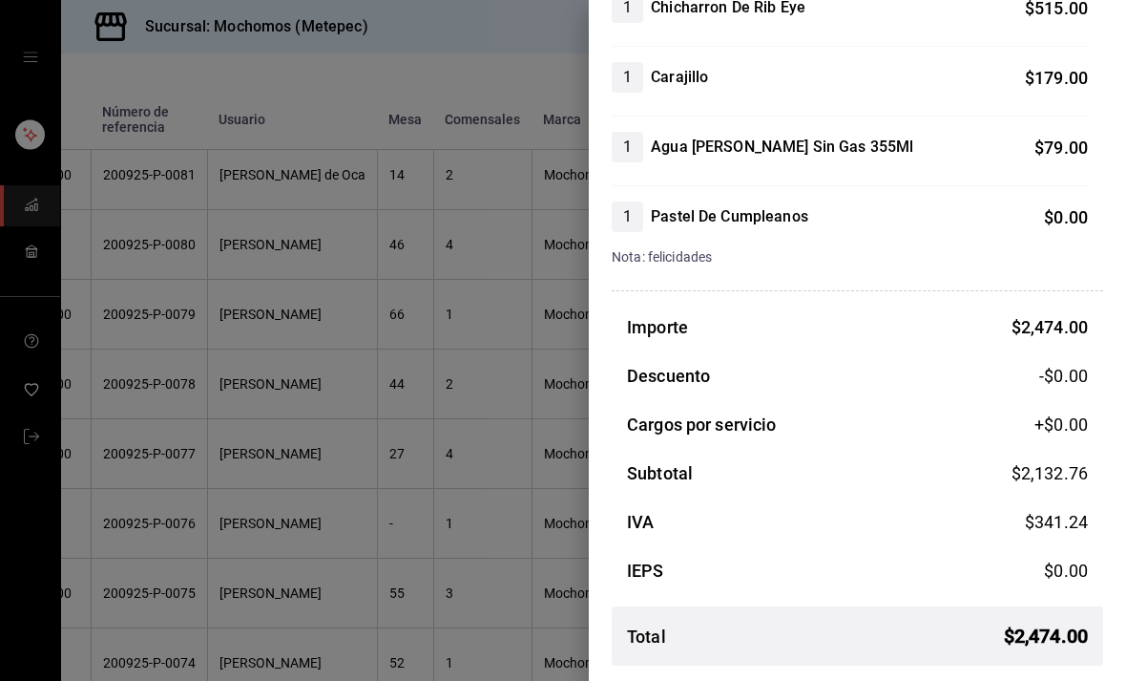
scroll to position [686, 0]
click at [298, 502] on div at bounding box center [563, 340] width 1126 height 681
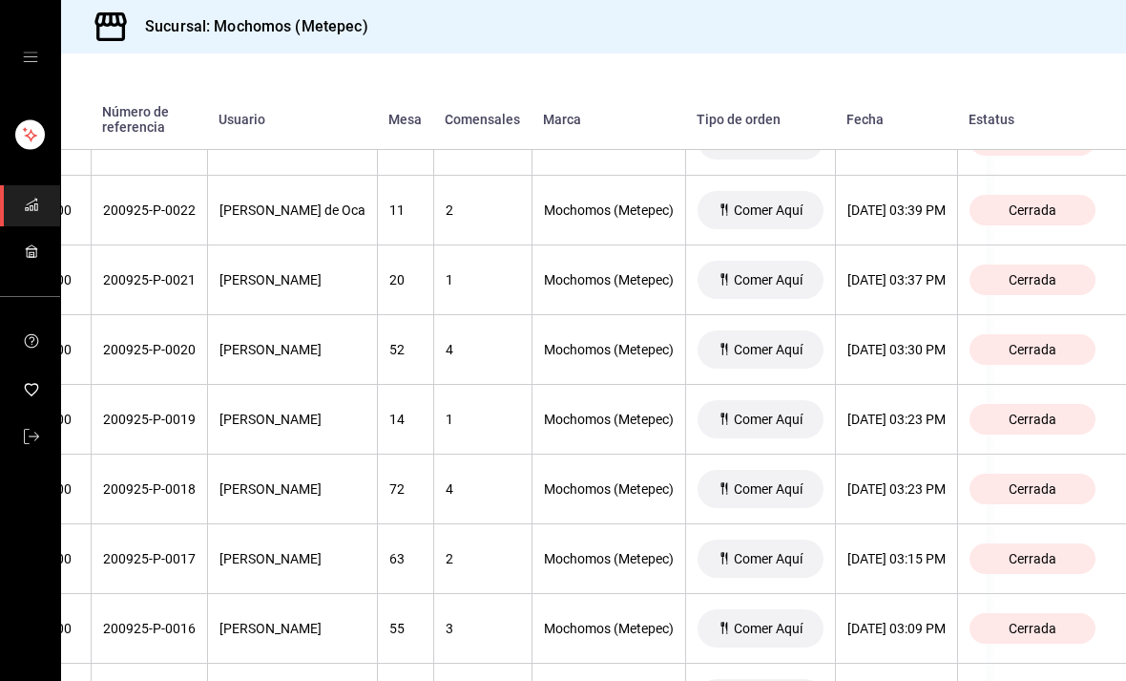
scroll to position [6195, 192]
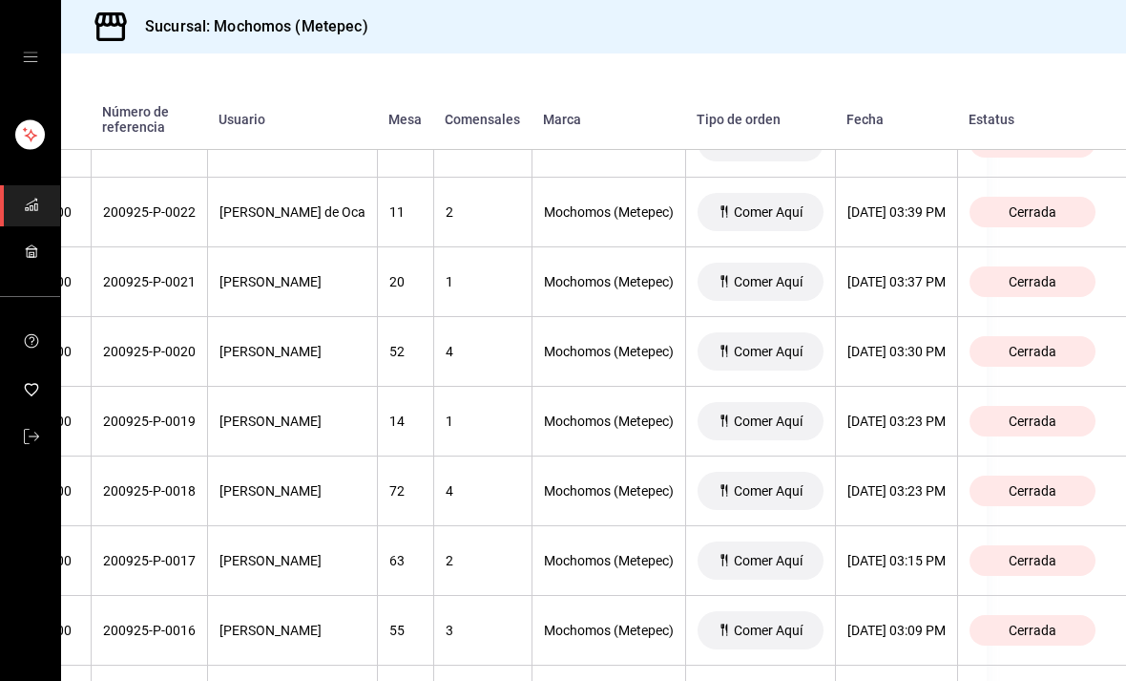
click at [931, 274] on th "[DATE] 03:37 PM" at bounding box center [896, 282] width 122 height 70
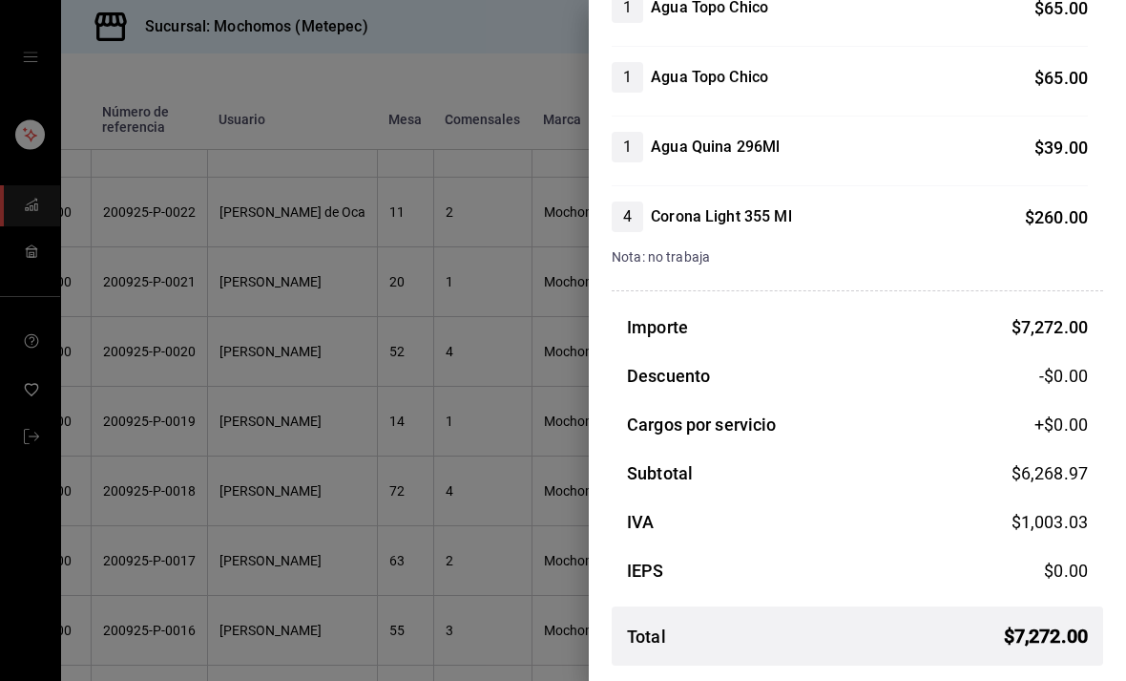
scroll to position [2813, 0]
click at [312, 453] on div at bounding box center [563, 340] width 1126 height 681
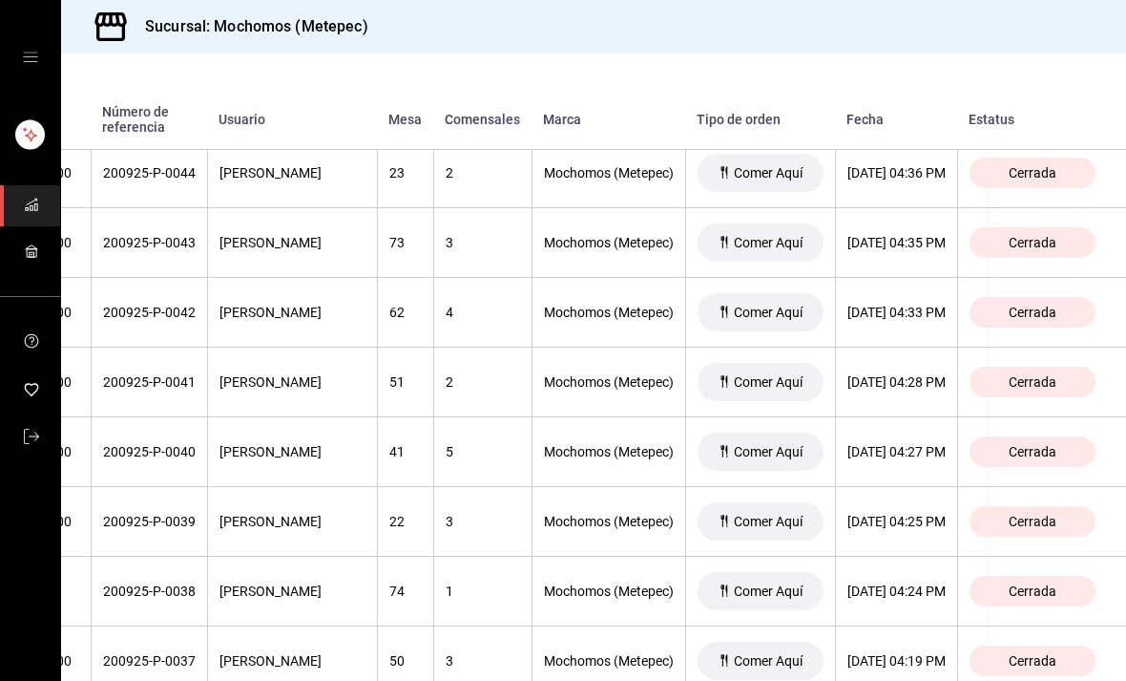
scroll to position [4654, 217]
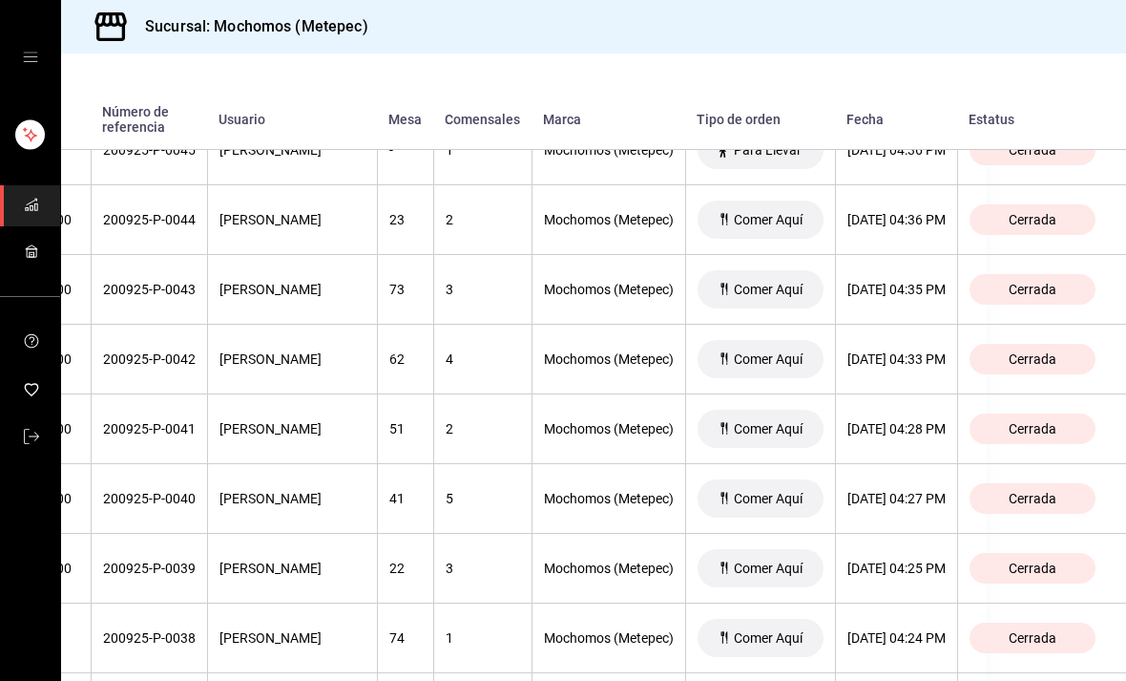
click at [877, 284] on div "[DATE] 04:35 PM" at bounding box center [897, 289] width 98 height 15
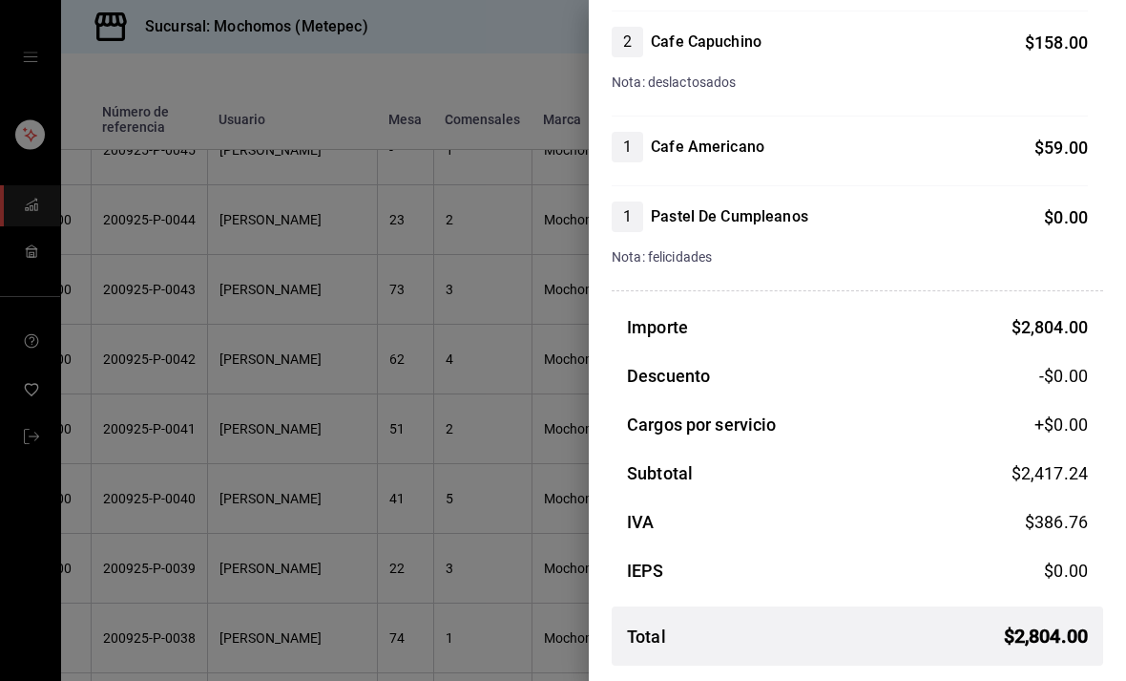
scroll to position [826, 0]
click at [208, 450] on div at bounding box center [563, 340] width 1126 height 681
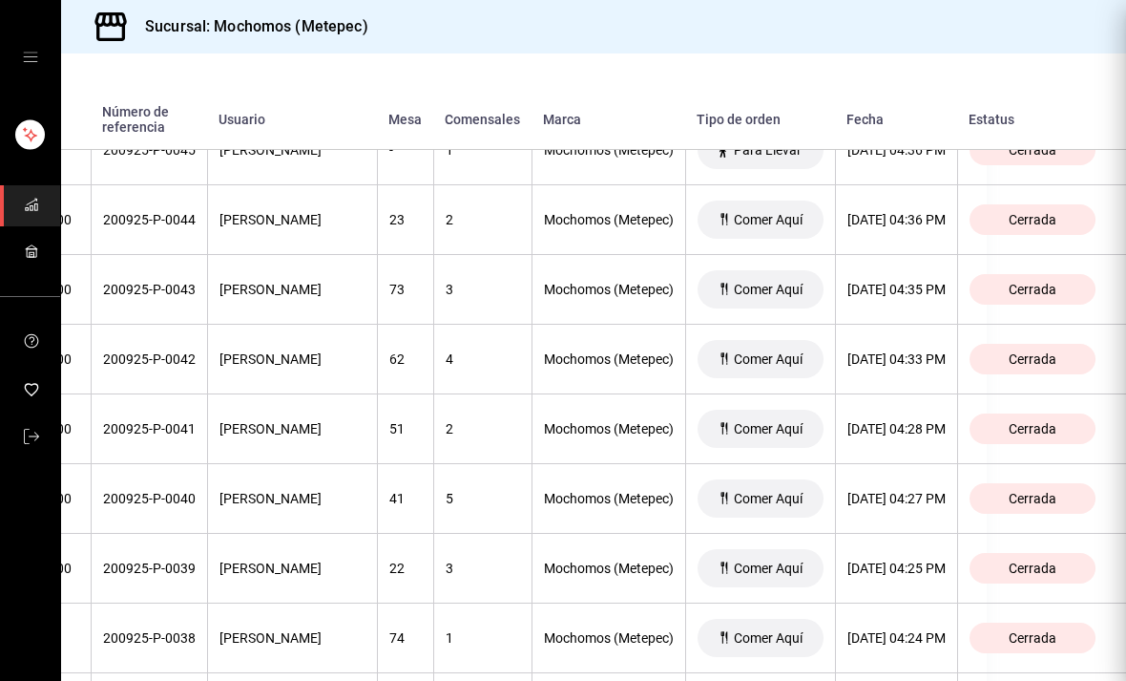
scroll to position [0, 0]
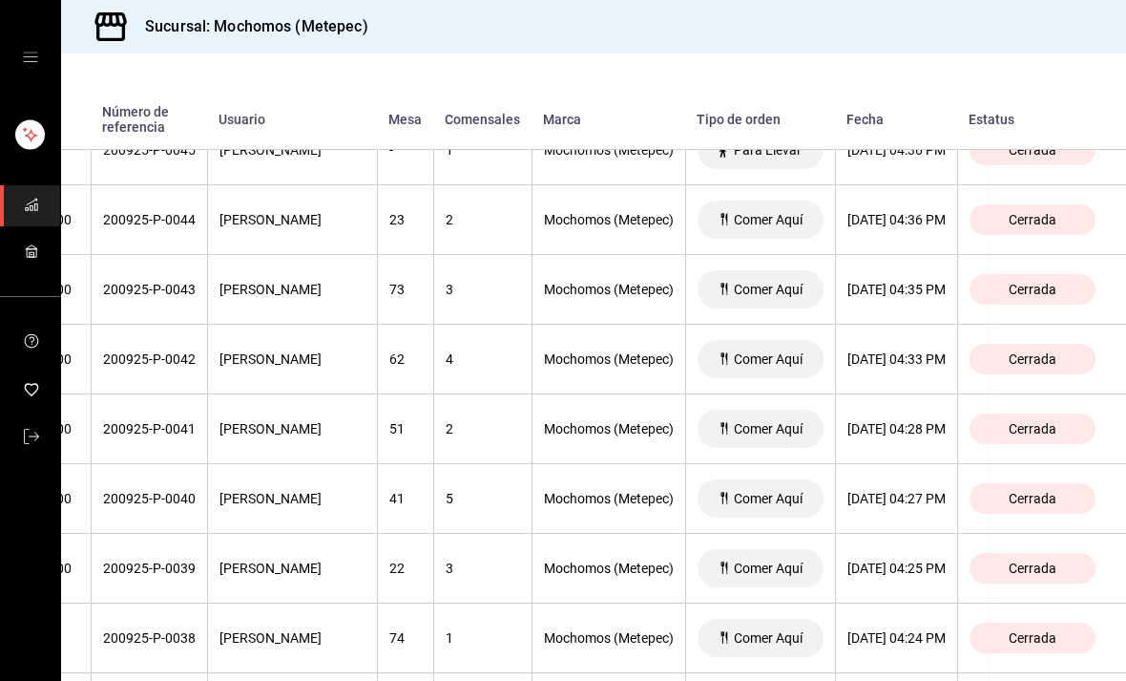
click at [227, 464] on th "[PERSON_NAME]" at bounding box center [292, 429] width 170 height 70
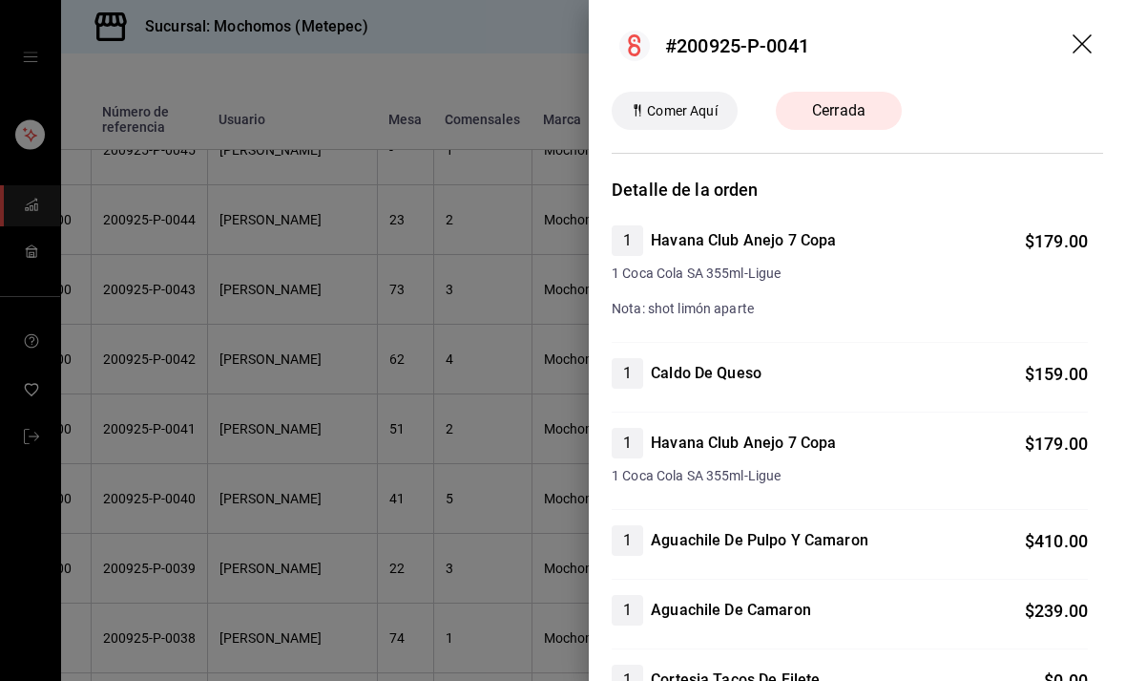
click at [251, 450] on div at bounding box center [563, 340] width 1126 height 681
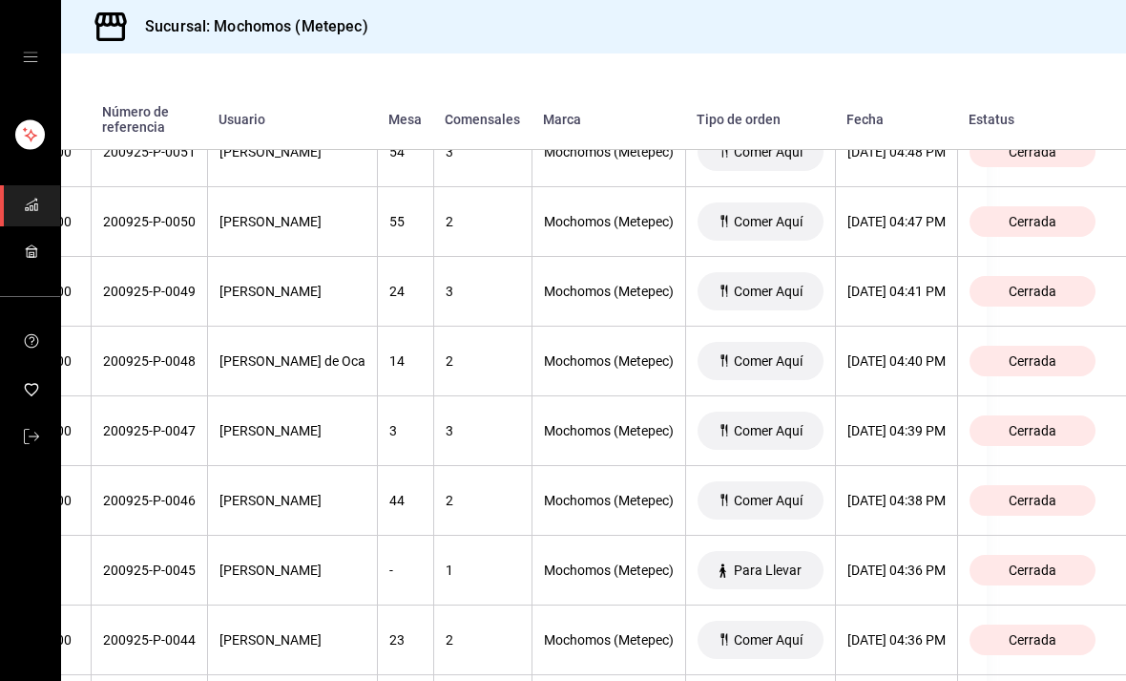
scroll to position [4235, 217]
click at [908, 284] on div "[DATE] 04:41 PM" at bounding box center [897, 290] width 98 height 15
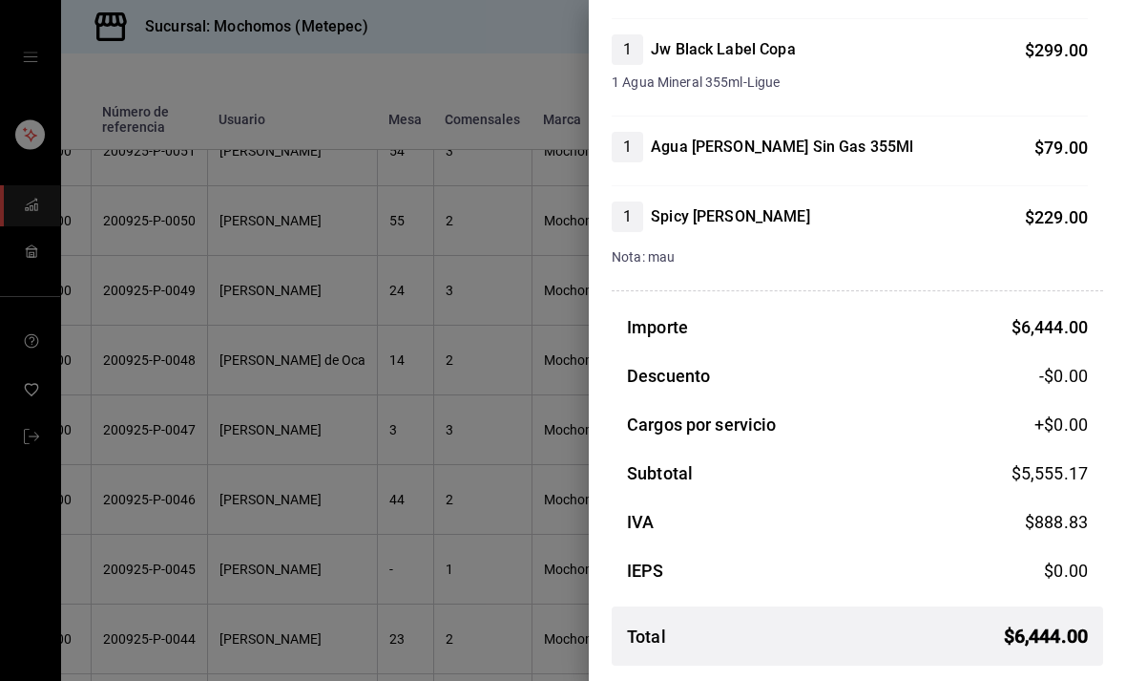
scroll to position [1648, 0]
click at [464, 462] on div at bounding box center [563, 340] width 1126 height 681
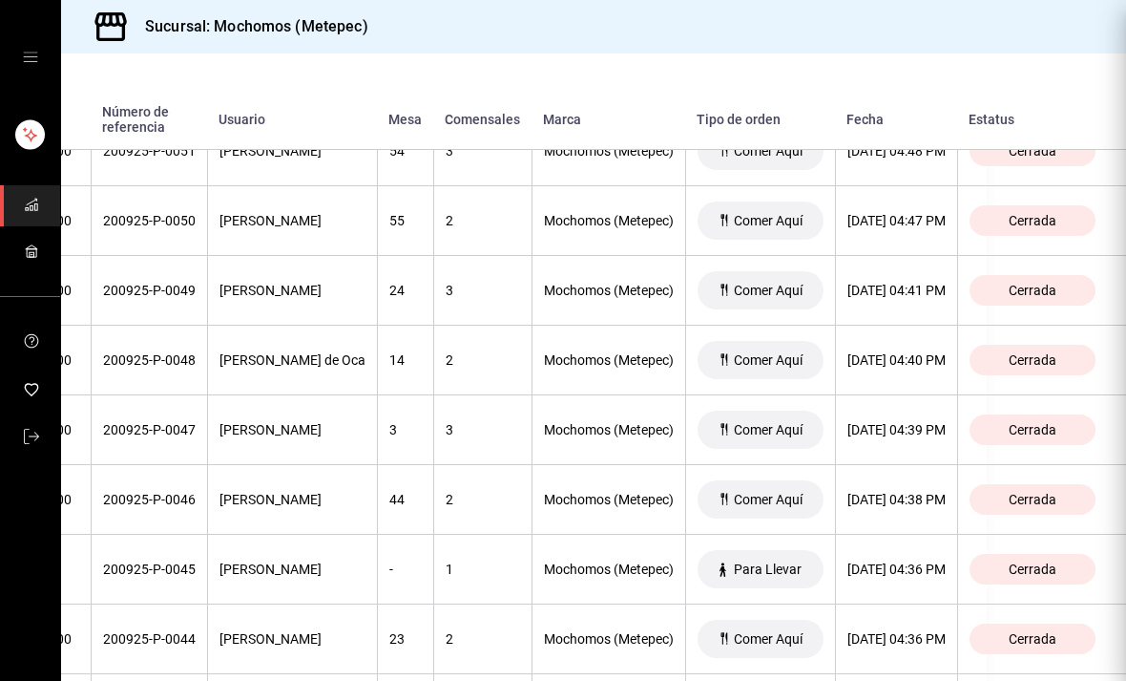
scroll to position [0, 0]
click at [494, 469] on th "2" at bounding box center [482, 500] width 98 height 70
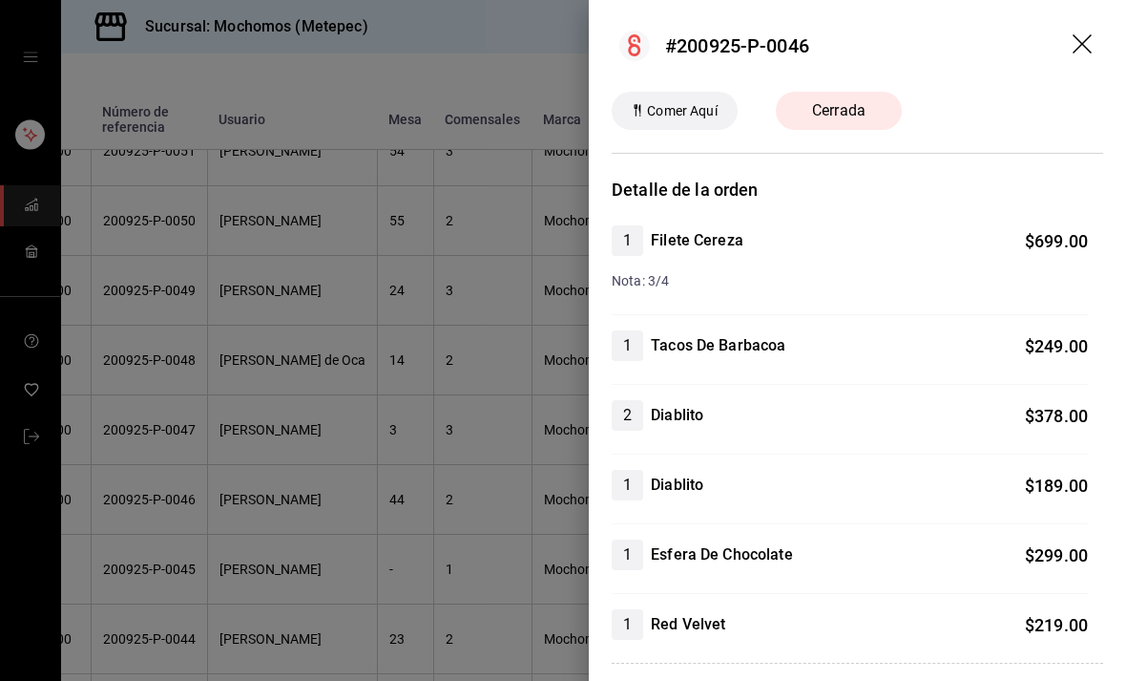
click at [407, 525] on div at bounding box center [563, 340] width 1126 height 681
